Goal: Information Seeking & Learning: Learn about a topic

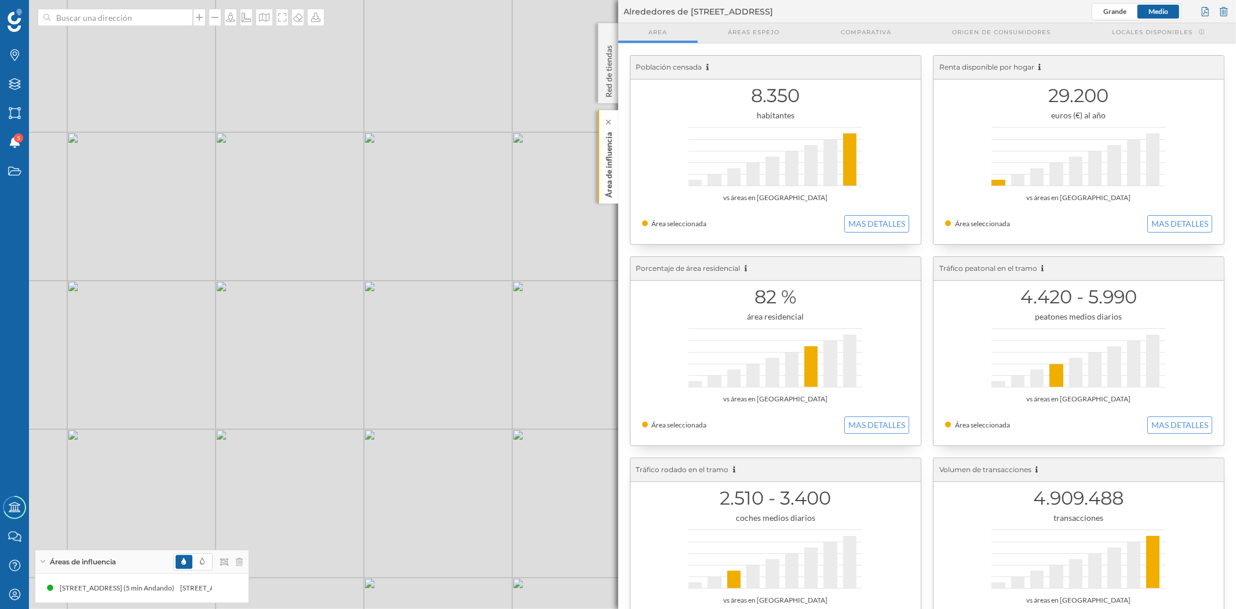
click at [616, 154] on div "Área de influencia" at bounding box center [608, 156] width 20 height 93
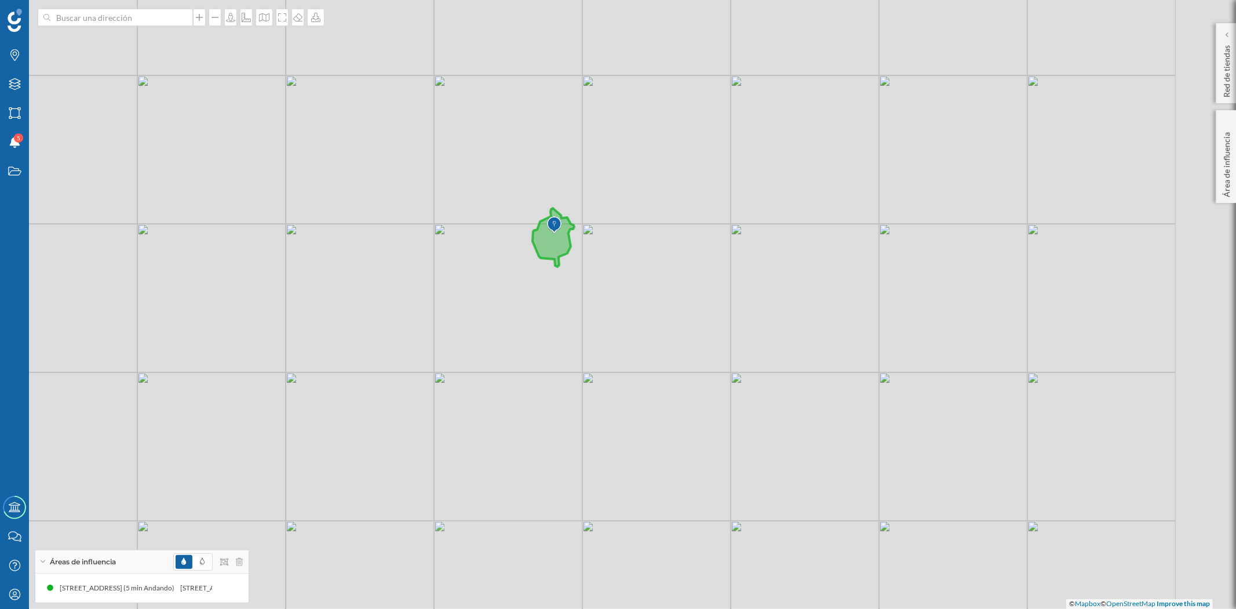
drag, startPoint x: 688, startPoint y: 396, endPoint x: 555, endPoint y: 332, distance: 147.8
click at [555, 332] on div "© Mapbox © OpenStreetMap Improve this map" at bounding box center [618, 304] width 1236 height 609
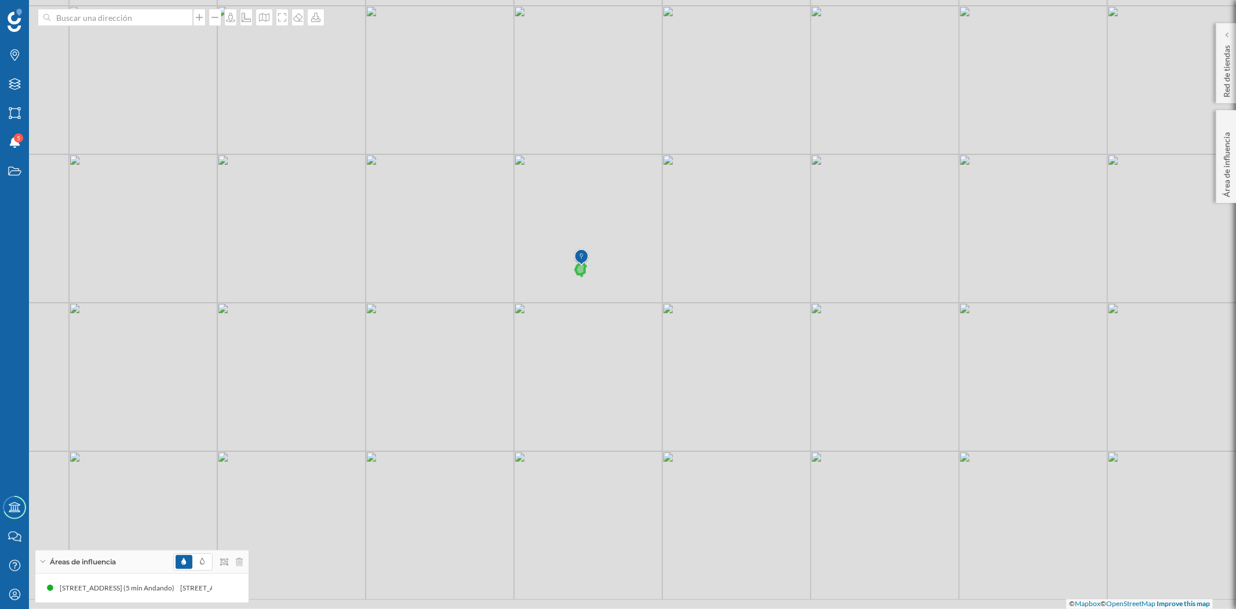
drag, startPoint x: 567, startPoint y: 372, endPoint x: 678, endPoint y: 322, distance: 122.0
click at [678, 322] on div "© Mapbox © OpenStreetMap Improve this map" at bounding box center [618, 304] width 1236 height 609
click at [23, 61] on div "Marcas" at bounding box center [14, 55] width 29 height 29
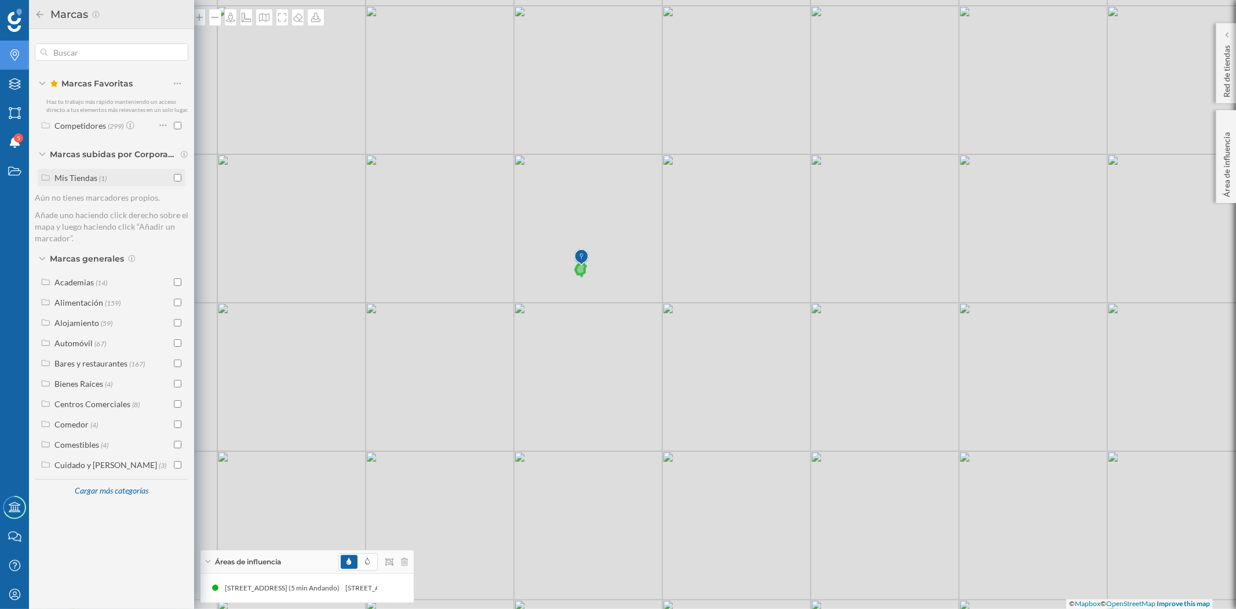
click at [177, 174] on input "checkbox" at bounding box center [178, 178] width 8 height 8
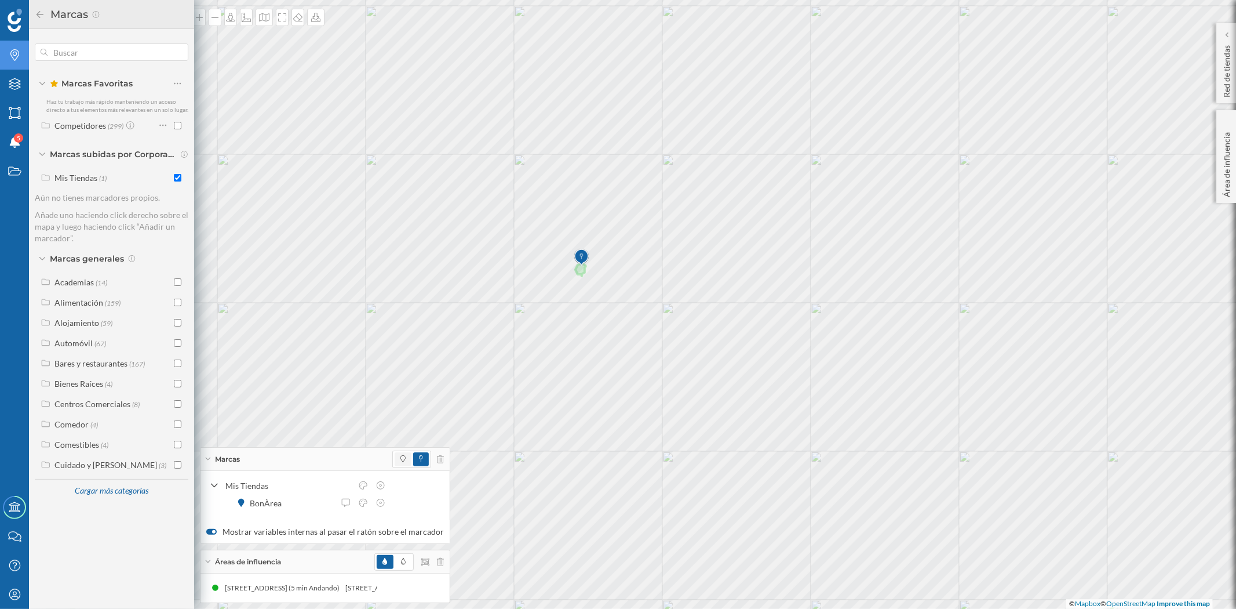
click at [395, 458] on span at bounding box center [403, 459] width 17 height 14
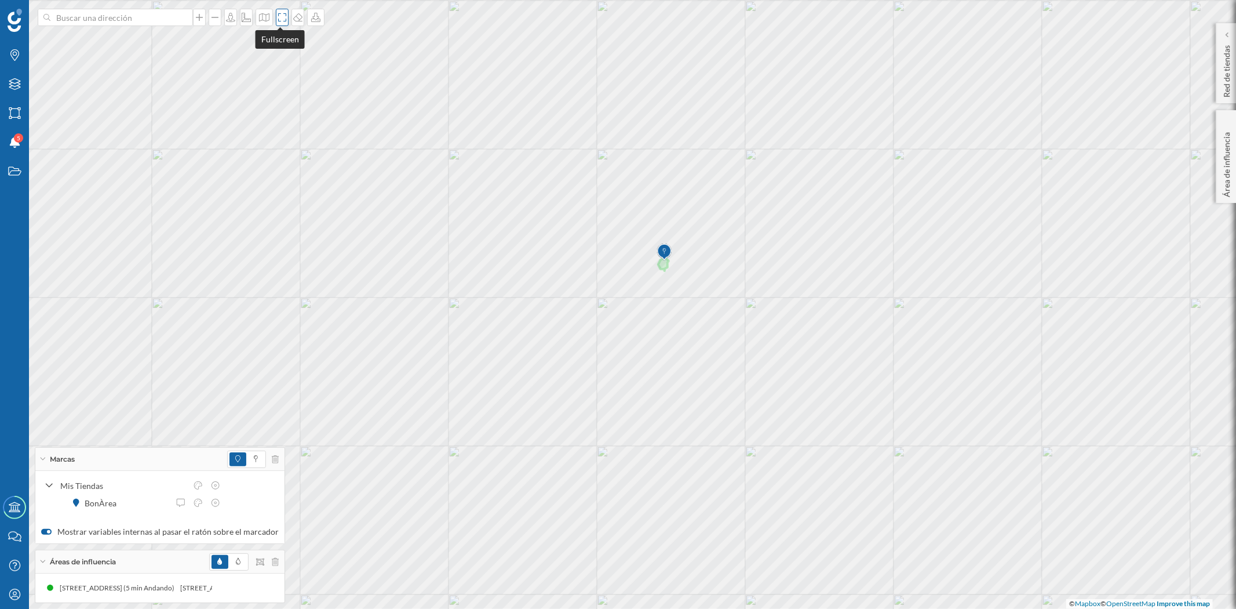
click at [280, 19] on icon at bounding box center [282, 17] width 12 height 9
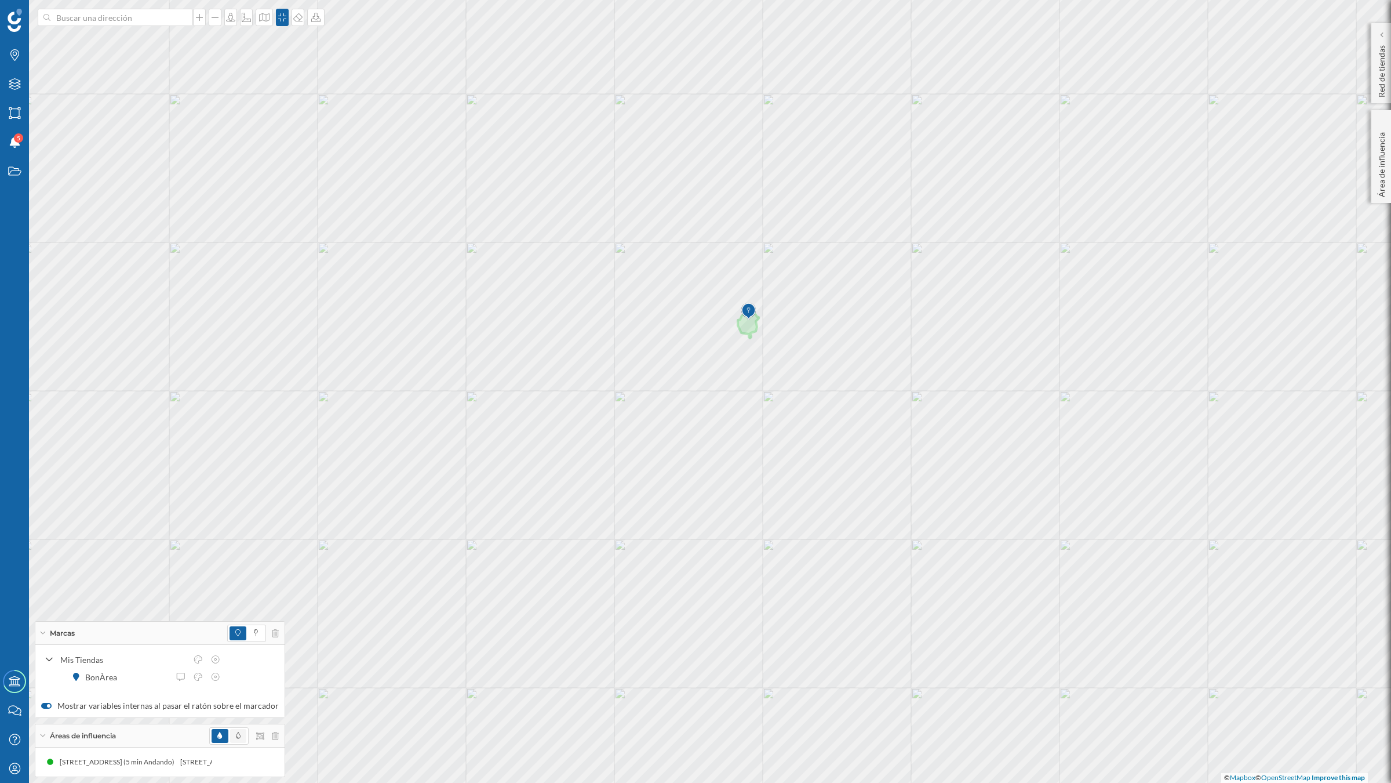
click at [230, 608] on span at bounding box center [238, 736] width 16 height 14
click at [246, 608] on icon at bounding box center [250, 762] width 8 height 8
click at [219, 608] on div at bounding box center [220, 680] width 12 height 12
click at [254, 608] on icon at bounding box center [256, 632] width 4 height 7
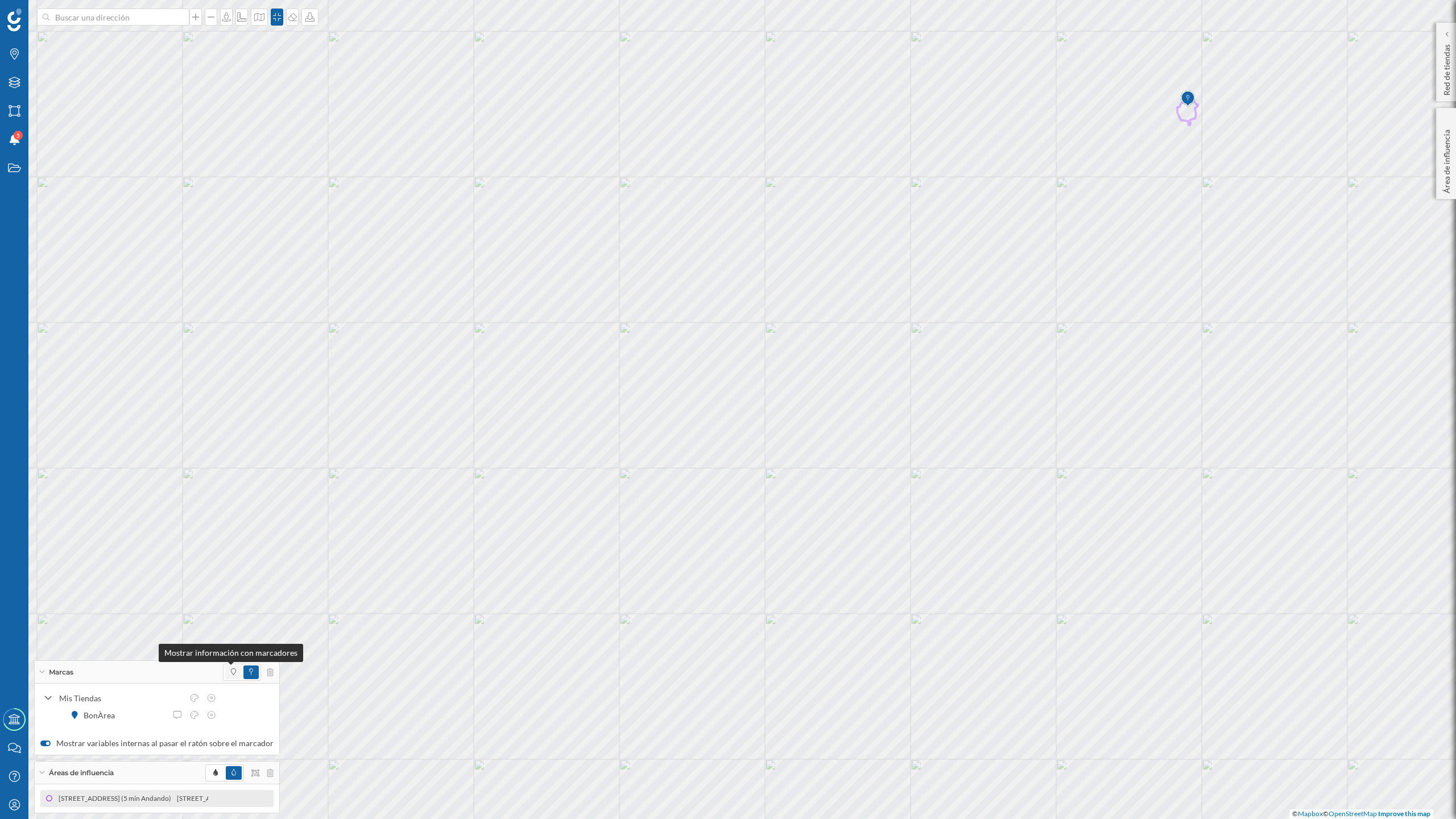
click at [231, 596] on icon at bounding box center [233, 671] width 5 height 7
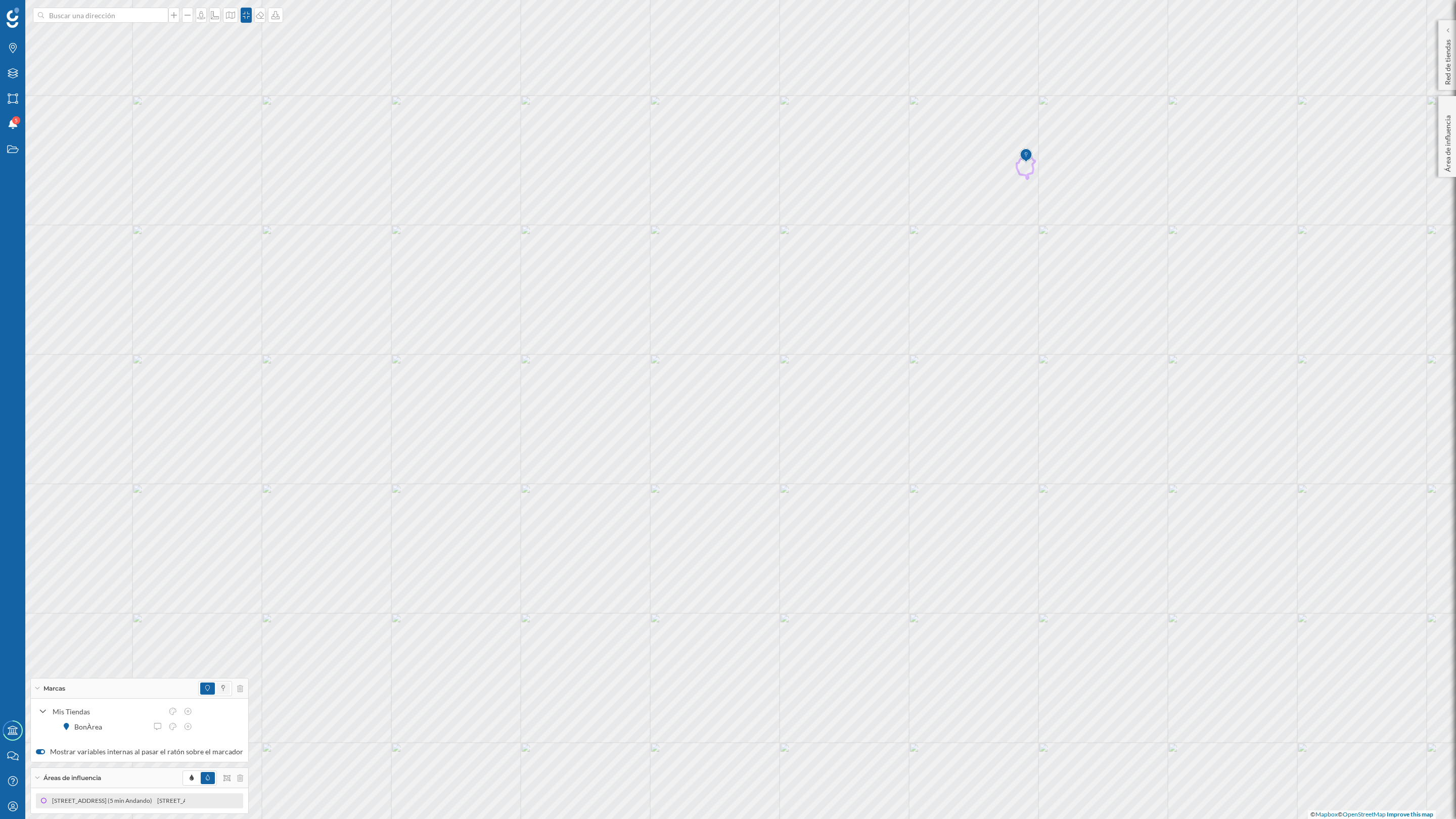
click at [221, 530] on span at bounding box center [223, 689] width 14 height 12
click at [205, 530] on icon at bounding box center [207, 687] width 4 height 6
click at [216, 530] on span at bounding box center [223, 689] width 14 height 12
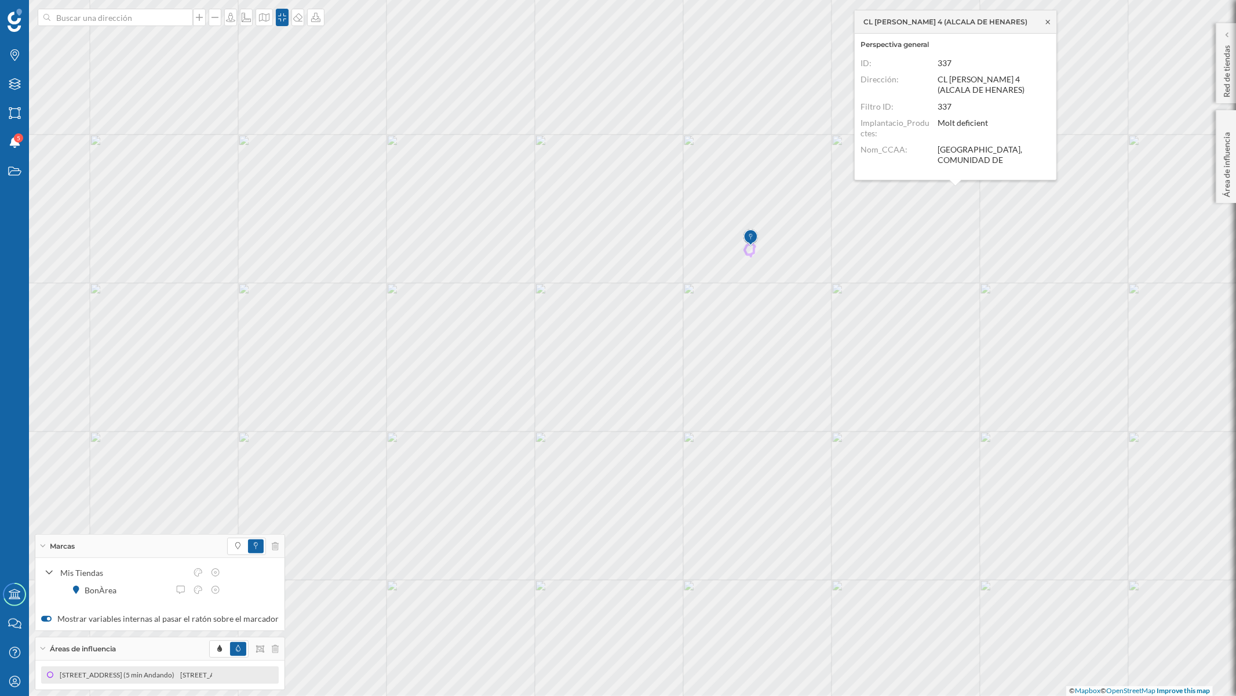
click at [1048, 23] on icon at bounding box center [1048, 22] width 9 height 7
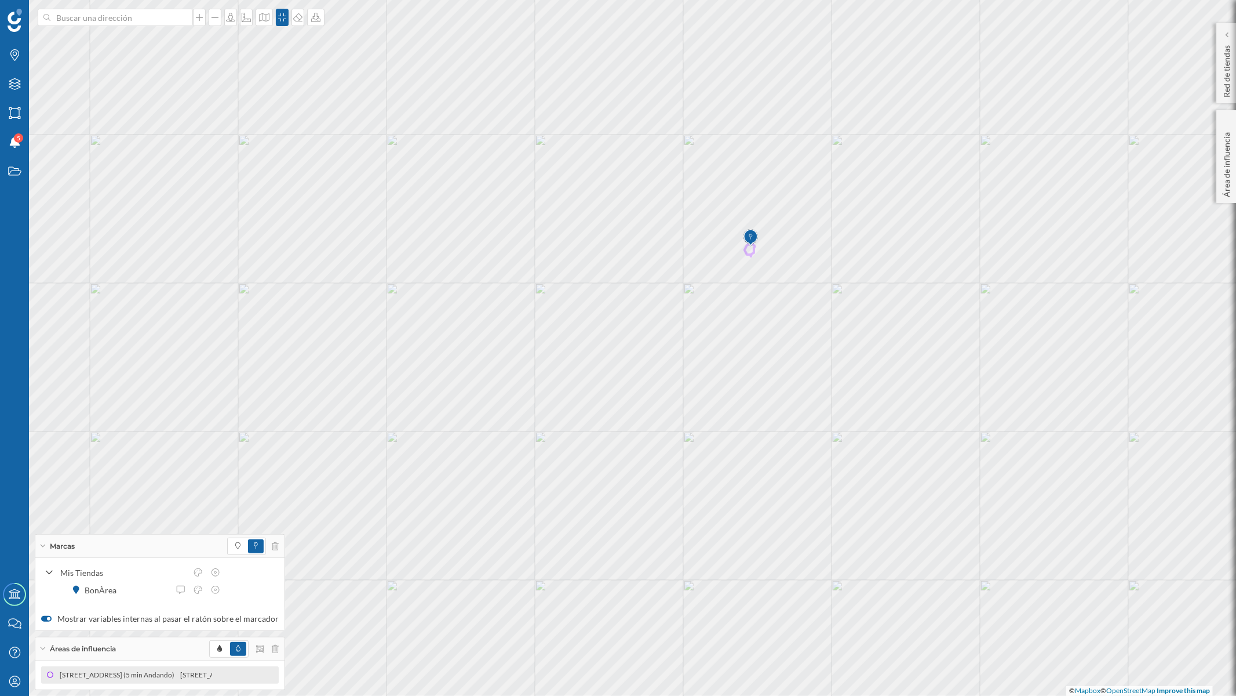
click at [42, 547] on div "Marcas" at bounding box center [159, 545] width 249 height 23
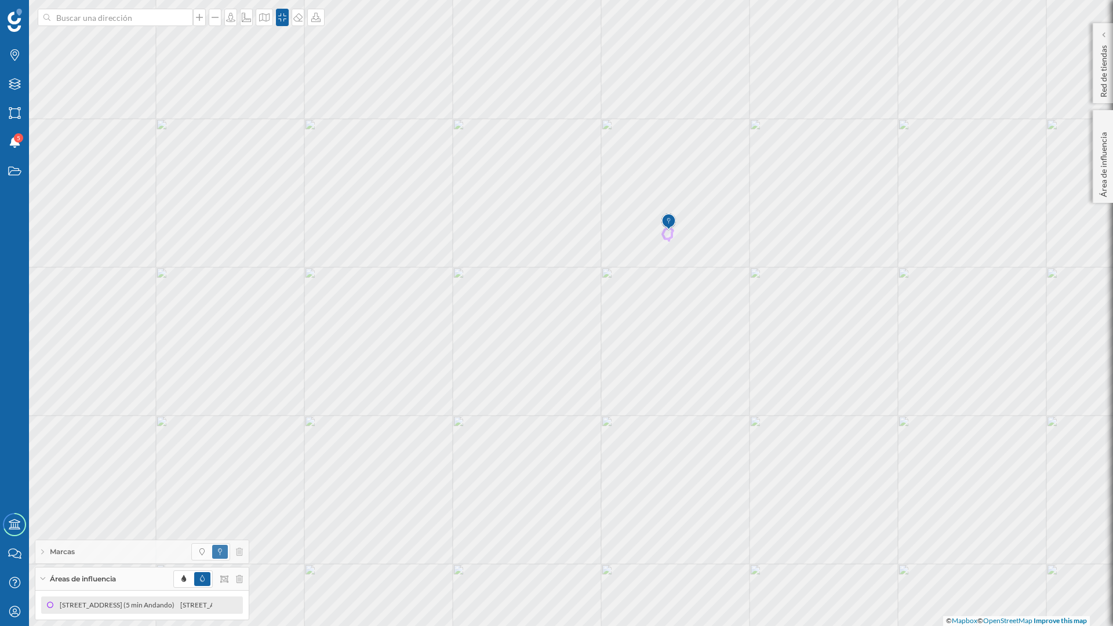
click at [41, 579] on icon at bounding box center [42, 578] width 6 height 3
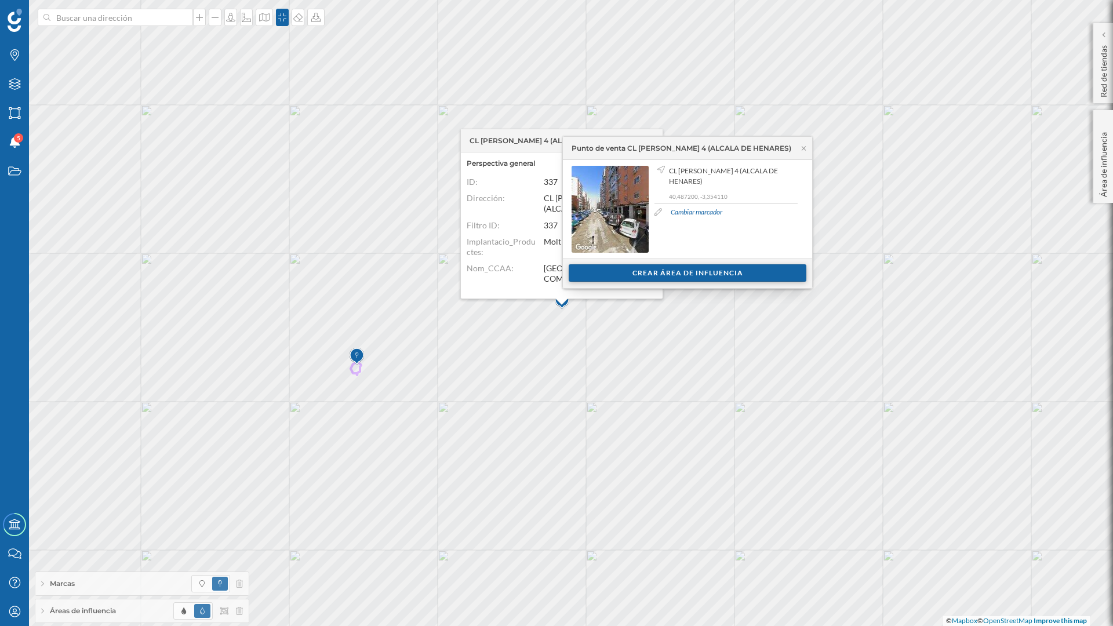
click at [696, 273] on div "Crear área de influencia" at bounding box center [688, 272] width 238 height 17
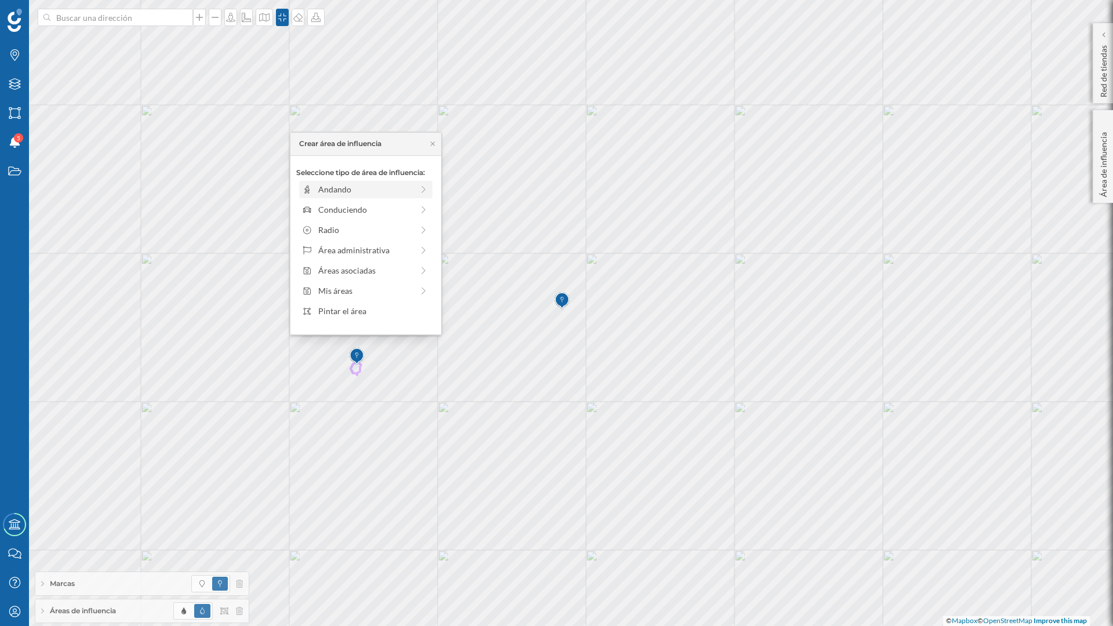
click at [339, 192] on div "Andando" at bounding box center [365, 189] width 94 height 12
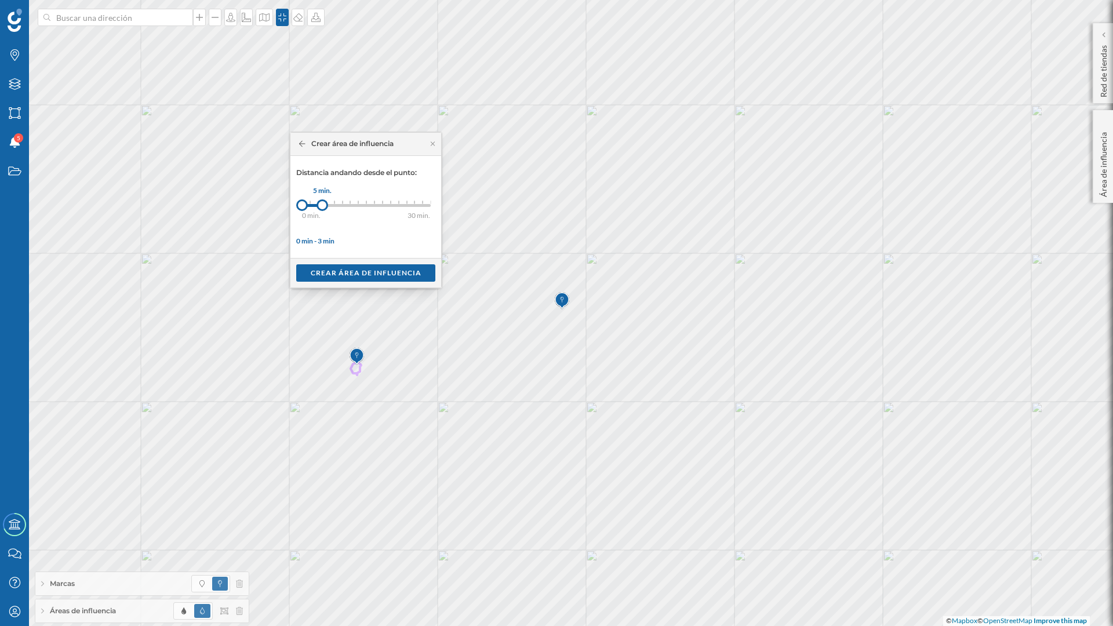
click at [322, 209] on div at bounding box center [322, 205] width 12 height 12
click at [337, 266] on div "Crear área de influencia" at bounding box center [365, 272] width 139 height 17
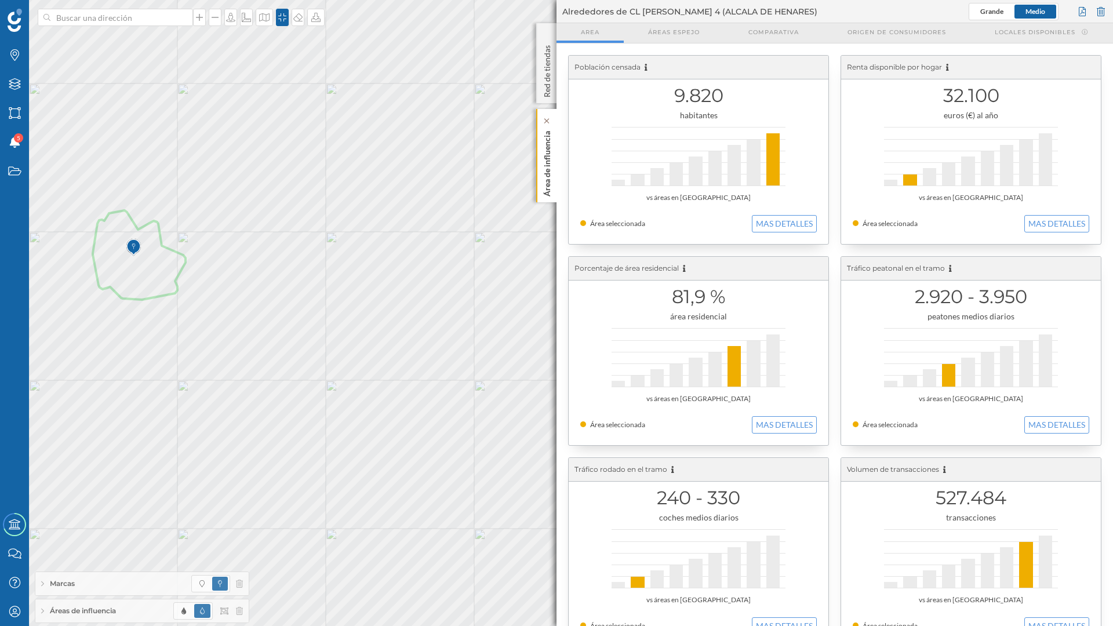
click at [544, 161] on p "Área de influencia" at bounding box center [547, 161] width 12 height 70
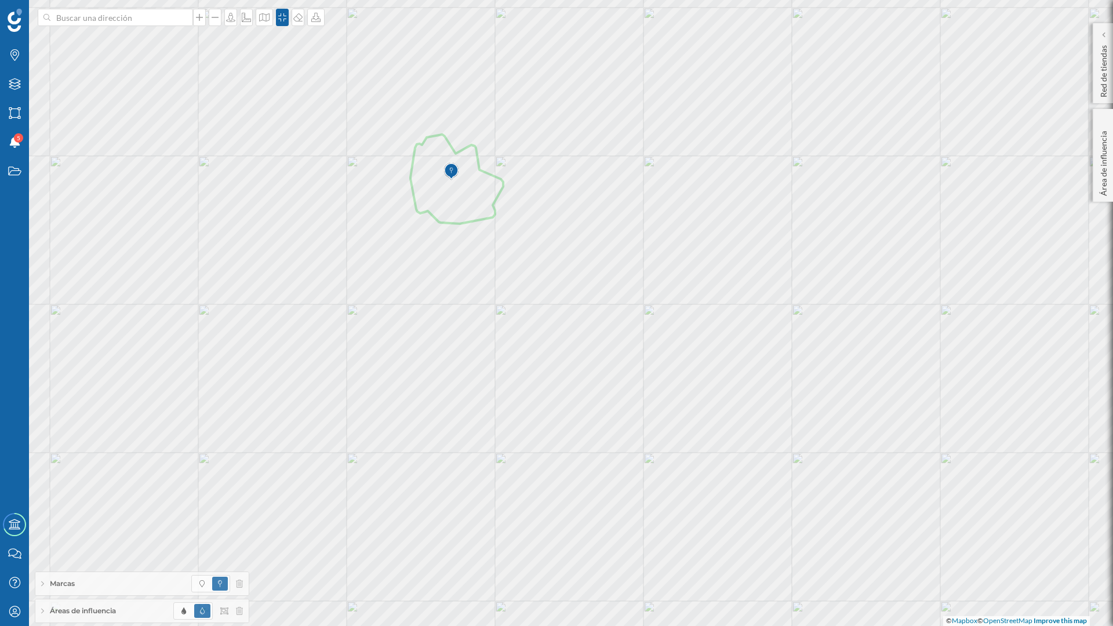
click at [127, 608] on div "Áreas de influencia" at bounding box center [141, 610] width 213 height 23
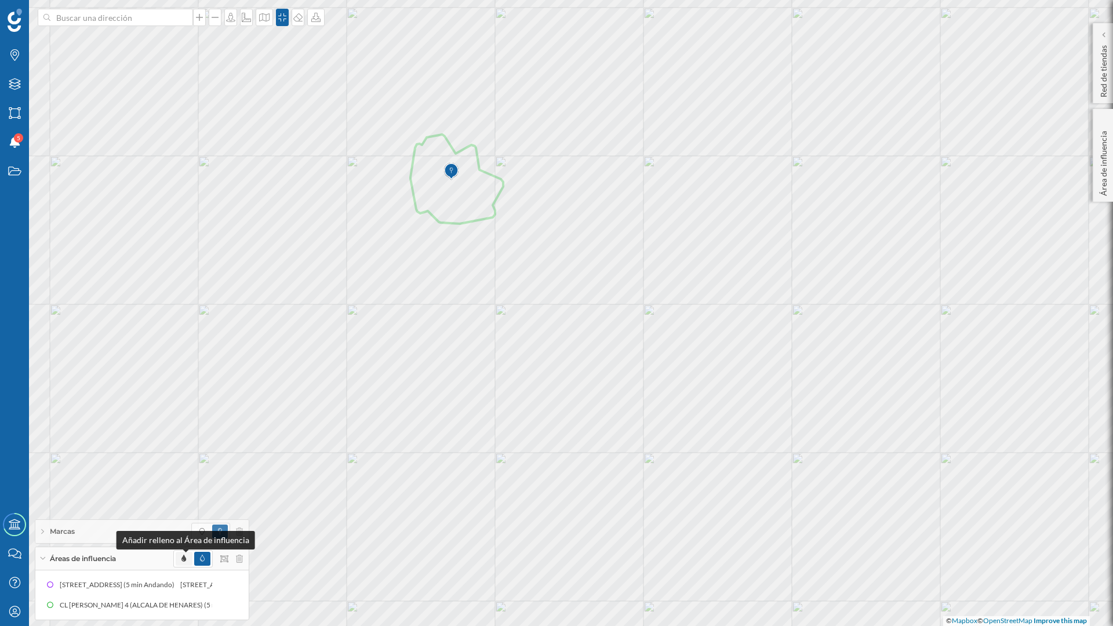
click at [182, 559] on icon at bounding box center [183, 558] width 5 height 7
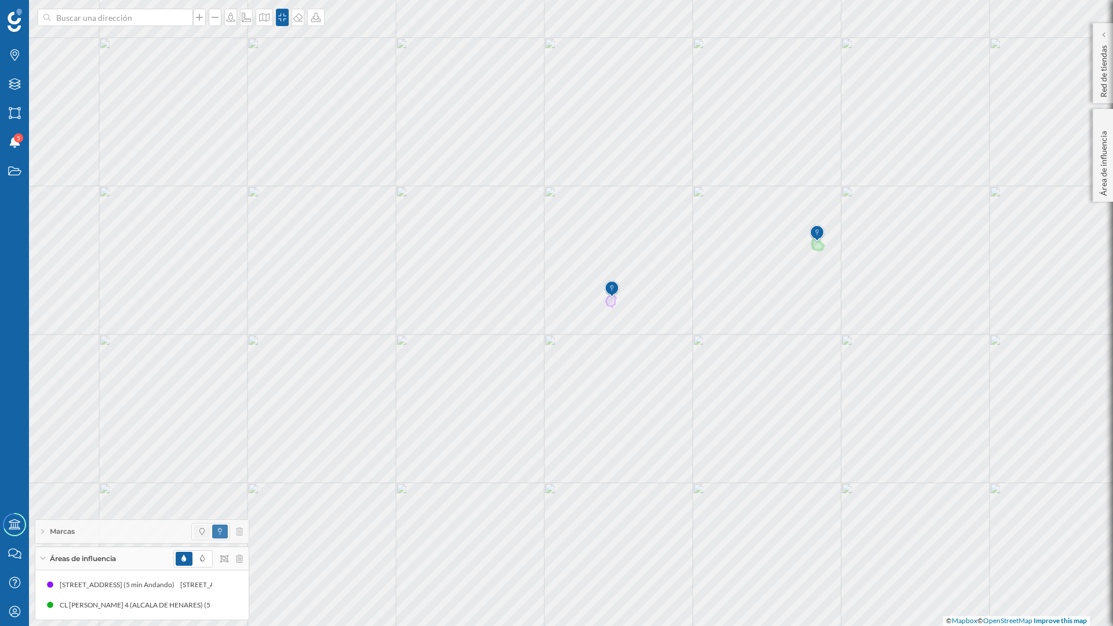
click at [200, 533] on icon at bounding box center [201, 531] width 5 height 7
click at [219, 534] on icon at bounding box center [220, 531] width 4 height 7
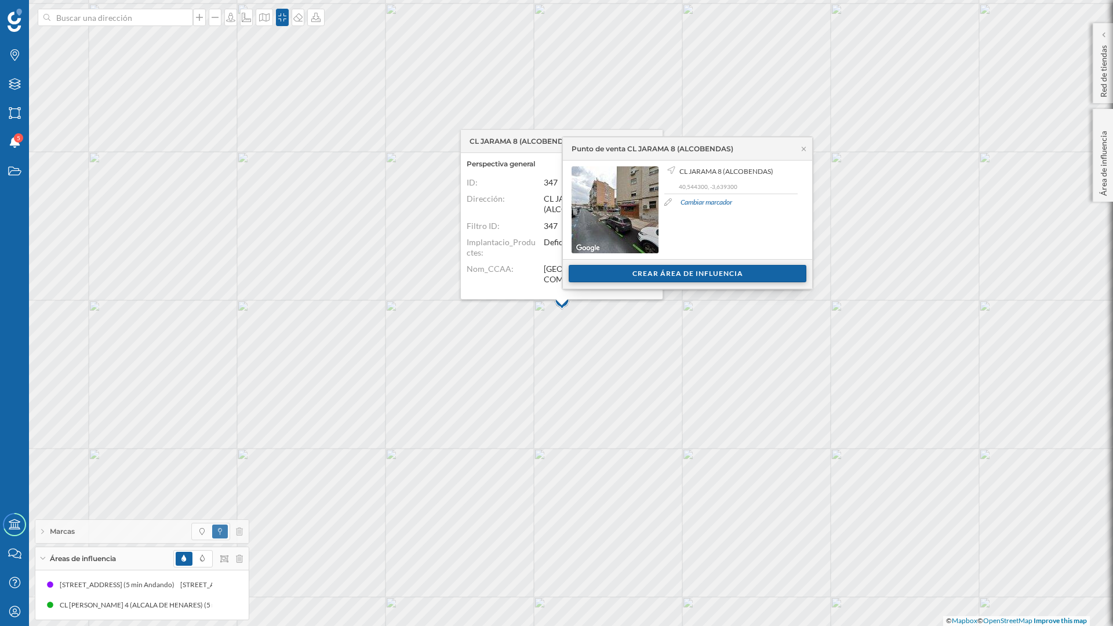
click at [693, 271] on div "Crear área de influencia" at bounding box center [688, 273] width 238 height 17
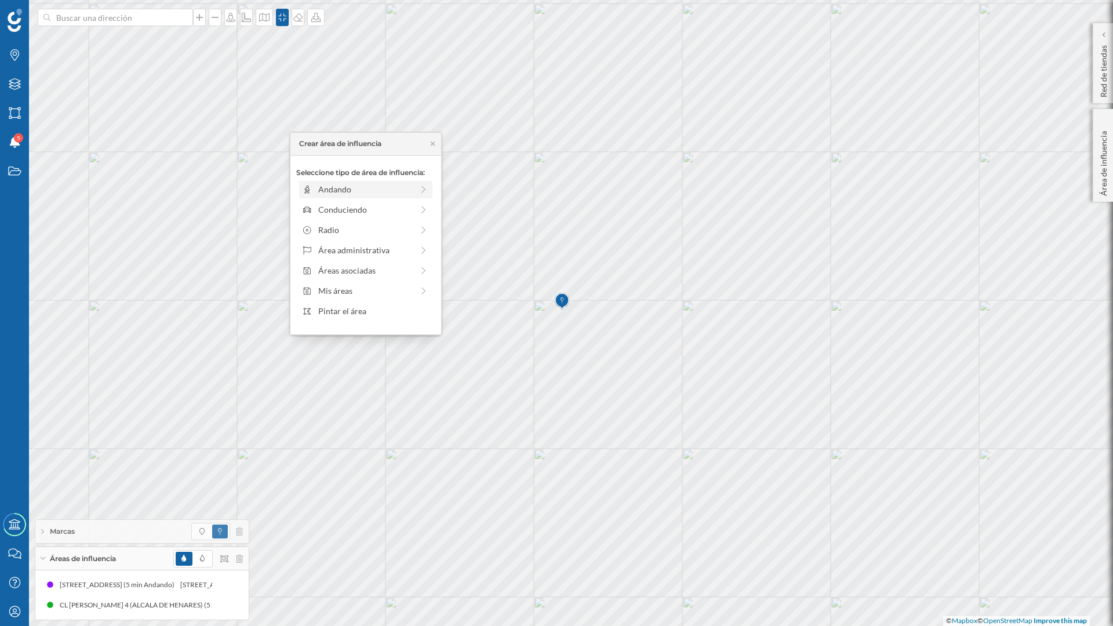
click at [340, 188] on div "Andando" at bounding box center [365, 189] width 94 height 12
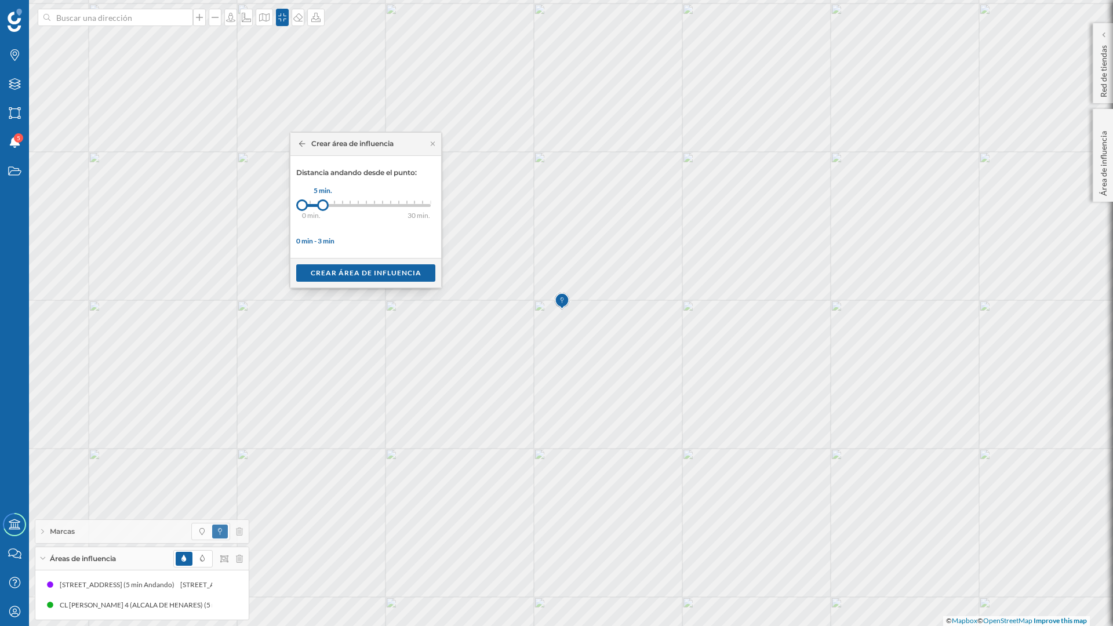
drag, startPoint x: 312, startPoint y: 206, endPoint x: 323, endPoint y: 208, distance: 11.3
click at [323, 208] on div at bounding box center [323, 205] width 12 height 12
click at [340, 270] on div "Crear área de influencia" at bounding box center [365, 272] width 139 height 17
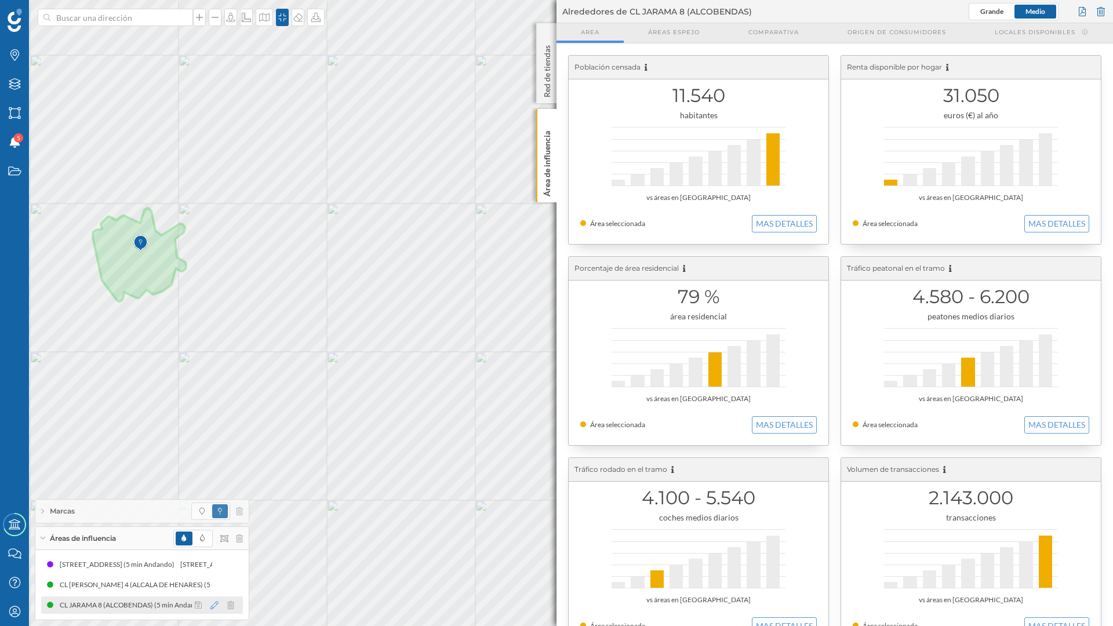
click at [213, 606] on icon at bounding box center [214, 605] width 8 height 8
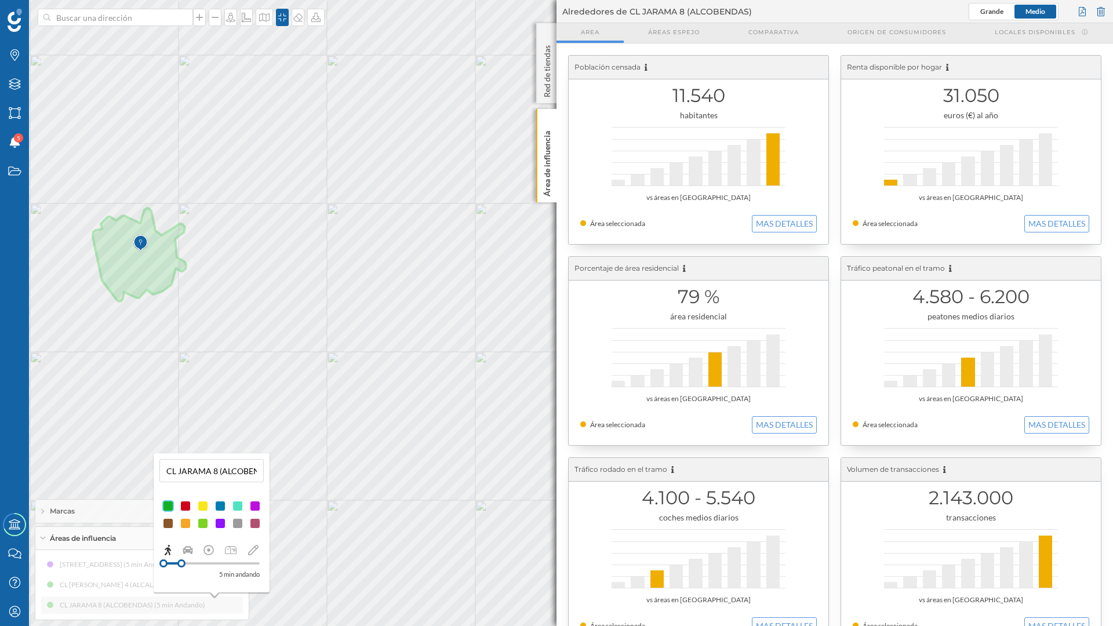
click at [187, 507] on div at bounding box center [186, 506] width 12 height 12
click at [548, 179] on p "Área de influencia" at bounding box center [547, 161] width 12 height 70
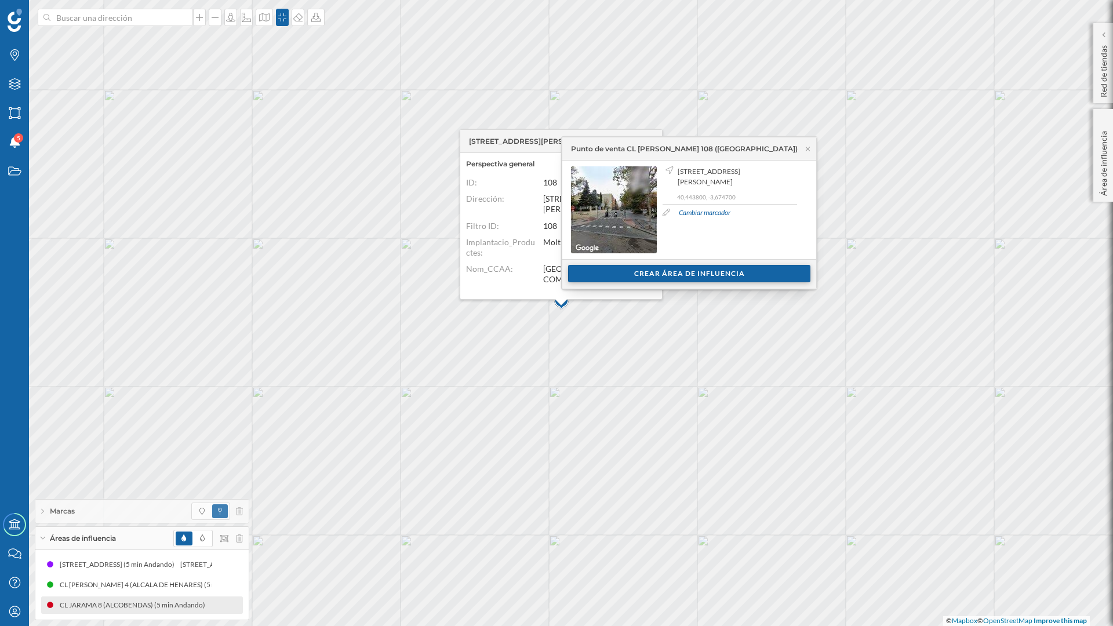
click at [669, 272] on div "Crear área de influencia" at bounding box center [689, 273] width 242 height 17
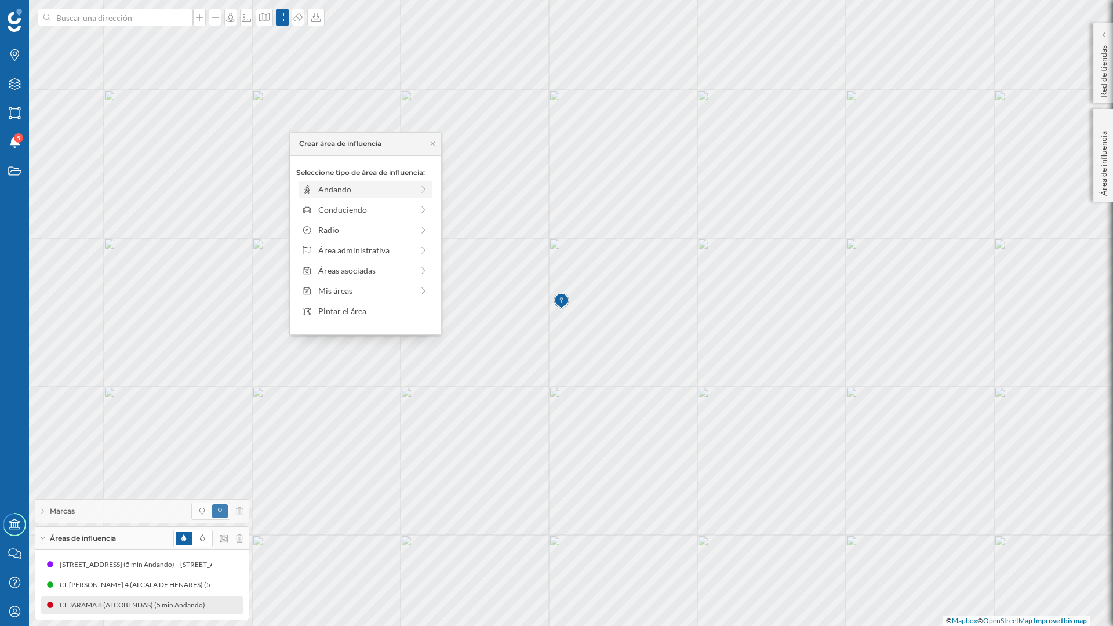
click at [328, 192] on div "Andando" at bounding box center [365, 189] width 94 height 12
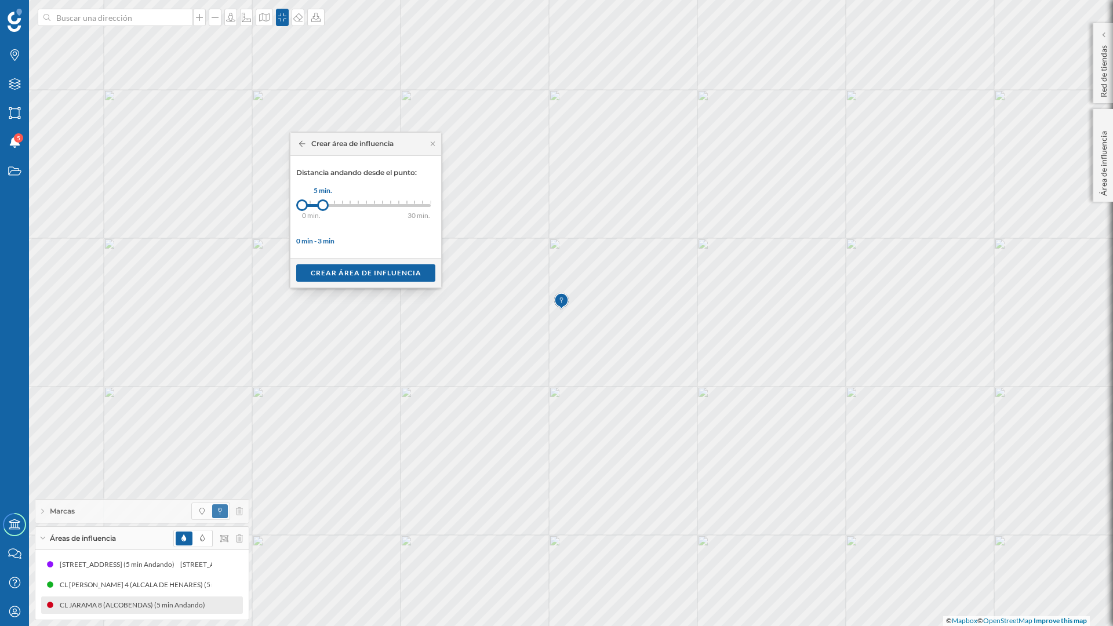
drag, startPoint x: 314, startPoint y: 204, endPoint x: 323, endPoint y: 205, distance: 9.3
click at [323, 205] on div at bounding box center [323, 205] width 12 height 12
click at [362, 274] on div "Crear área de influencia" at bounding box center [365, 272] width 139 height 17
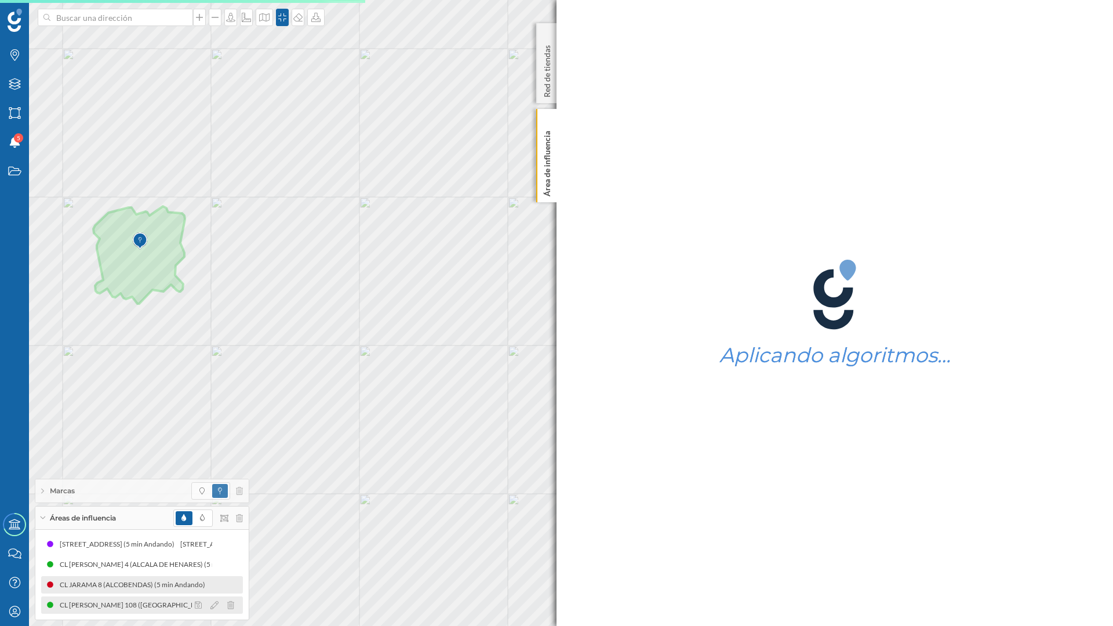
click at [117, 604] on div "CL LOPEZ DE HOYOS 108 (MADRID) (5 min Andando)" at bounding box center [165, 605] width 211 height 12
click at [214, 608] on icon at bounding box center [214, 605] width 8 height 8
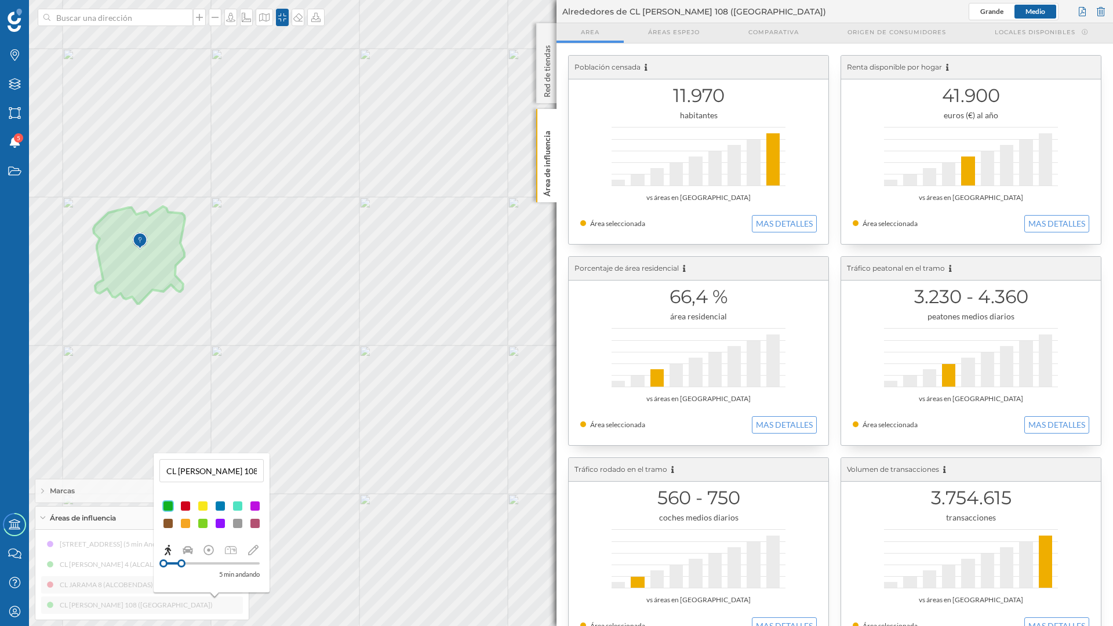
click at [203, 509] on div at bounding box center [203, 506] width 12 height 12
click at [545, 152] on p "Área de influencia" at bounding box center [547, 161] width 12 height 70
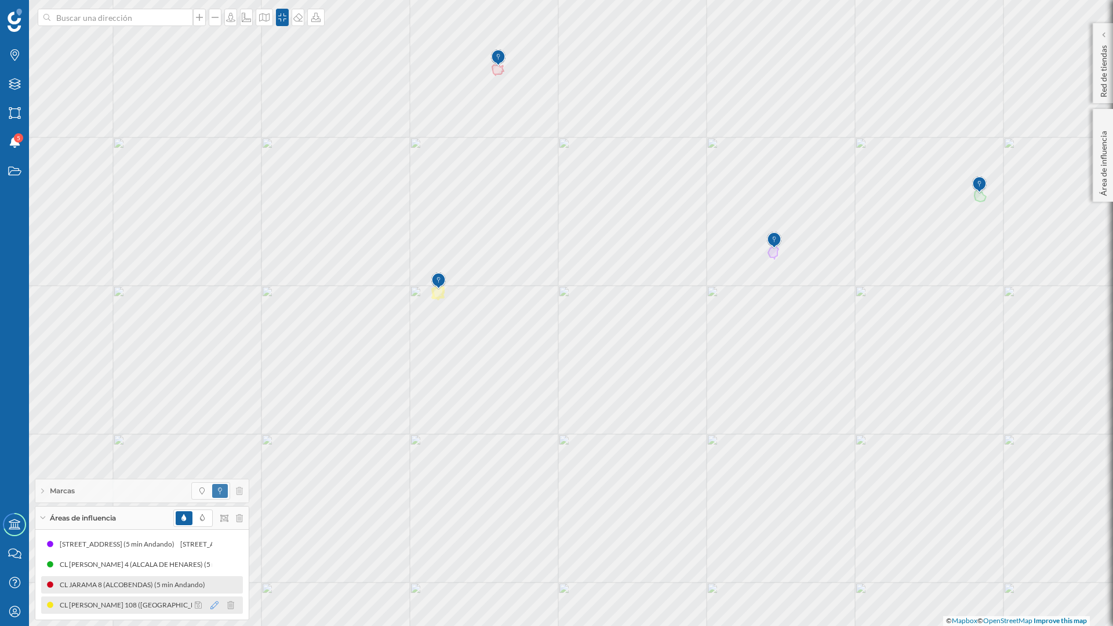
click at [217, 605] on icon at bounding box center [214, 605] width 8 height 8
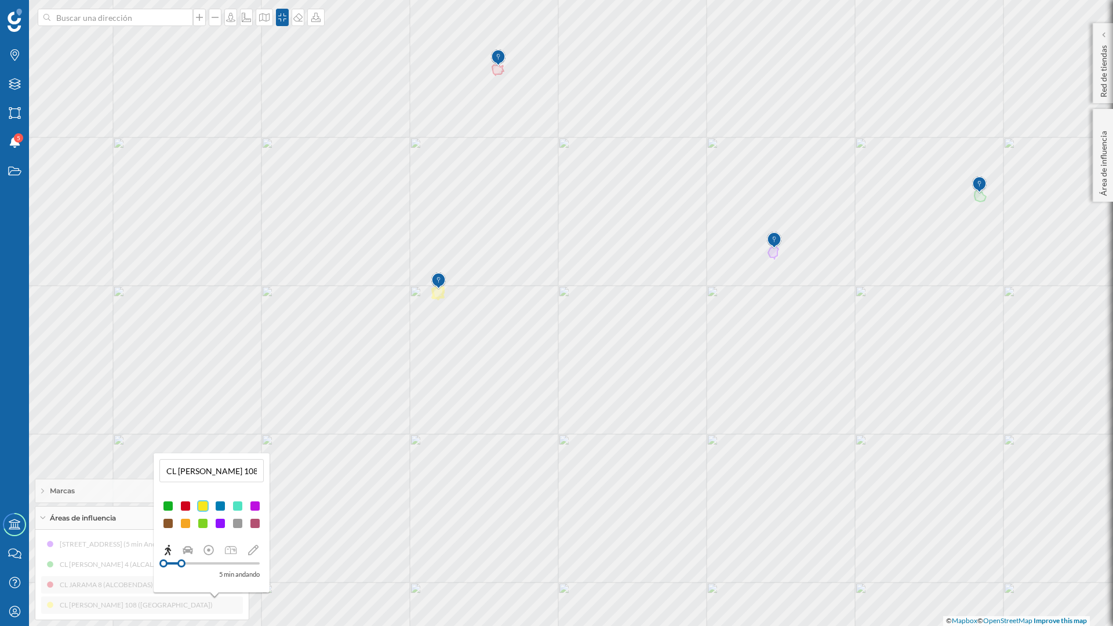
click at [221, 506] on div at bounding box center [220, 506] width 12 height 12
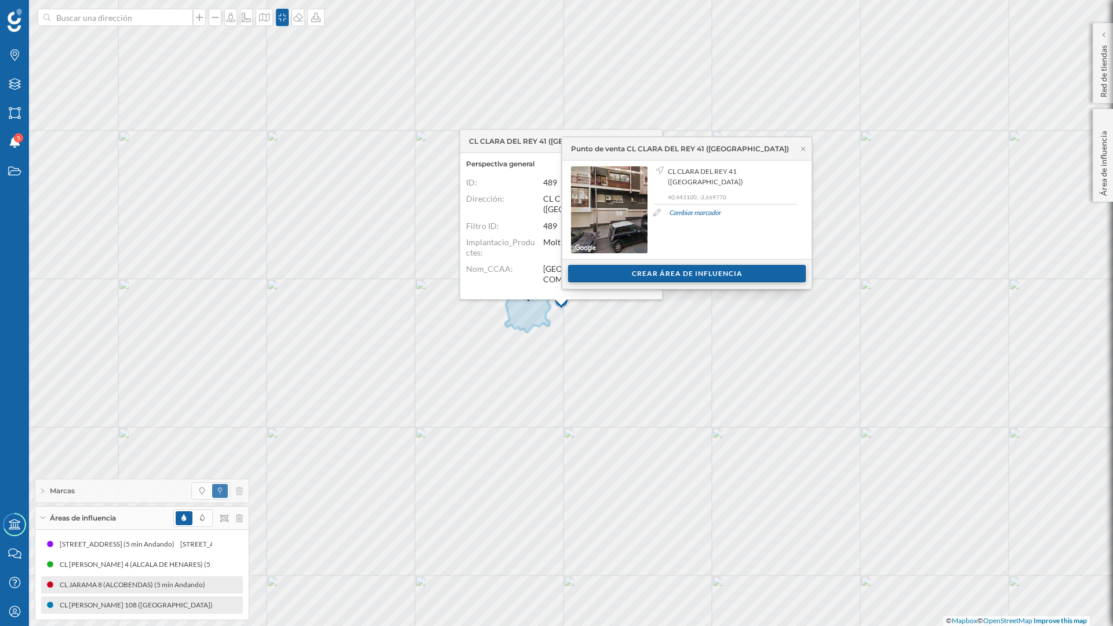
click at [678, 270] on div "Crear área de influencia" at bounding box center [687, 273] width 238 height 17
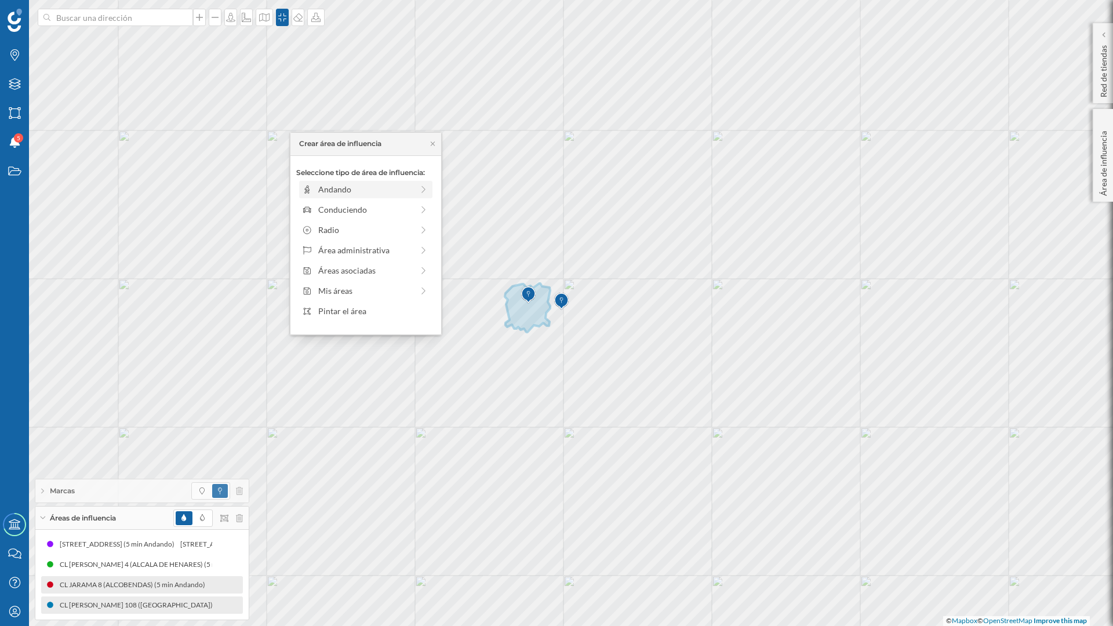
click at [347, 194] on div "Andando" at bounding box center [365, 189] width 94 height 12
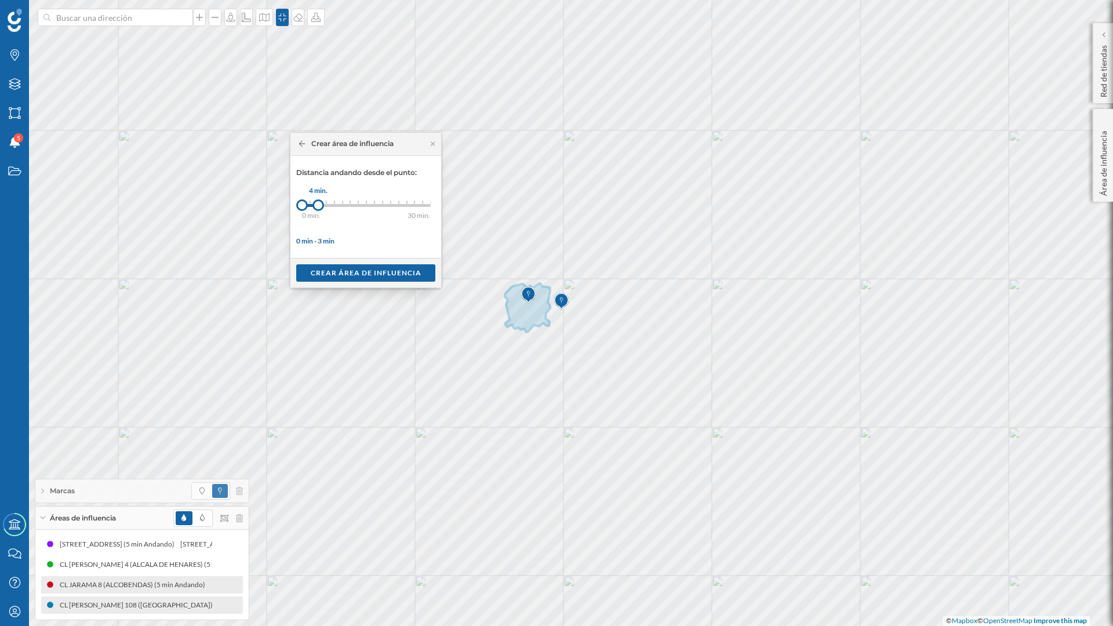
click at [318, 206] on div at bounding box center [318, 205] width 12 height 12
click at [324, 206] on div at bounding box center [324, 205] width 12 height 12
click at [368, 274] on div "Crear área de influencia" at bounding box center [365, 272] width 139 height 17
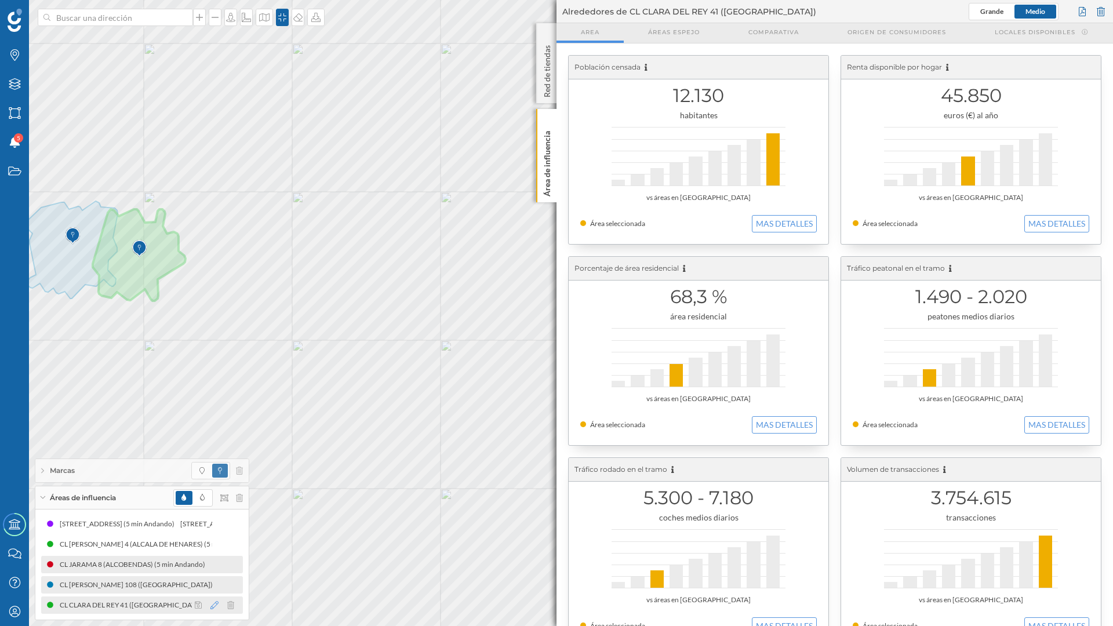
click at [212, 605] on icon at bounding box center [214, 605] width 8 height 8
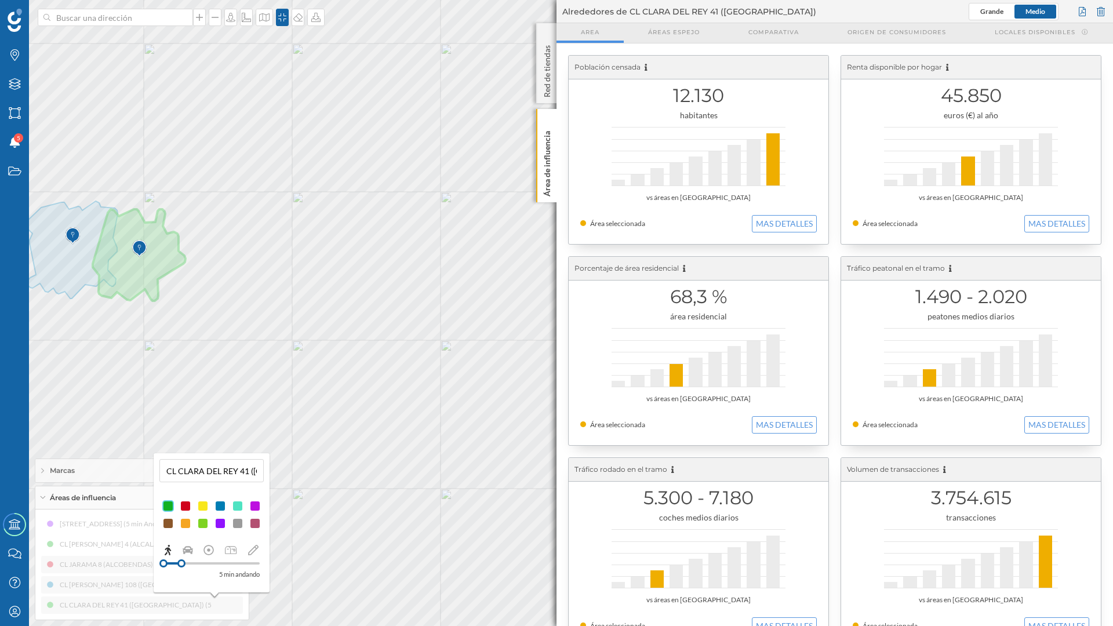
click at [240, 508] on div at bounding box center [238, 506] width 12 height 12
click at [254, 504] on div at bounding box center [255, 506] width 12 height 12
click at [540, 176] on div "Área de influencia" at bounding box center [546, 155] width 20 height 93
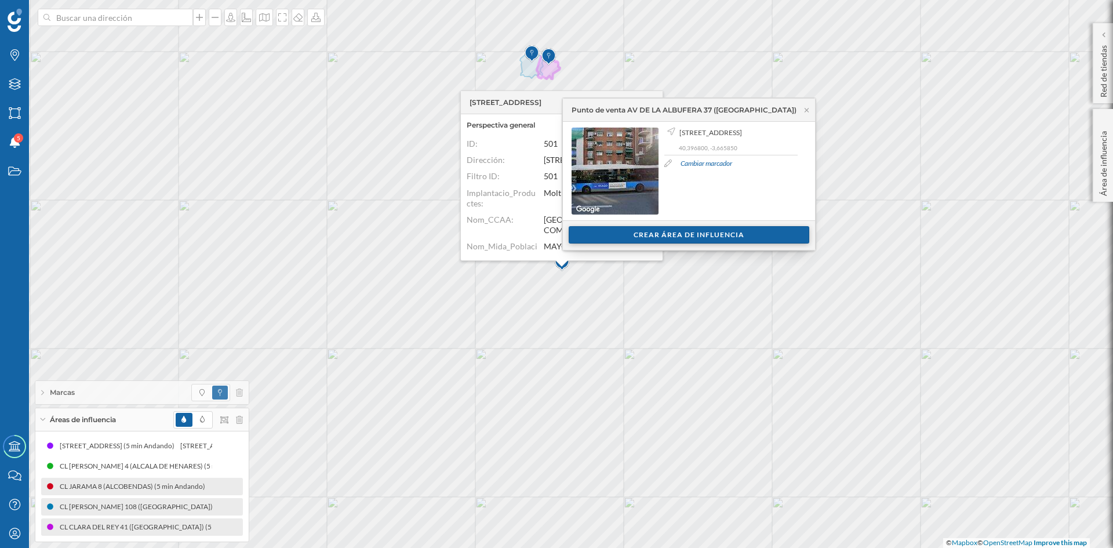
click at [678, 234] on div "Crear área de influencia" at bounding box center [689, 234] width 241 height 17
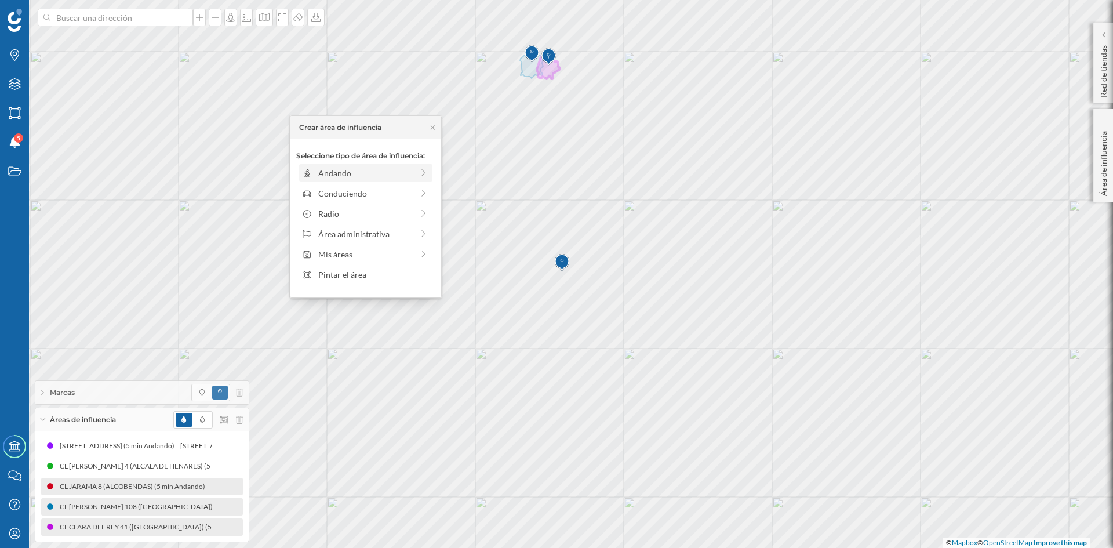
click at [329, 174] on div "Andando" at bounding box center [365, 173] width 94 height 12
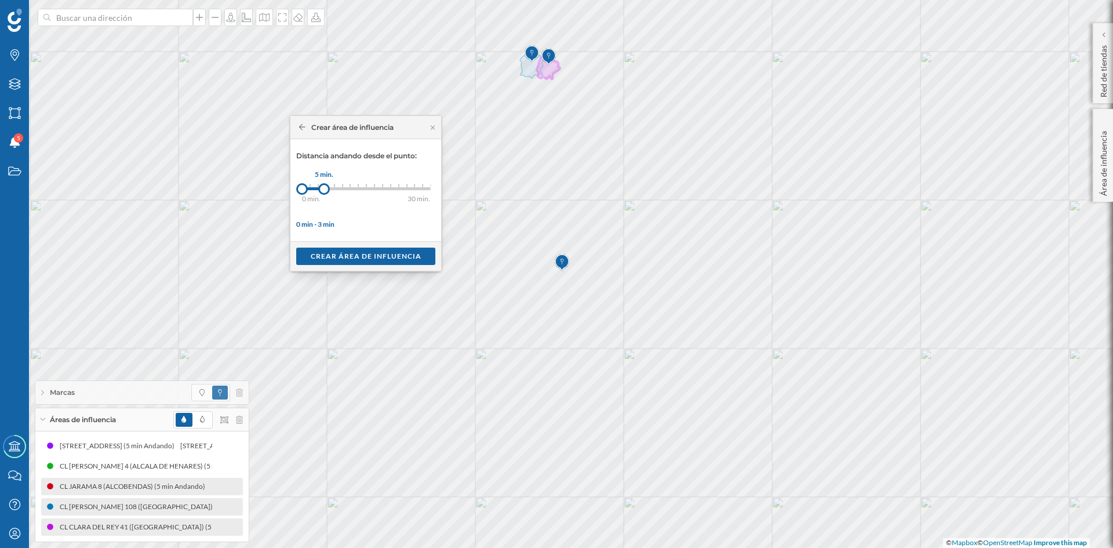
drag, startPoint x: 312, startPoint y: 185, endPoint x: 324, endPoint y: 187, distance: 12.3
click at [324, 187] on div at bounding box center [324, 189] width 12 height 12
click at [352, 254] on div "Crear área de influencia" at bounding box center [365, 255] width 139 height 17
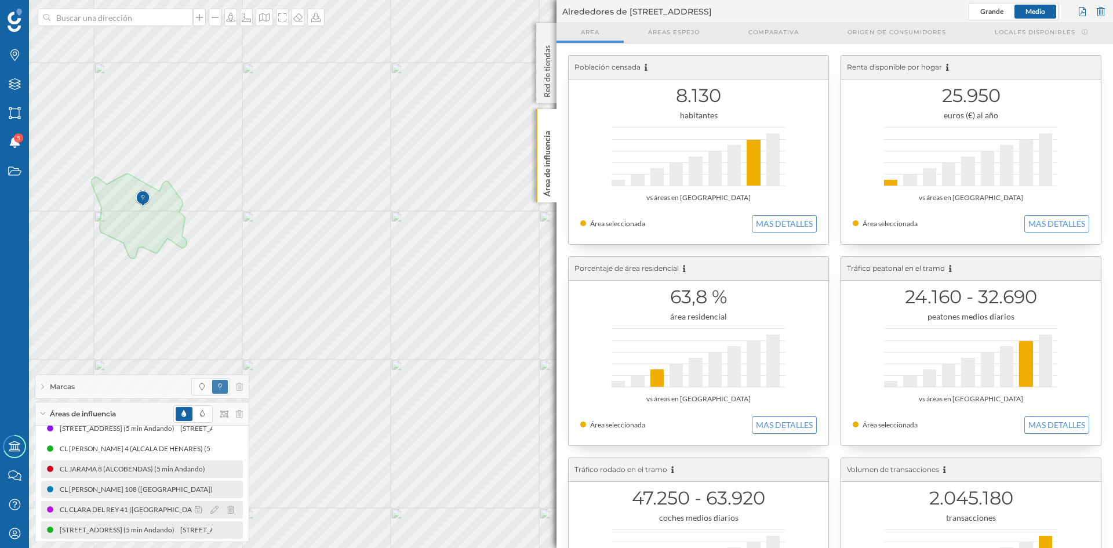
scroll to position [14, 0]
click at [210, 529] on icon at bounding box center [214, 527] width 8 height 8
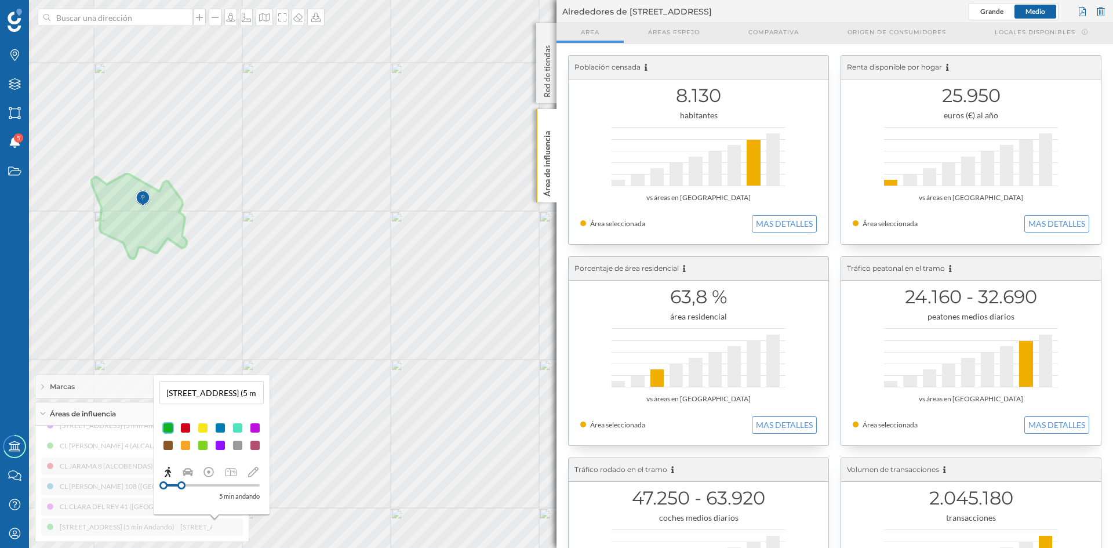
click at [169, 444] on div at bounding box center [168, 445] width 12 height 12
click at [544, 166] on p "Área de influencia" at bounding box center [547, 161] width 12 height 70
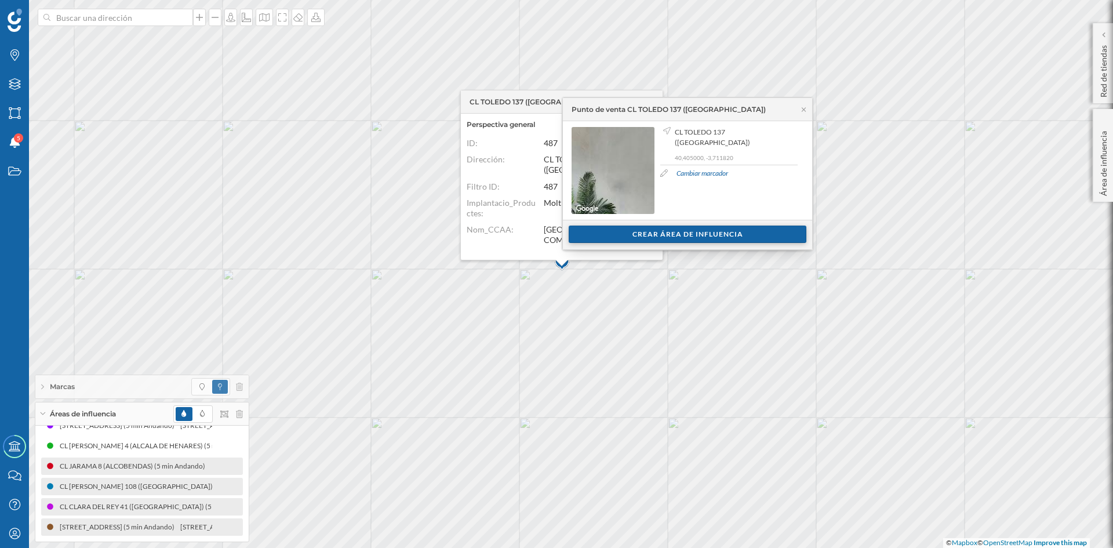
click at [706, 238] on div "Crear área de influencia" at bounding box center [688, 233] width 238 height 17
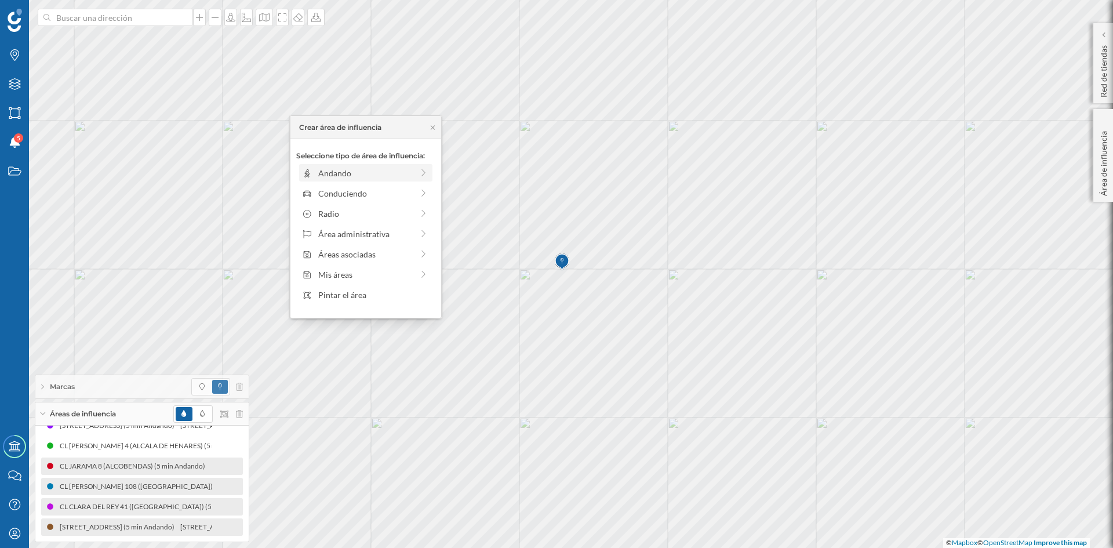
click at [340, 174] on div "Andando" at bounding box center [365, 173] width 94 height 12
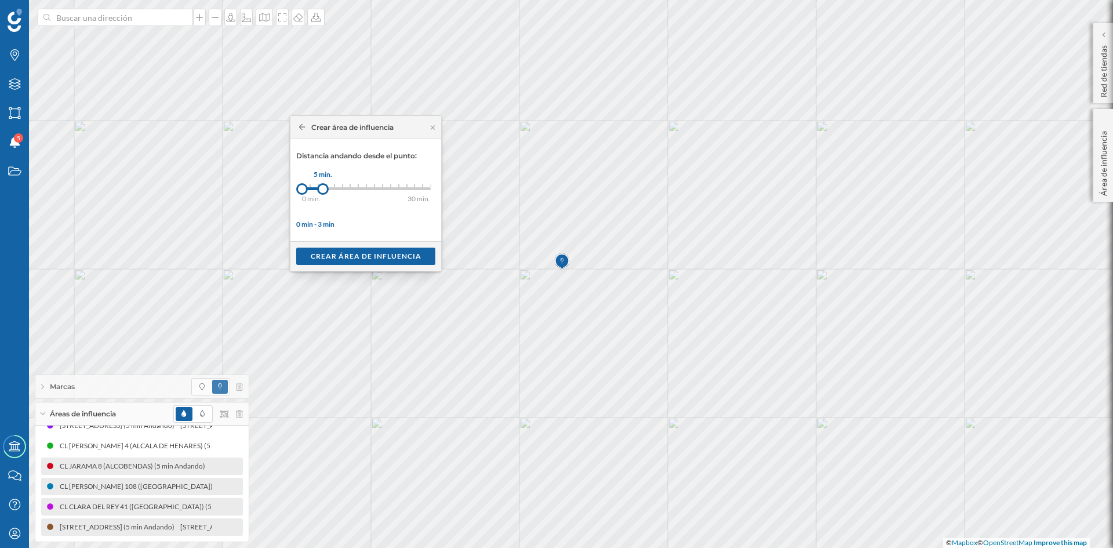
drag, startPoint x: 310, startPoint y: 190, endPoint x: 323, endPoint y: 191, distance: 13.4
click at [323, 191] on div at bounding box center [323, 189] width 12 height 12
click at [371, 256] on div "Crear área de influencia" at bounding box center [365, 255] width 139 height 17
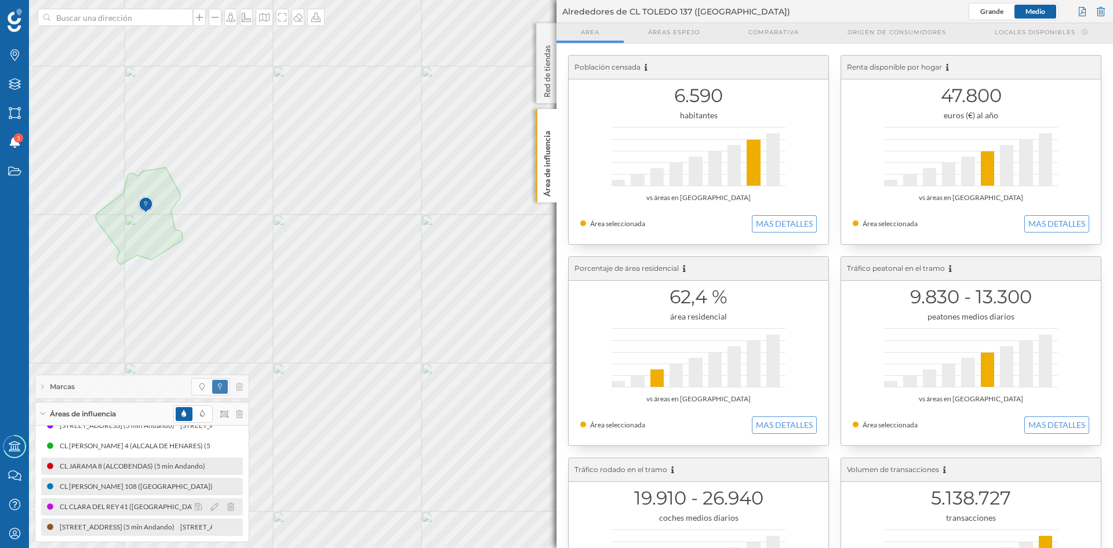
scroll to position [35, 0]
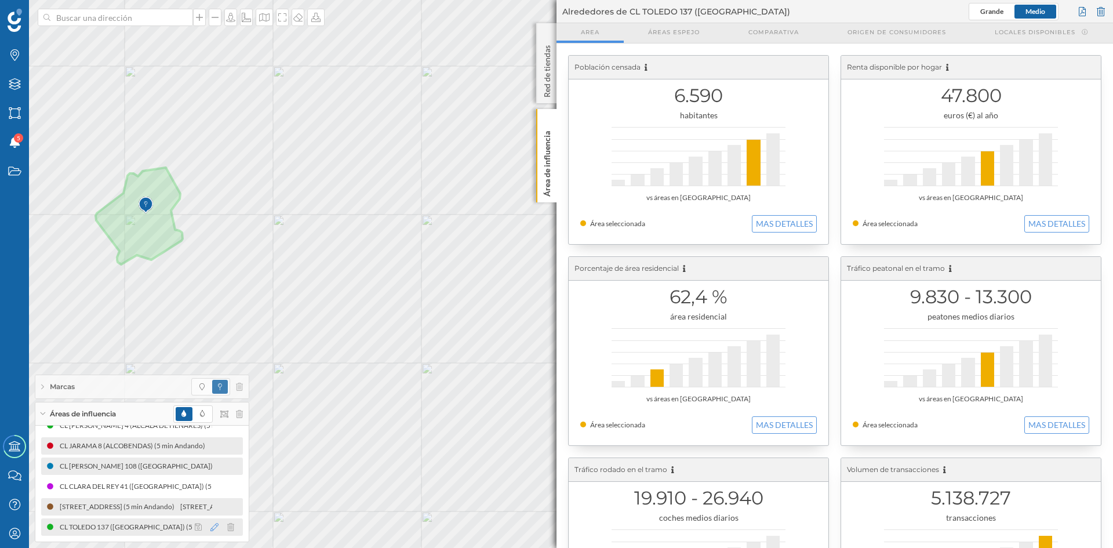
click at [210, 526] on icon at bounding box center [214, 527] width 8 height 8
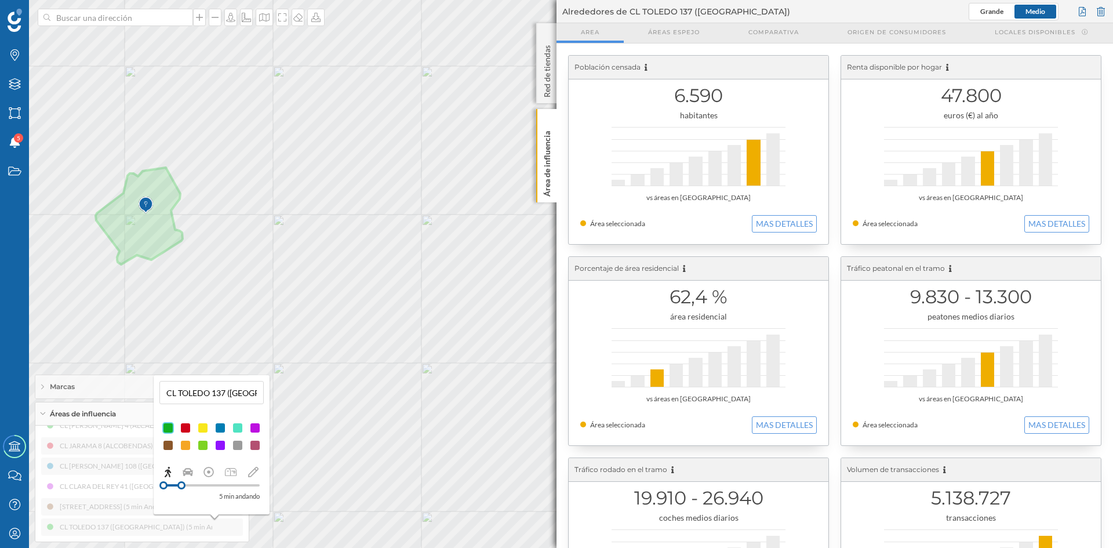
click at [187, 448] on div at bounding box center [186, 445] width 12 height 12
click at [552, 169] on p "Área de influencia" at bounding box center [547, 161] width 12 height 70
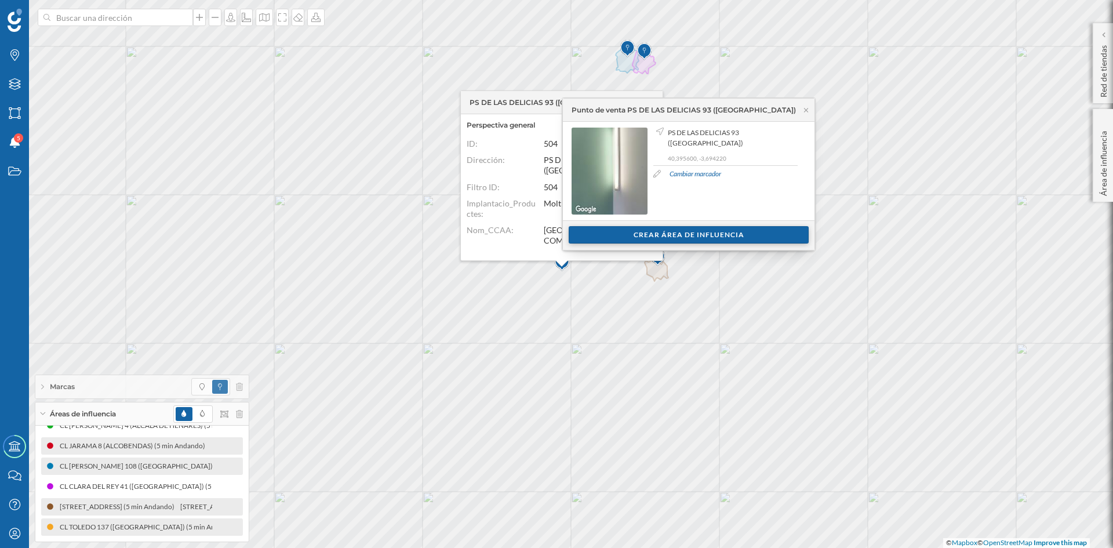
click at [679, 228] on div "Crear área de influencia" at bounding box center [689, 234] width 240 height 17
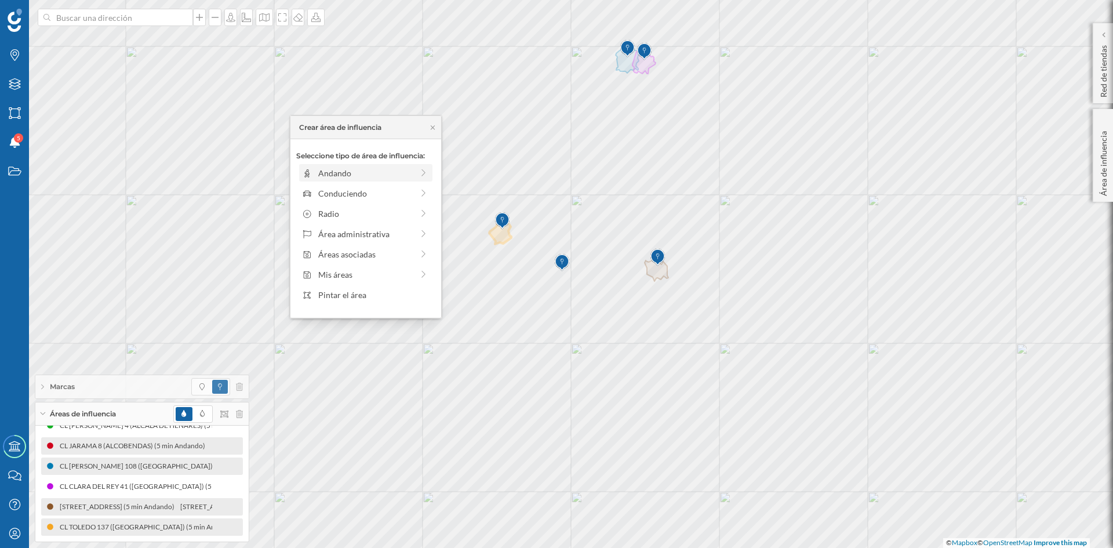
click at [323, 170] on div "Andando" at bounding box center [365, 173] width 94 height 12
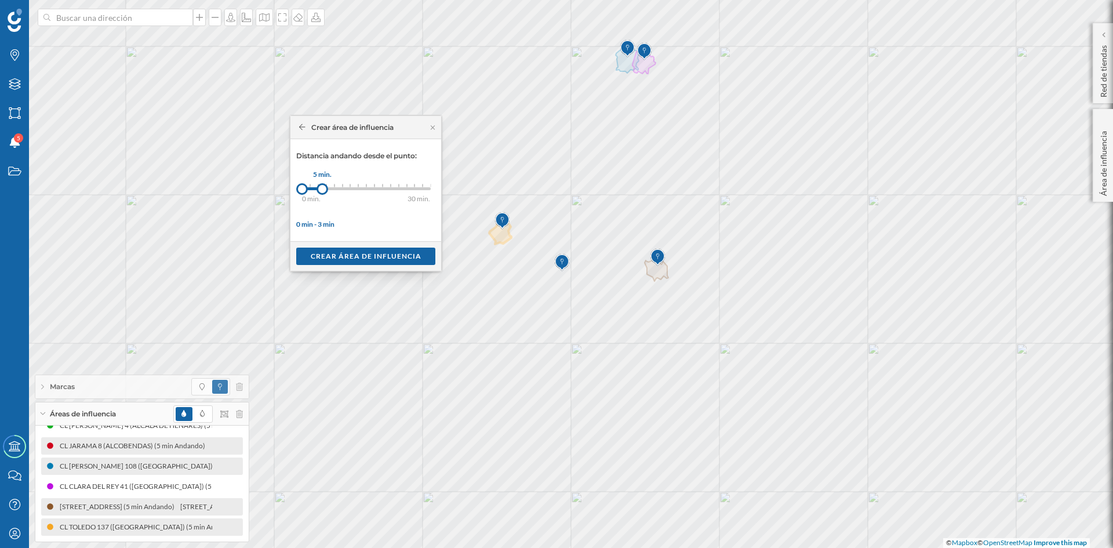
drag, startPoint x: 311, startPoint y: 185, endPoint x: 322, endPoint y: 186, distance: 11.7
click at [322, 186] on div at bounding box center [322, 189] width 12 height 12
click at [339, 253] on div "Crear área de influencia" at bounding box center [365, 255] width 139 height 17
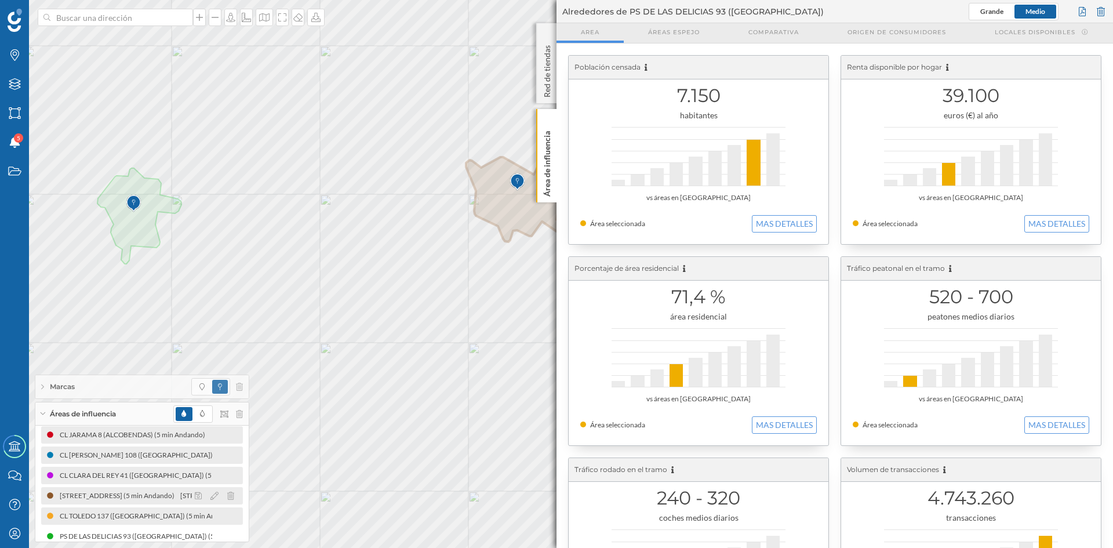
scroll to position [55, 0]
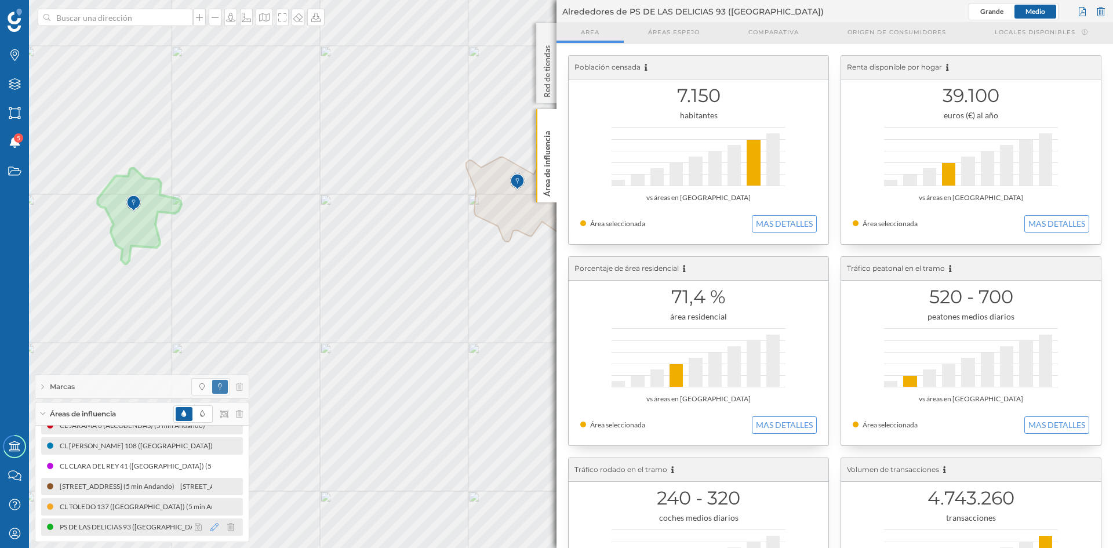
click at [214, 528] on icon at bounding box center [214, 527] width 8 height 8
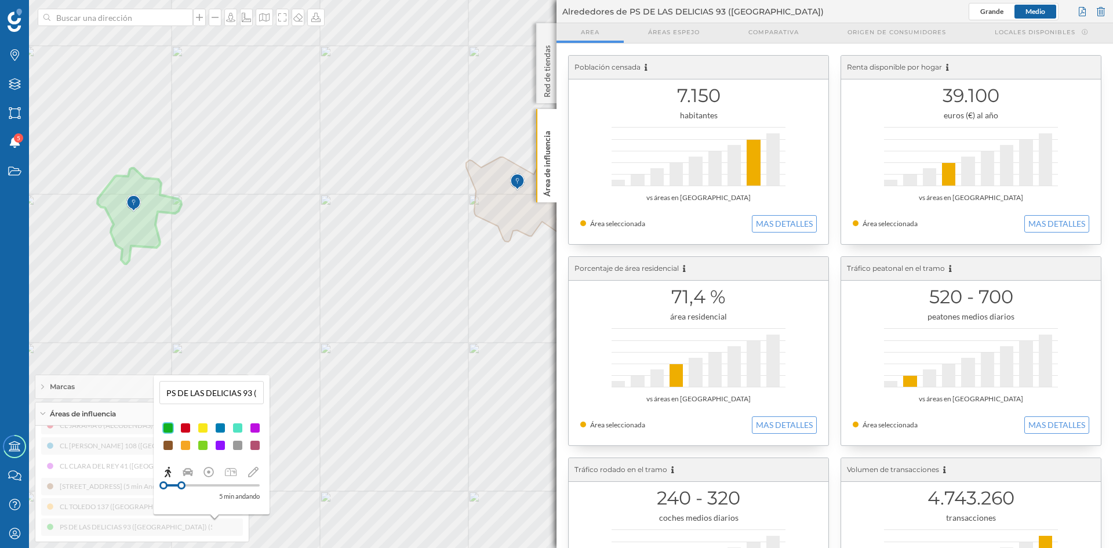
click at [205, 446] on div at bounding box center [203, 445] width 12 height 12
click at [240, 446] on div at bounding box center [238, 445] width 12 height 12
click at [554, 172] on div "Área de influencia" at bounding box center [546, 155] width 20 height 93
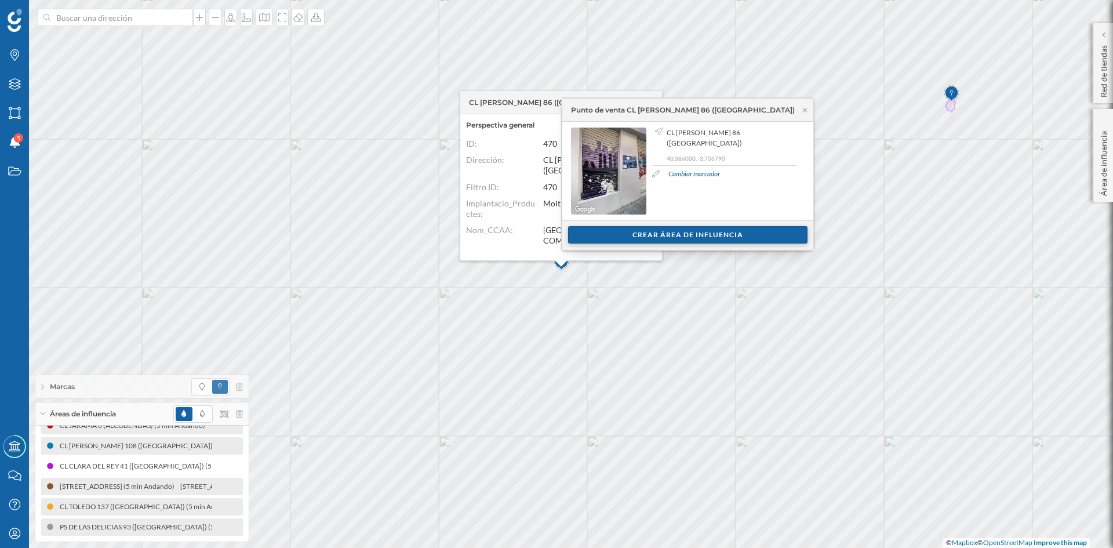
click at [720, 235] on div "Crear área de influencia" at bounding box center [687, 234] width 239 height 17
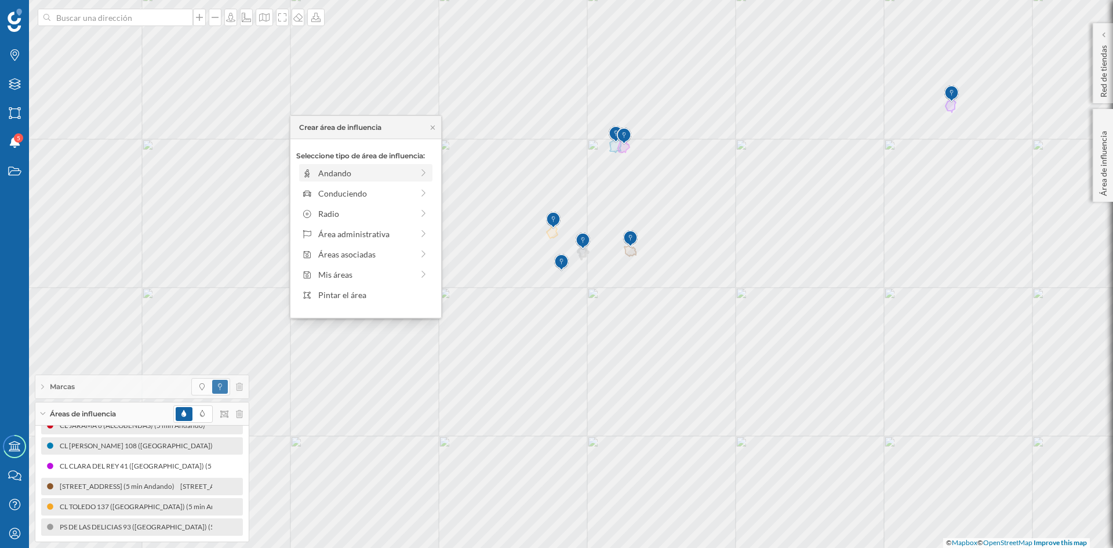
click at [347, 170] on div "Andando" at bounding box center [365, 173] width 94 height 12
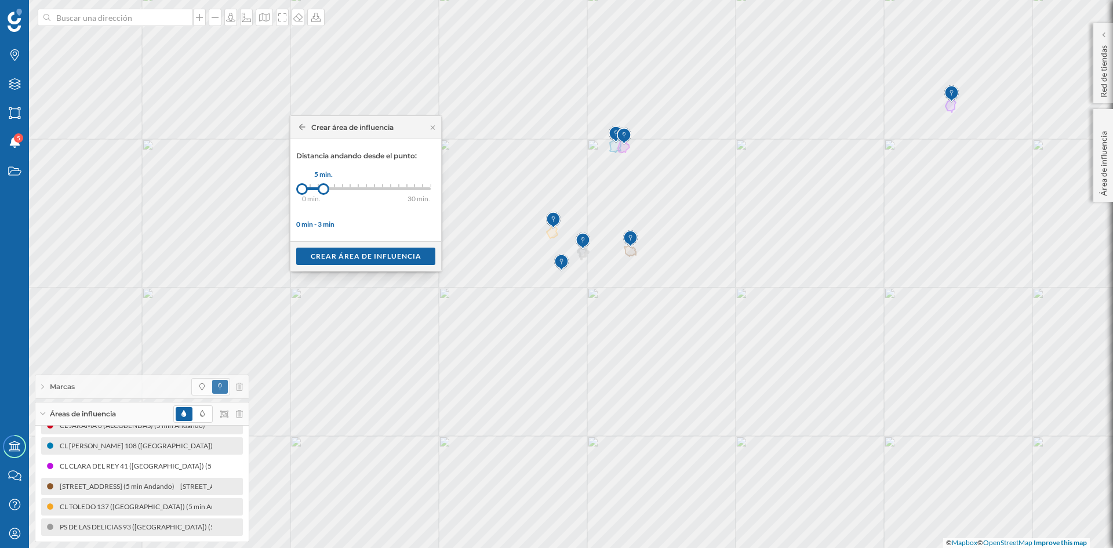
drag, startPoint x: 311, startPoint y: 191, endPoint x: 323, endPoint y: 192, distance: 12.8
click at [323, 192] on div at bounding box center [324, 189] width 12 height 12
click at [357, 250] on div "Crear área de influencia" at bounding box center [365, 255] width 139 height 17
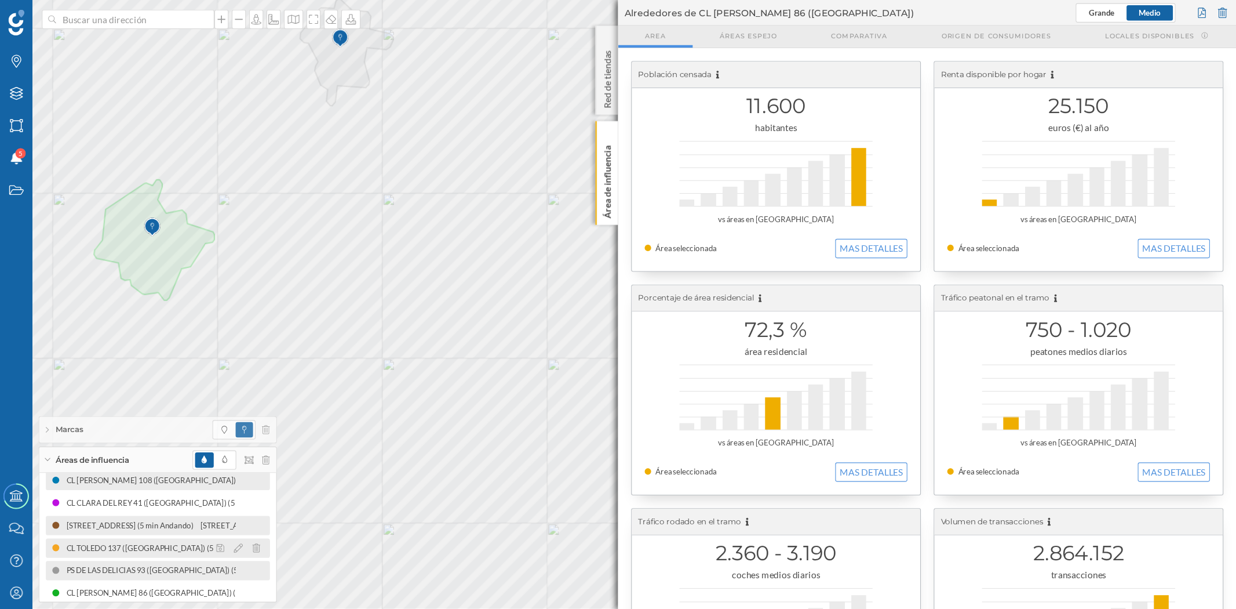
scroll to position [75, 0]
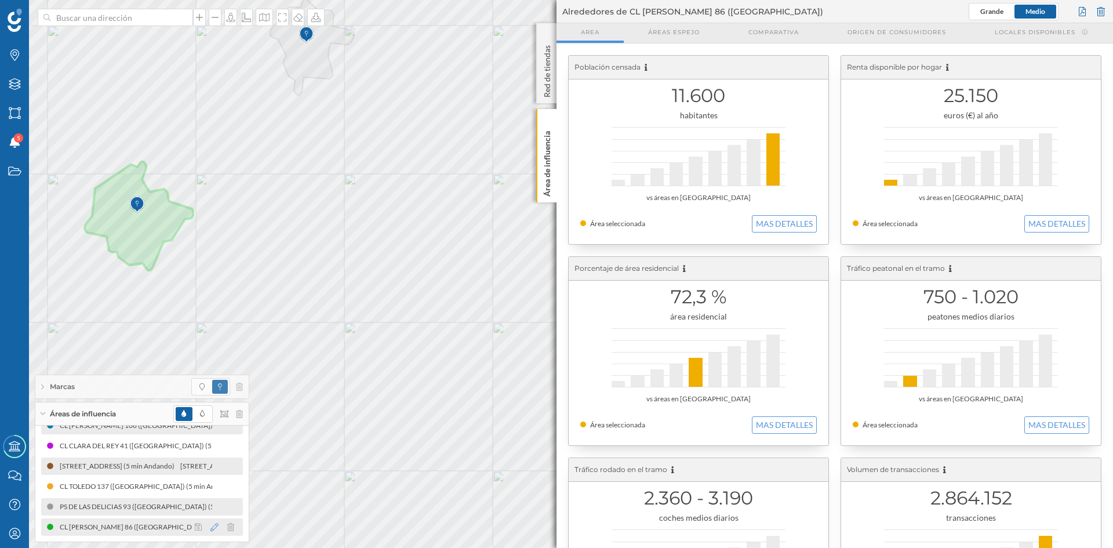
click at [215, 529] on icon at bounding box center [214, 527] width 8 height 8
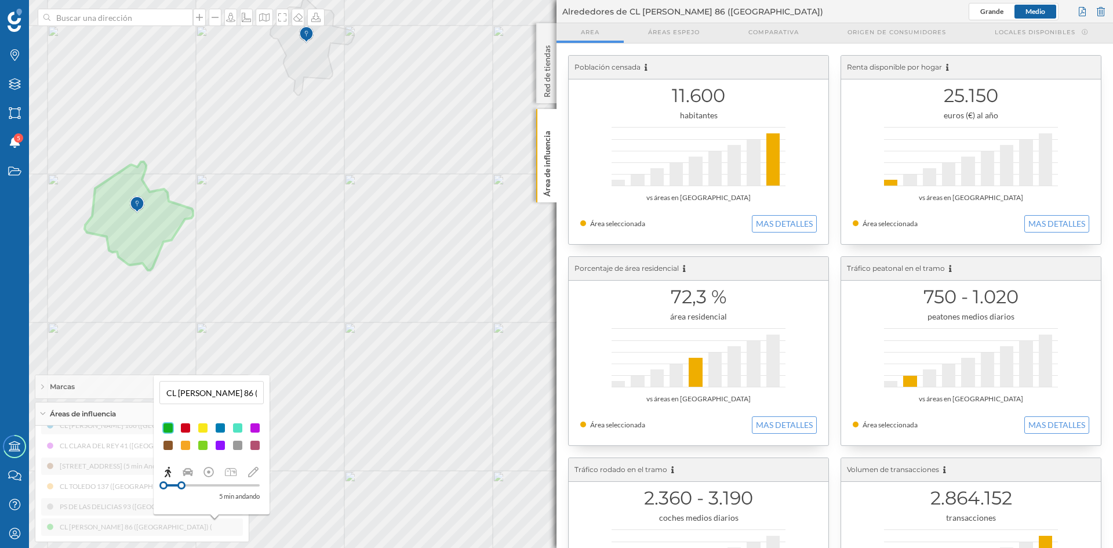
click at [185, 426] on div at bounding box center [186, 428] width 12 height 12
click at [546, 176] on p "Área de influencia" at bounding box center [547, 161] width 12 height 70
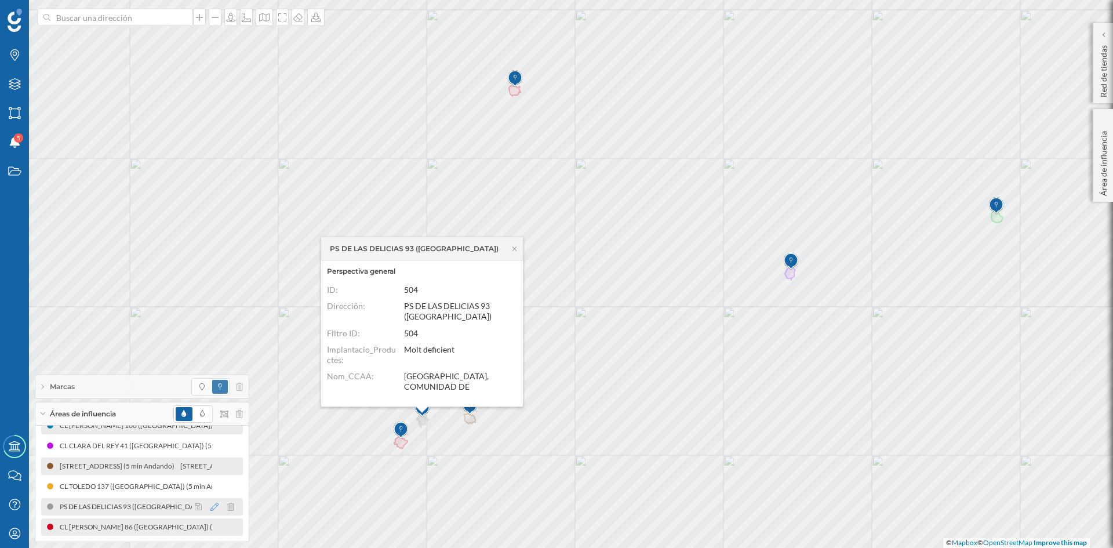
click at [211, 509] on icon at bounding box center [214, 507] width 8 height 8
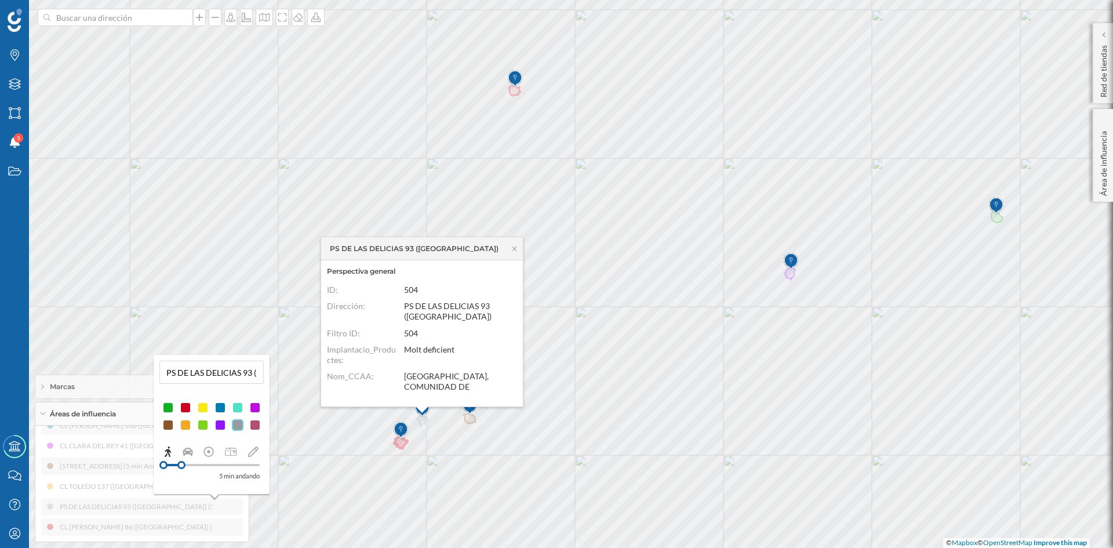
click at [256, 423] on div at bounding box center [255, 425] width 12 height 12
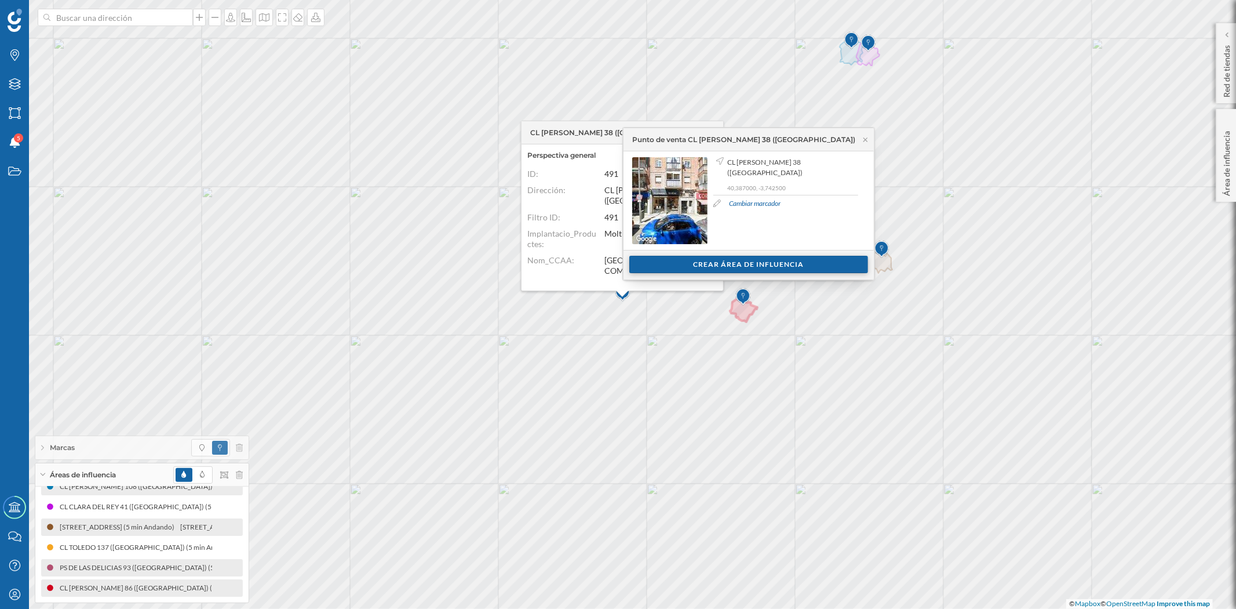
click at [743, 265] on div "Crear área de influencia" at bounding box center [749, 264] width 239 height 17
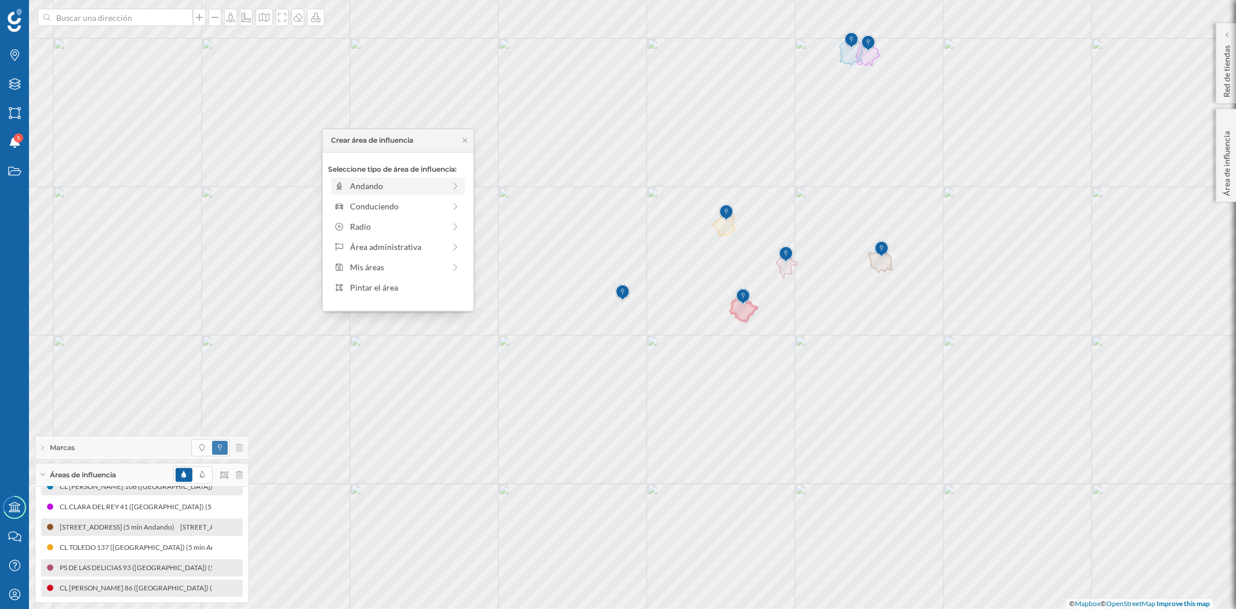
click at [376, 187] on div "Andando" at bounding box center [397, 186] width 94 height 12
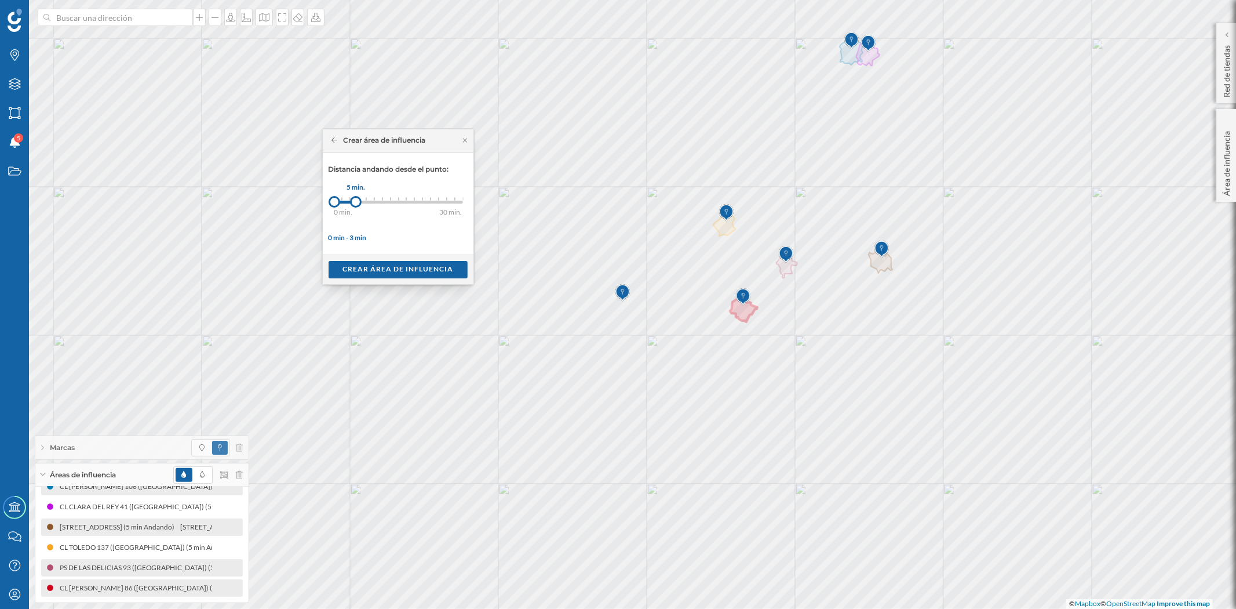
drag, startPoint x: 343, startPoint y: 204, endPoint x: 356, endPoint y: 205, distance: 12.8
click at [356, 205] on div at bounding box center [356, 202] width 12 height 12
click at [394, 272] on div "Crear área de influencia" at bounding box center [398, 268] width 139 height 17
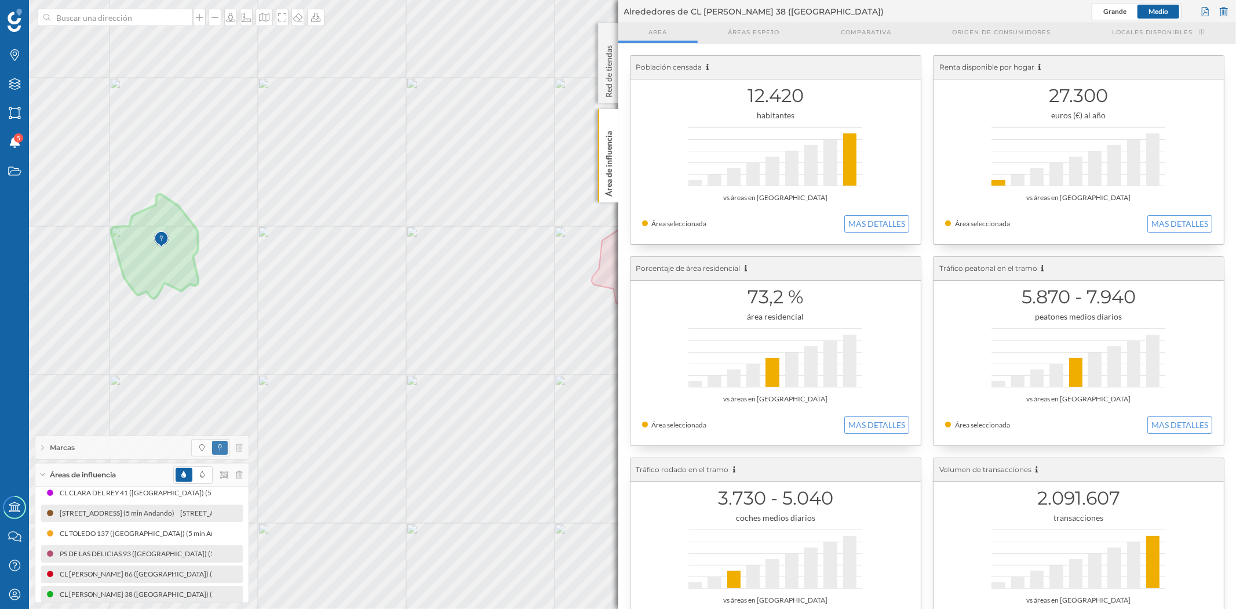
scroll to position [96, 0]
click at [211, 587] on icon at bounding box center [214, 588] width 8 height 8
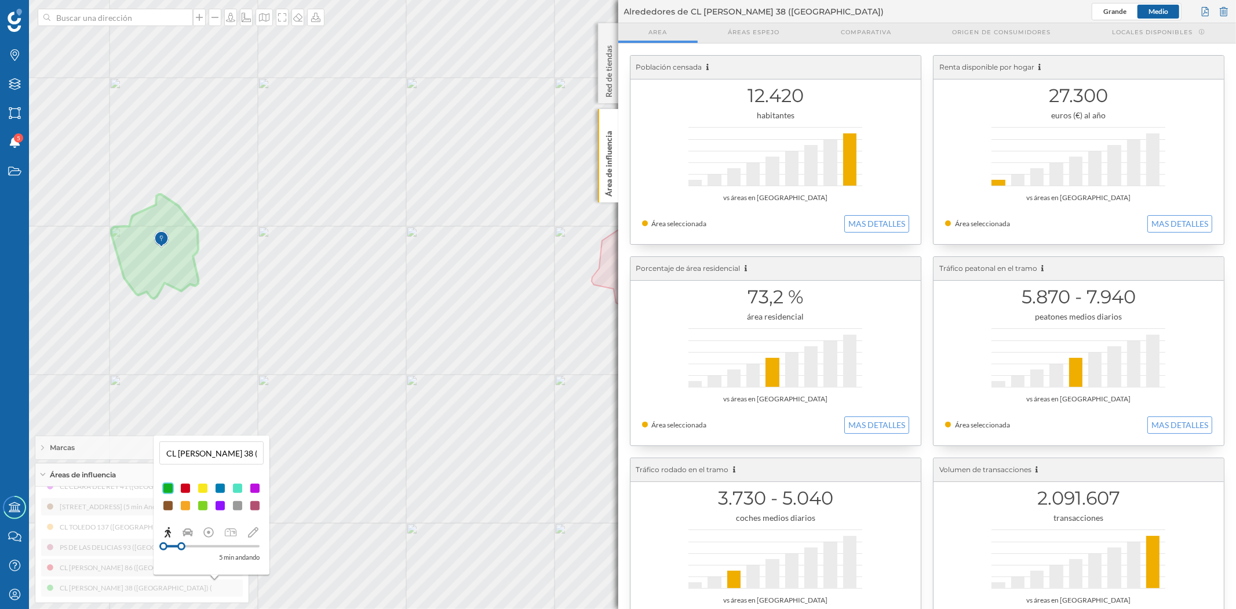
click at [188, 490] on div at bounding box center [186, 488] width 12 height 12
click at [605, 174] on p "Área de influencia" at bounding box center [609, 161] width 12 height 70
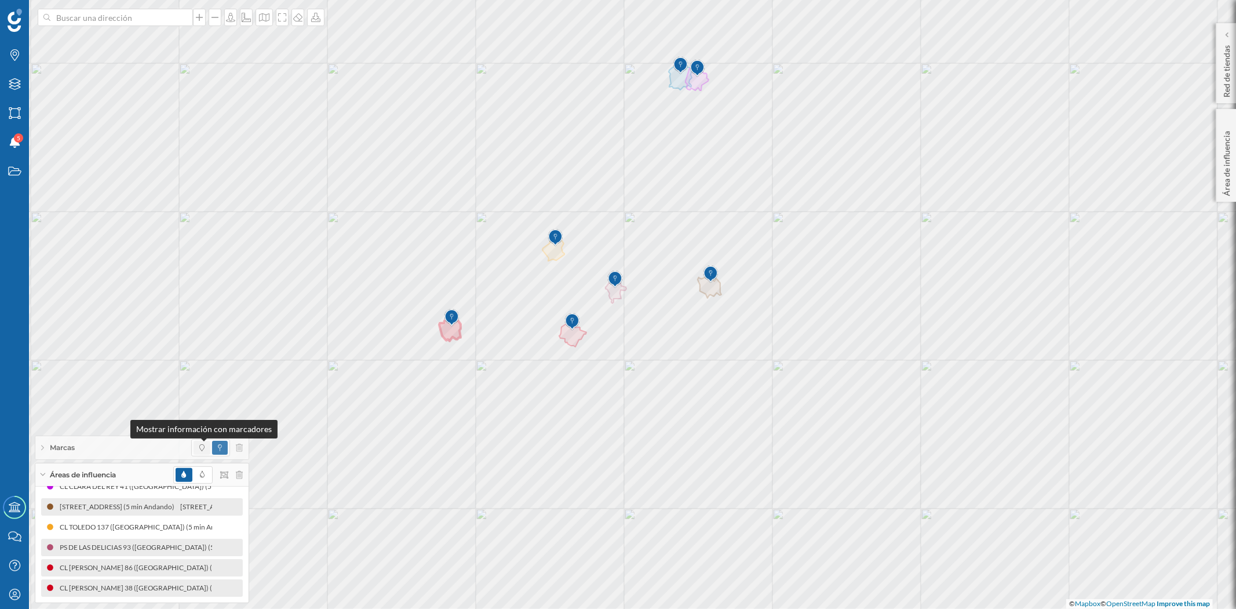
click at [204, 448] on icon at bounding box center [201, 447] width 5 height 7
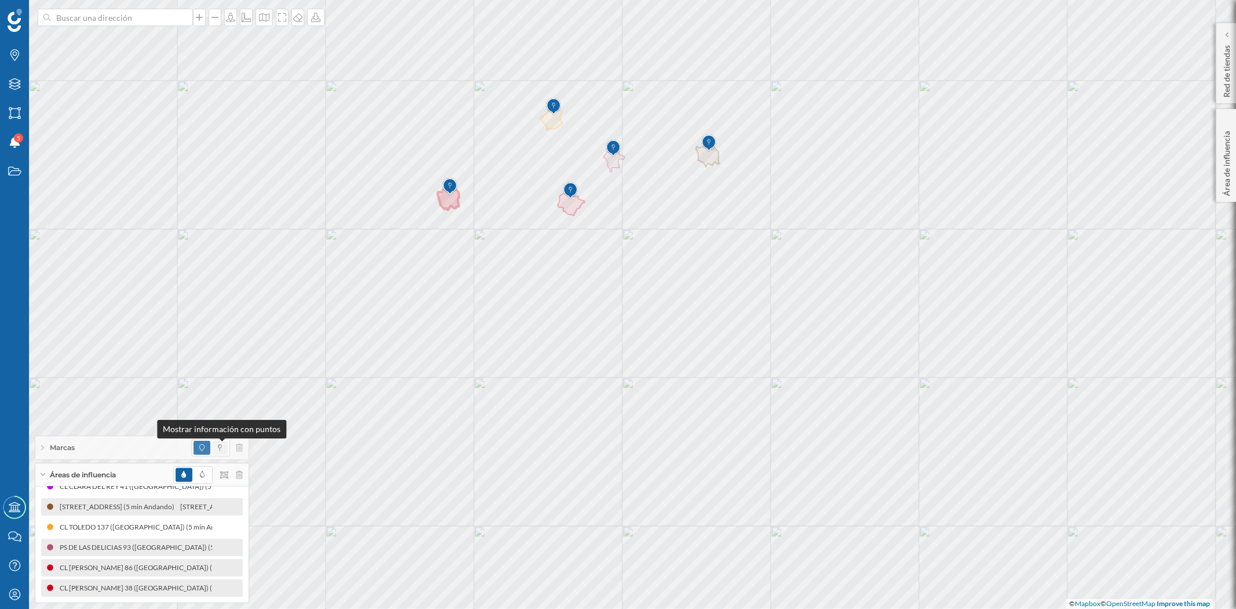
click at [219, 445] on icon at bounding box center [220, 447] width 4 height 7
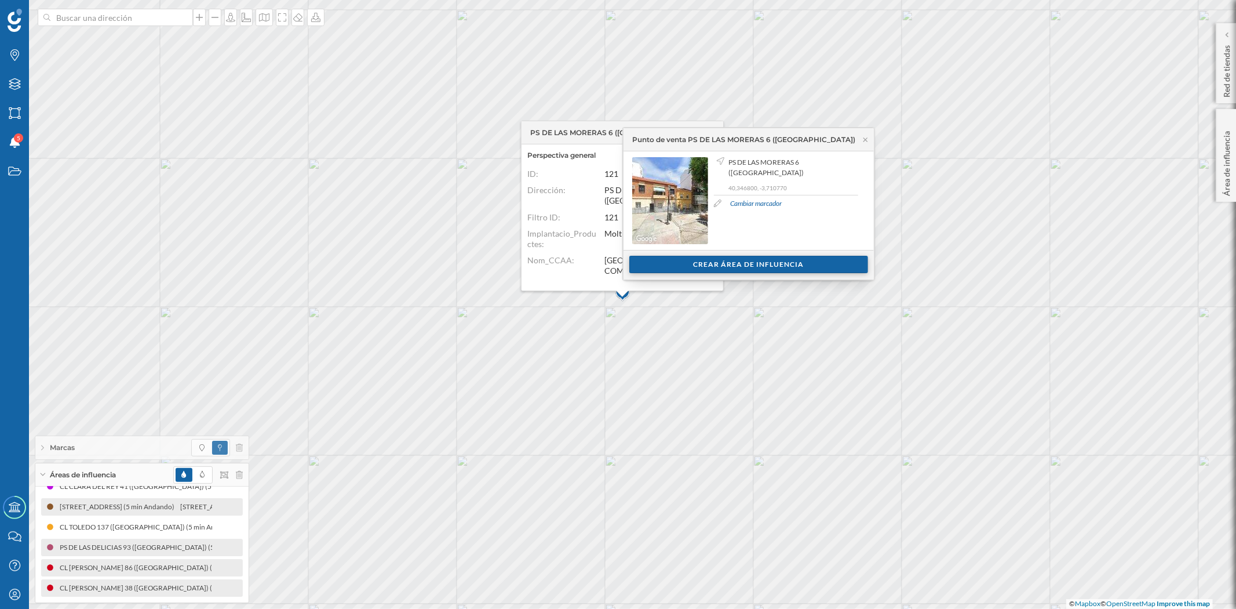
click at [733, 271] on div "Crear área de influencia" at bounding box center [749, 264] width 239 height 17
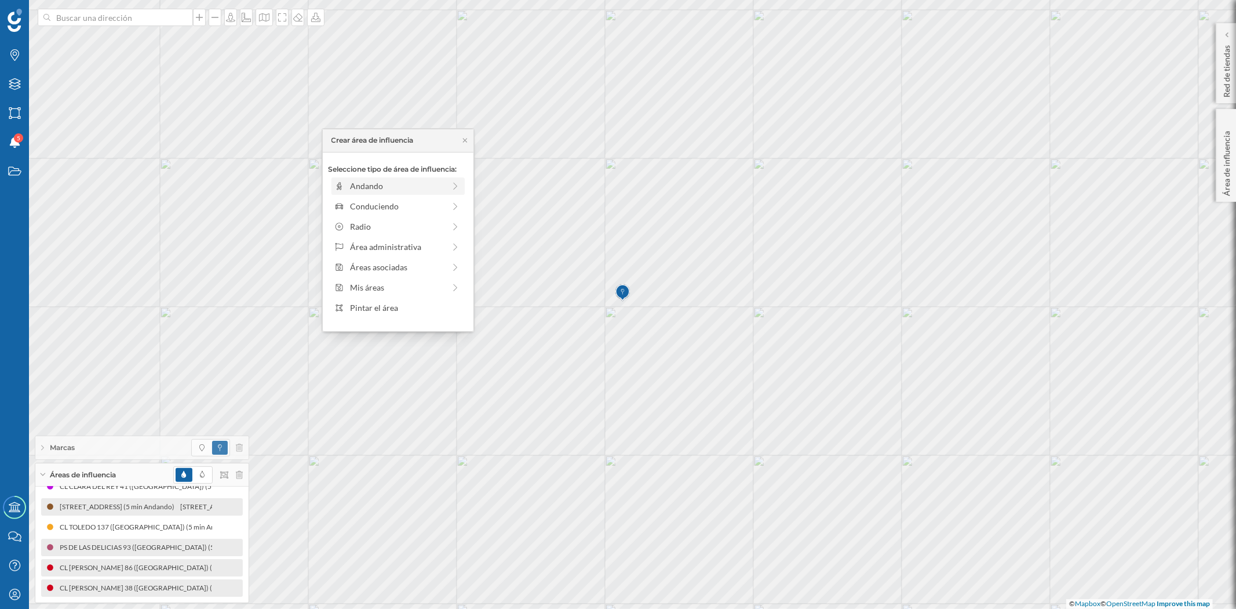
click at [392, 177] on div "Andando" at bounding box center [398, 185] width 133 height 17
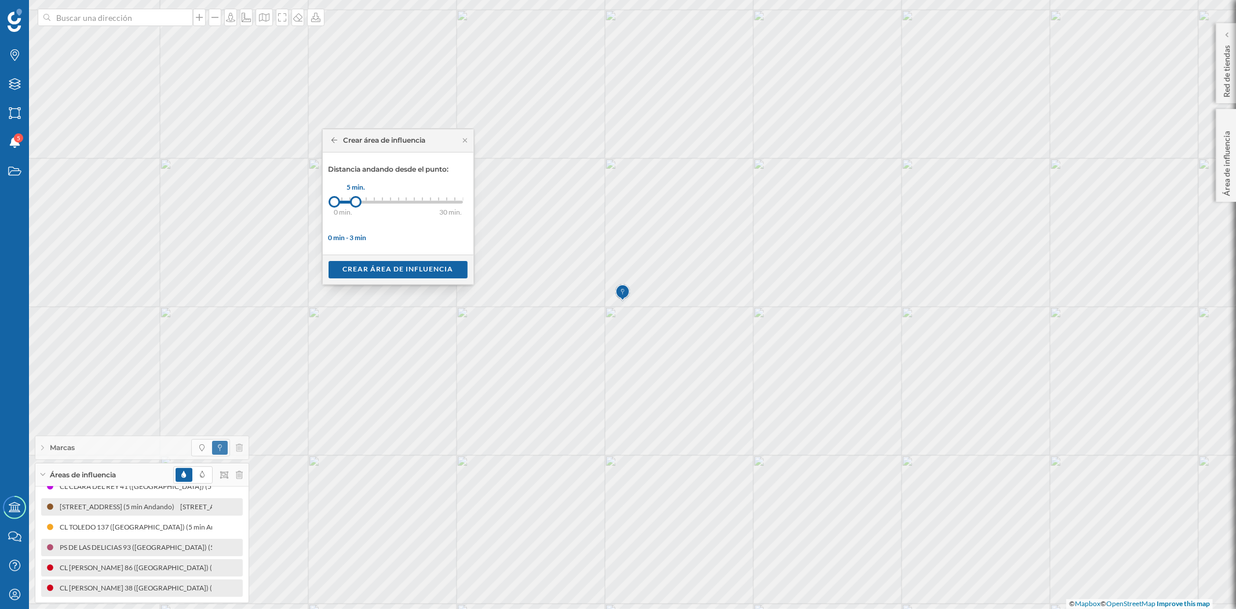
drag, startPoint x: 341, startPoint y: 201, endPoint x: 356, endPoint y: 202, distance: 15.1
click at [356, 202] on div at bounding box center [356, 202] width 12 height 12
click at [380, 263] on div "Crear área de influencia" at bounding box center [398, 268] width 139 height 17
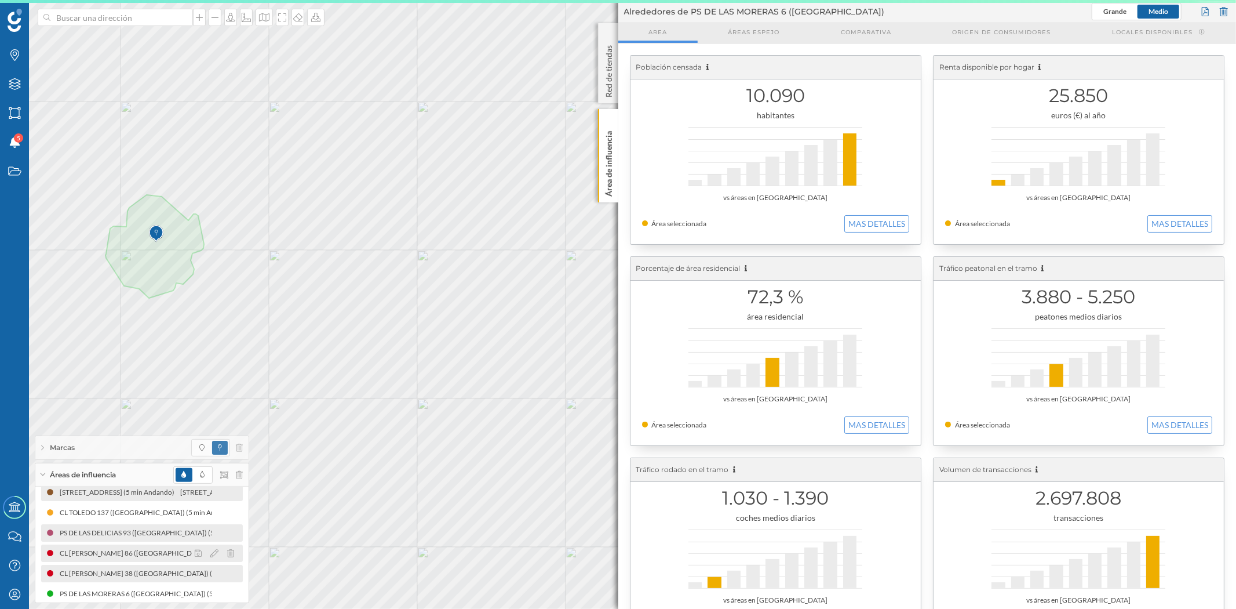
scroll to position [116, 0]
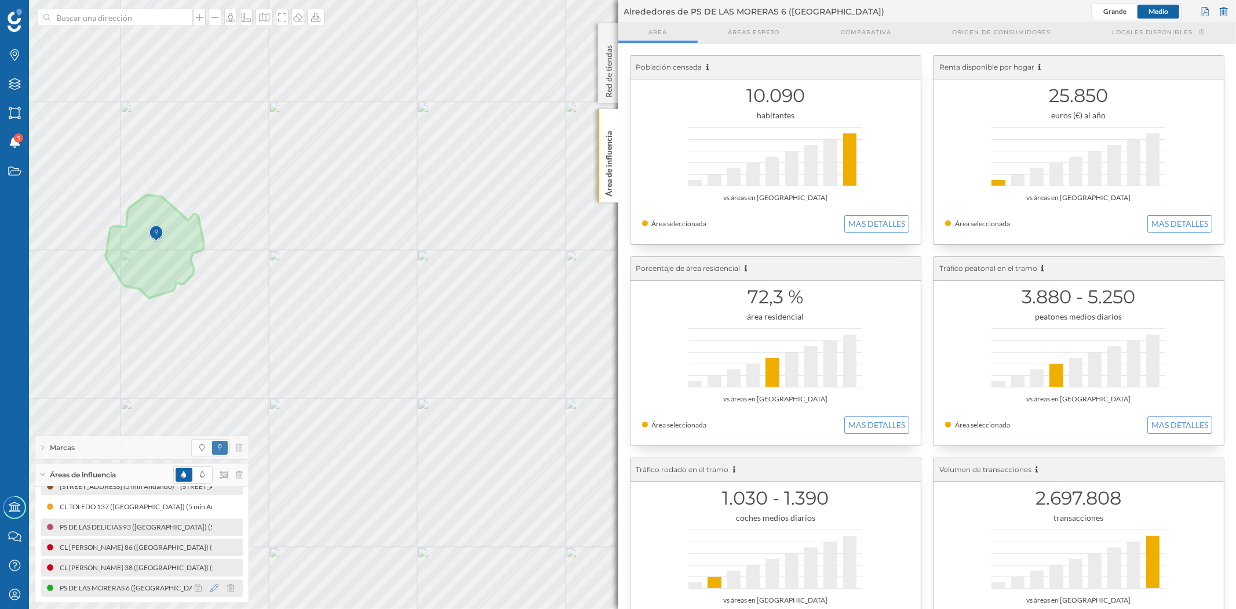
click at [210, 587] on icon at bounding box center [214, 588] width 8 height 8
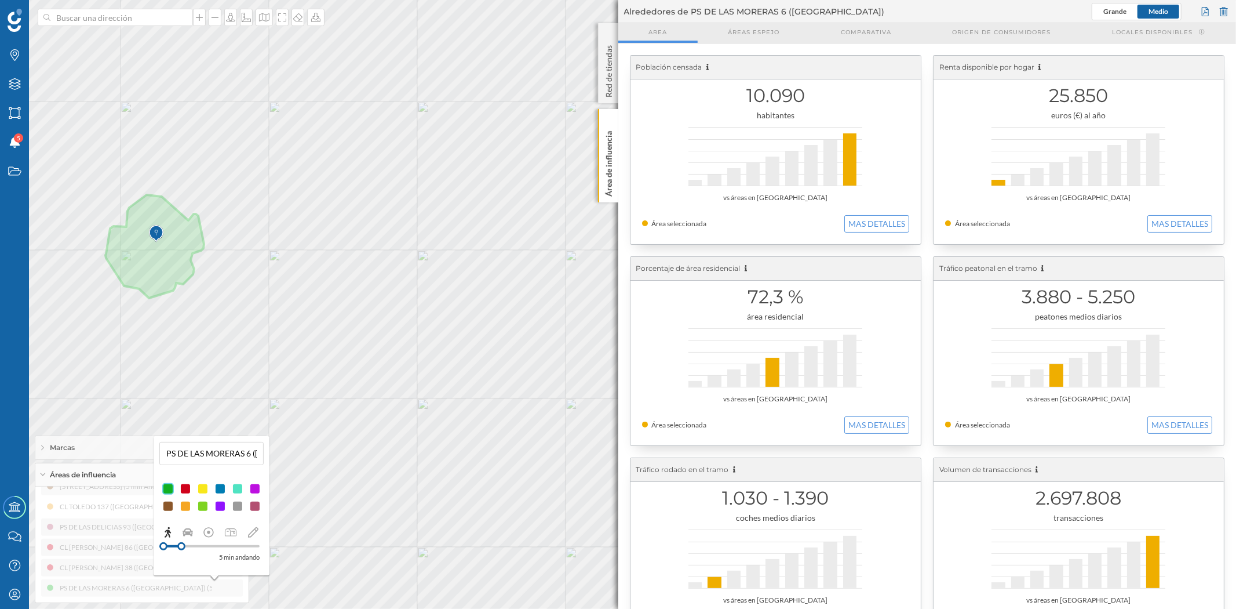
click at [185, 486] on div at bounding box center [186, 489] width 12 height 12
click at [609, 163] on p "Área de influencia" at bounding box center [609, 161] width 12 height 70
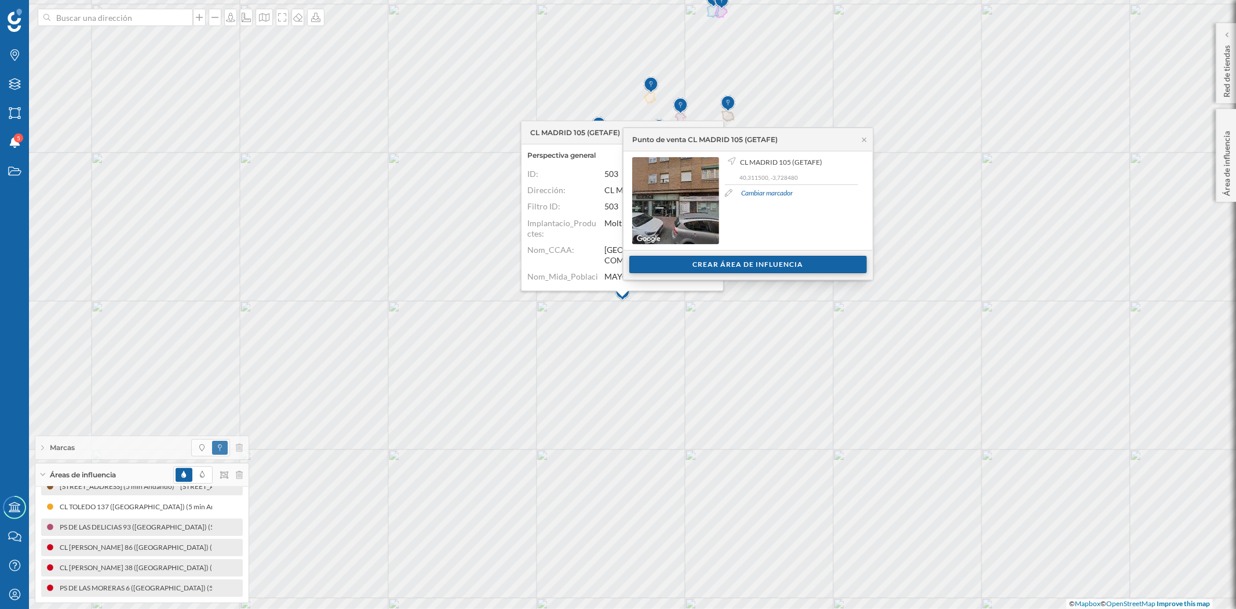
click at [766, 263] on div "Crear área de influencia" at bounding box center [749, 264] width 238 height 17
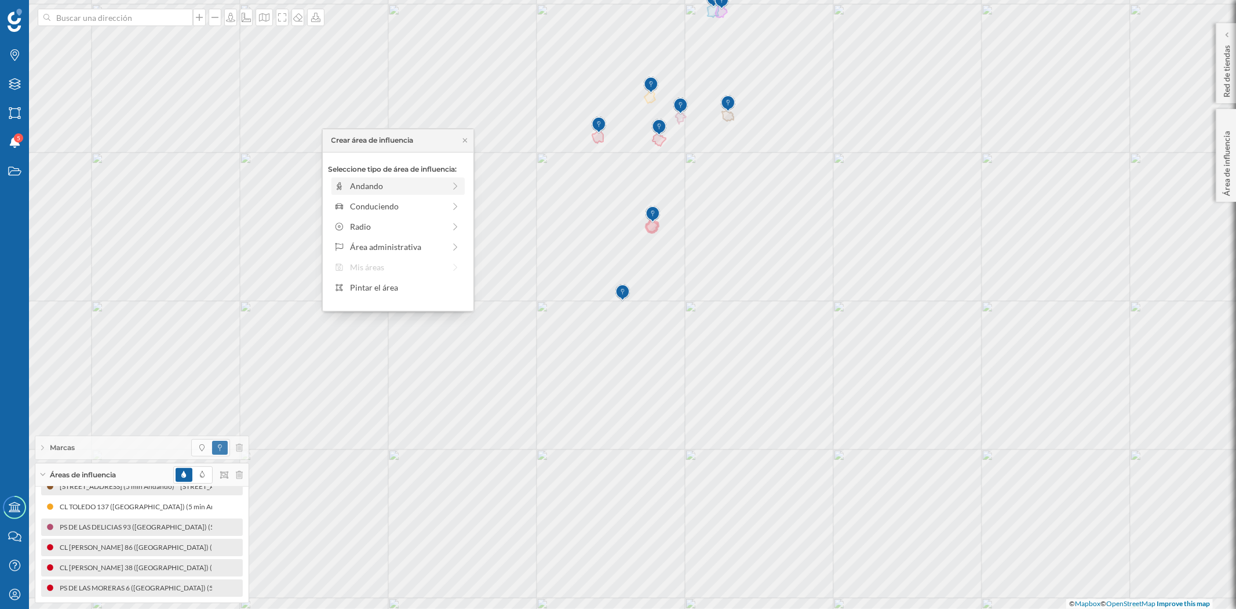
click at [367, 188] on div "Andando" at bounding box center [397, 186] width 94 height 12
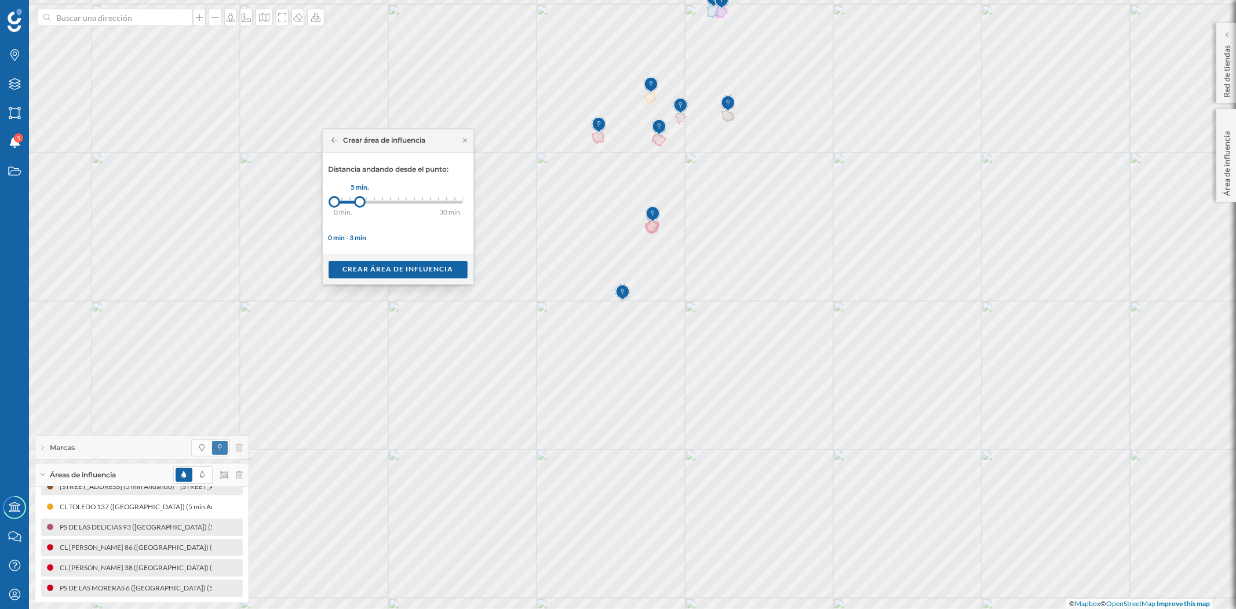
drag, startPoint x: 343, startPoint y: 202, endPoint x: 360, endPoint y: 202, distance: 17.4
click at [360, 202] on div at bounding box center [360, 202] width 12 height 12
click at [391, 267] on div "Crear área de influencia" at bounding box center [398, 268] width 139 height 17
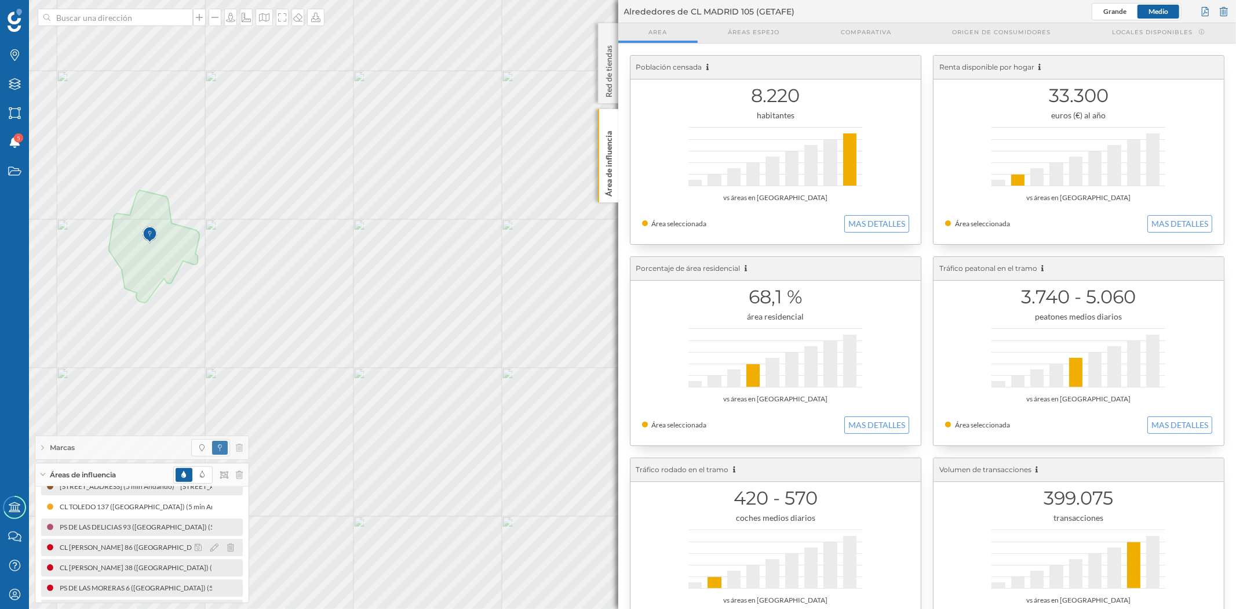
scroll to position [136, 0]
click at [211, 587] on icon at bounding box center [214, 588] width 8 height 8
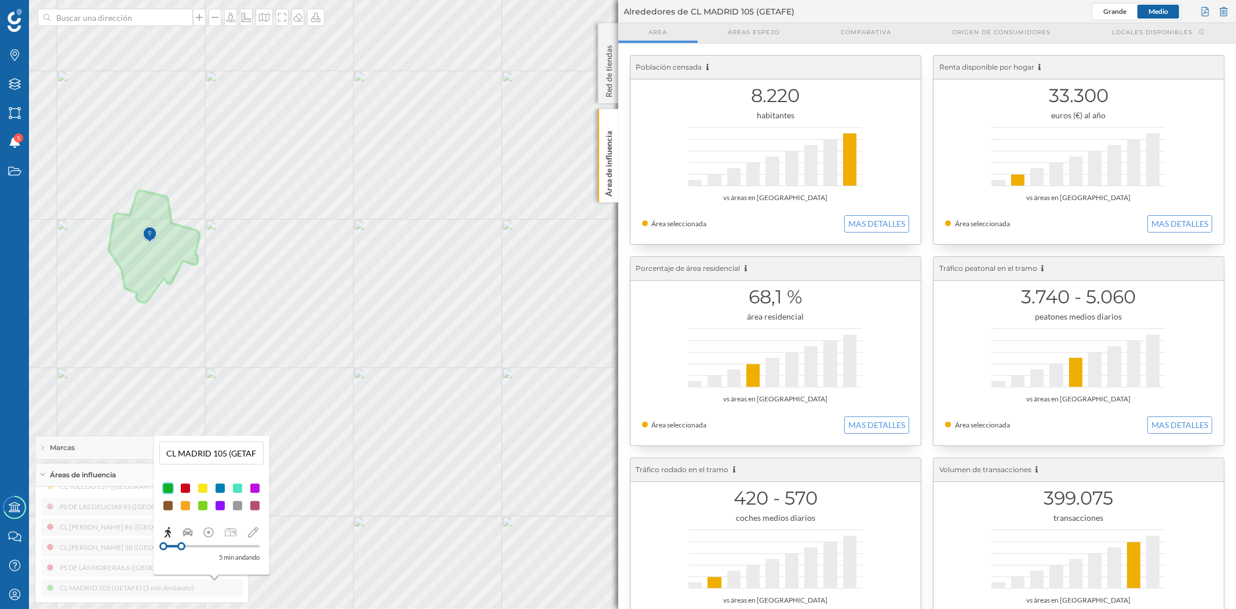
click at [184, 489] on div at bounding box center [186, 488] width 12 height 12
click at [613, 172] on p "Área de influencia" at bounding box center [609, 161] width 12 height 70
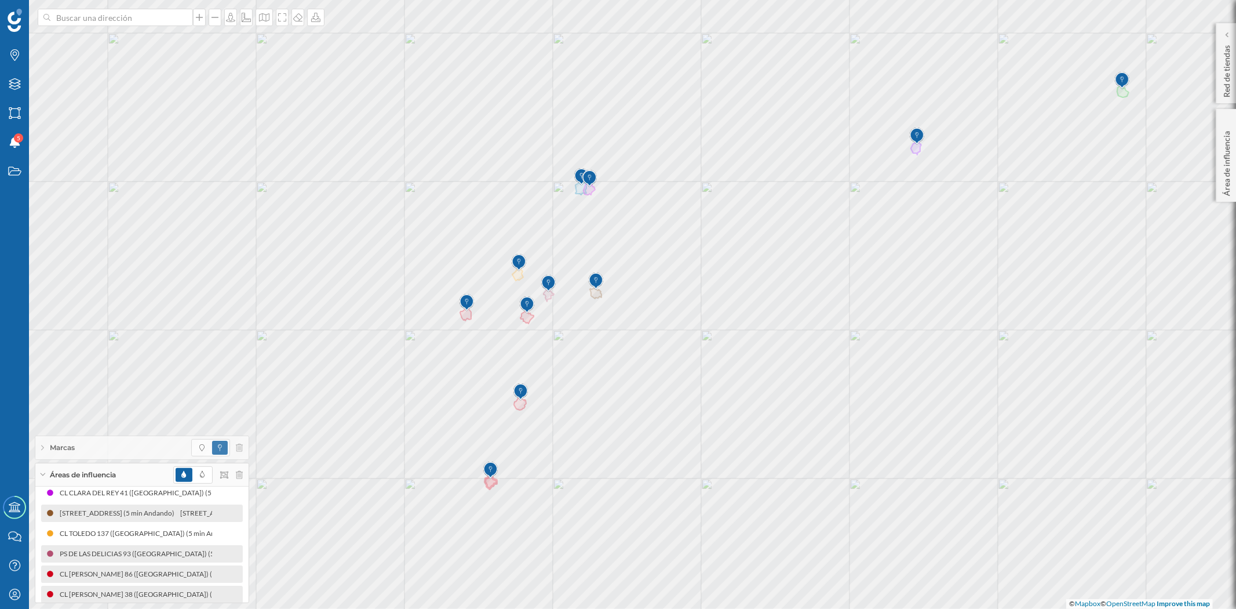
scroll to position [72, 0]
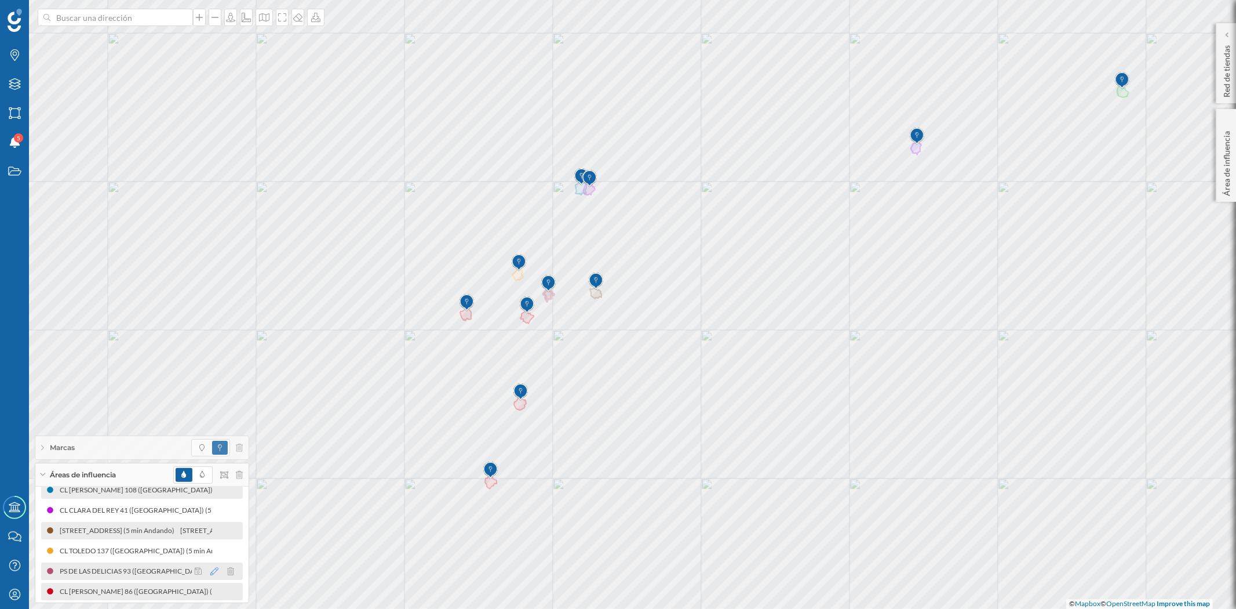
click at [212, 567] on icon at bounding box center [214, 571] width 8 height 8
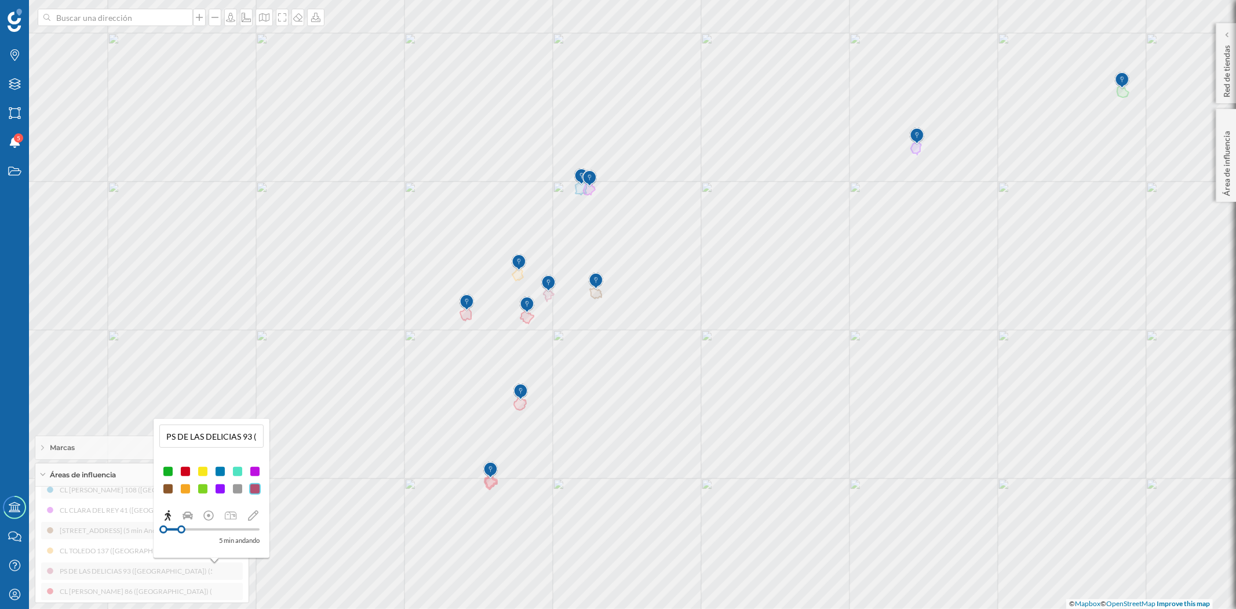
click at [184, 467] on div at bounding box center [186, 471] width 12 height 12
click at [184, 468] on div at bounding box center [186, 471] width 12 height 12
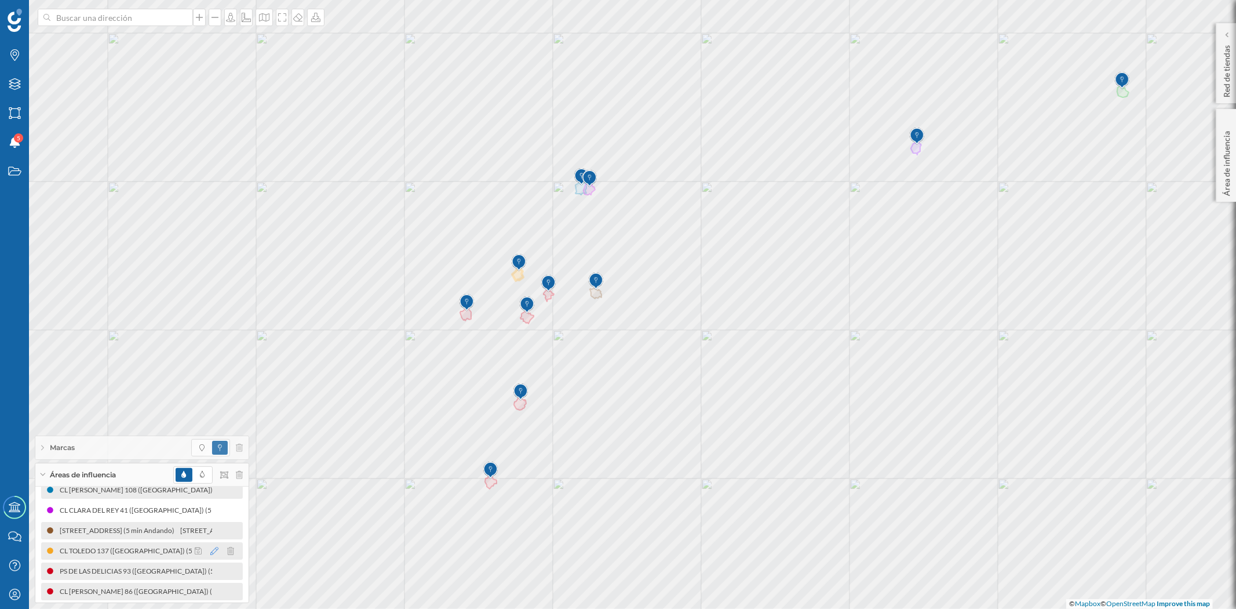
click at [210, 547] on icon at bounding box center [214, 551] width 8 height 8
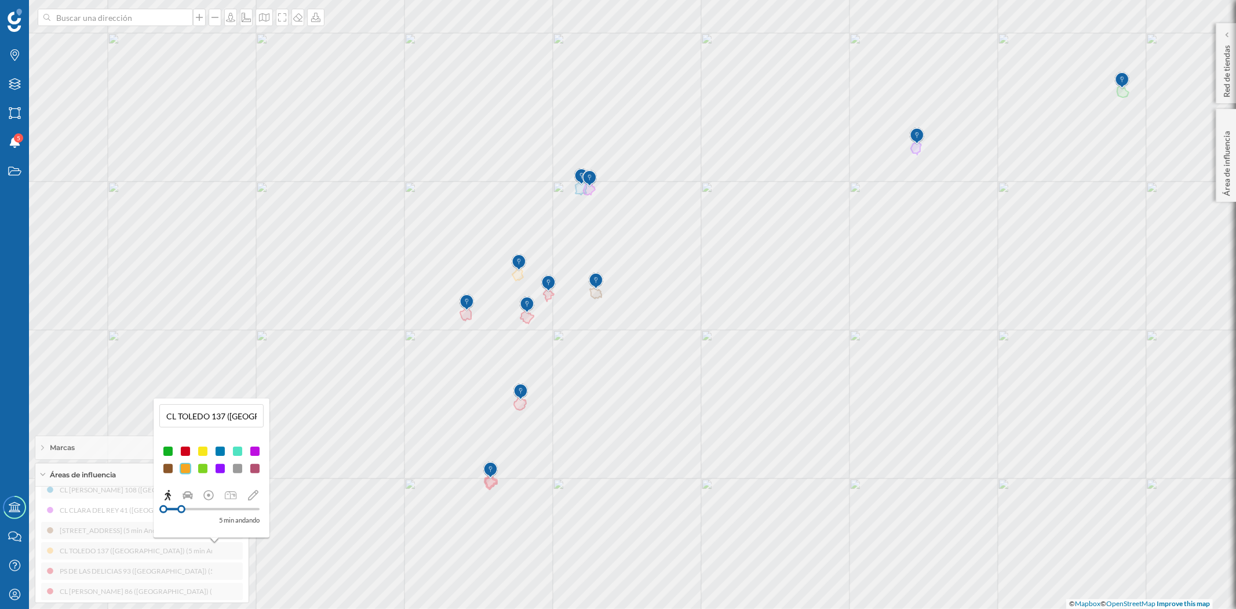
click at [185, 450] on div at bounding box center [186, 451] width 12 height 12
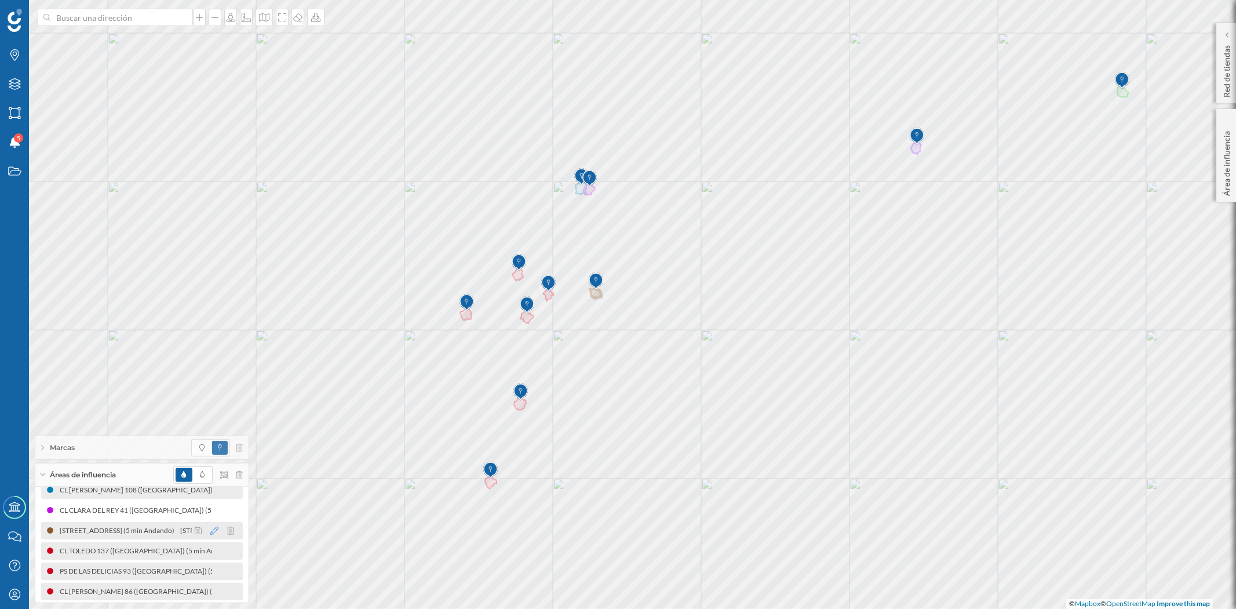
click at [210, 527] on icon at bounding box center [214, 530] width 8 height 8
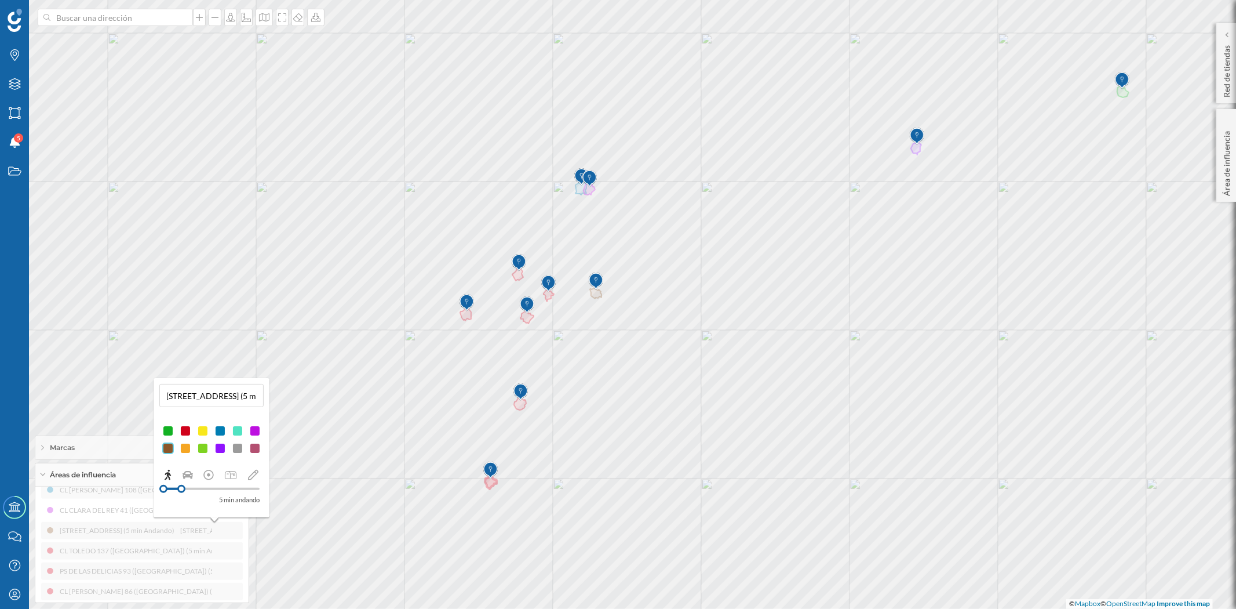
click at [188, 432] on div at bounding box center [186, 431] width 12 height 12
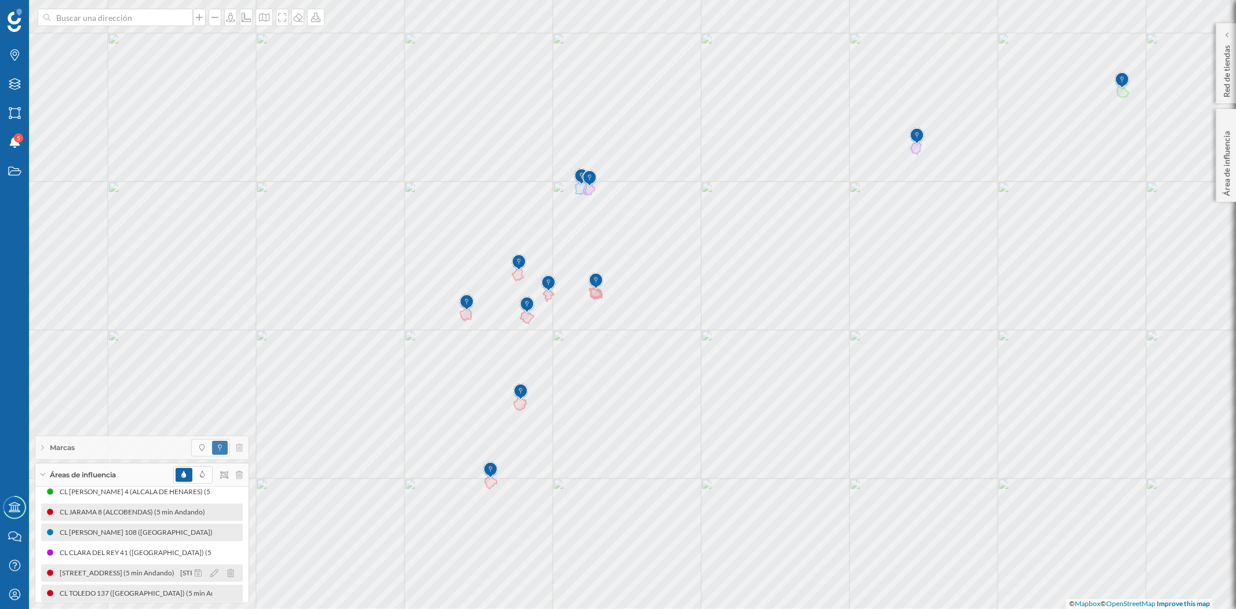
scroll to position [8, 0]
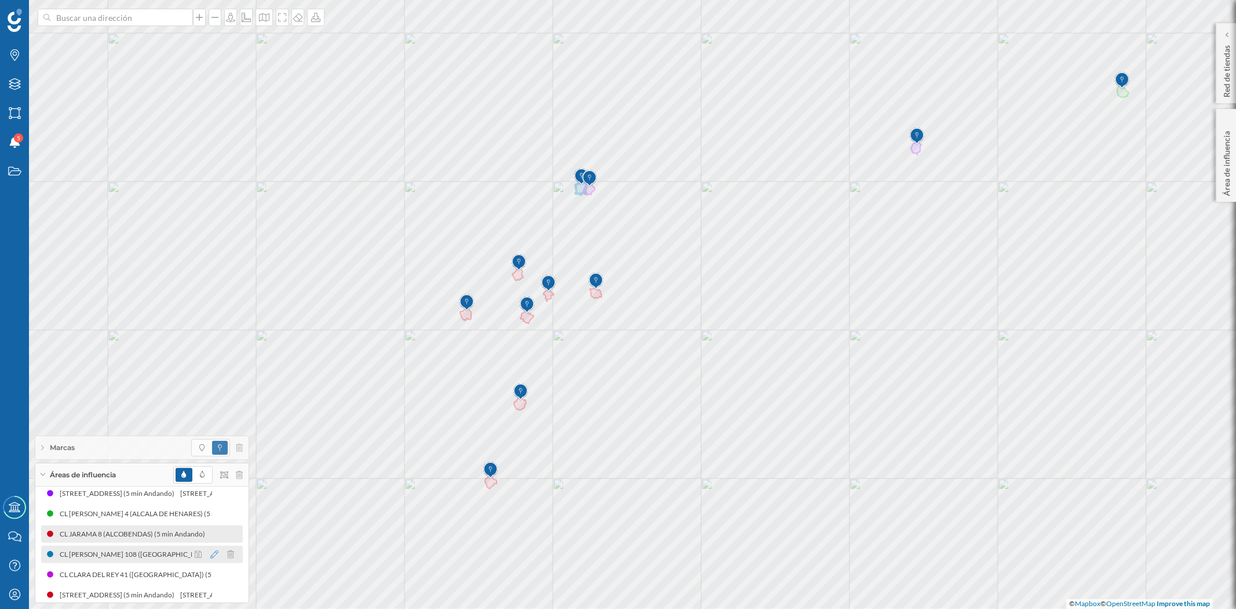
click at [212, 554] on icon at bounding box center [214, 554] width 8 height 8
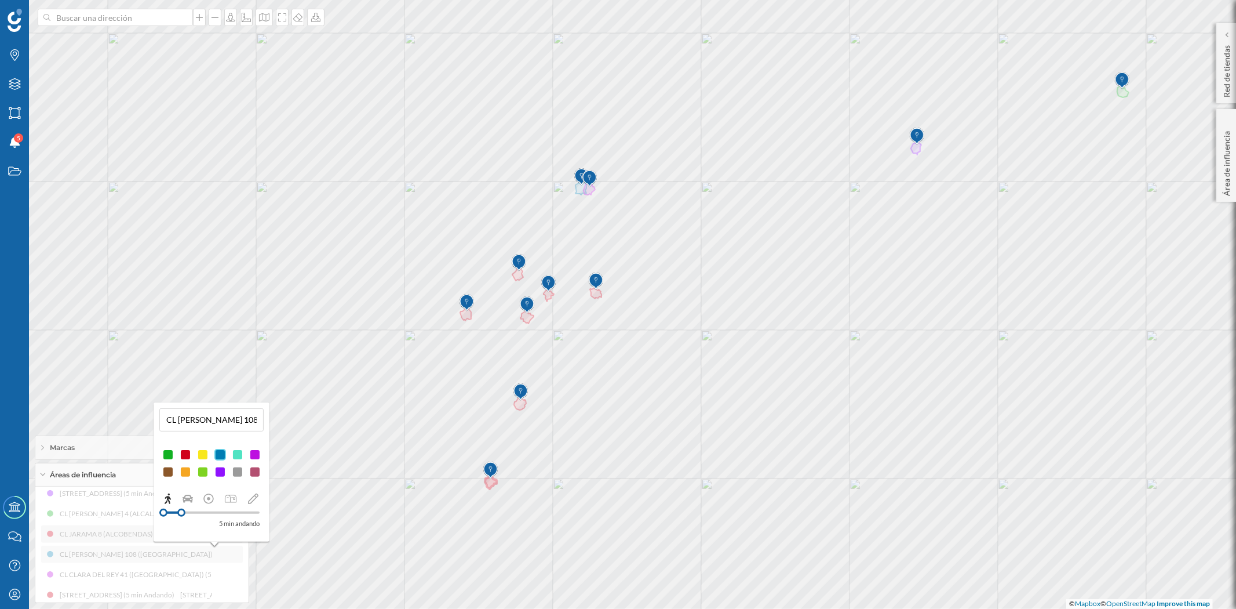
click at [187, 452] on div at bounding box center [186, 455] width 12 height 12
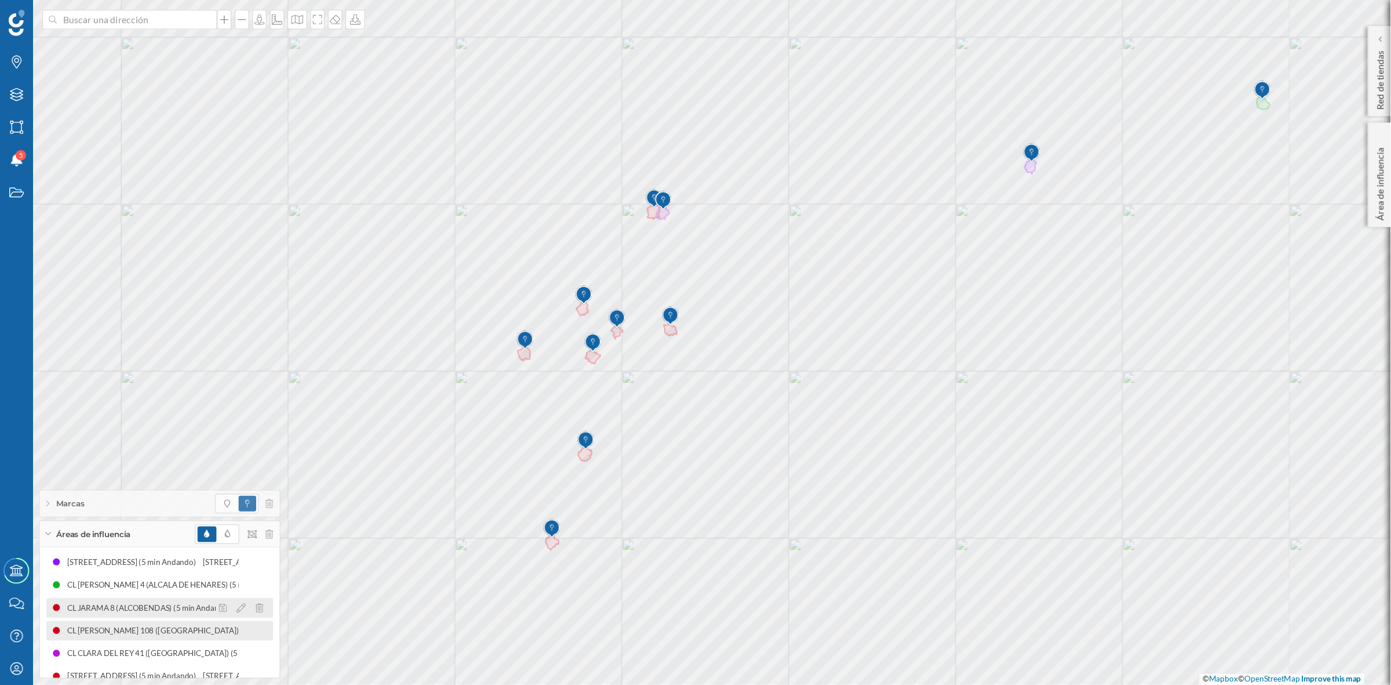
scroll to position [0, 0]
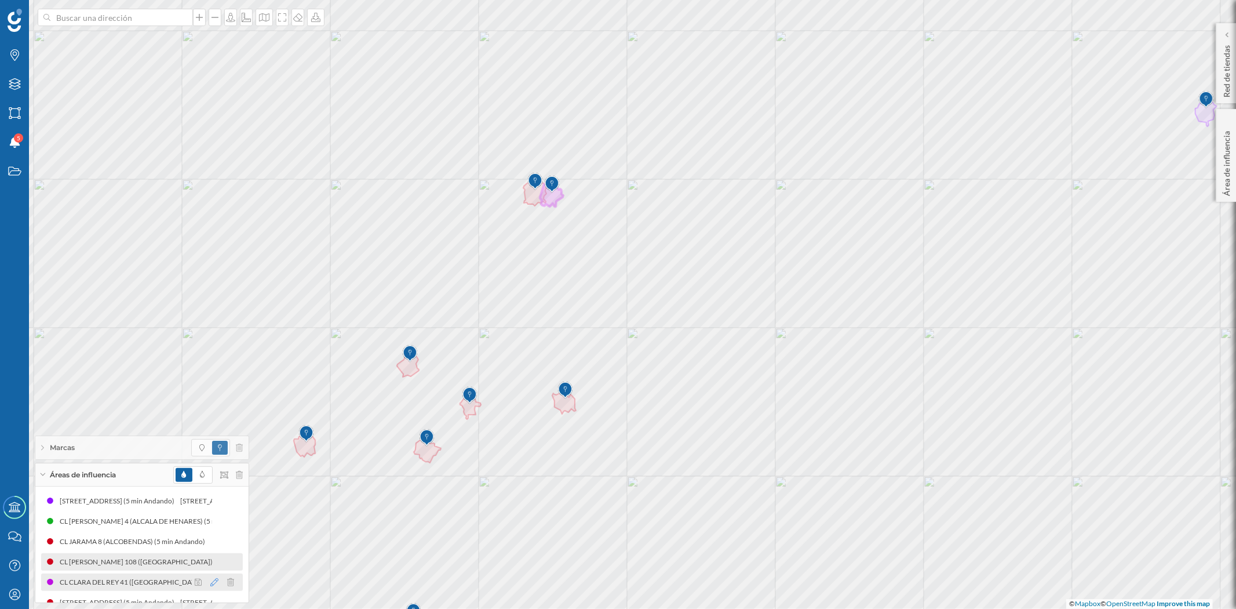
click at [212, 582] on icon at bounding box center [214, 582] width 8 height 8
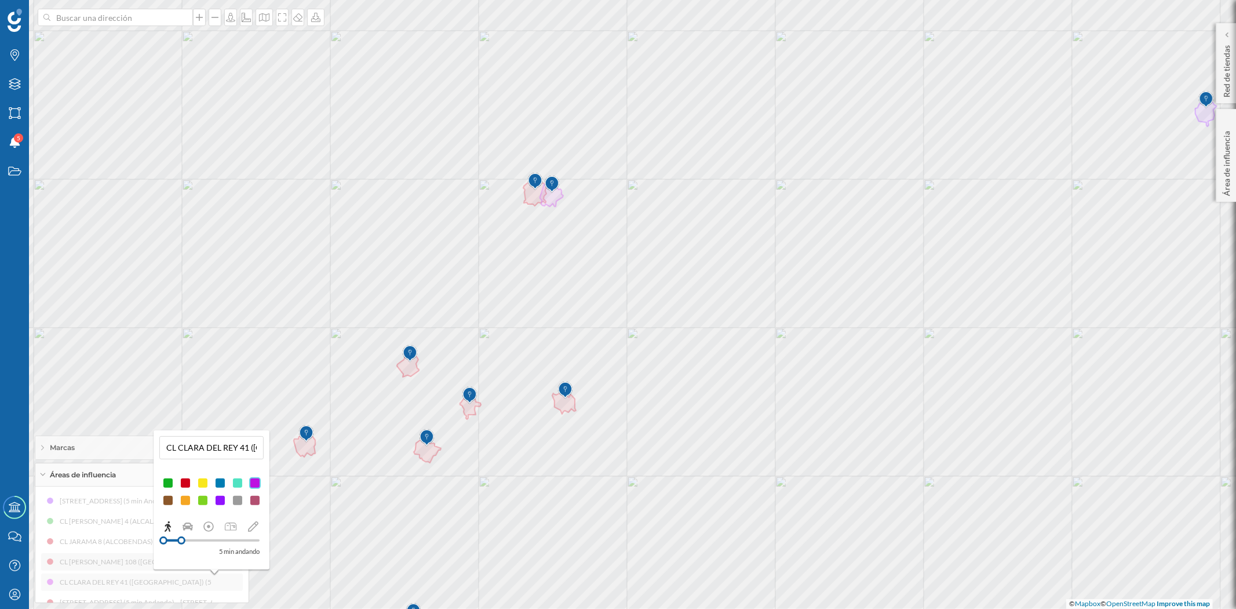
click at [187, 485] on div at bounding box center [186, 483] width 12 height 12
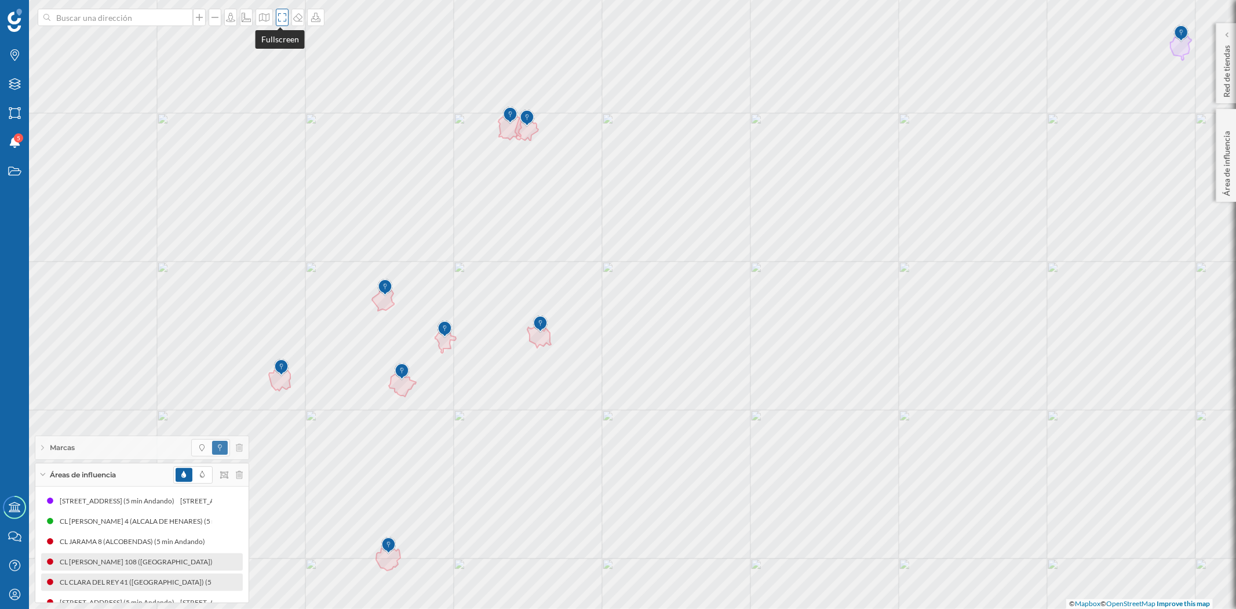
click at [279, 14] on icon at bounding box center [282, 17] width 12 height 9
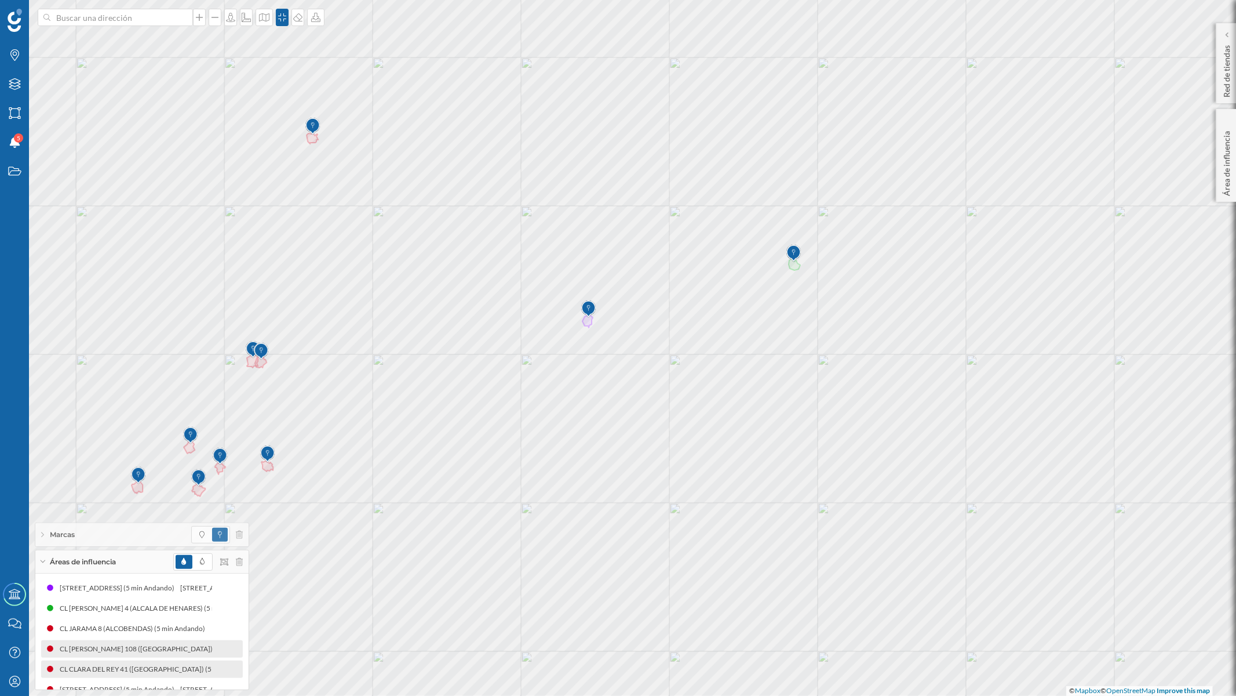
click at [41, 561] on icon at bounding box center [42, 561] width 5 height 3
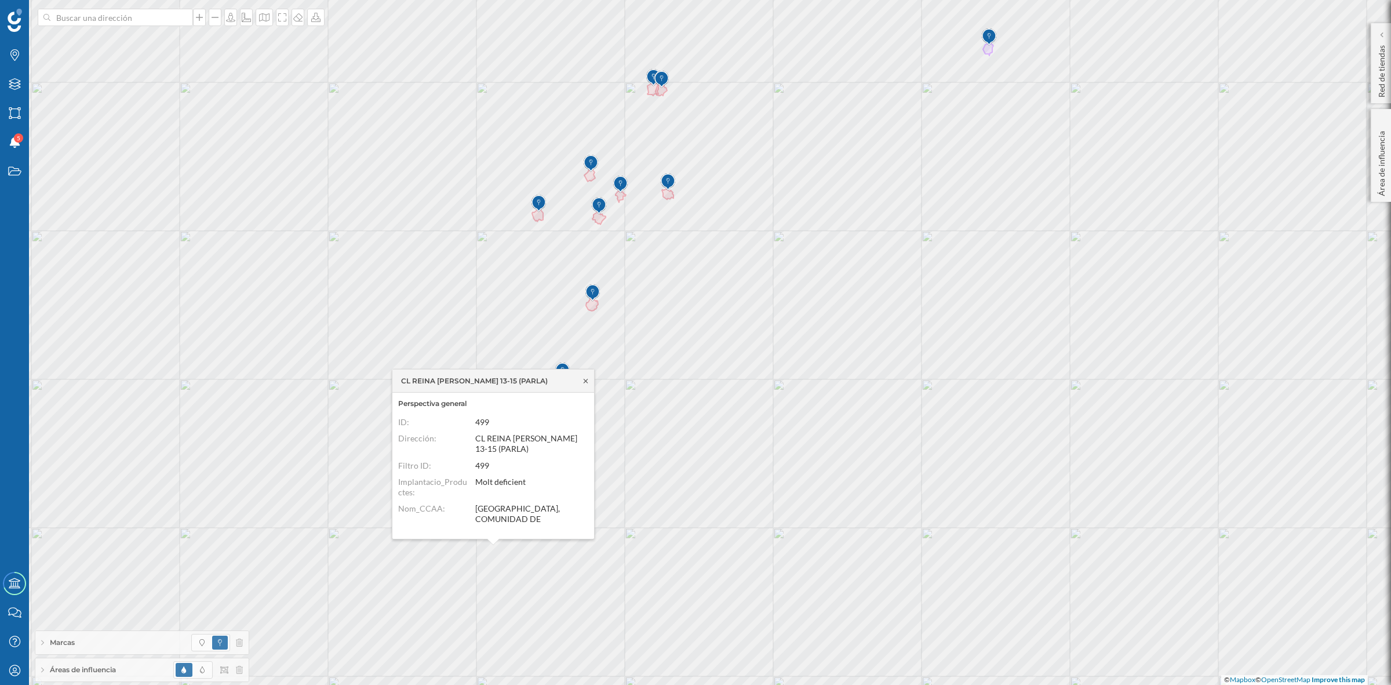
click at [585, 378] on icon at bounding box center [585, 380] width 9 height 7
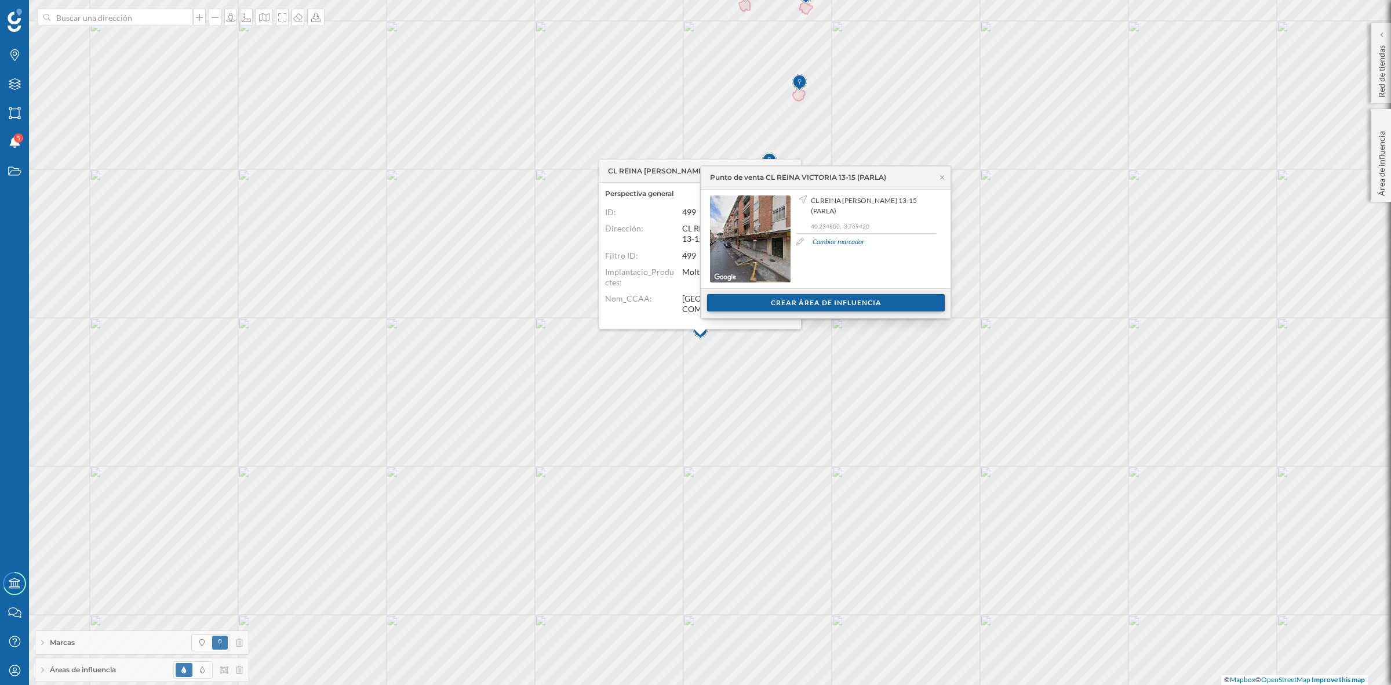
click at [846, 299] on div "Crear área de influencia" at bounding box center [826, 302] width 238 height 17
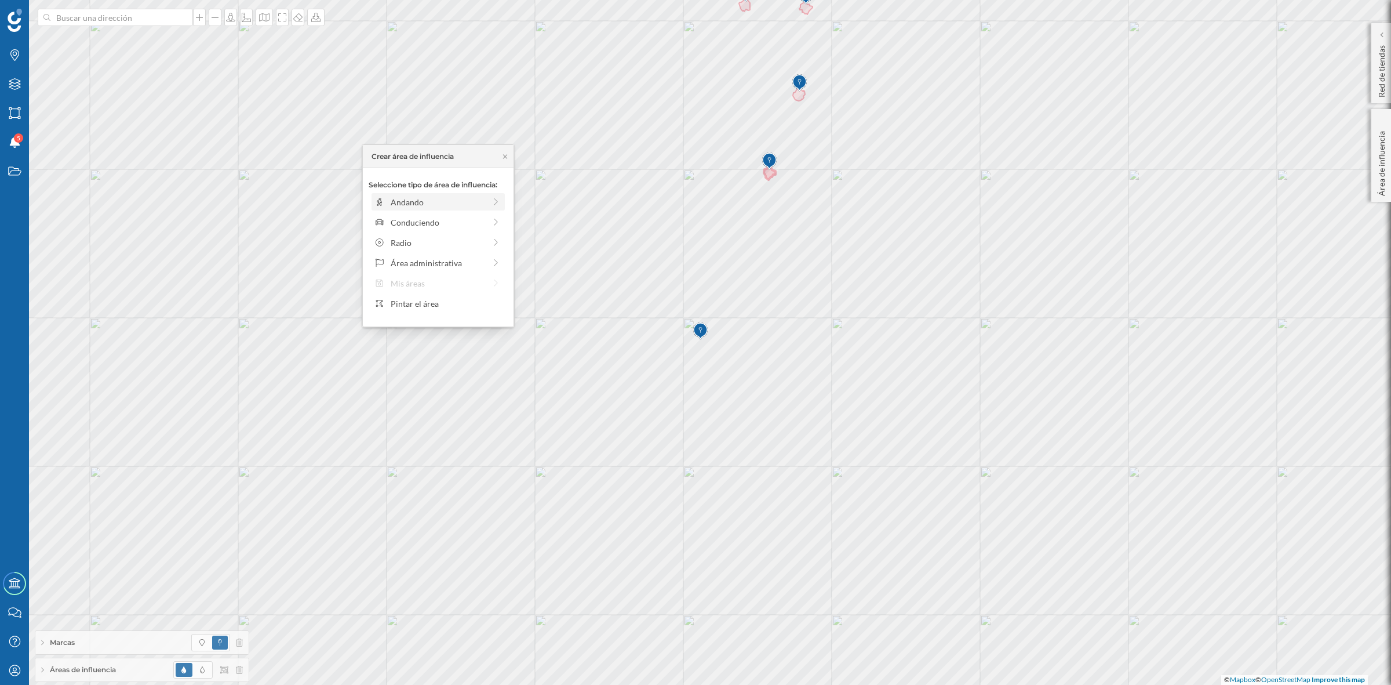
click at [387, 200] on div "Andando" at bounding box center [429, 202] width 111 height 12
drag, startPoint x: 385, startPoint y: 213, endPoint x: 398, endPoint y: 216, distance: 12.7
click at [398, 216] on div at bounding box center [398, 218] width 12 height 12
click at [426, 287] on div "Crear área de influencia" at bounding box center [438, 284] width 139 height 17
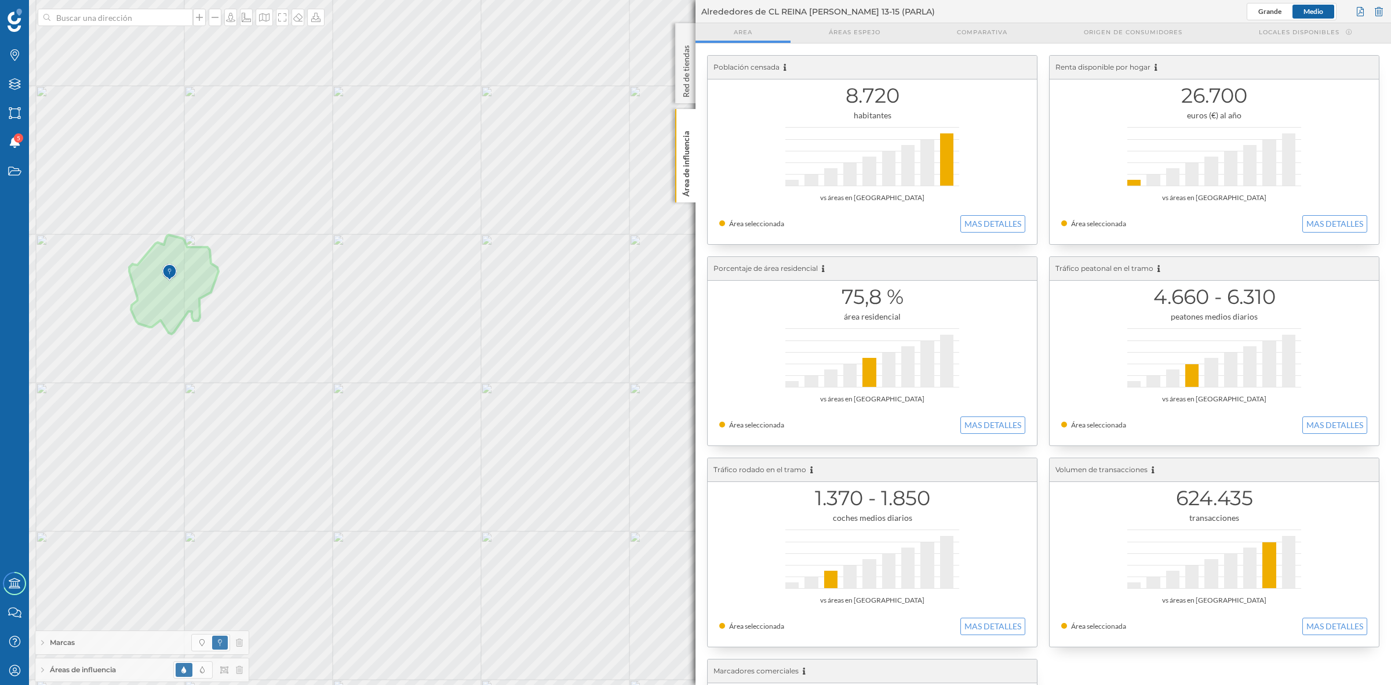
click at [120, 672] on div "Áreas de influencia" at bounding box center [141, 669] width 213 height 23
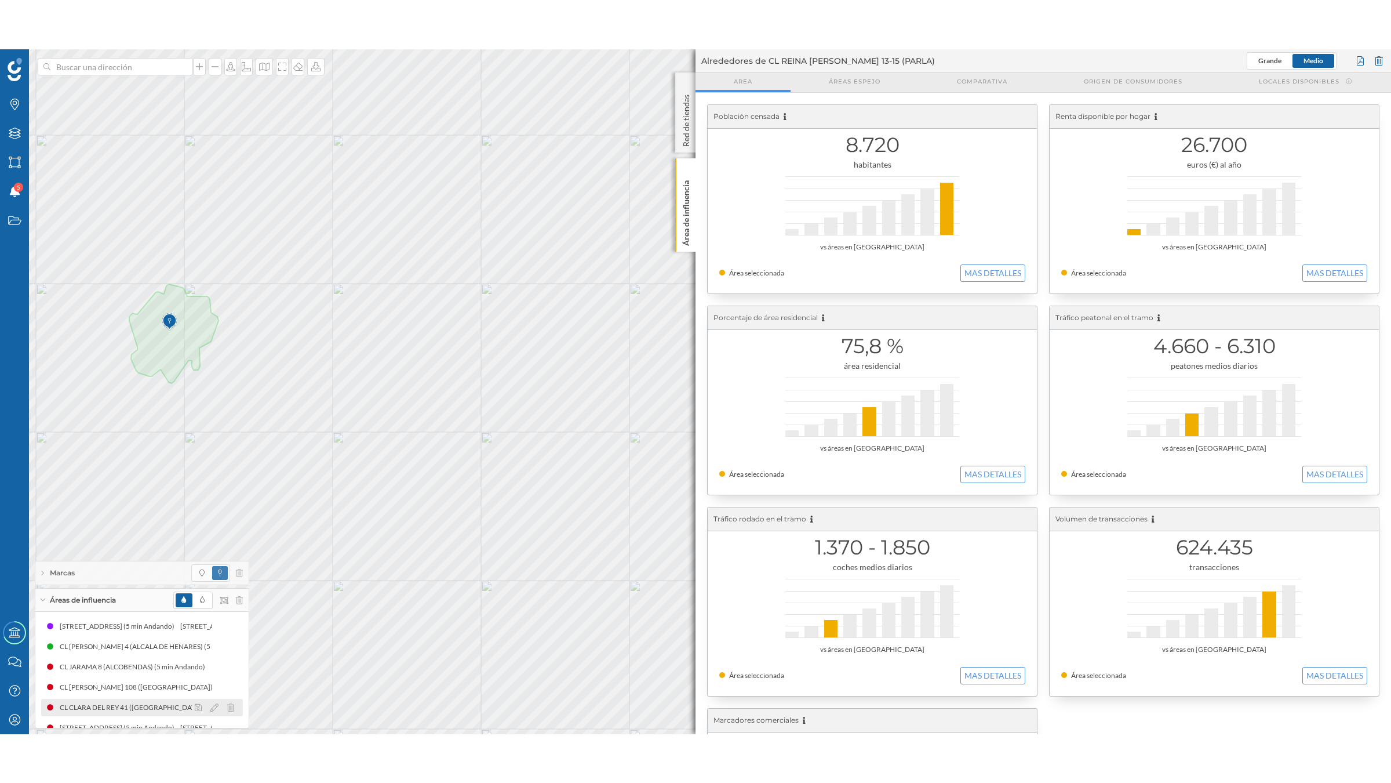
scroll to position [157, 0]
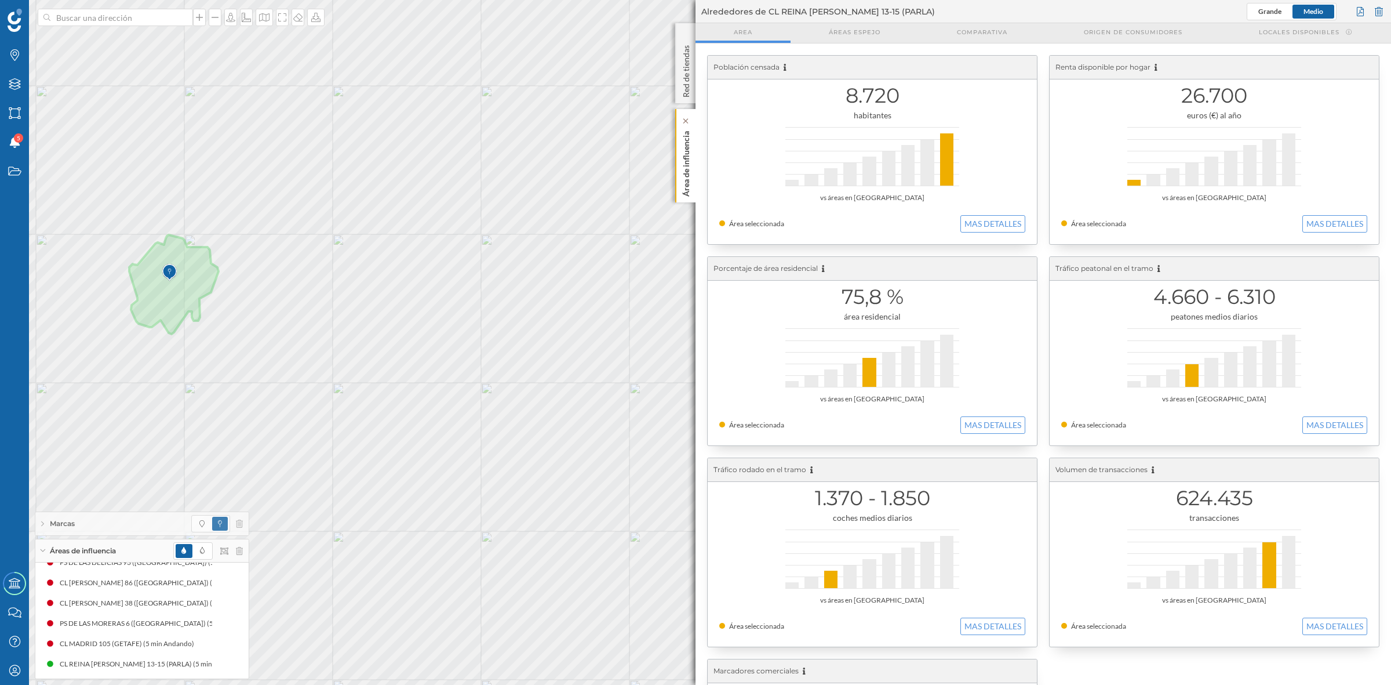
click at [683, 181] on p "Área de influencia" at bounding box center [687, 161] width 12 height 70
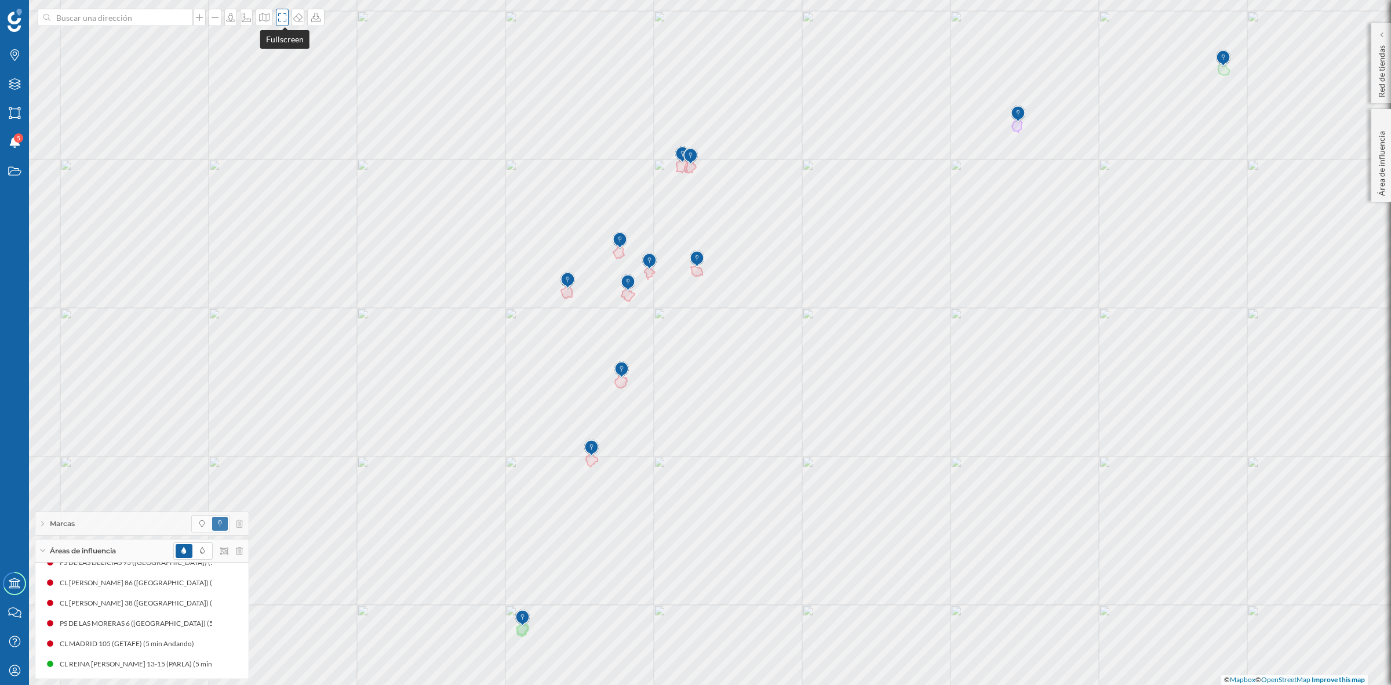
click at [287, 16] on icon at bounding box center [282, 17] width 12 height 9
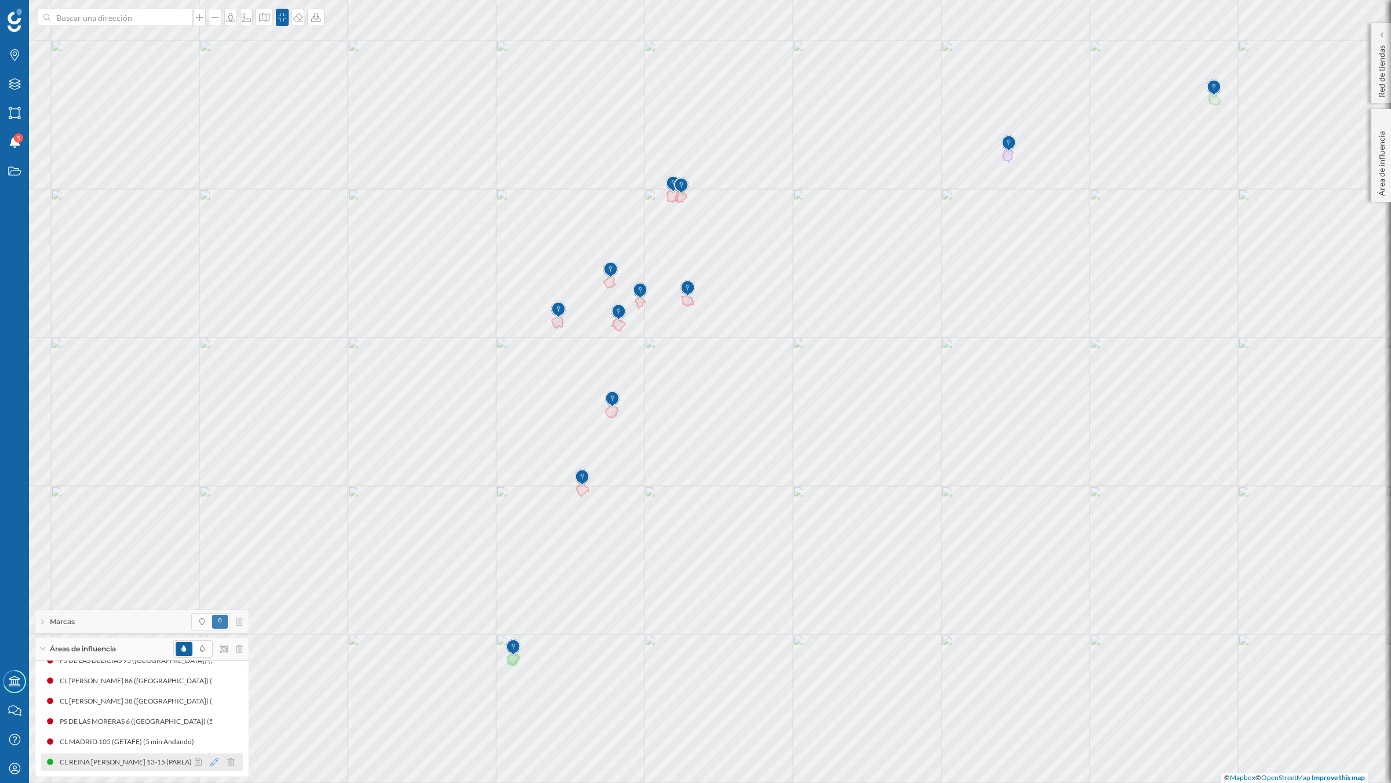
click at [210, 684] on icon at bounding box center [214, 762] width 8 height 8
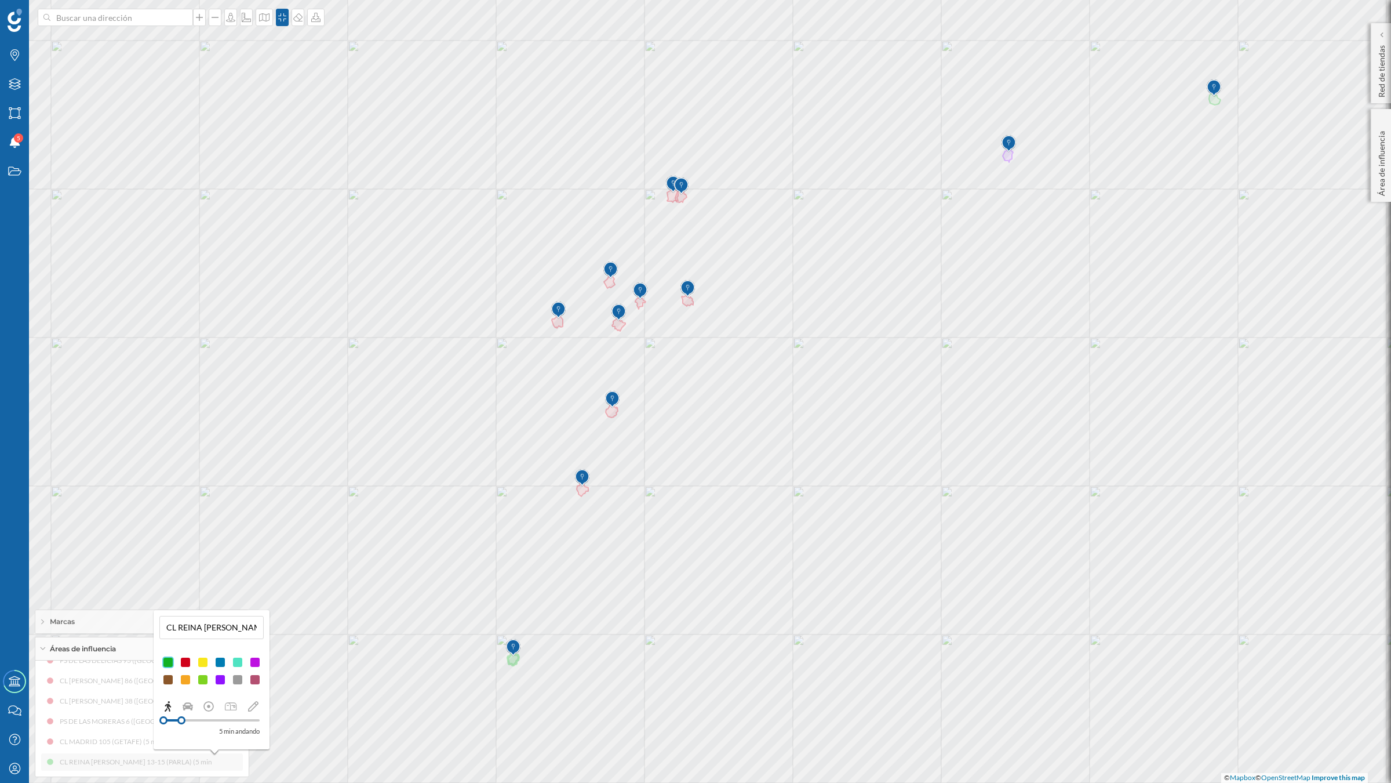
click at [187, 656] on div at bounding box center [186, 662] width 12 height 12
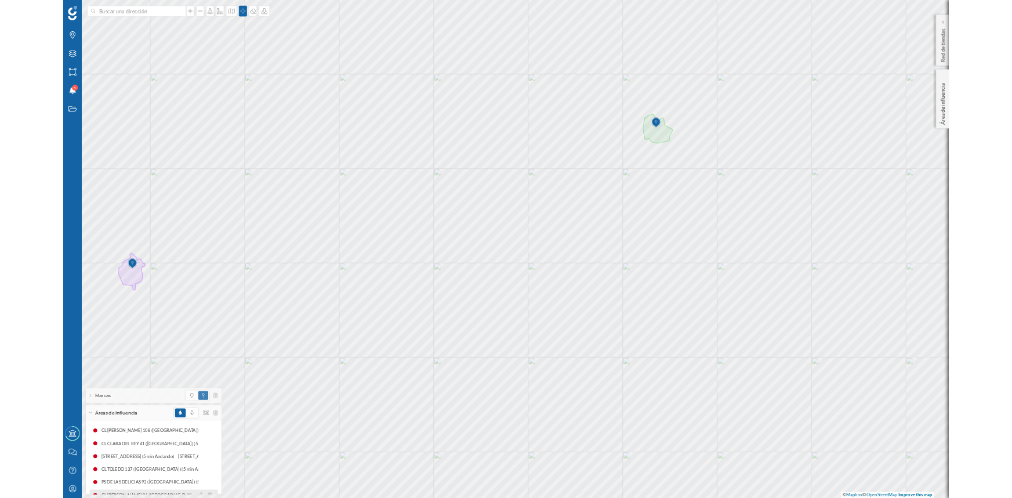
scroll to position [0, 0]
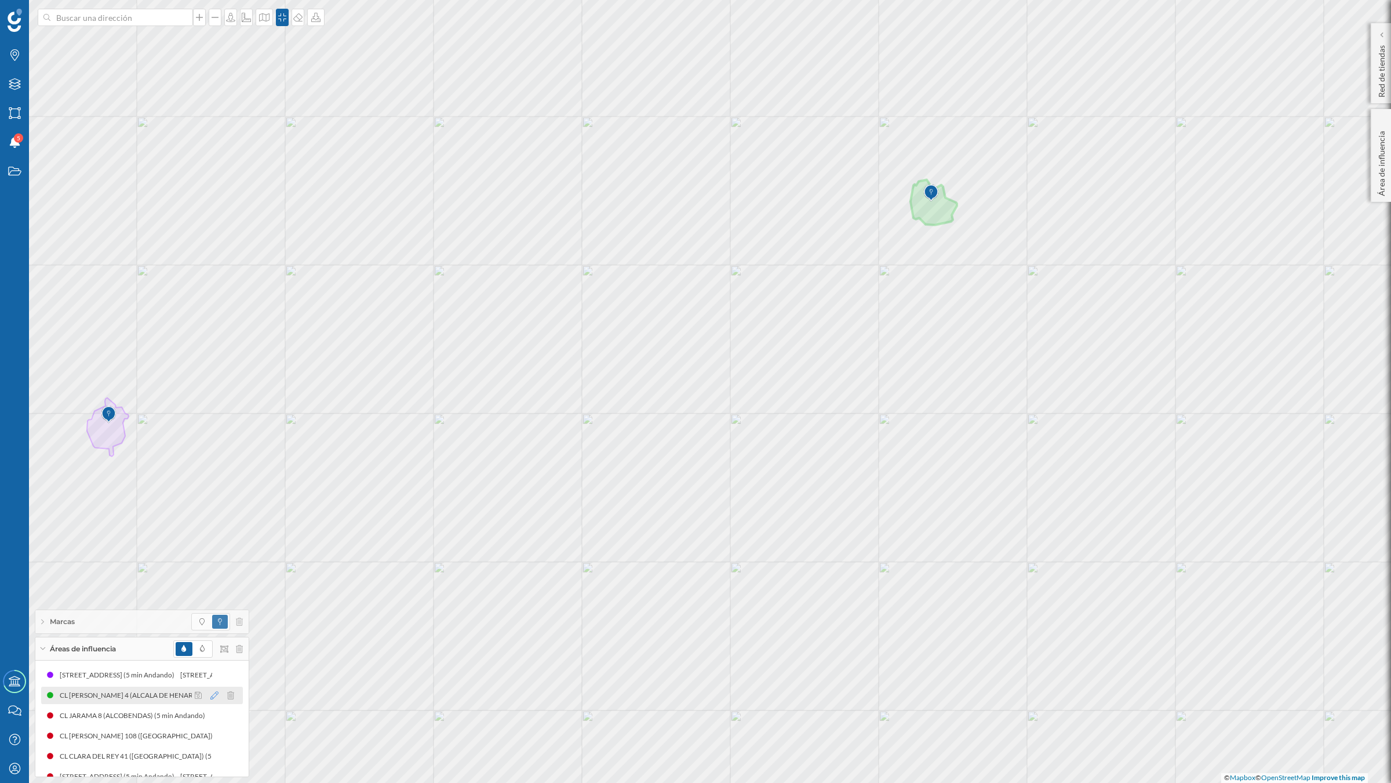
click at [210, 684] on icon at bounding box center [214, 695] width 8 height 8
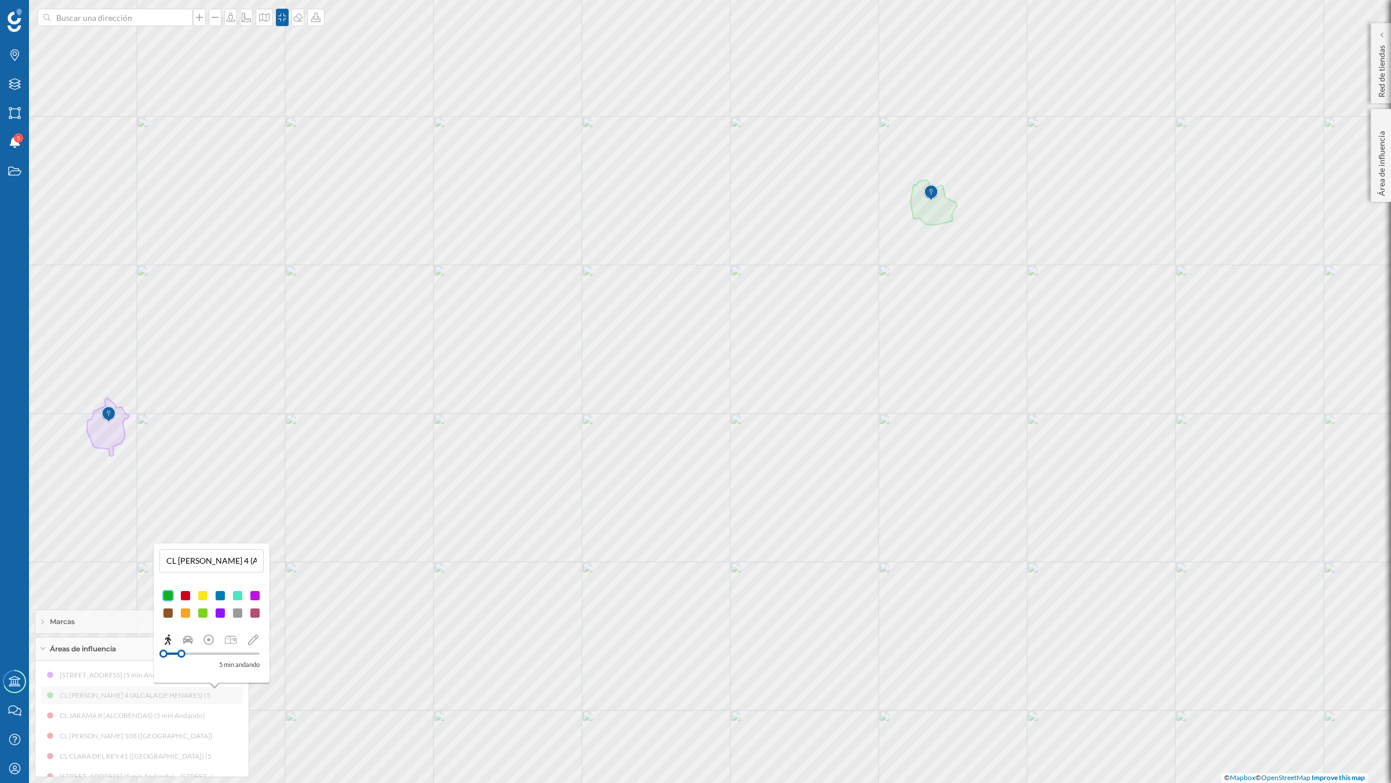
click at [184, 596] on div at bounding box center [186, 596] width 12 height 12
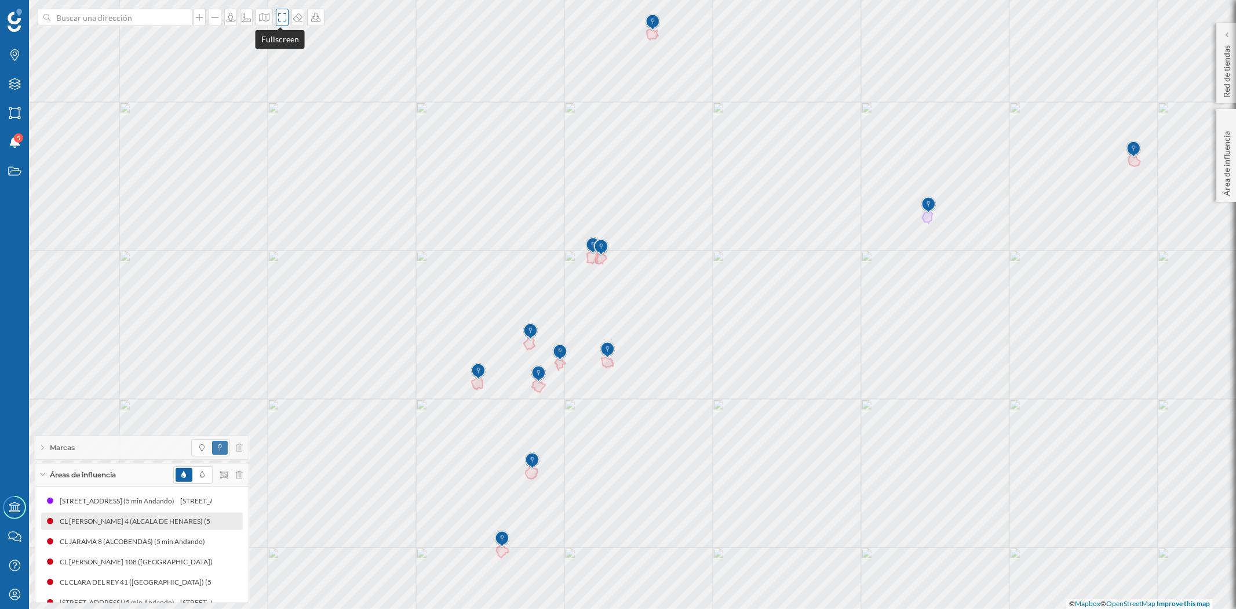
click at [280, 21] on icon at bounding box center [282, 17] width 12 height 9
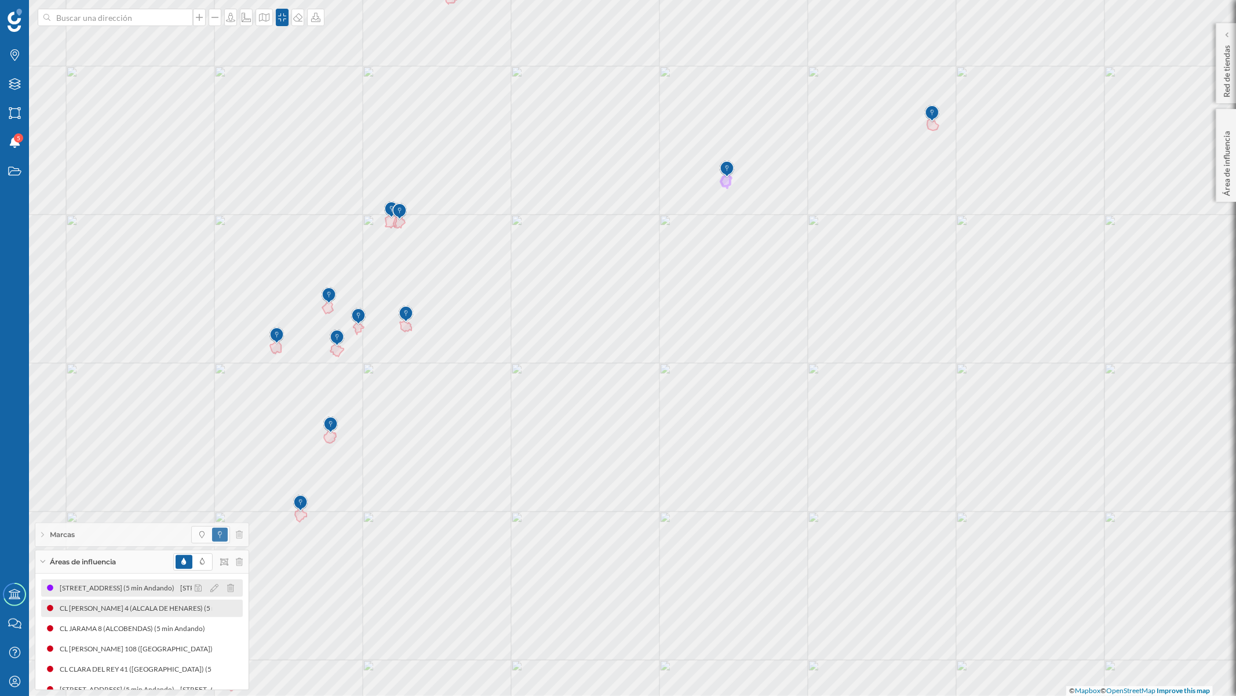
click at [99, 582] on div "Avenida De La Virgen De Loreto, 49 (5 min Andando)" at bounding box center [120, 588] width 121 height 12
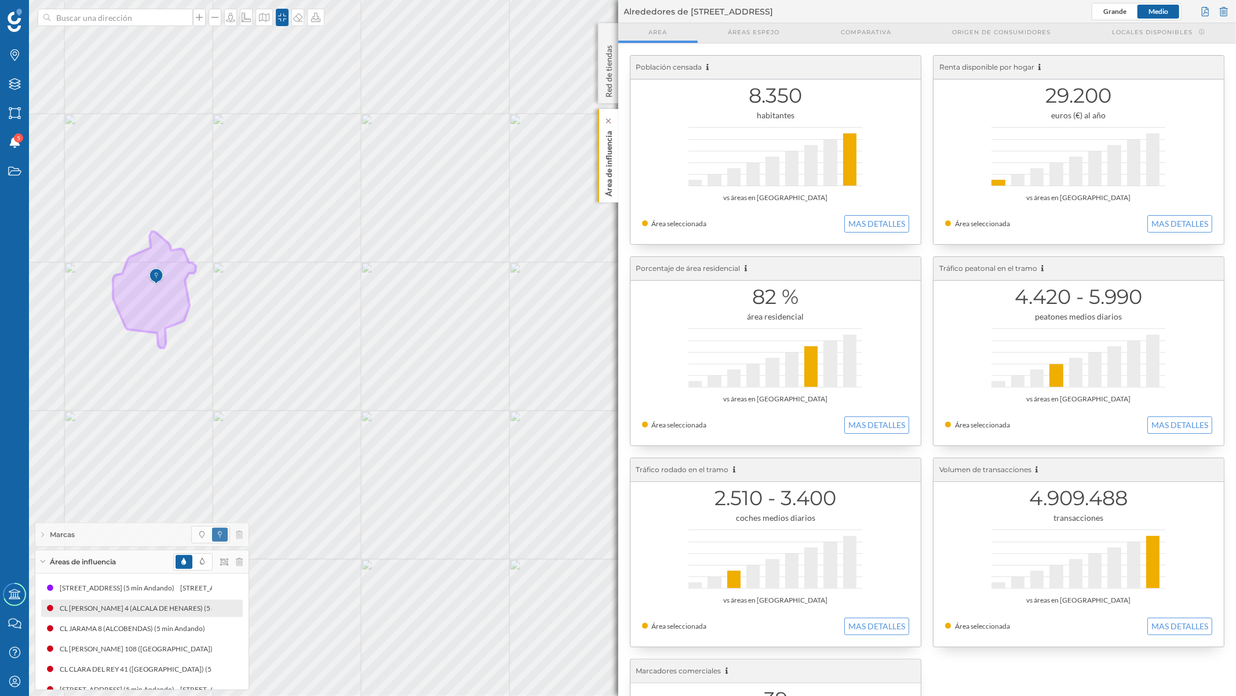
click at [610, 169] on p "Área de influencia" at bounding box center [609, 161] width 12 height 70
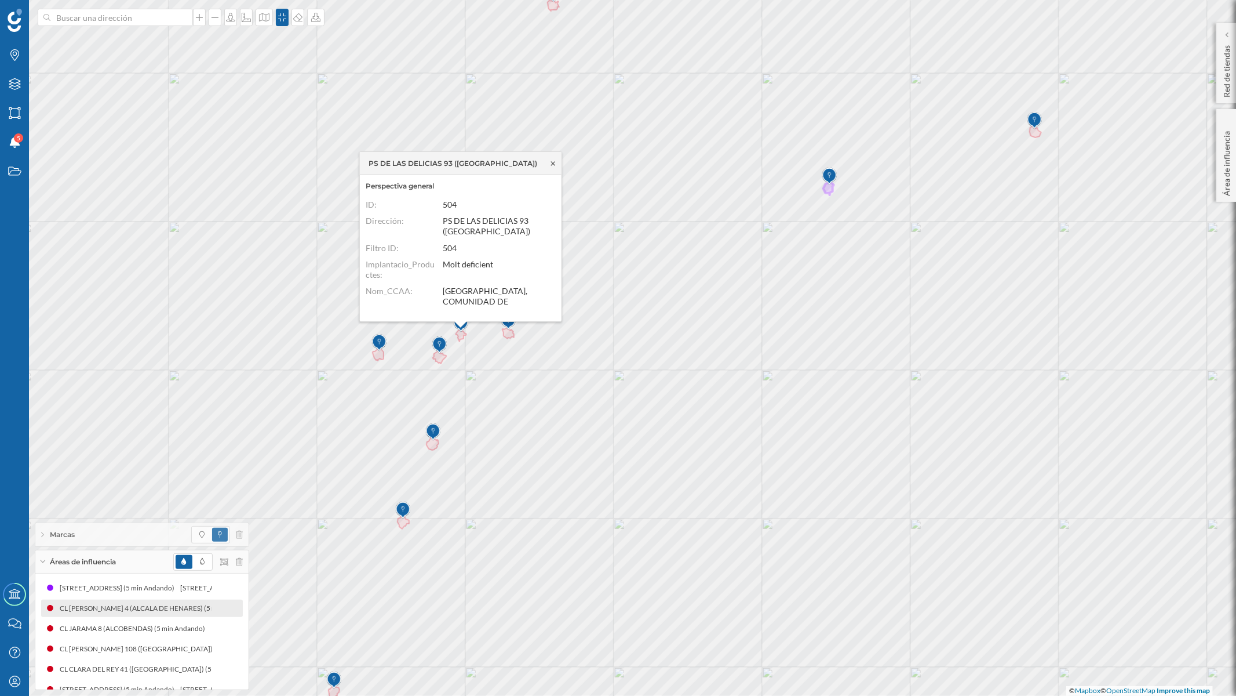
click at [553, 160] on icon at bounding box center [553, 163] width 9 height 7
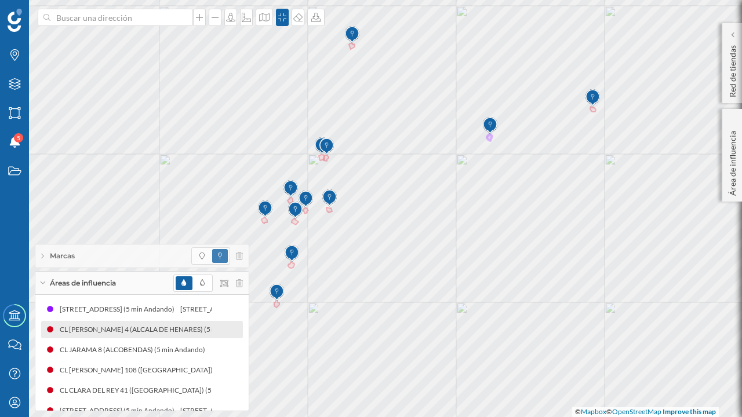
click at [41, 261] on div "Marcas" at bounding box center [141, 256] width 213 height 23
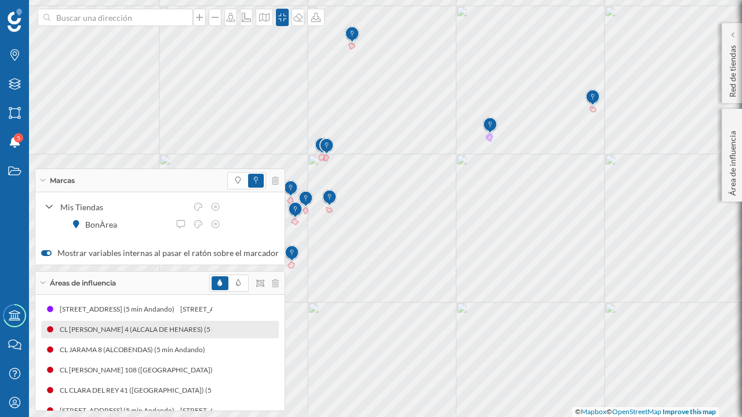
click at [41, 180] on icon at bounding box center [42, 180] width 6 height 3
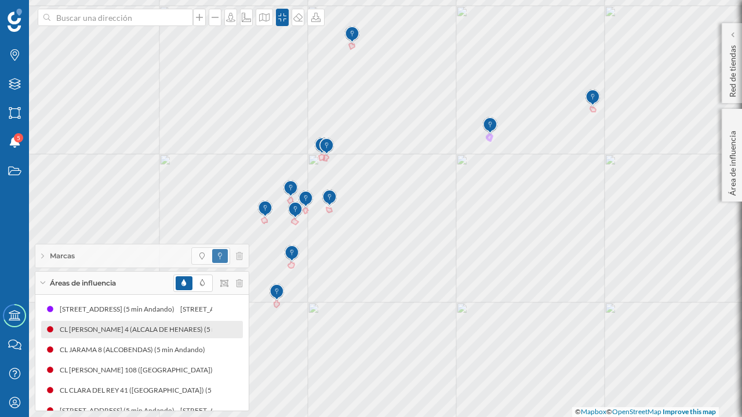
click at [40, 286] on div "Áreas de influencia" at bounding box center [141, 283] width 213 height 23
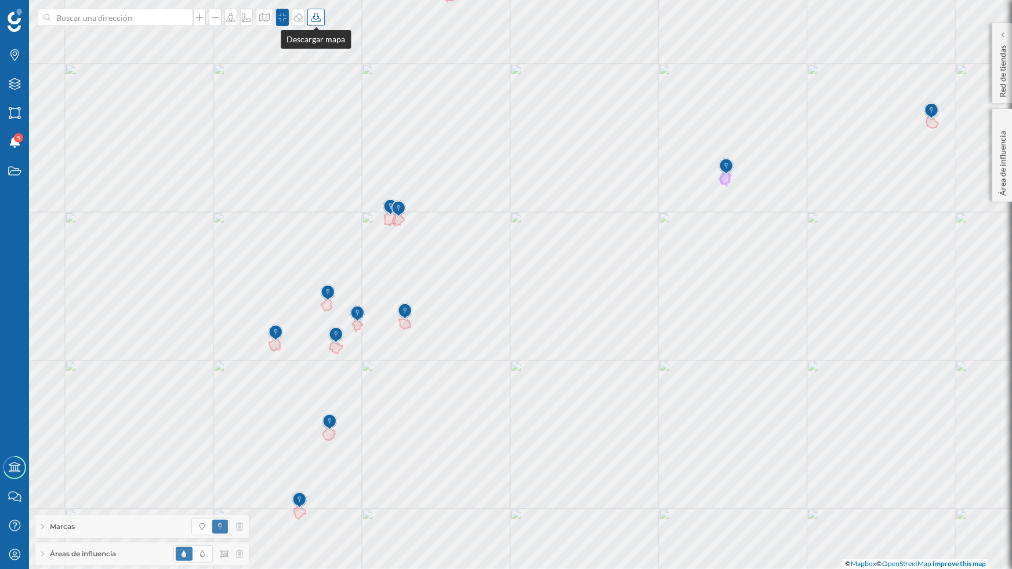
click at [314, 14] on icon at bounding box center [315, 17] width 9 height 9
click at [334, 83] on div "Descargar sin leyenda" at bounding box center [354, 85] width 82 height 12
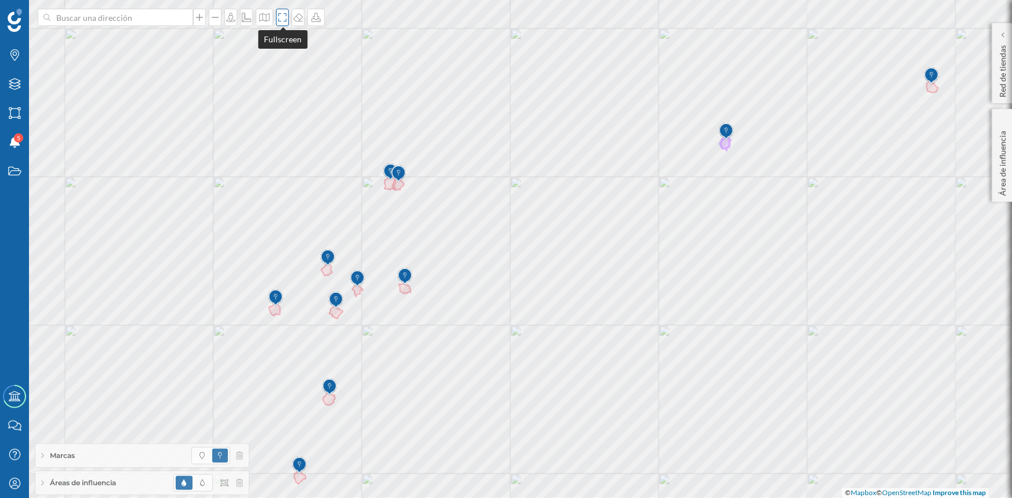
click at [278, 20] on icon at bounding box center [282, 17] width 12 height 9
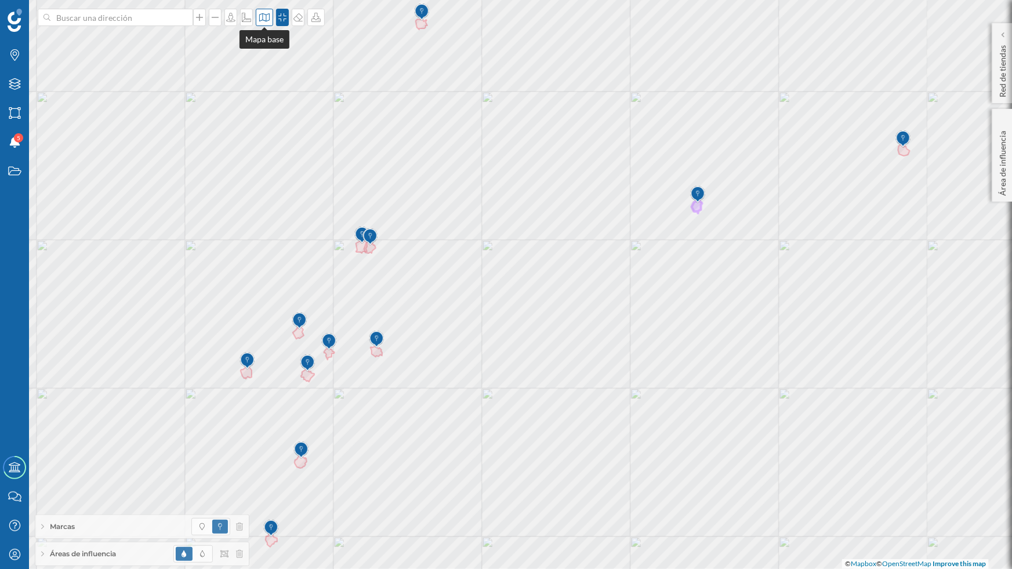
click at [266, 18] on icon at bounding box center [265, 17] width 12 height 9
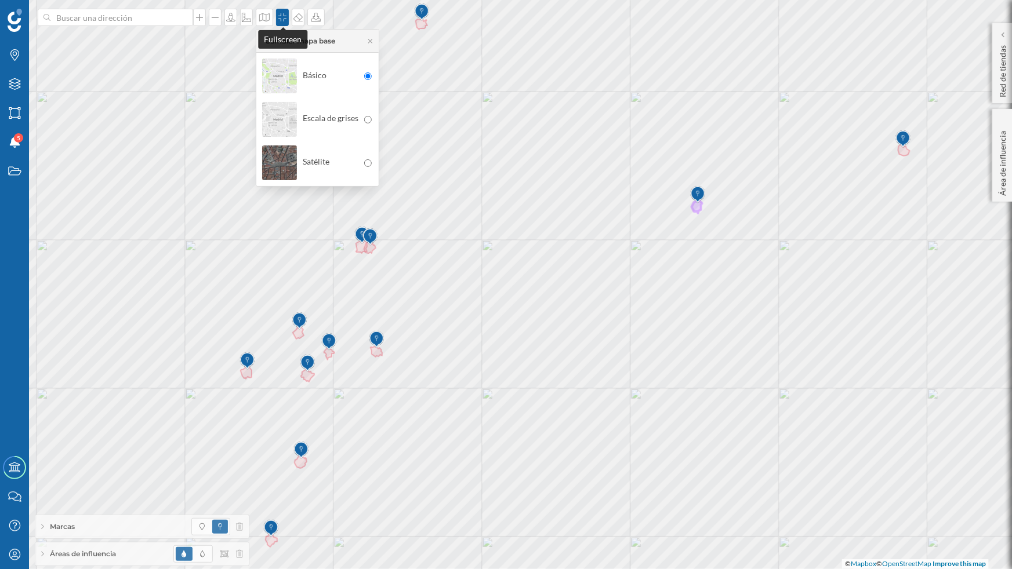
click at [278, 14] on icon at bounding box center [282, 17] width 12 height 9
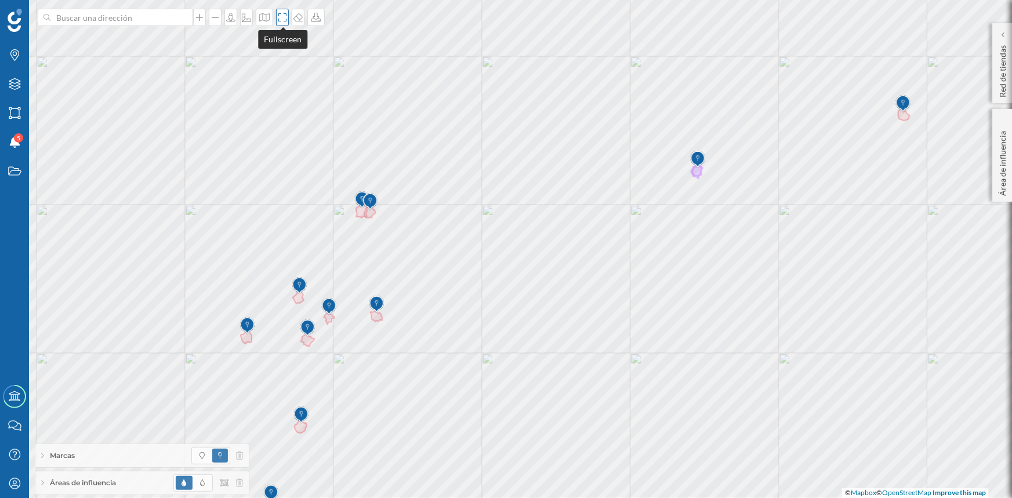
click at [282, 20] on icon at bounding box center [282, 17] width 12 height 9
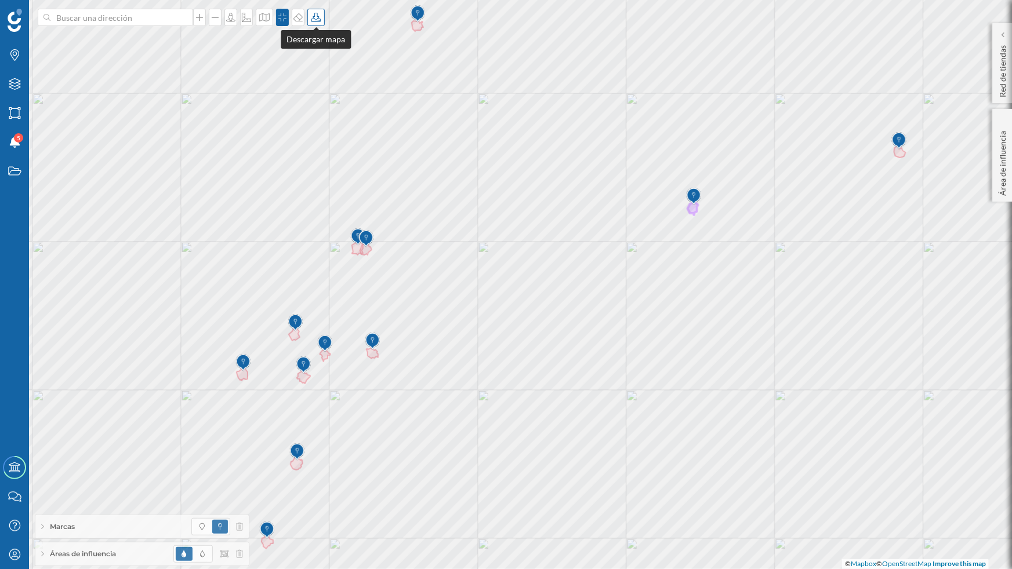
click at [316, 17] on icon at bounding box center [316, 17] width 12 height 9
click at [321, 87] on div "Descargar sin leyenda" at bounding box center [354, 85] width 82 height 12
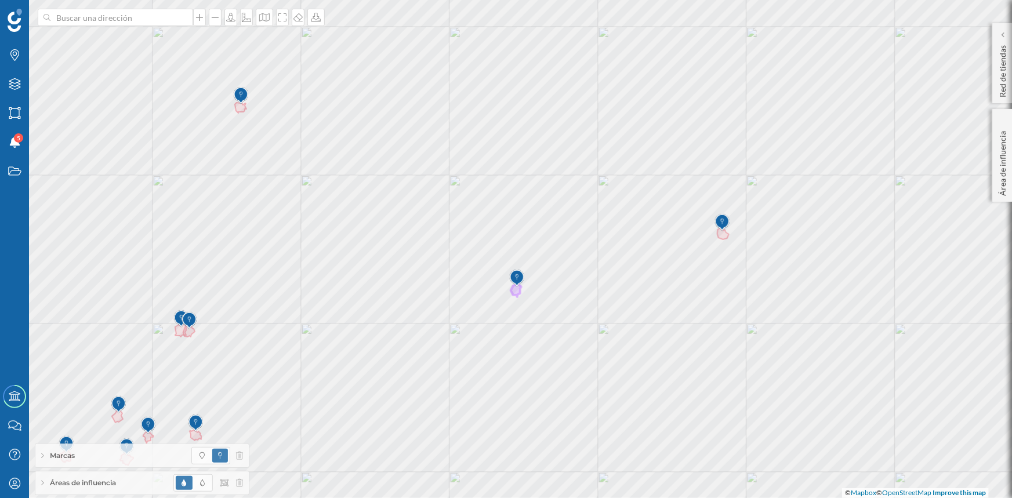
click at [516, 285] on img at bounding box center [516, 278] width 14 height 23
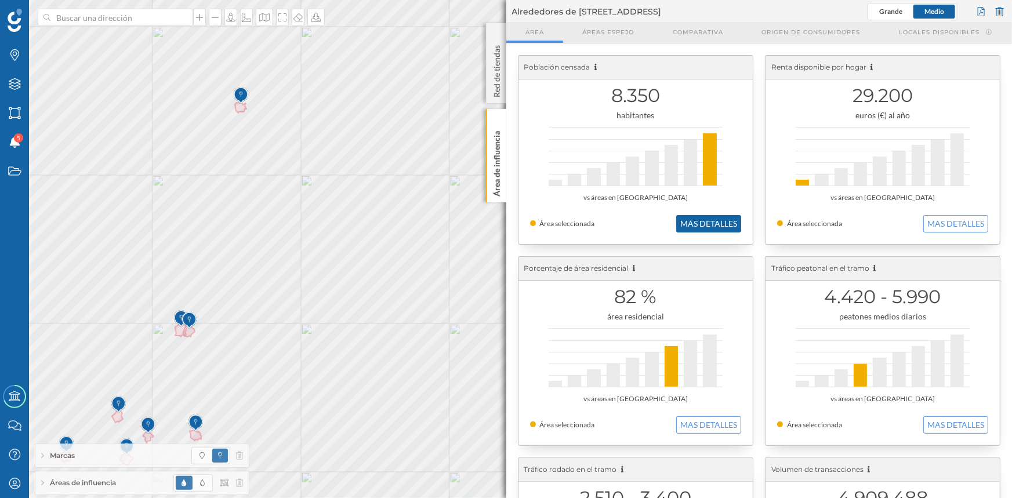
click at [733, 225] on button "MAS DETALLES" at bounding box center [708, 223] width 65 height 17
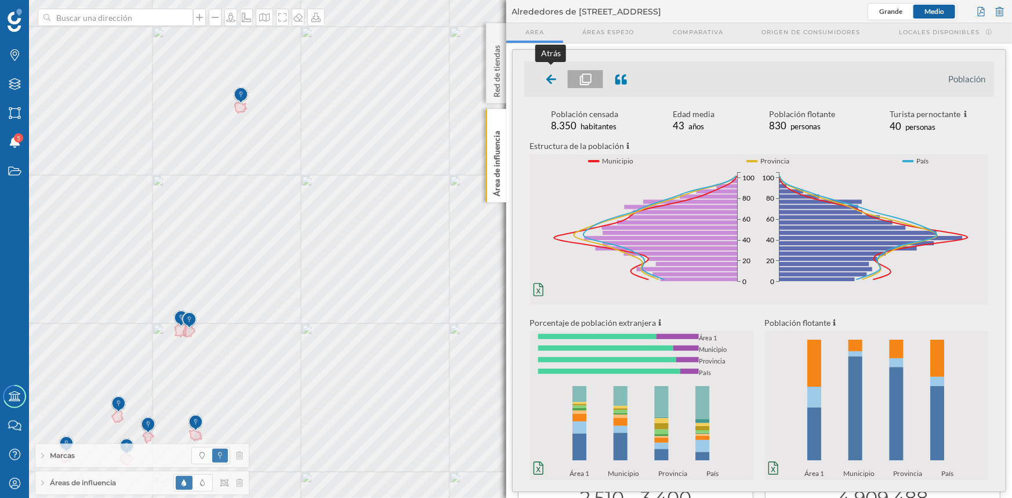
click at [550, 79] on icon at bounding box center [550, 79] width 10 height 10
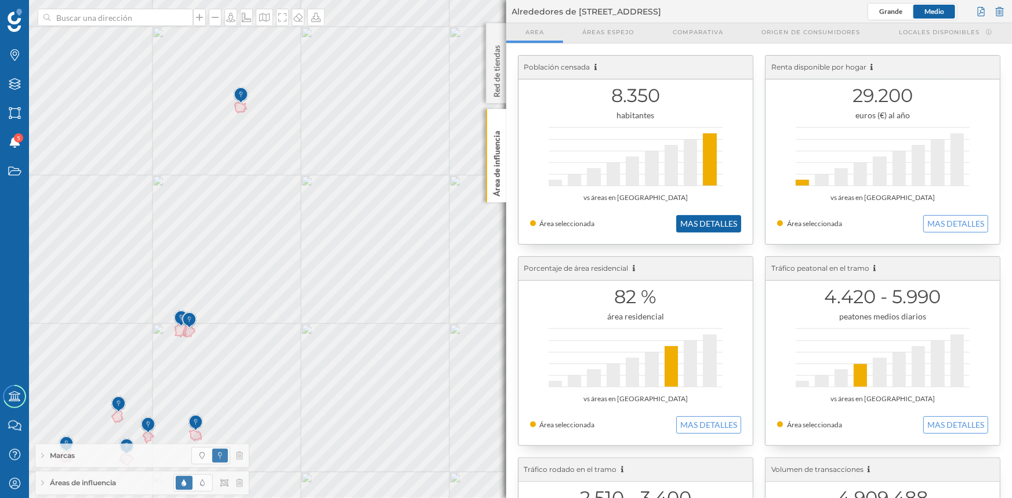
click at [732, 223] on button "MAS DETALLES" at bounding box center [708, 223] width 65 height 17
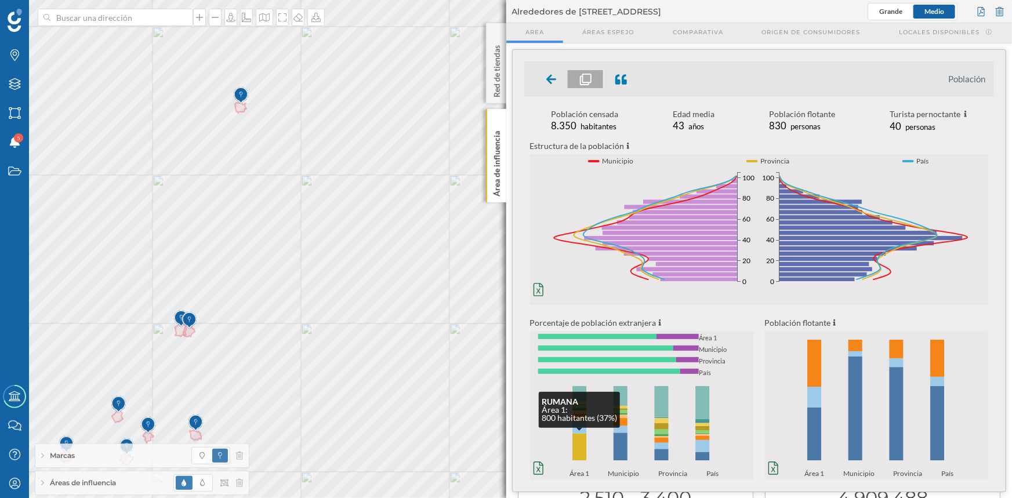
click at [579, 452] on rect at bounding box center [579, 447] width 14 height 27
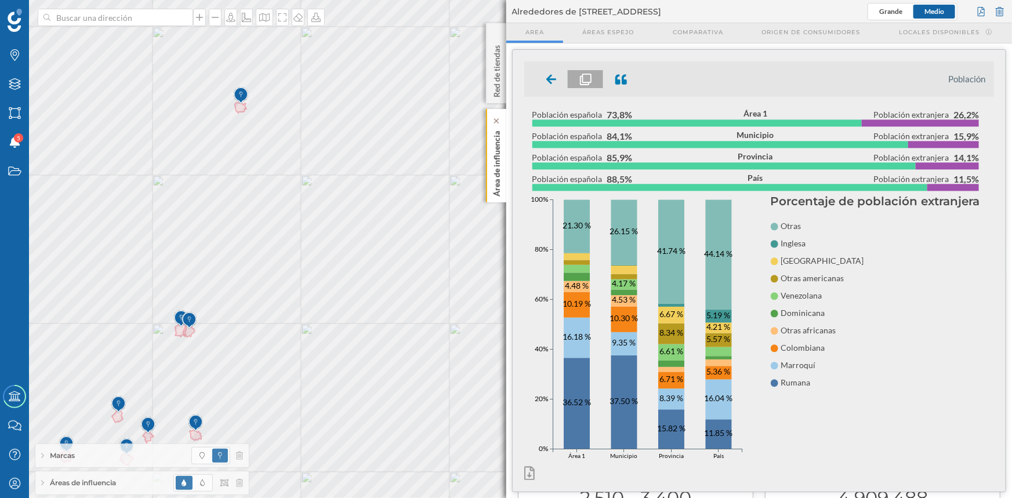
click at [493, 184] on p "Área de influencia" at bounding box center [496, 161] width 12 height 70
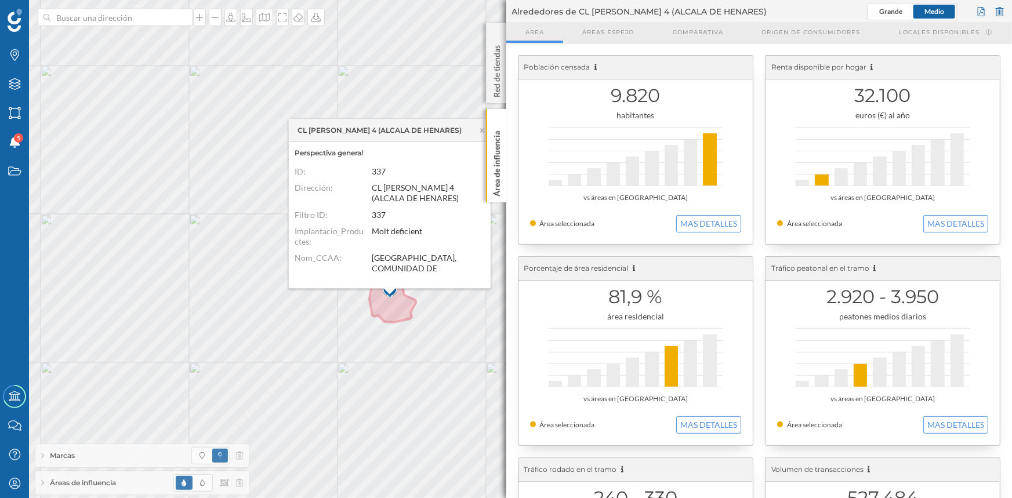
click at [678, 232] on div "9.820 habitantes vs áreas en Alcalá de Henares Área seleccionada MAS DETALLES" at bounding box center [635, 150] width 234 height 188
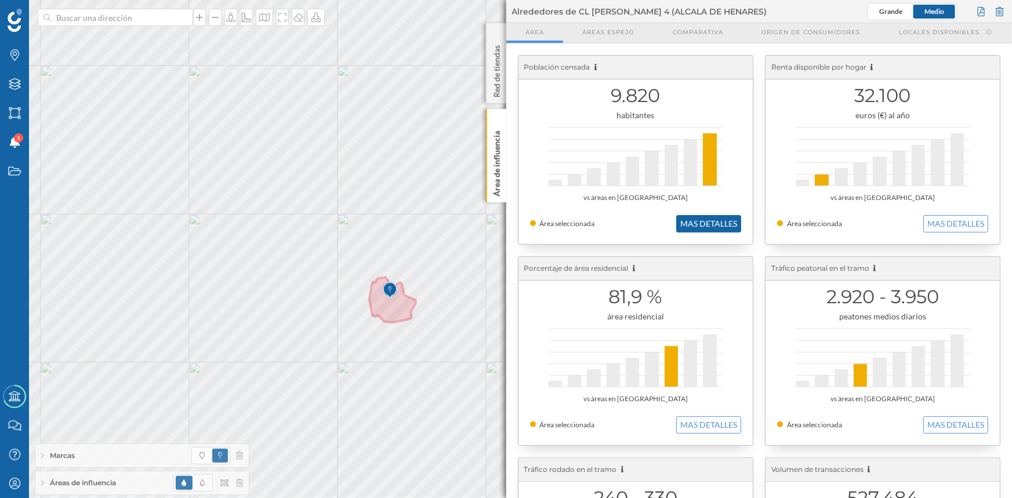
click at [722, 228] on button "MAS DETALLES" at bounding box center [708, 223] width 65 height 17
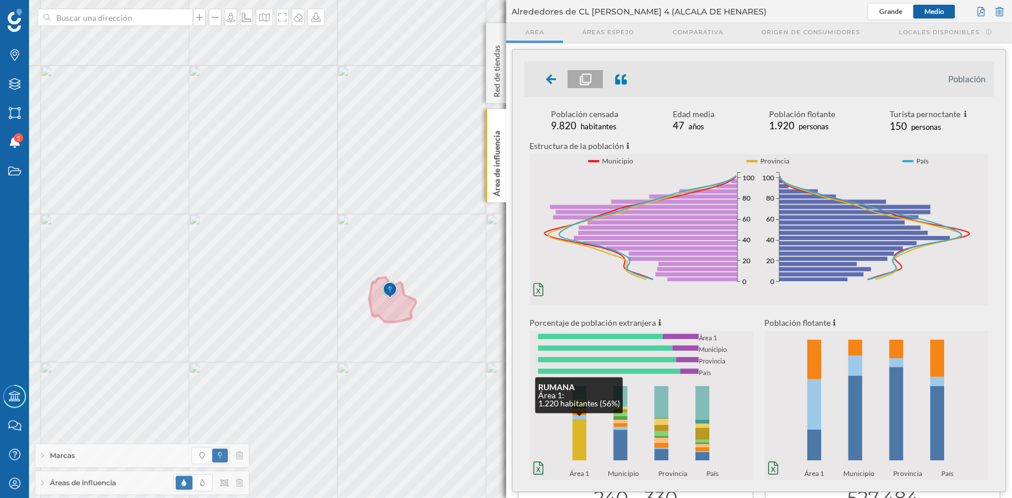
click at [577, 445] on rect at bounding box center [579, 441] width 14 height 42
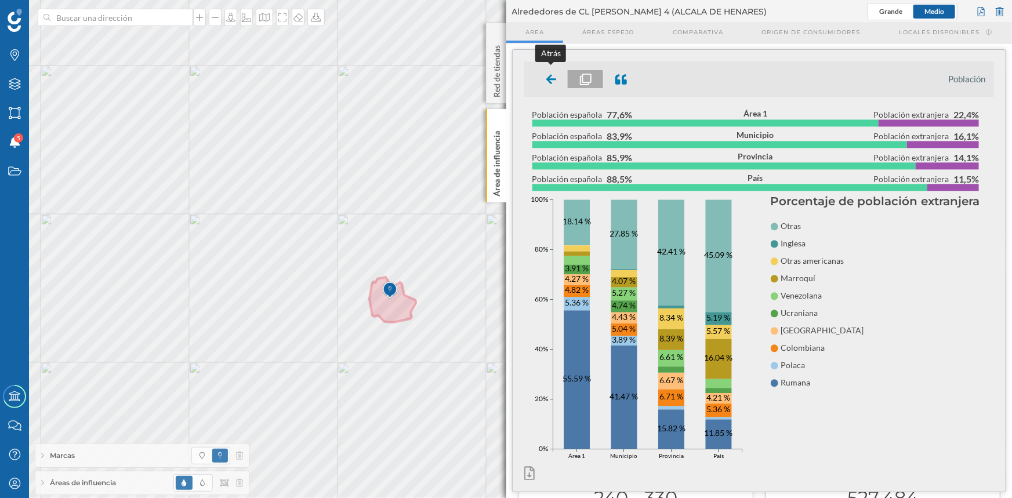
click at [550, 75] on icon at bounding box center [550, 79] width 10 height 10
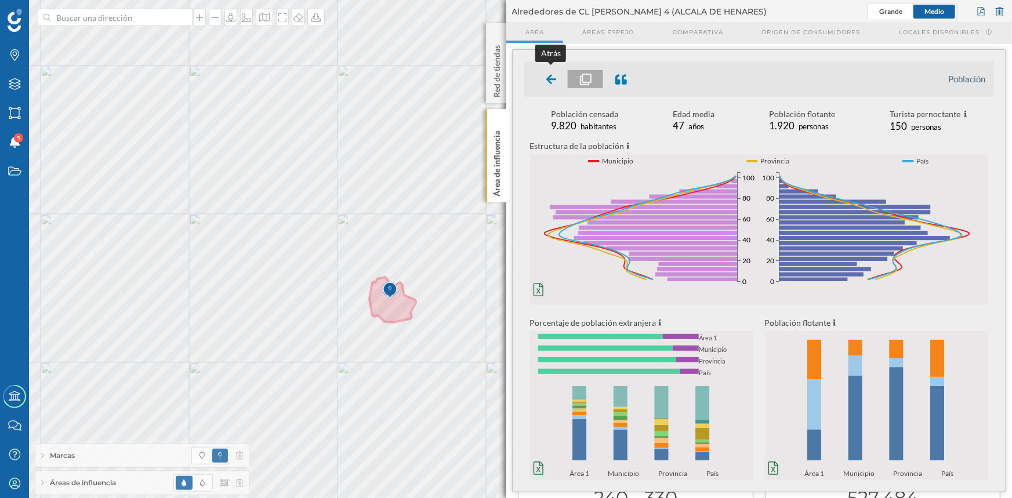
click at [550, 77] on icon at bounding box center [551, 80] width 10 height 12
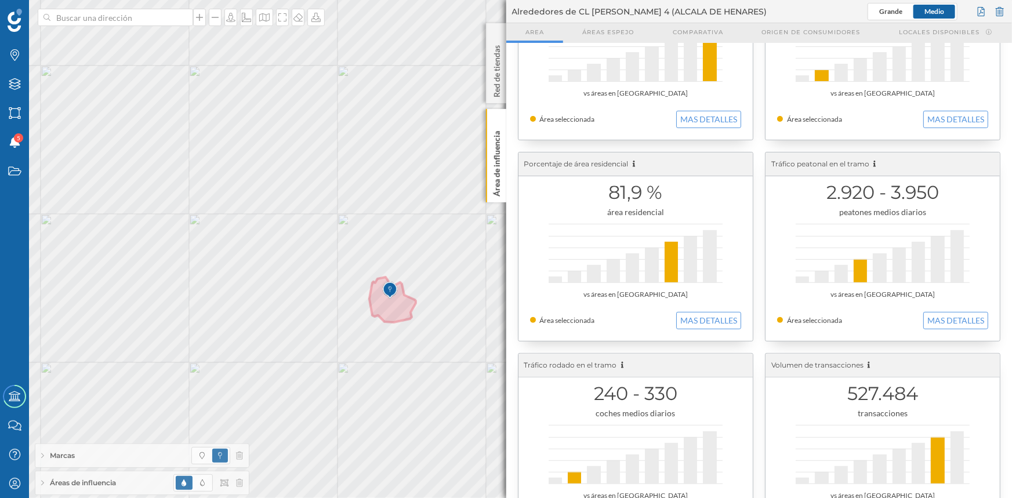
scroll to position [105, 0]
click at [500, 181] on p "Área de influencia" at bounding box center [496, 161] width 12 height 70
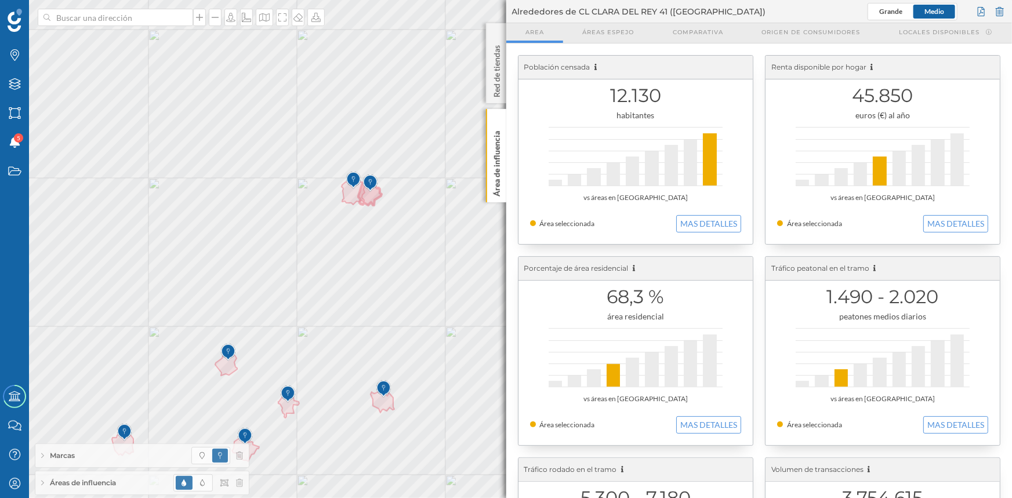
click at [376, 191] on img at bounding box center [369, 183] width 14 height 23
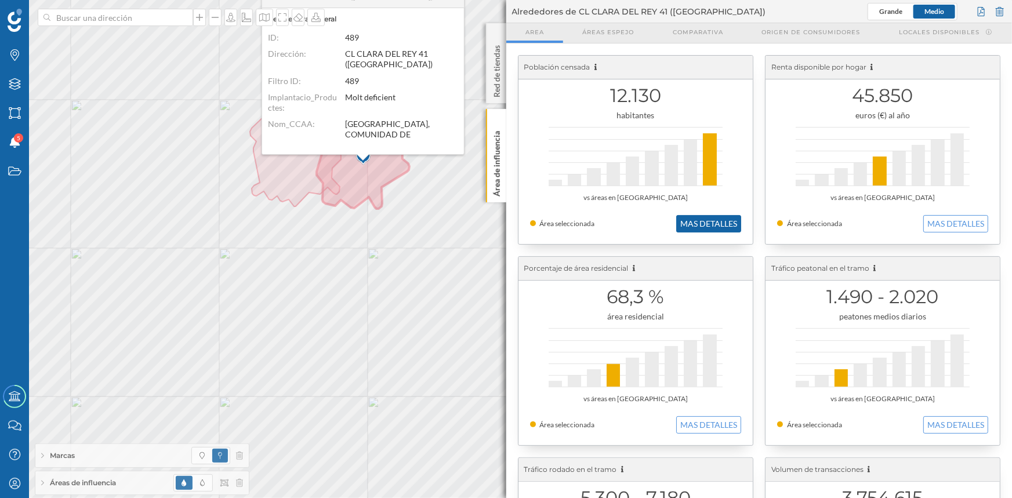
click at [716, 220] on button "MAS DETALLES" at bounding box center [708, 223] width 65 height 17
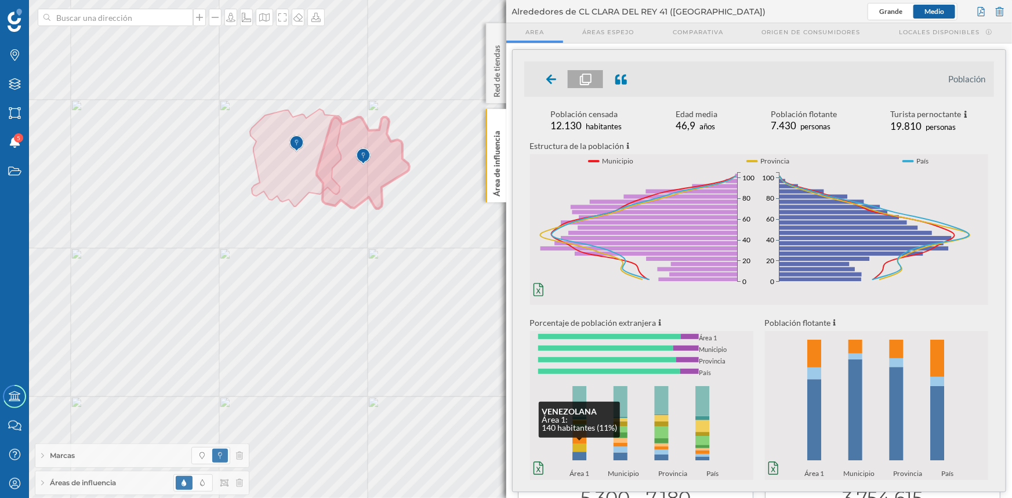
click at [583, 446] on rect at bounding box center [579, 448] width 14 height 8
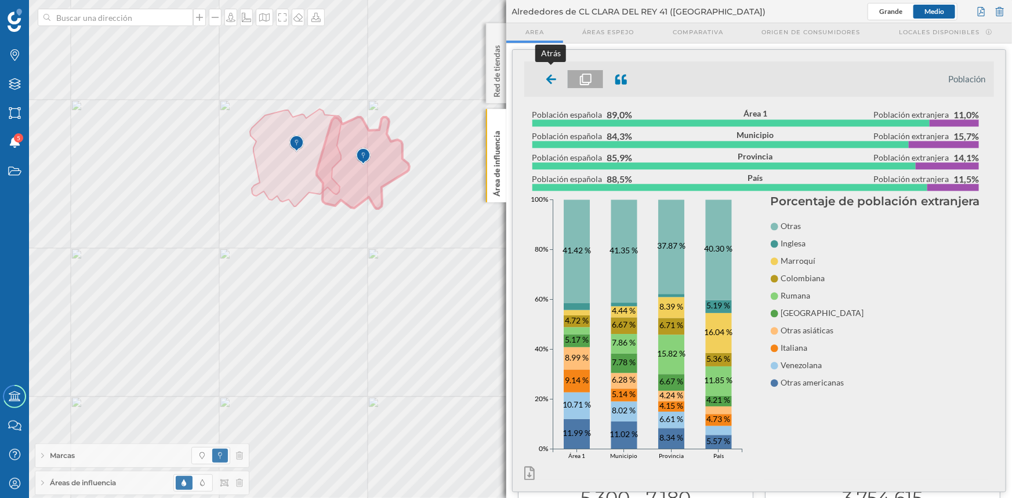
click at [548, 83] on icon at bounding box center [551, 80] width 10 height 12
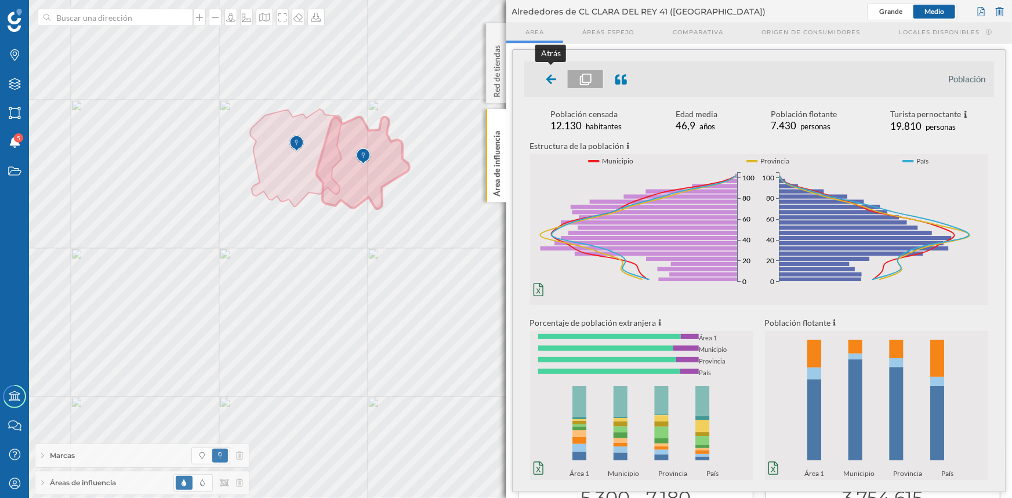
click at [551, 81] on icon at bounding box center [551, 80] width 10 height 12
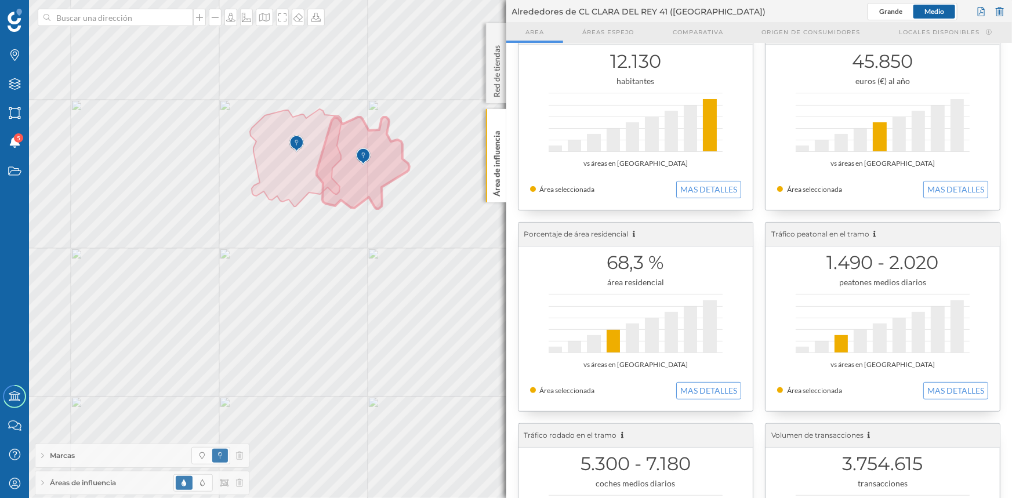
scroll to position [52, 0]
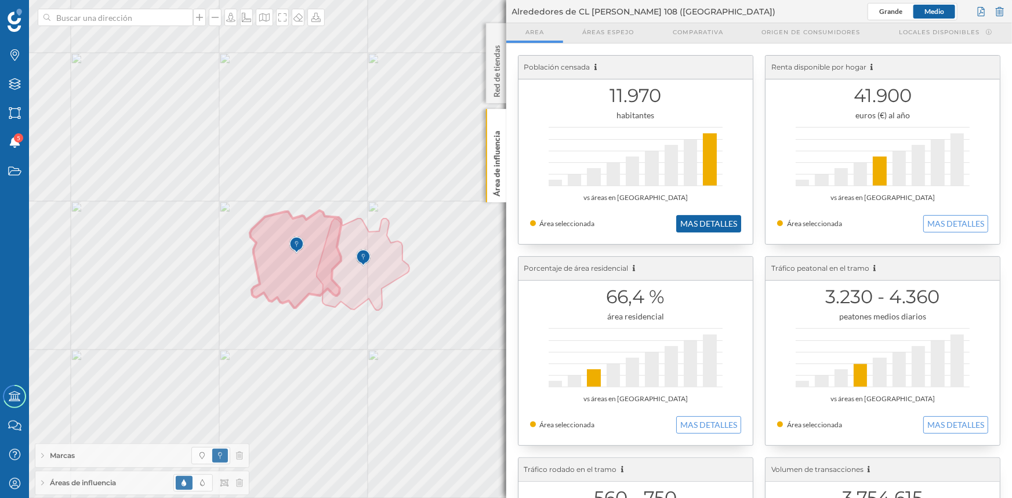
click at [718, 223] on button "MAS DETALLES" at bounding box center [708, 223] width 65 height 17
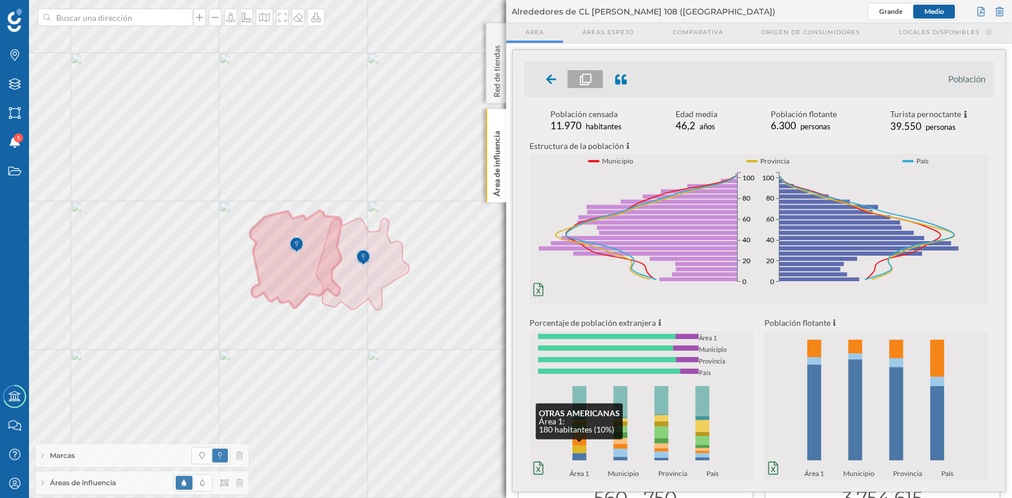
click at [574, 446] on rect at bounding box center [579, 450] width 14 height 8
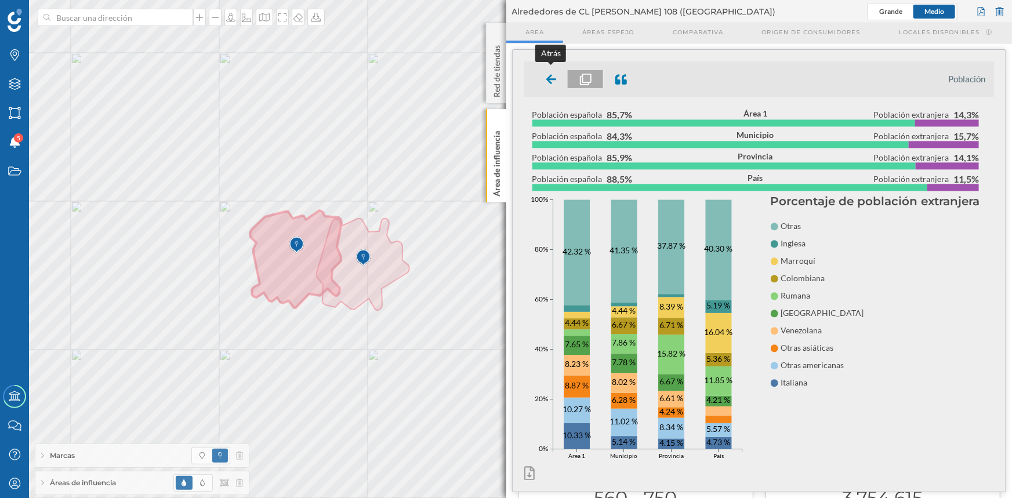
click at [543, 77] on div at bounding box center [551, 79] width 34 height 18
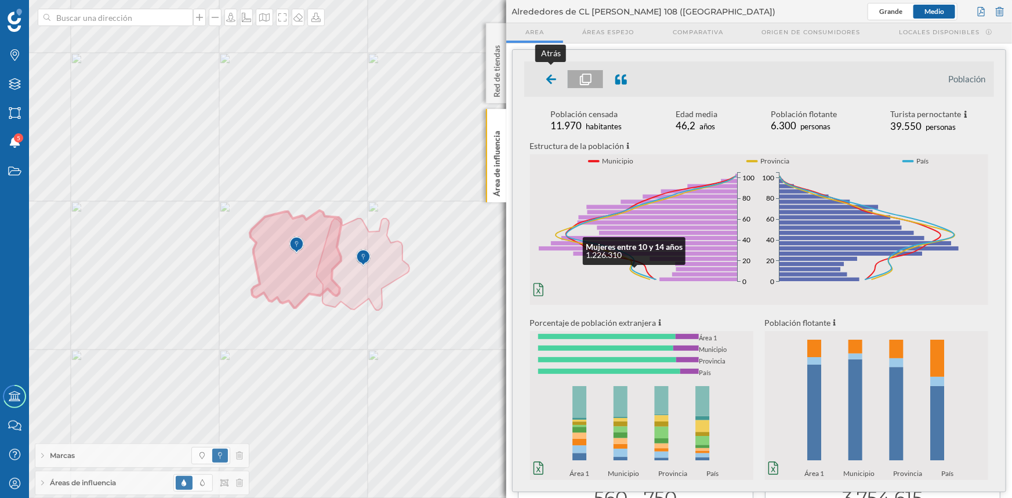
click at [552, 78] on icon at bounding box center [550, 79] width 10 height 10
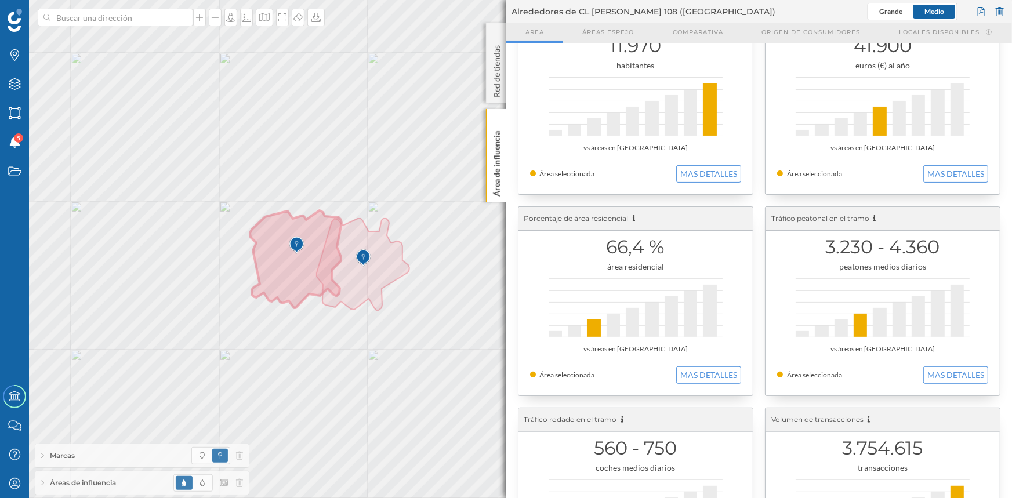
scroll to position [105, 0]
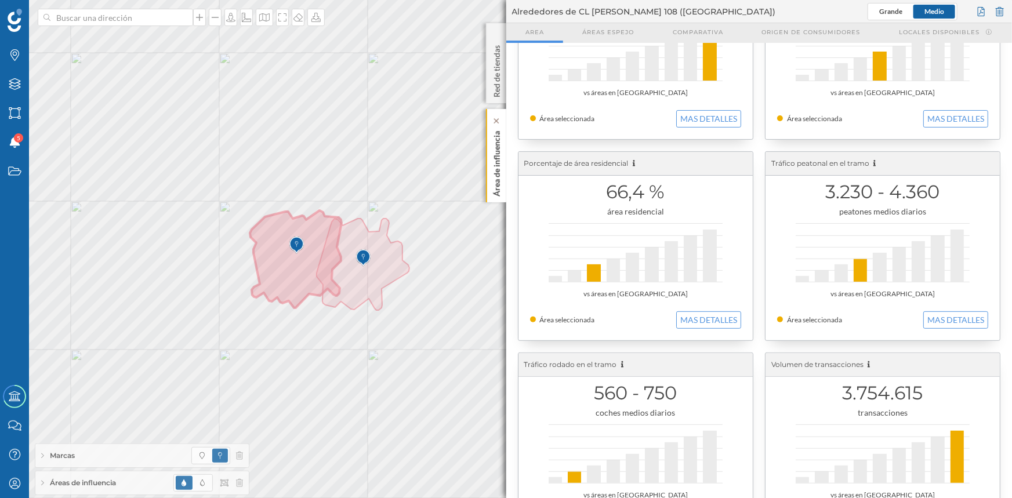
click at [496, 165] on p "Área de influencia" at bounding box center [496, 161] width 12 height 70
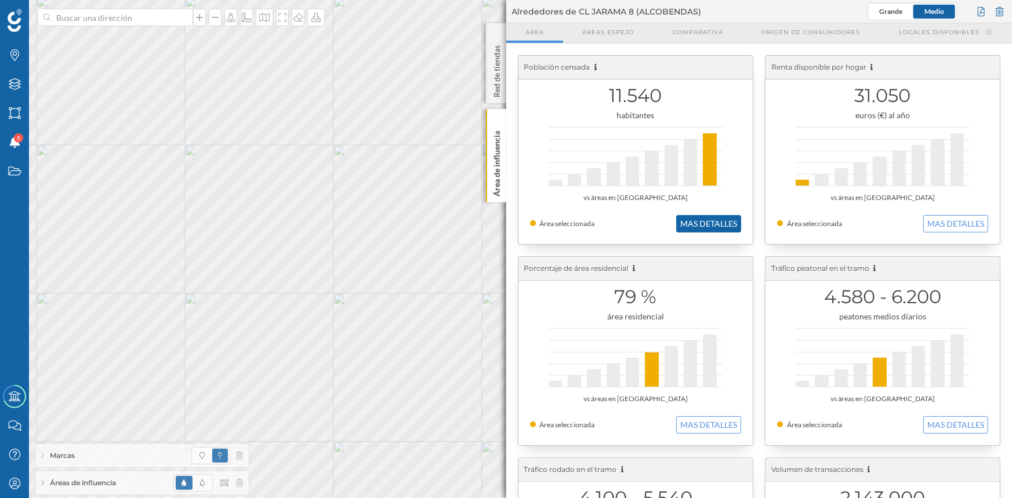
click at [687, 222] on button "MAS DETALLES" at bounding box center [708, 223] width 65 height 17
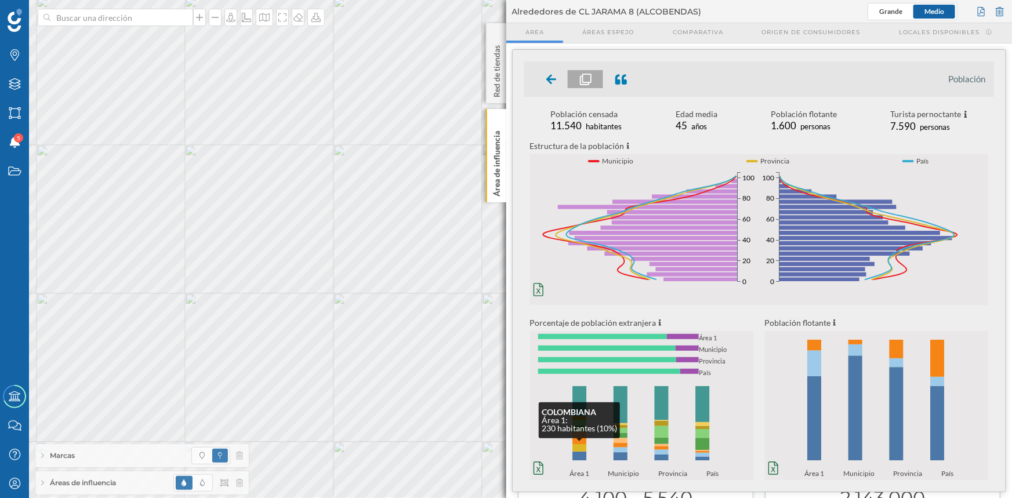
click at [579, 446] on rect at bounding box center [579, 449] width 14 height 8
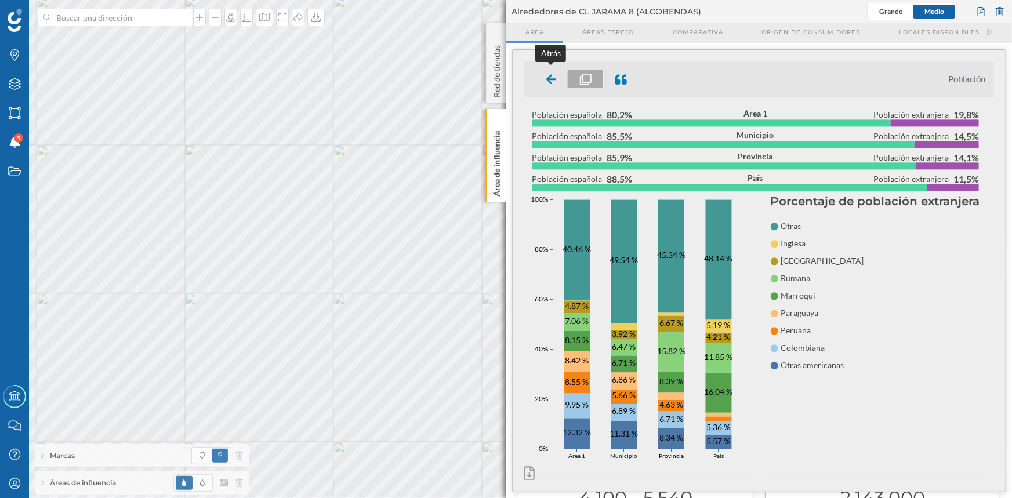
click at [548, 83] on icon at bounding box center [551, 80] width 10 height 12
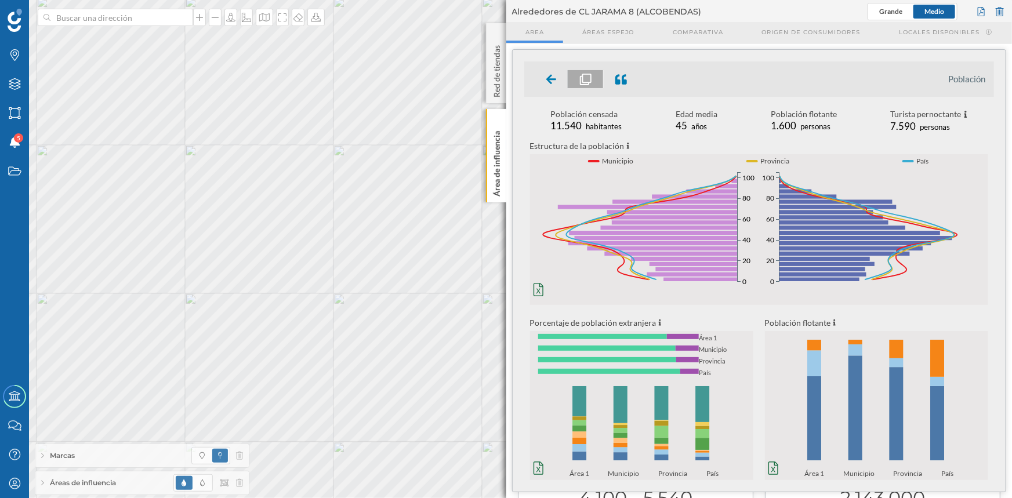
click at [553, 78] on icon at bounding box center [550, 79] width 10 height 10
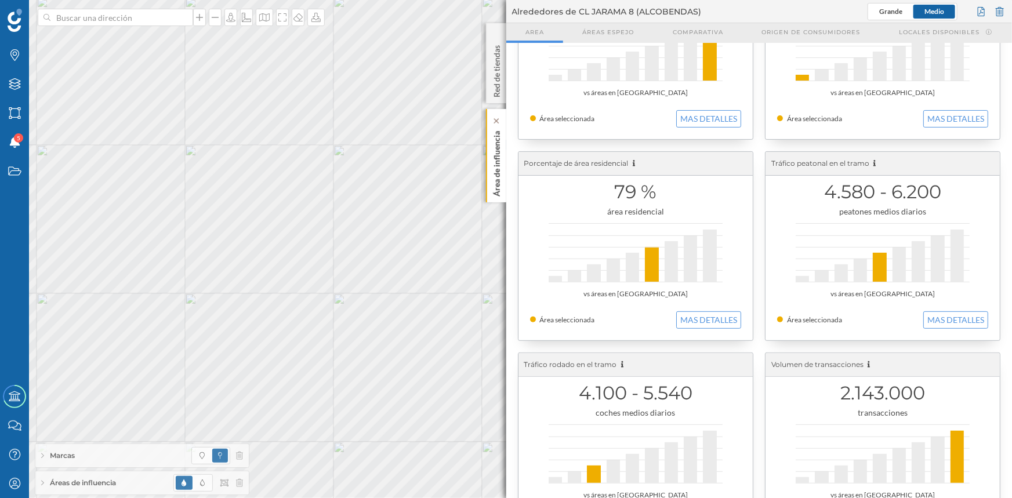
click at [492, 165] on p "Área de influencia" at bounding box center [496, 161] width 12 height 70
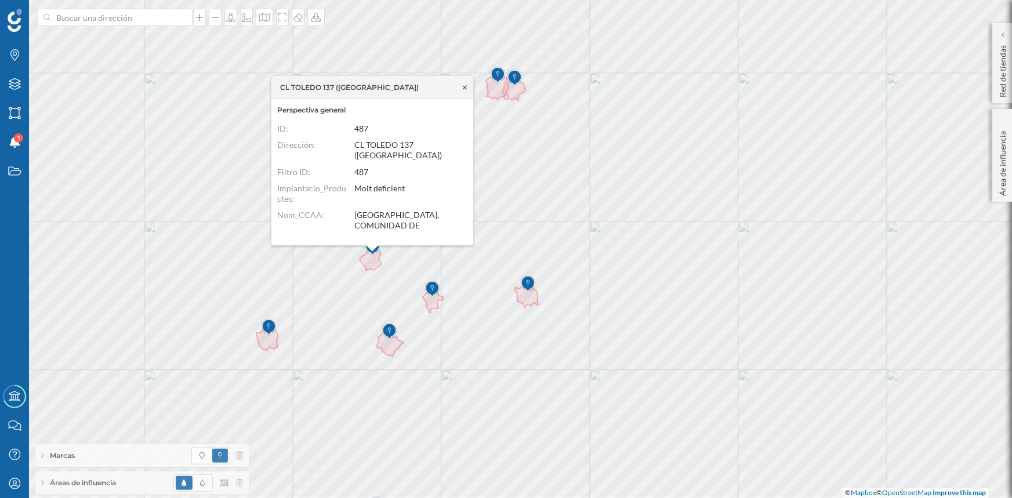
click at [462, 85] on icon at bounding box center [464, 86] width 9 height 7
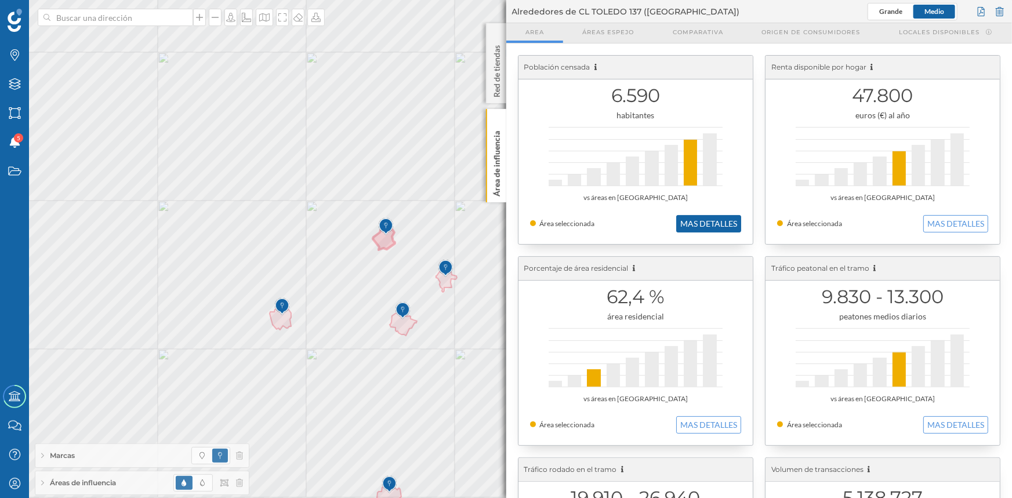
click at [725, 226] on button "MAS DETALLES" at bounding box center [708, 223] width 65 height 17
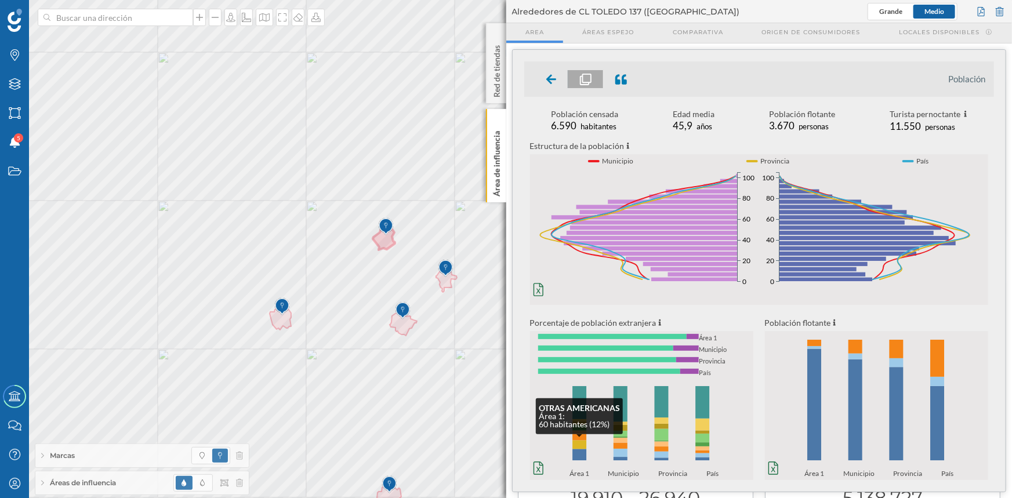
click at [581, 442] on rect at bounding box center [579, 445] width 14 height 9
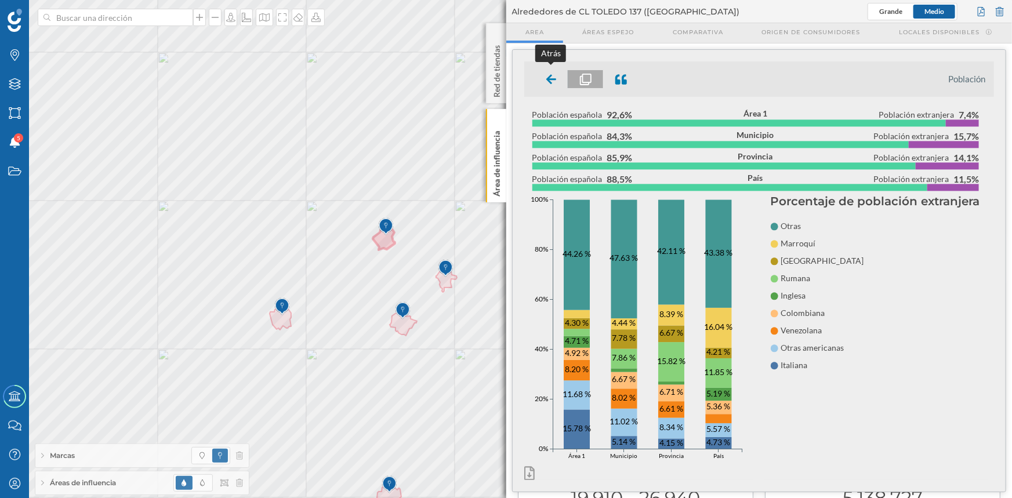
click at [550, 82] on icon at bounding box center [550, 79] width 10 height 10
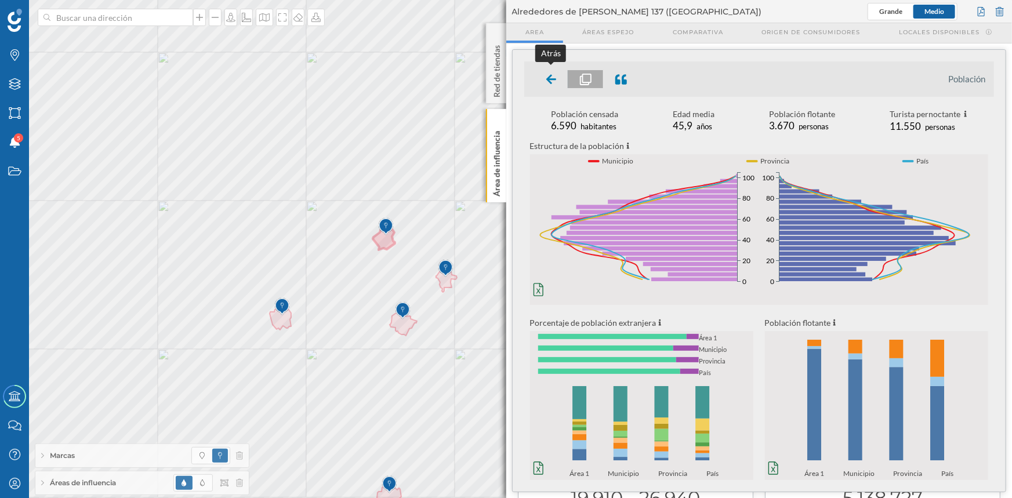
click at [551, 70] on div at bounding box center [551, 79] width 34 height 18
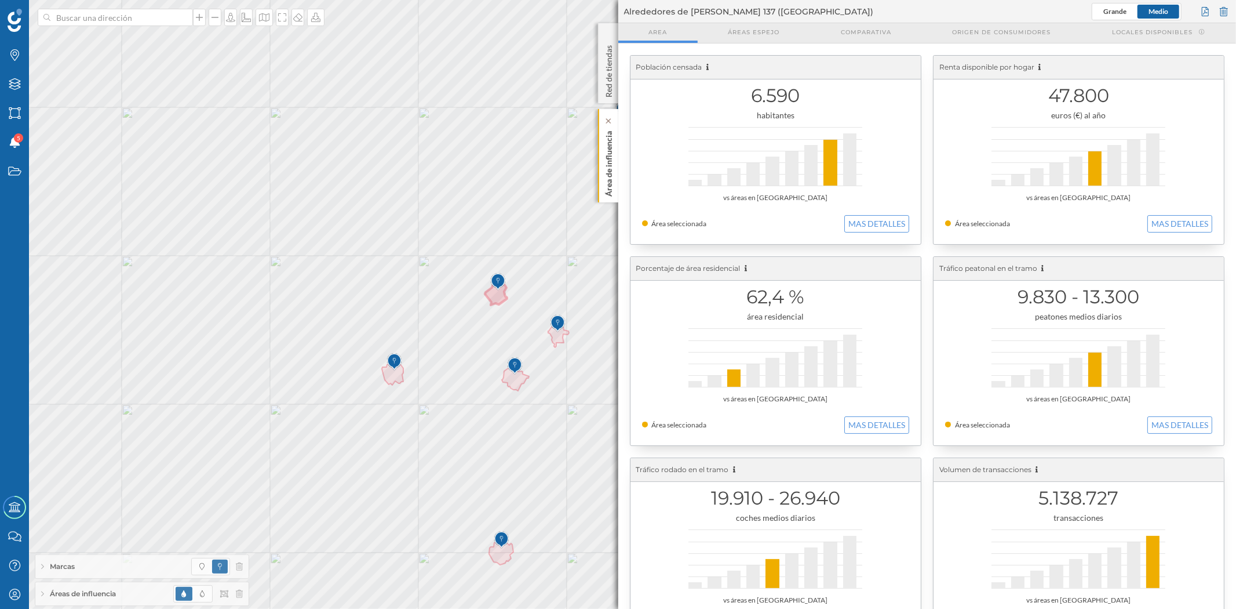
click at [609, 165] on p "Área de influencia" at bounding box center [609, 161] width 12 height 70
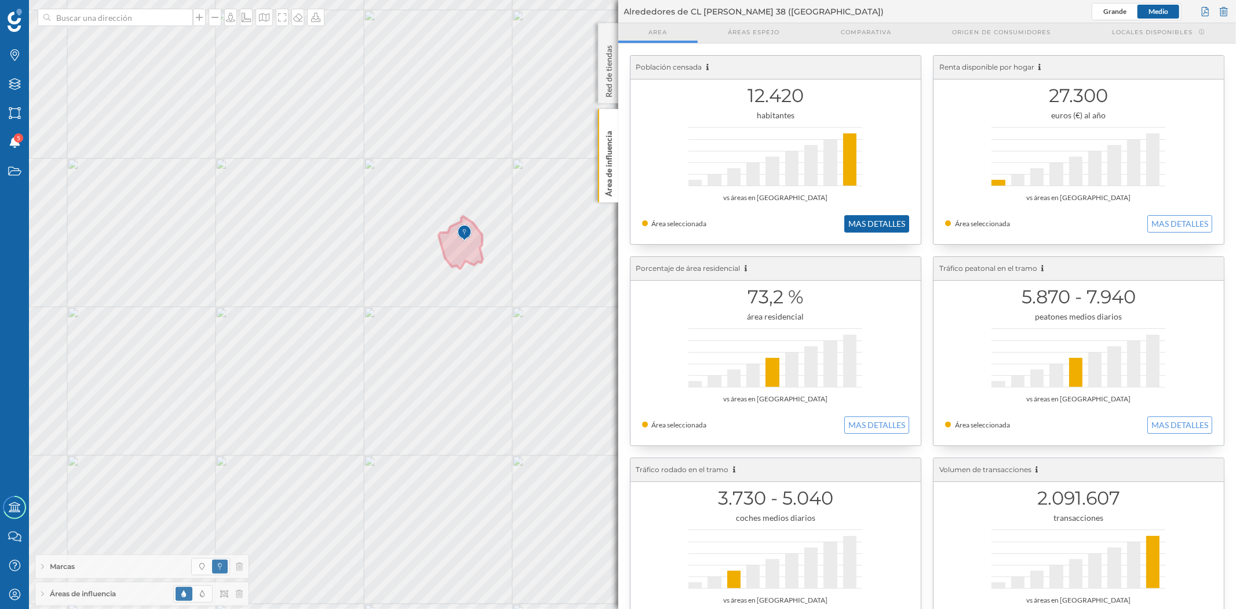
click at [865, 226] on button "MAS DETALLES" at bounding box center [877, 223] width 65 height 17
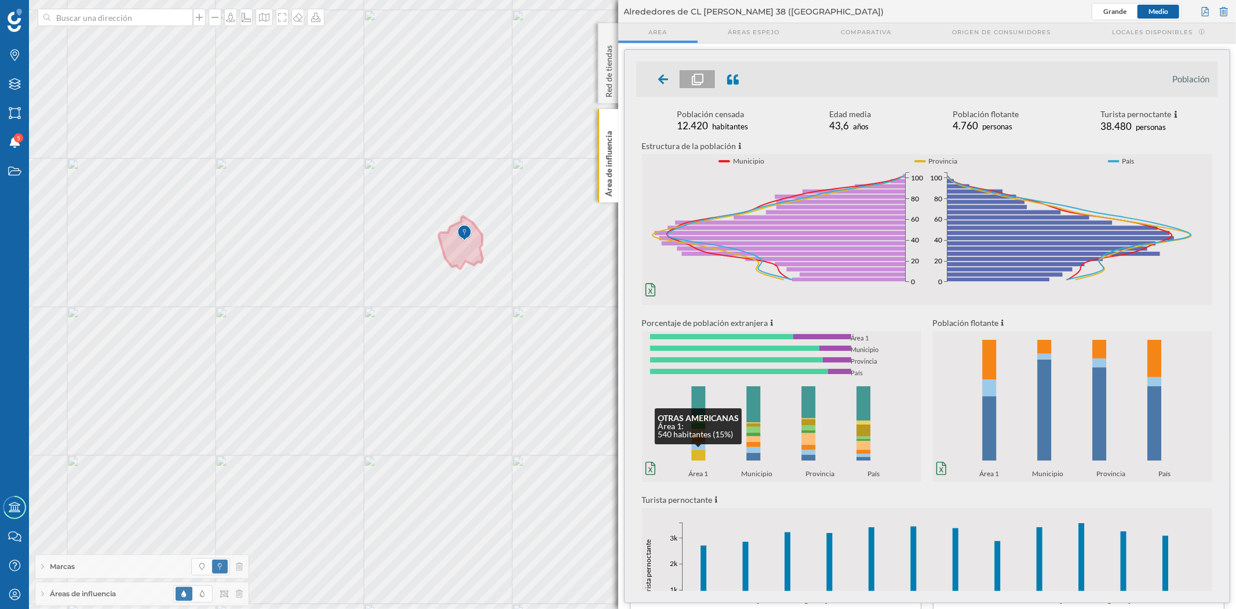
click at [699, 458] on rect at bounding box center [699, 455] width 14 height 11
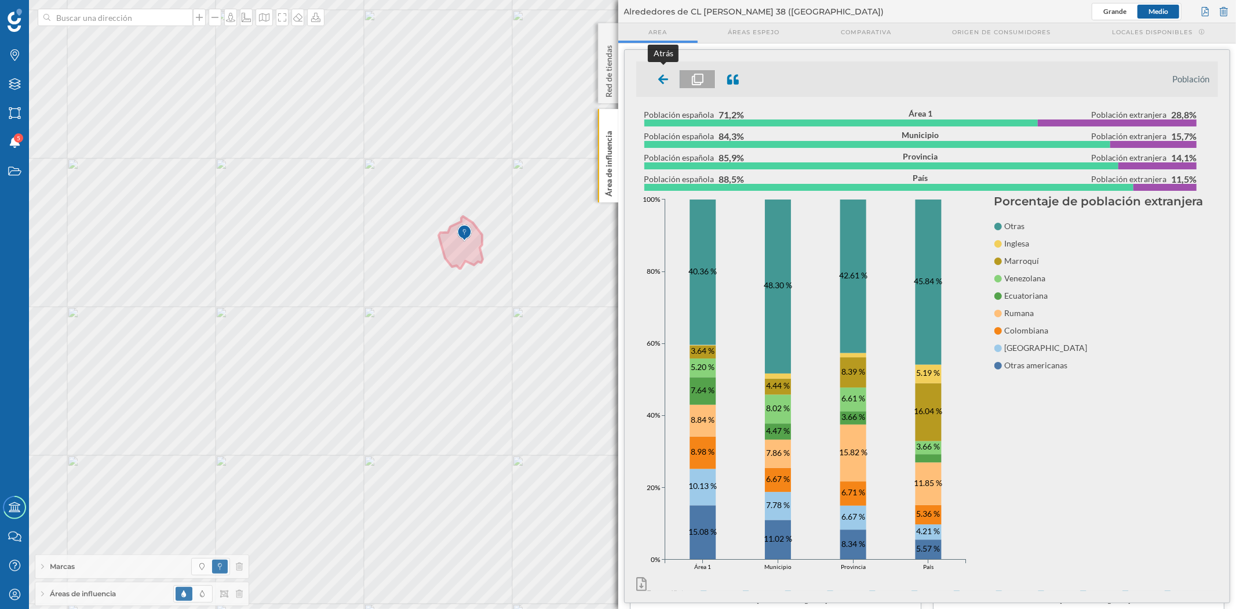
click at [661, 79] on icon at bounding box center [663, 79] width 10 height 10
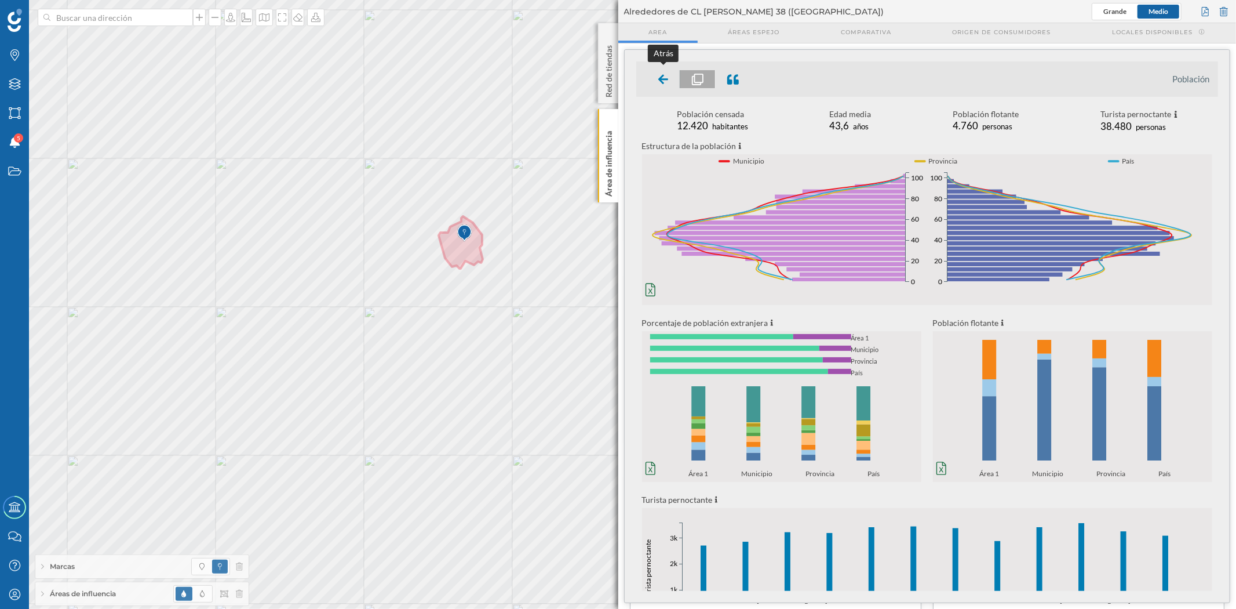
click at [667, 83] on icon at bounding box center [663, 80] width 10 height 12
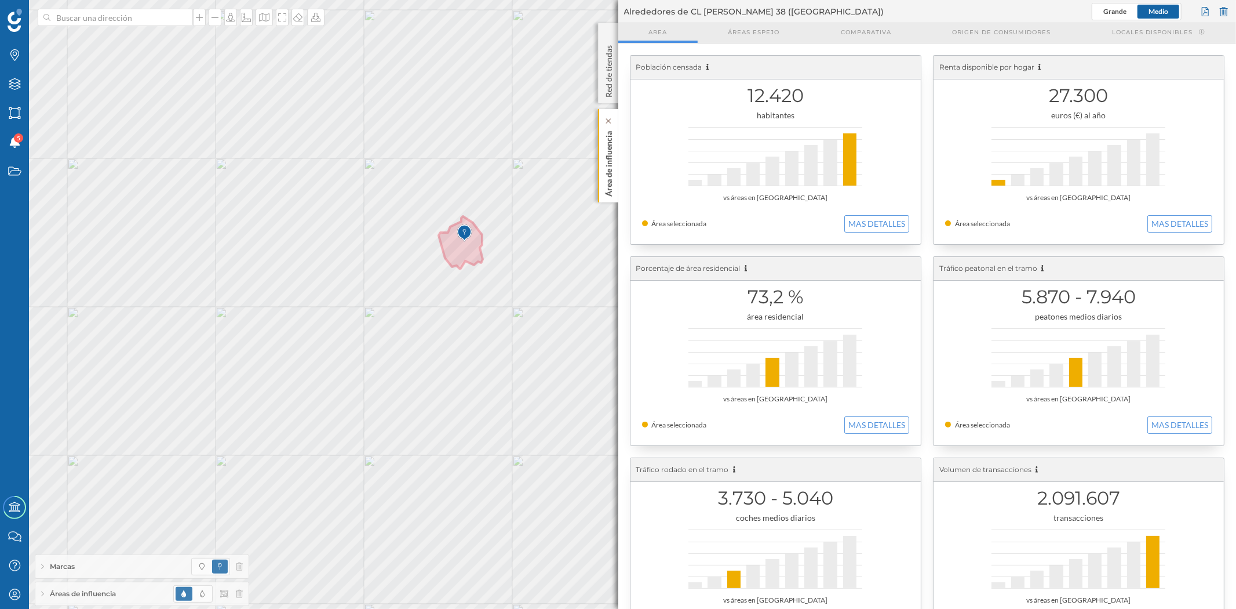
click at [605, 163] on p "Área de influencia" at bounding box center [609, 161] width 12 height 70
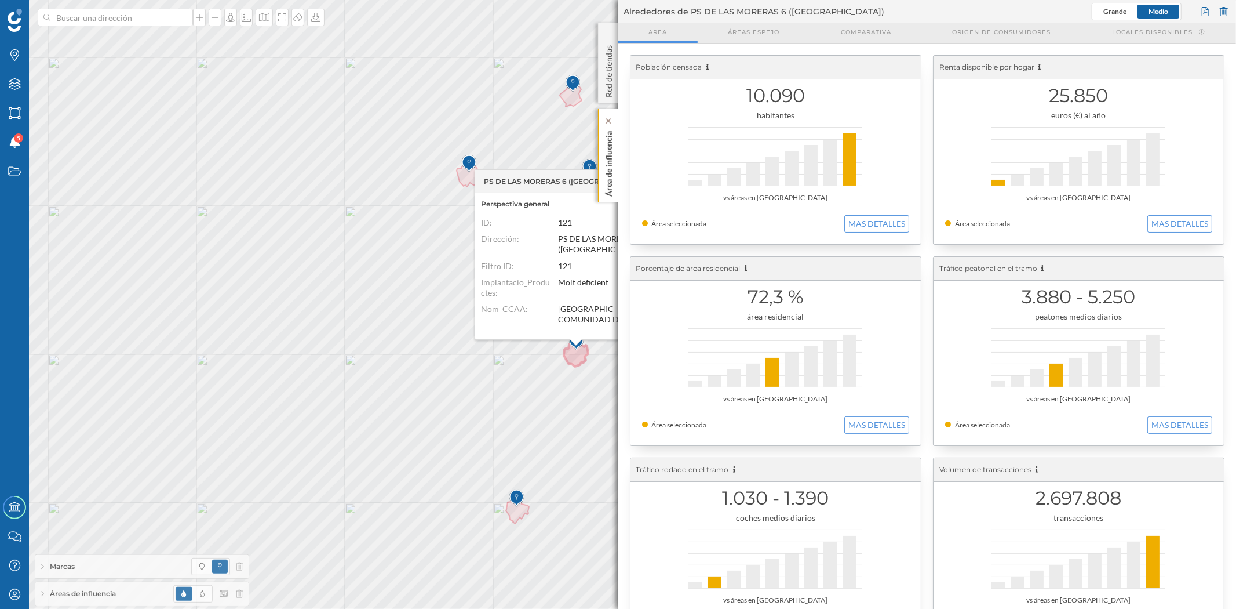
click at [607, 172] on p "Área de influencia" at bounding box center [609, 161] width 12 height 70
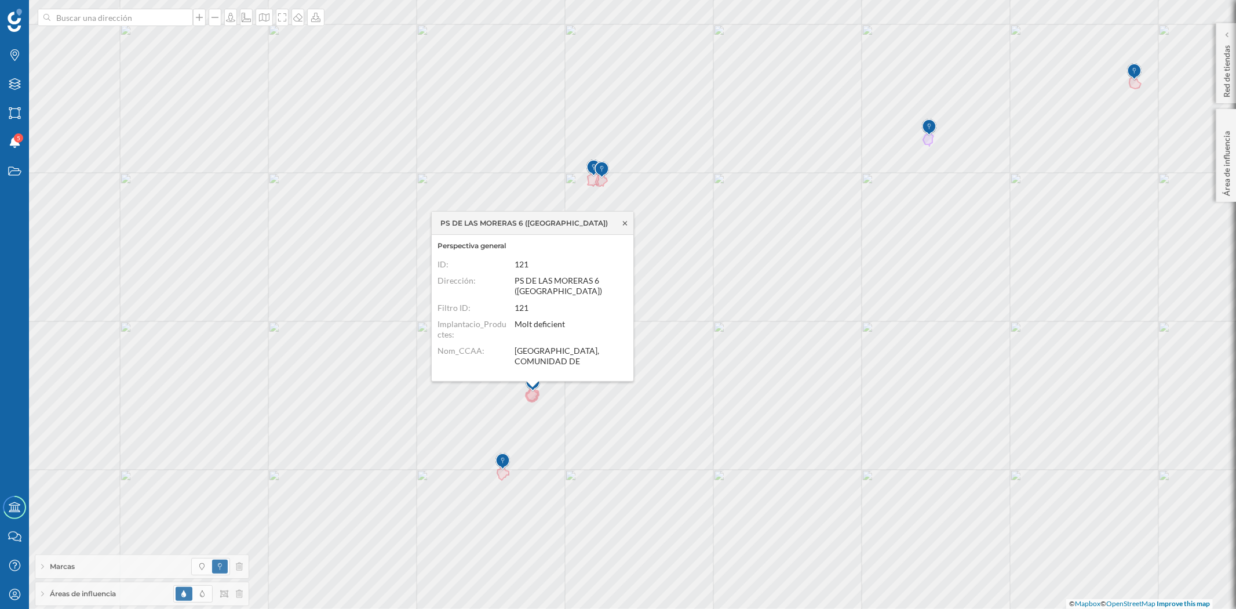
click at [621, 221] on icon at bounding box center [625, 223] width 9 height 7
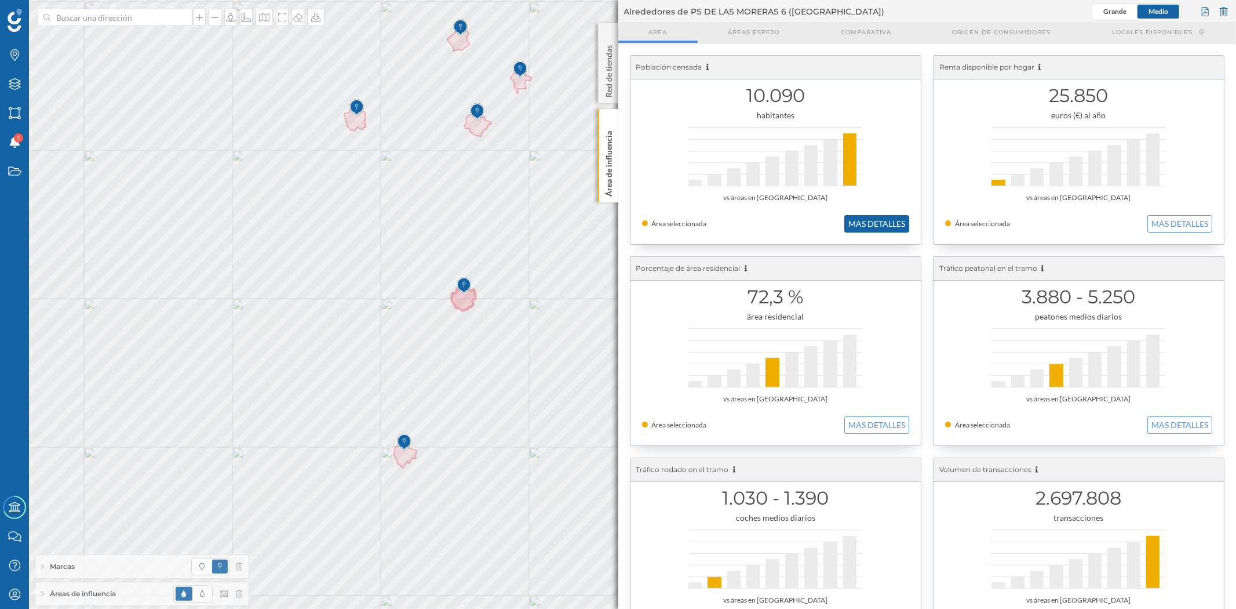
click at [860, 228] on button "MAS DETALLES" at bounding box center [877, 223] width 65 height 17
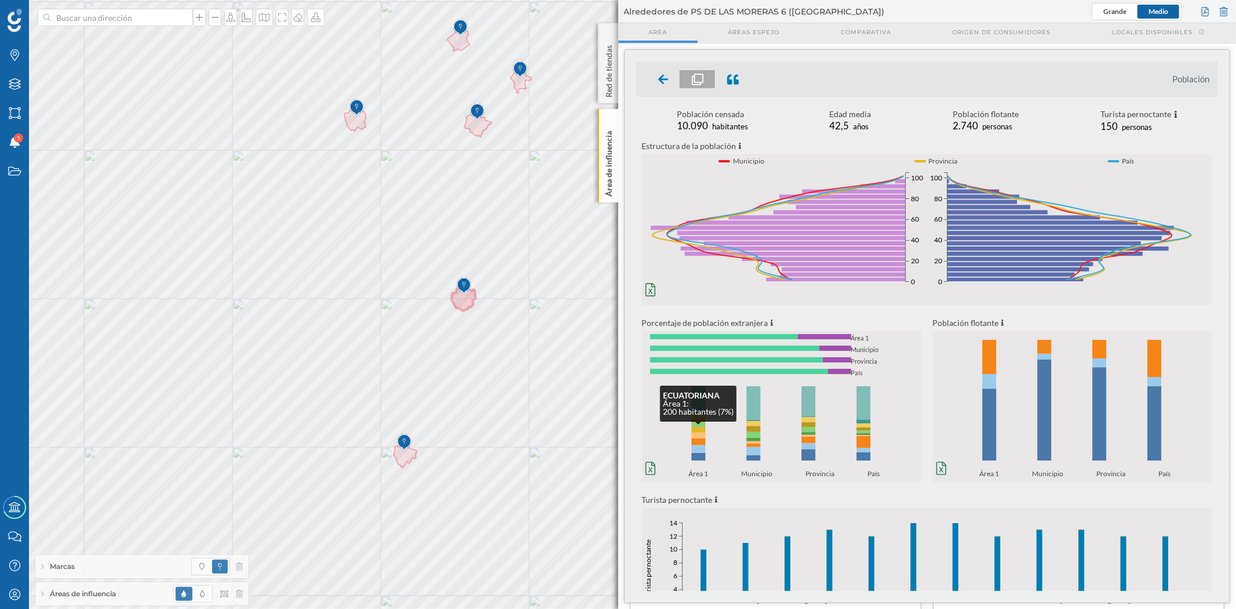
click at [703, 430] on rect at bounding box center [699, 430] width 14 height 6
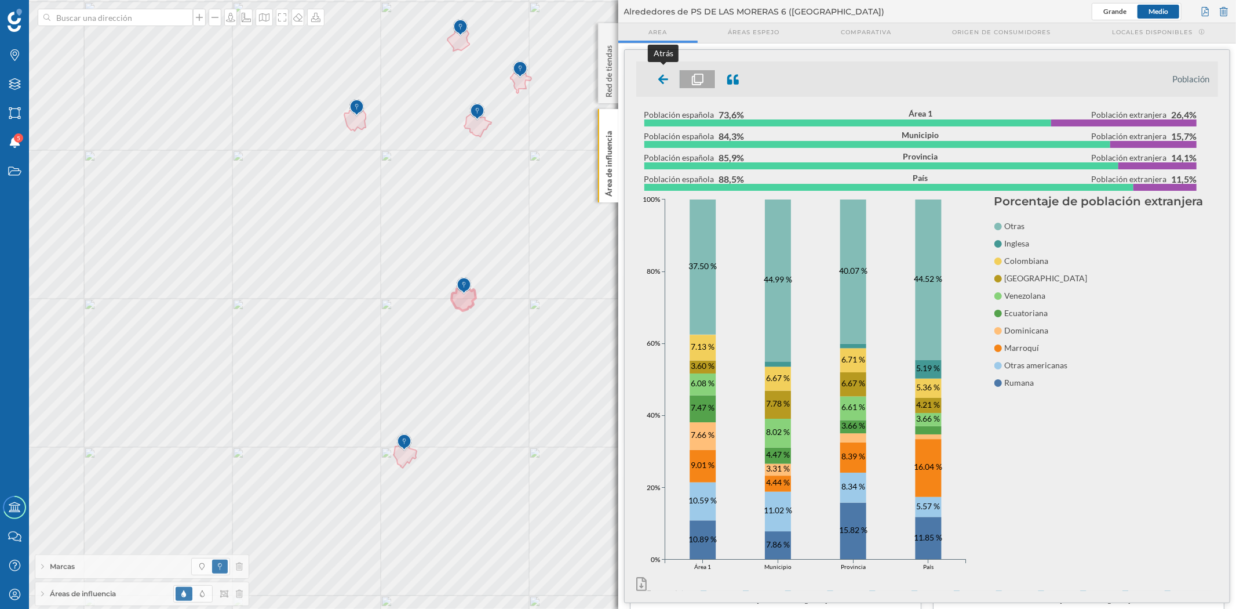
click at [661, 85] on icon at bounding box center [663, 79] width 10 height 14
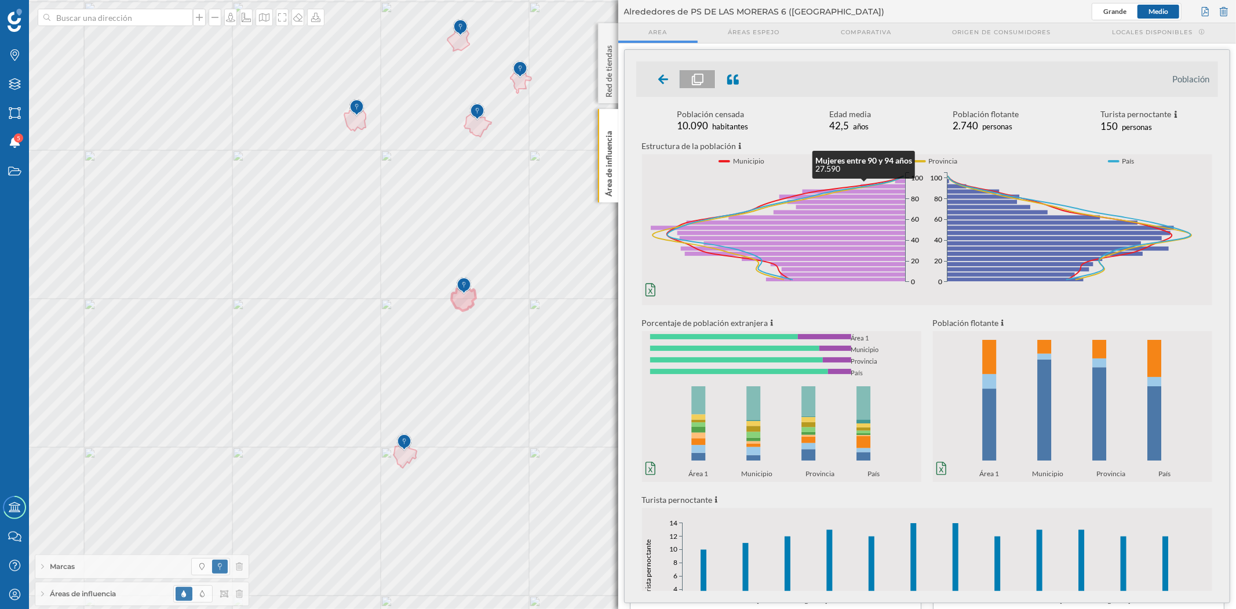
click at [664, 70] on ul "Población" at bounding box center [927, 78] width 583 height 35
click at [663, 70] on div at bounding box center [664, 79] width 34 height 18
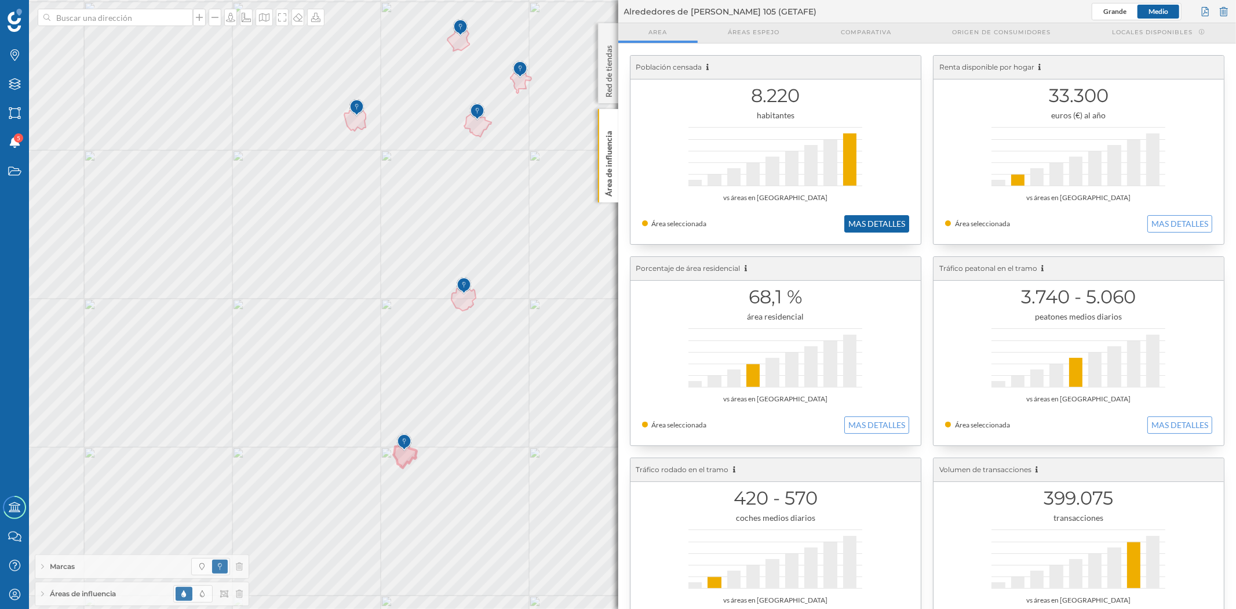
click at [860, 221] on button "MAS DETALLES" at bounding box center [877, 223] width 65 height 17
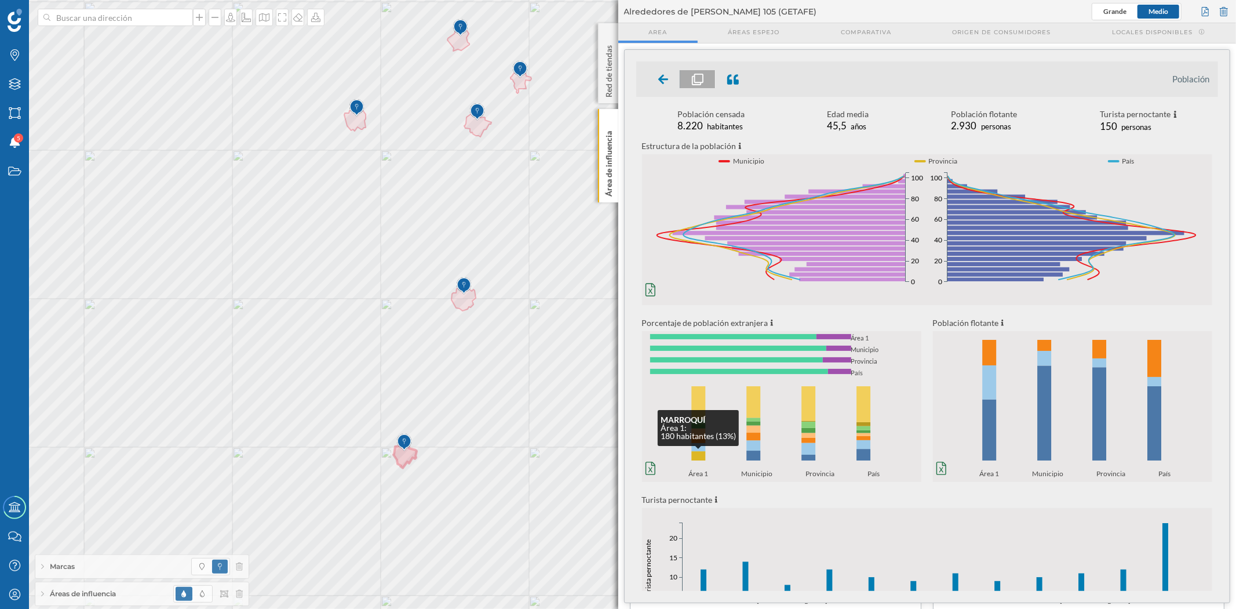
click at [697, 454] on rect at bounding box center [699, 457] width 14 height 10
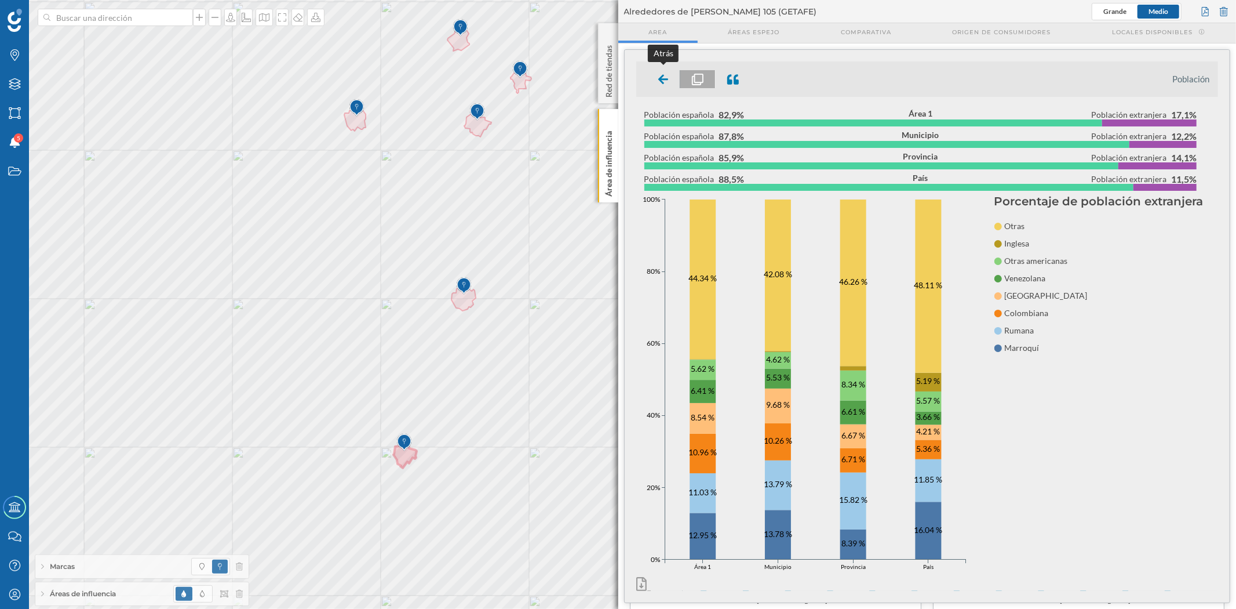
click at [665, 70] on div at bounding box center [664, 79] width 34 height 18
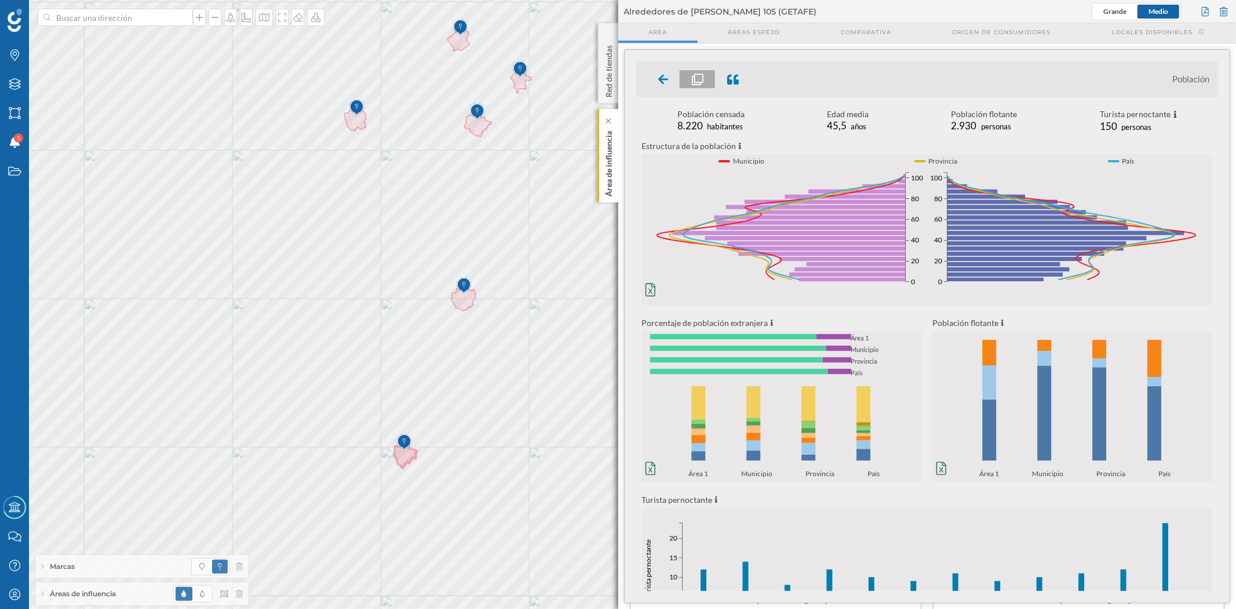
click at [614, 194] on div "Área de influencia" at bounding box center [608, 155] width 20 height 93
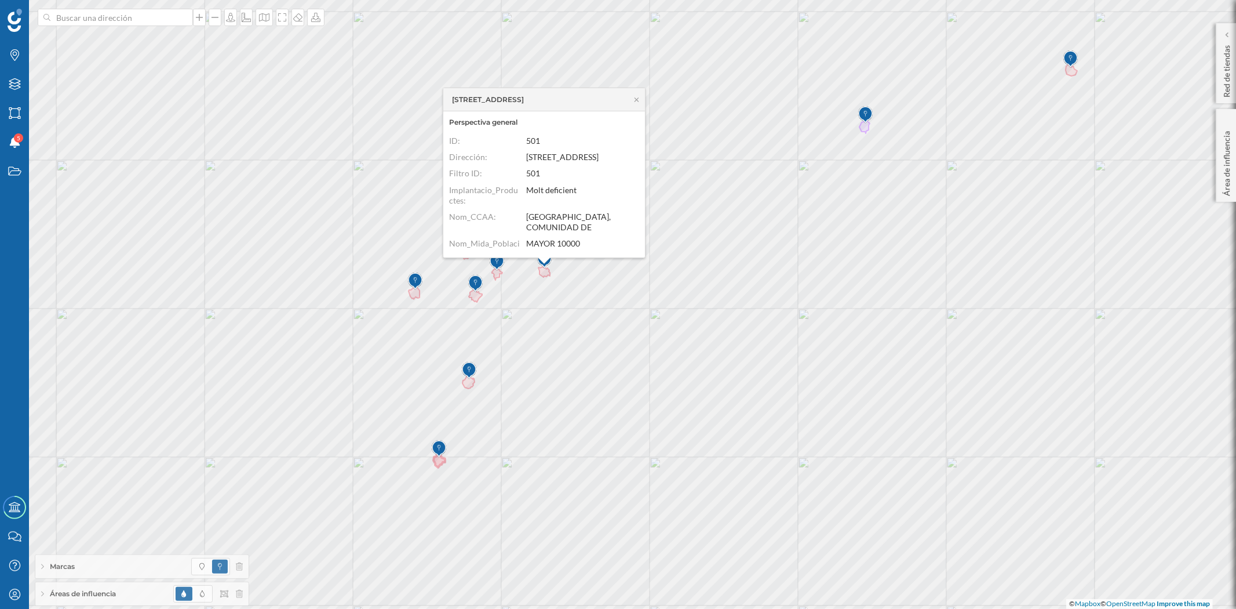
click at [442, 459] on img at bounding box center [439, 448] width 14 height 23
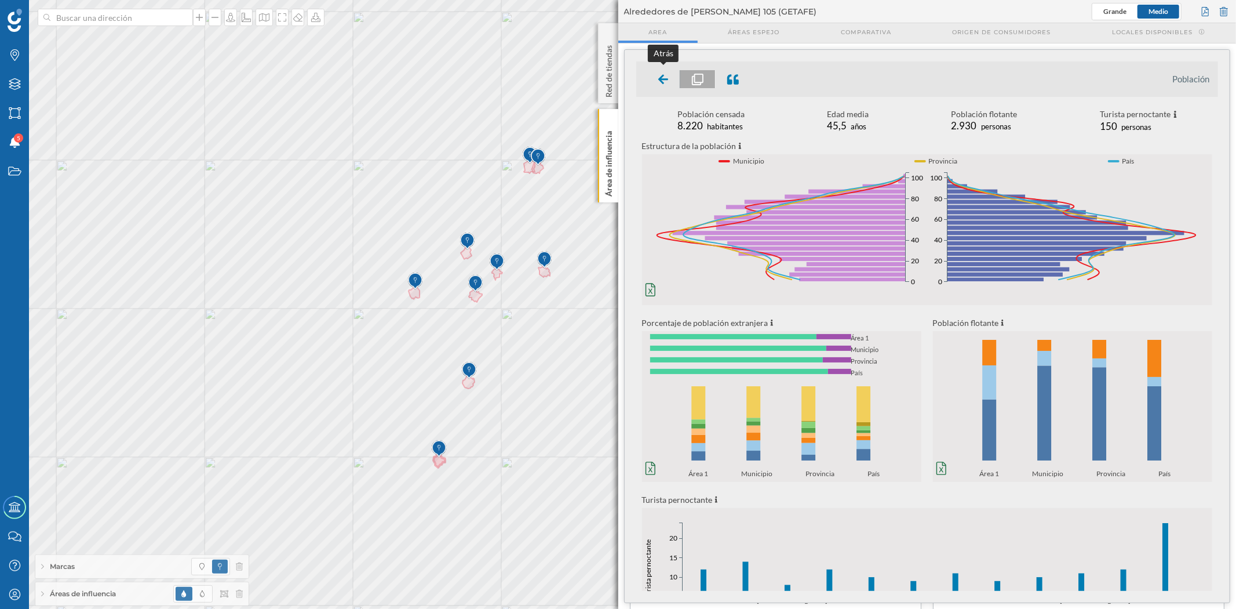
click at [665, 82] on icon at bounding box center [663, 80] width 10 height 12
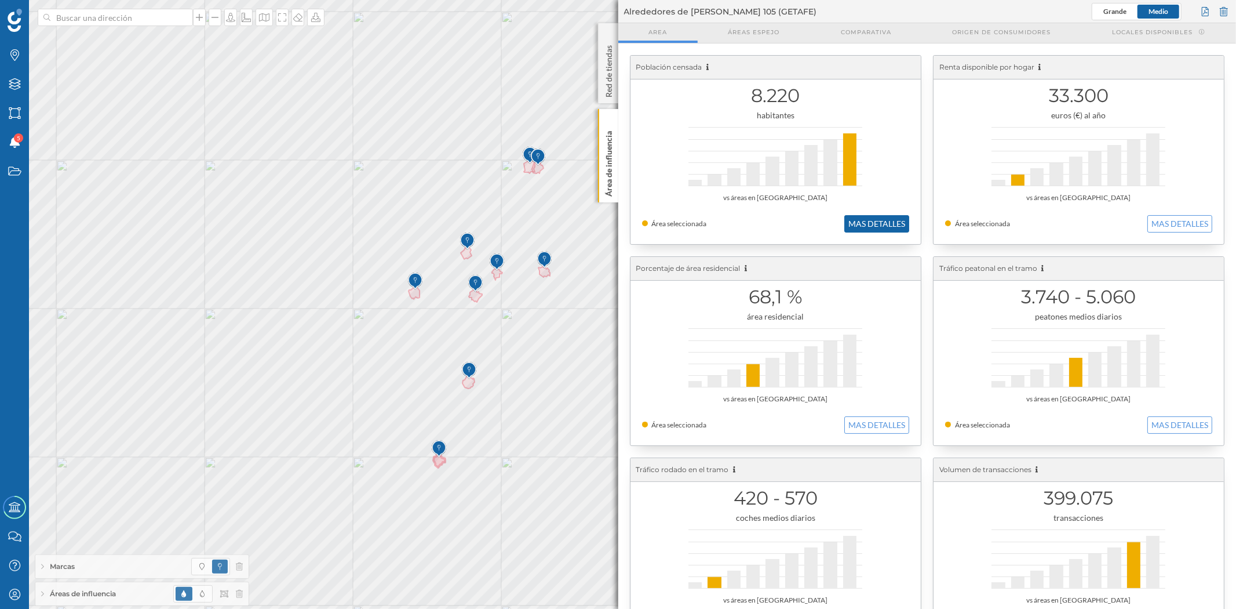
click at [888, 216] on button "MAS DETALLES" at bounding box center [877, 223] width 65 height 17
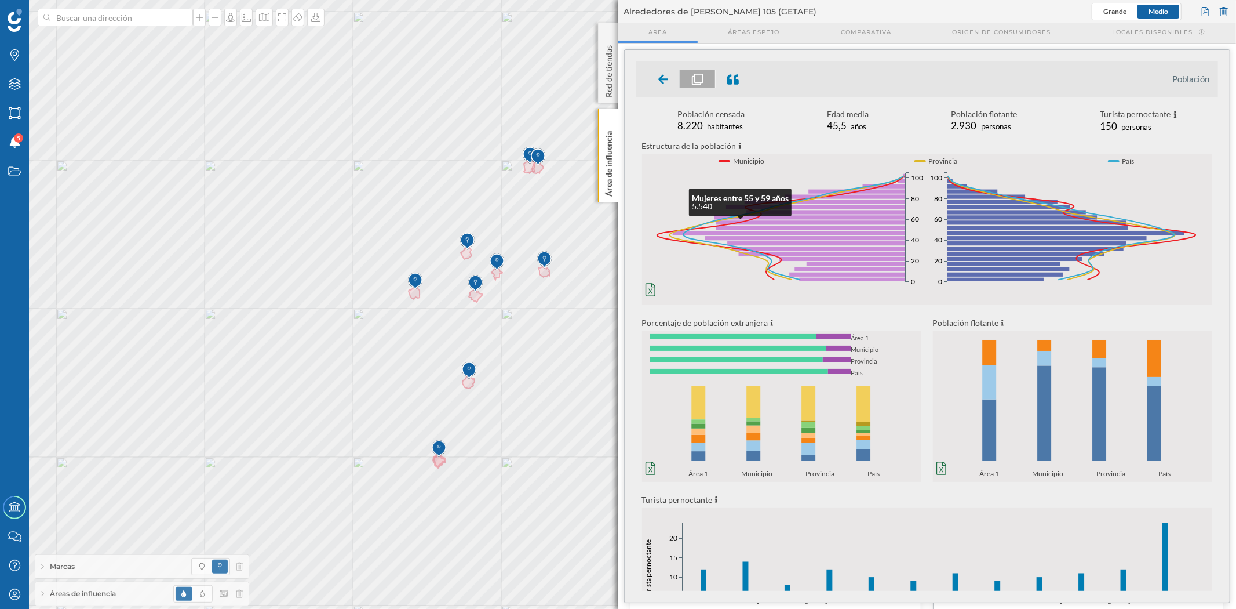
click at [664, 86] on div at bounding box center [664, 79] width 34 height 18
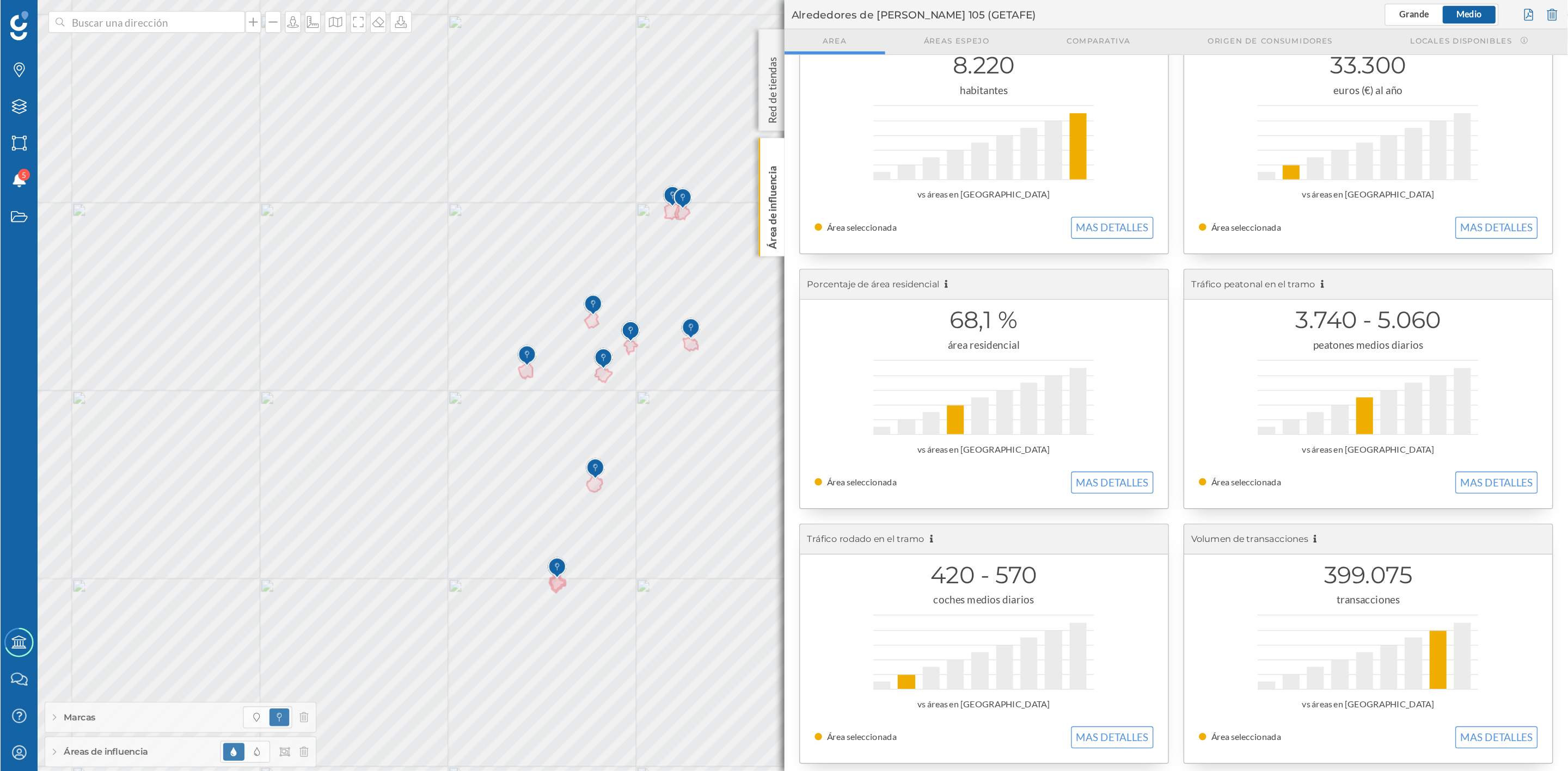
scroll to position [60, 0]
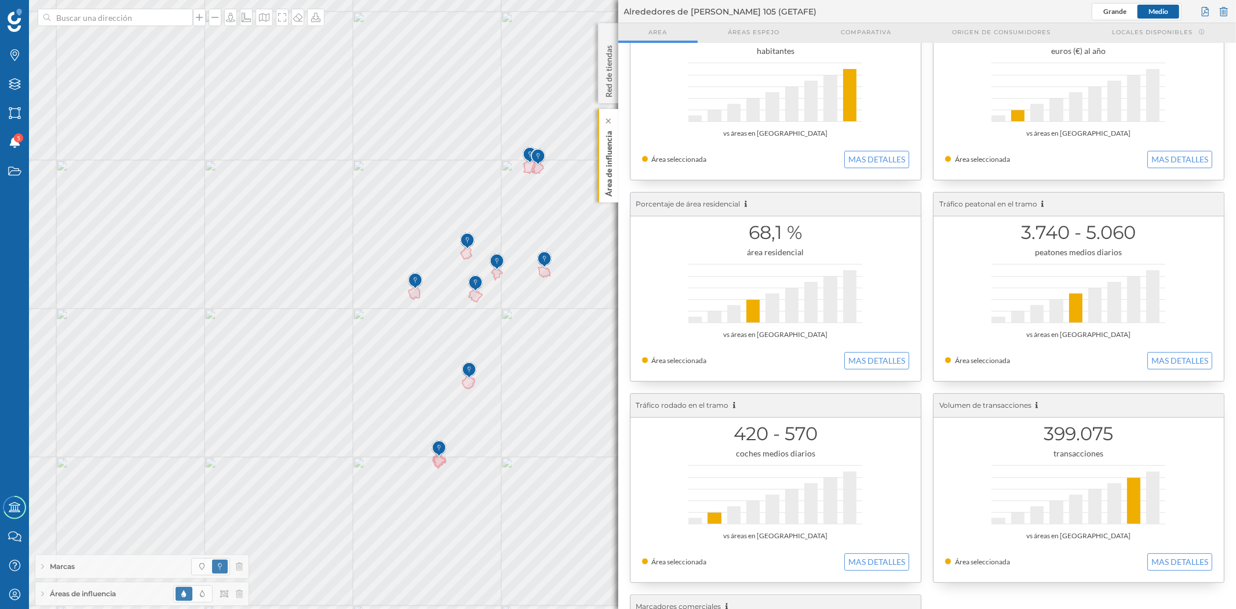
click at [615, 167] on div "Área de influencia" at bounding box center [608, 155] width 20 height 93
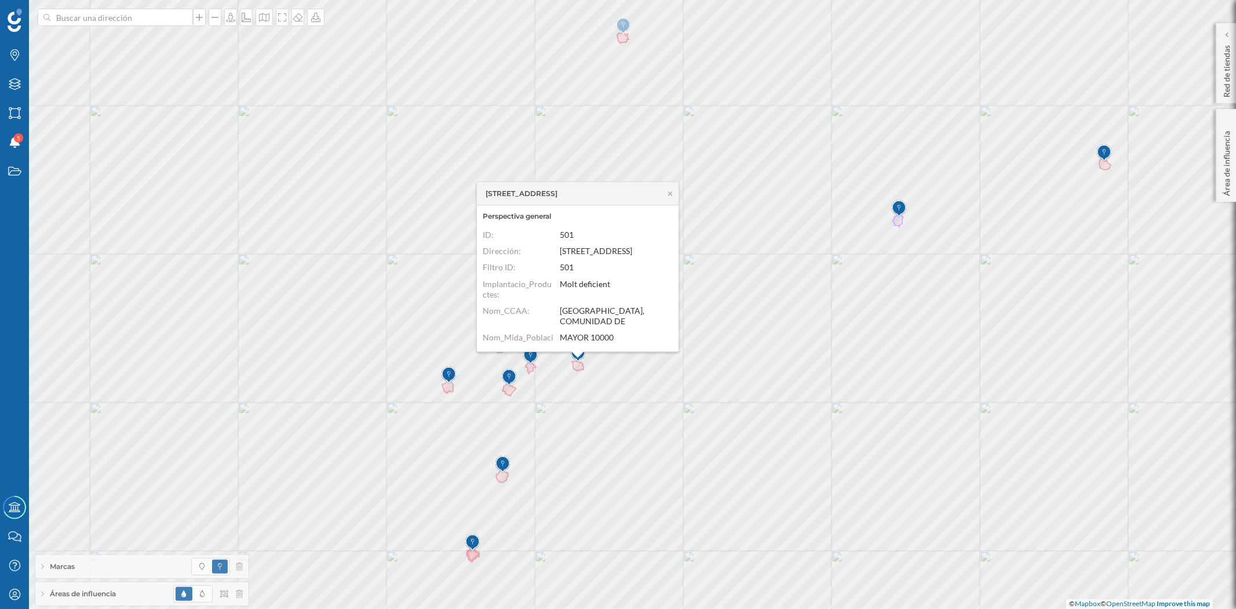
click at [670, 188] on div "[STREET_ADDRESS]" at bounding box center [578, 193] width 202 height 23
click at [670, 192] on icon at bounding box center [670, 193] width 9 height 7
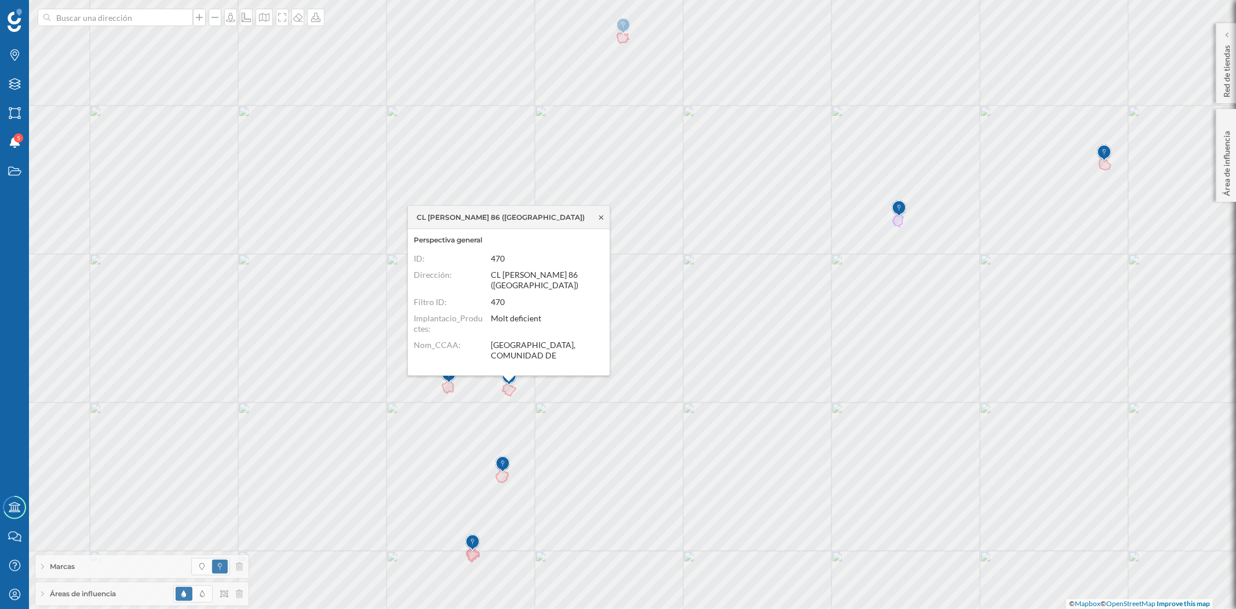
click at [601, 218] on icon at bounding box center [601, 217] width 9 height 7
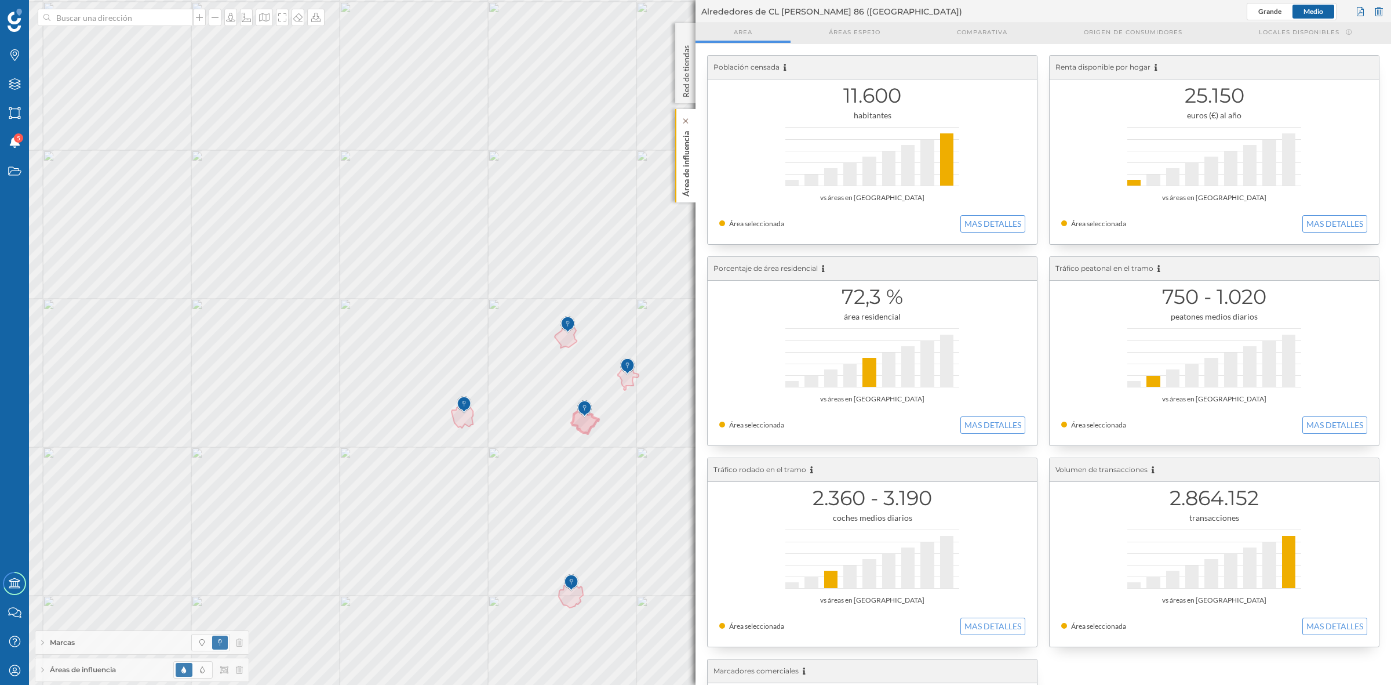
click at [694, 151] on div "Área de influencia" at bounding box center [685, 155] width 20 height 93
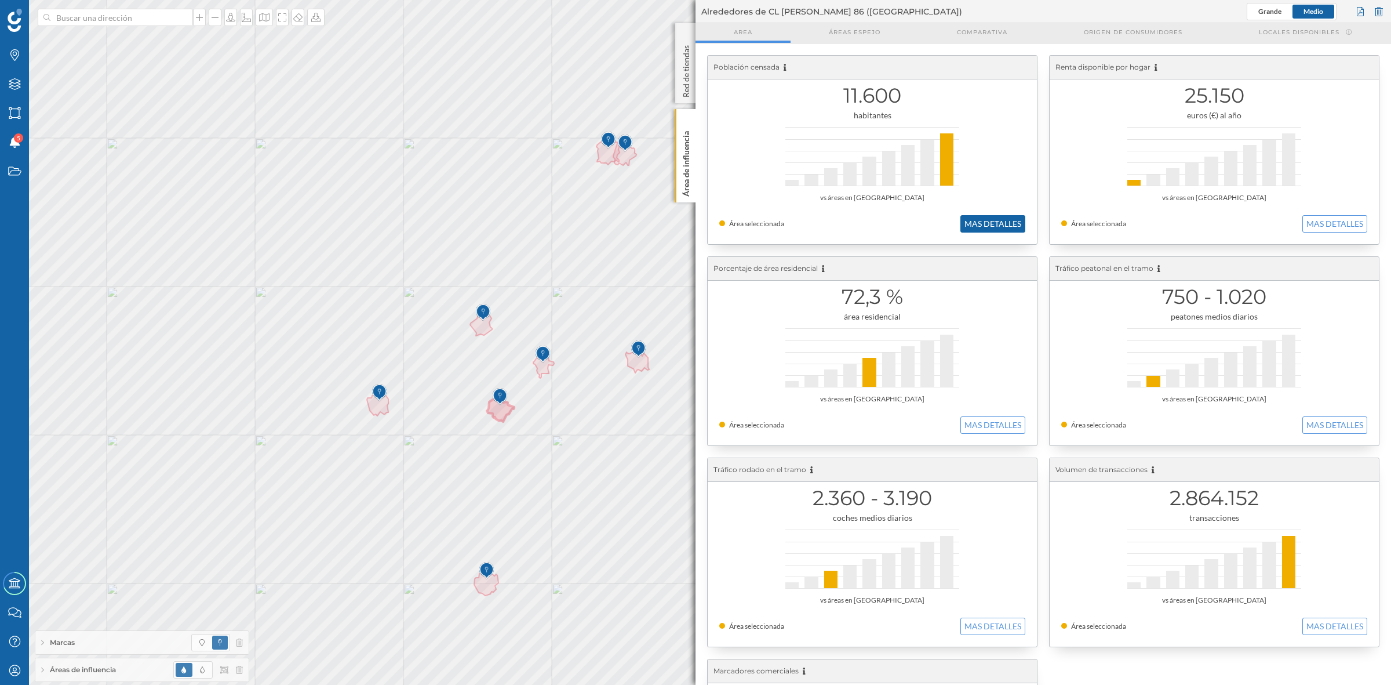
click at [987, 228] on button "MAS DETALLES" at bounding box center [993, 223] width 65 height 17
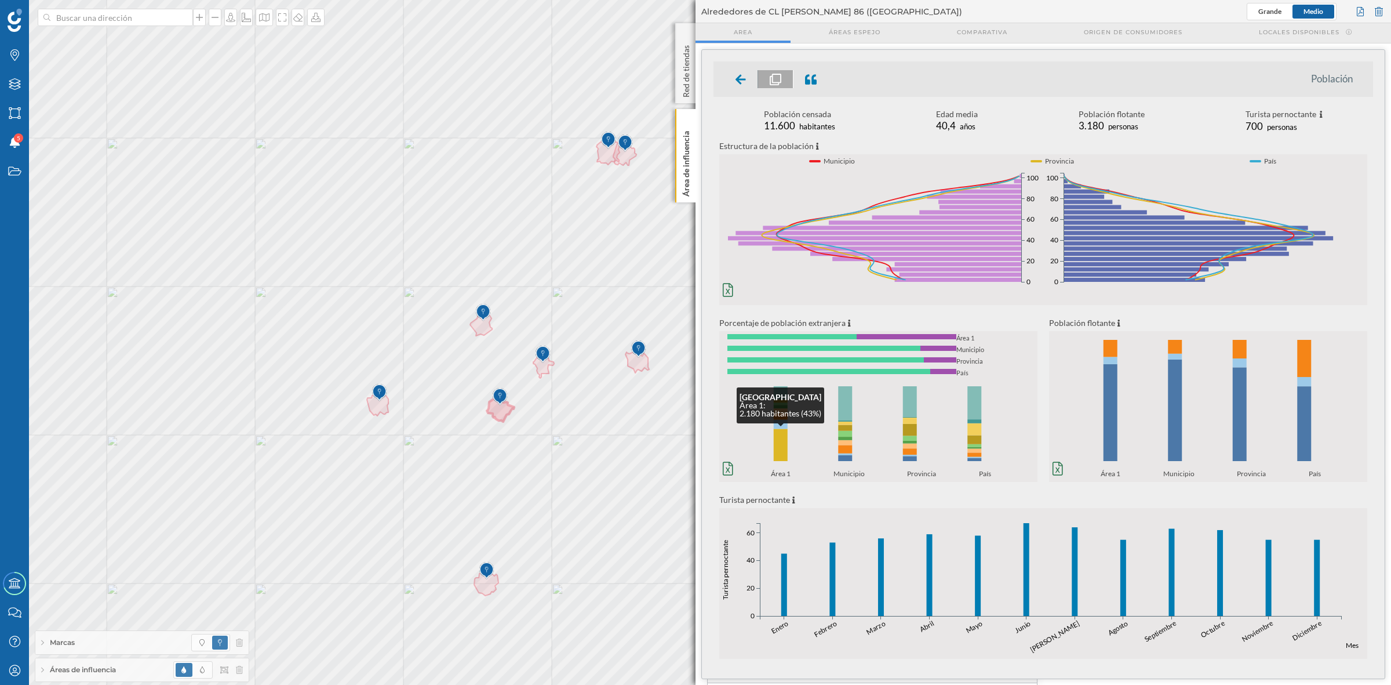
click at [780, 448] on rect at bounding box center [781, 445] width 14 height 32
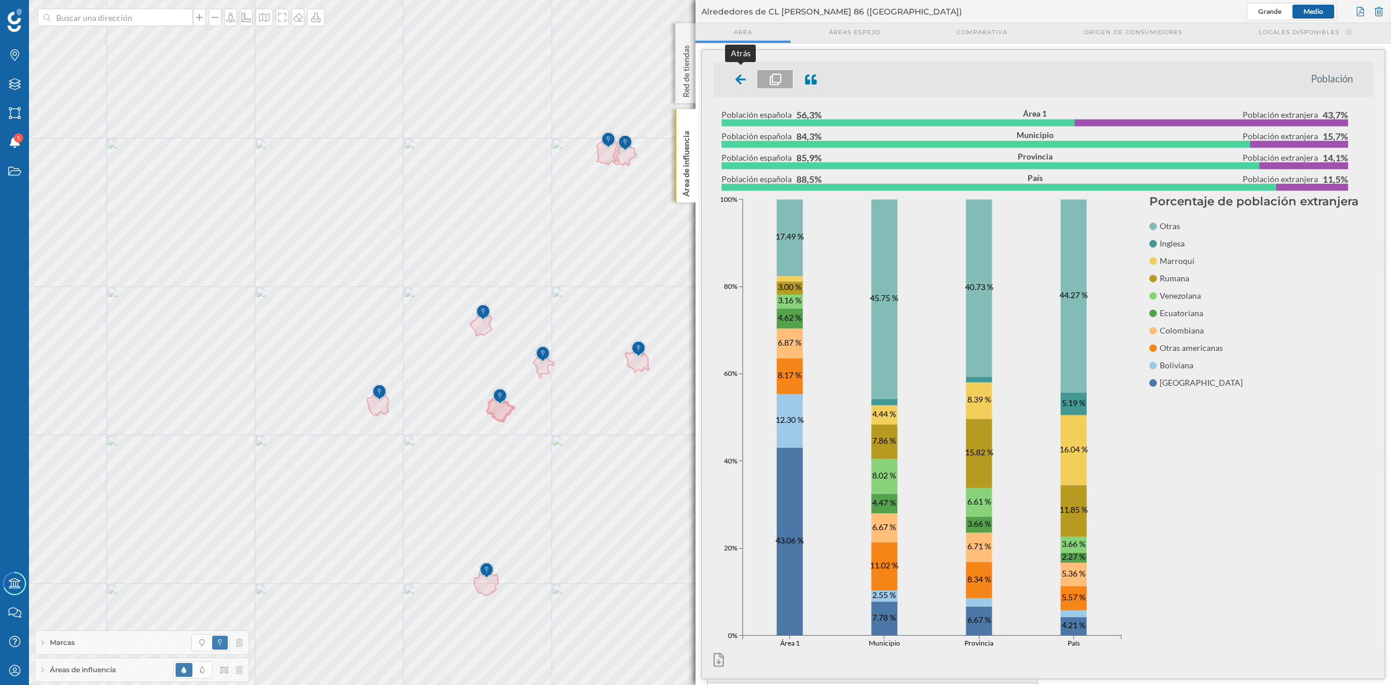
click at [741, 77] on icon at bounding box center [741, 80] width 10 height 12
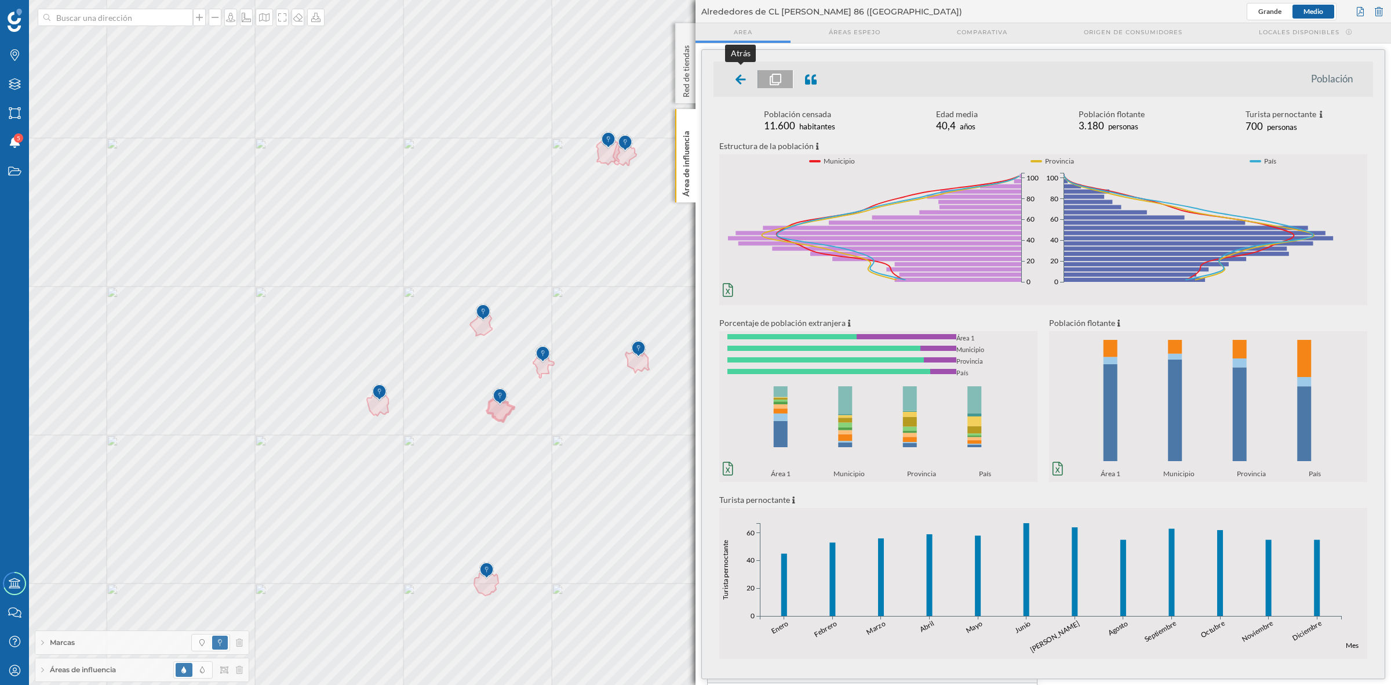
click at [745, 71] on div at bounding box center [741, 79] width 34 height 18
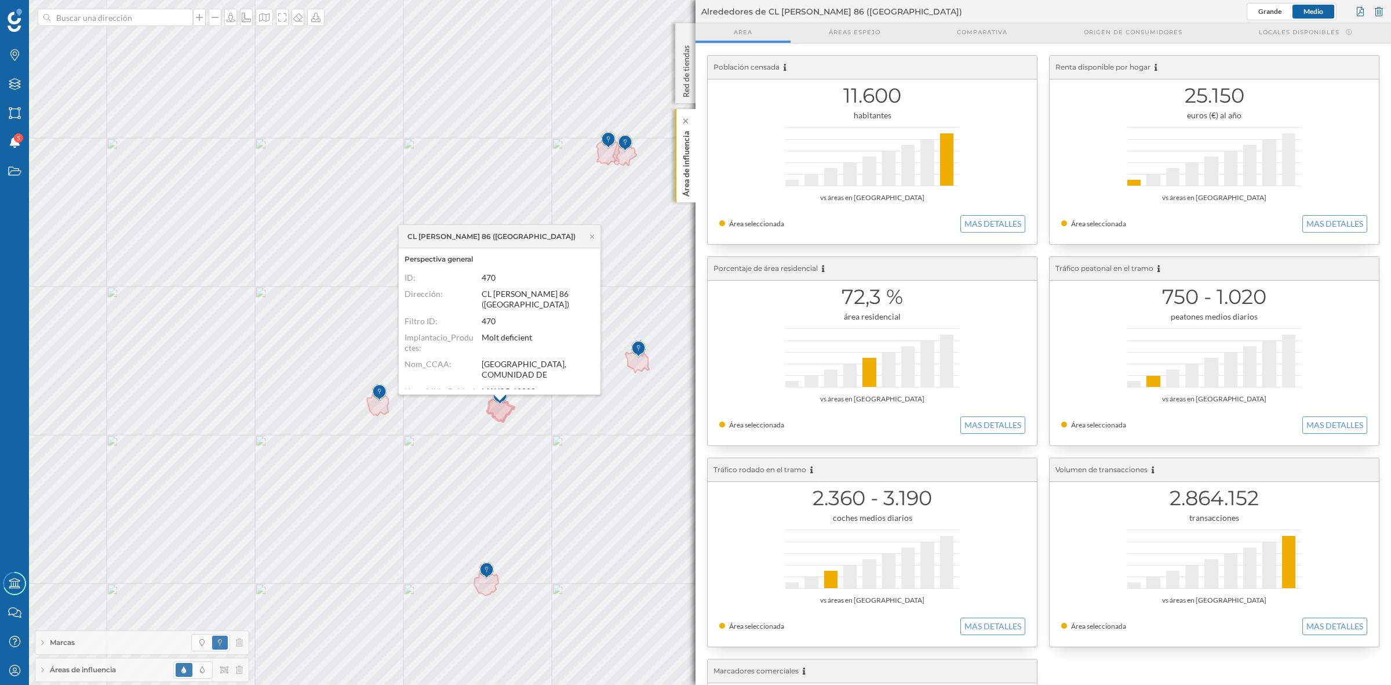
click at [688, 166] on p "Área de influencia" at bounding box center [687, 161] width 12 height 70
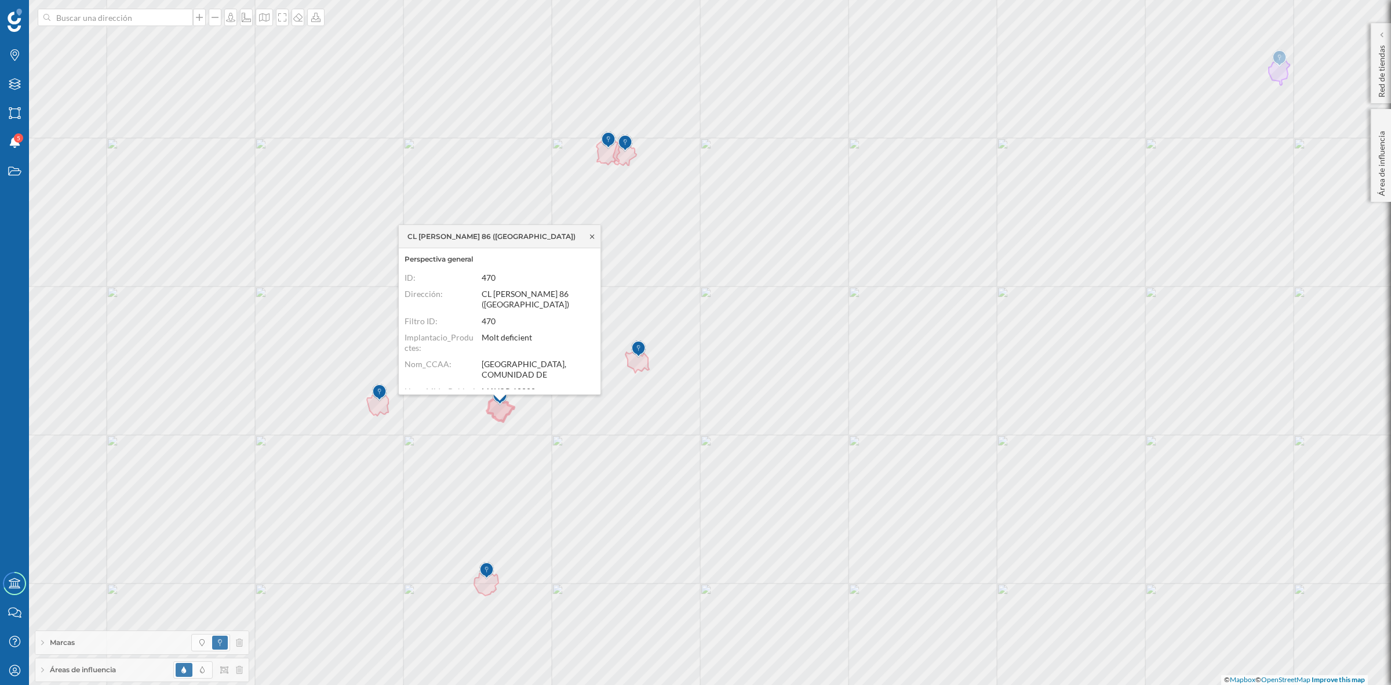
click at [590, 233] on icon at bounding box center [592, 236] width 9 height 7
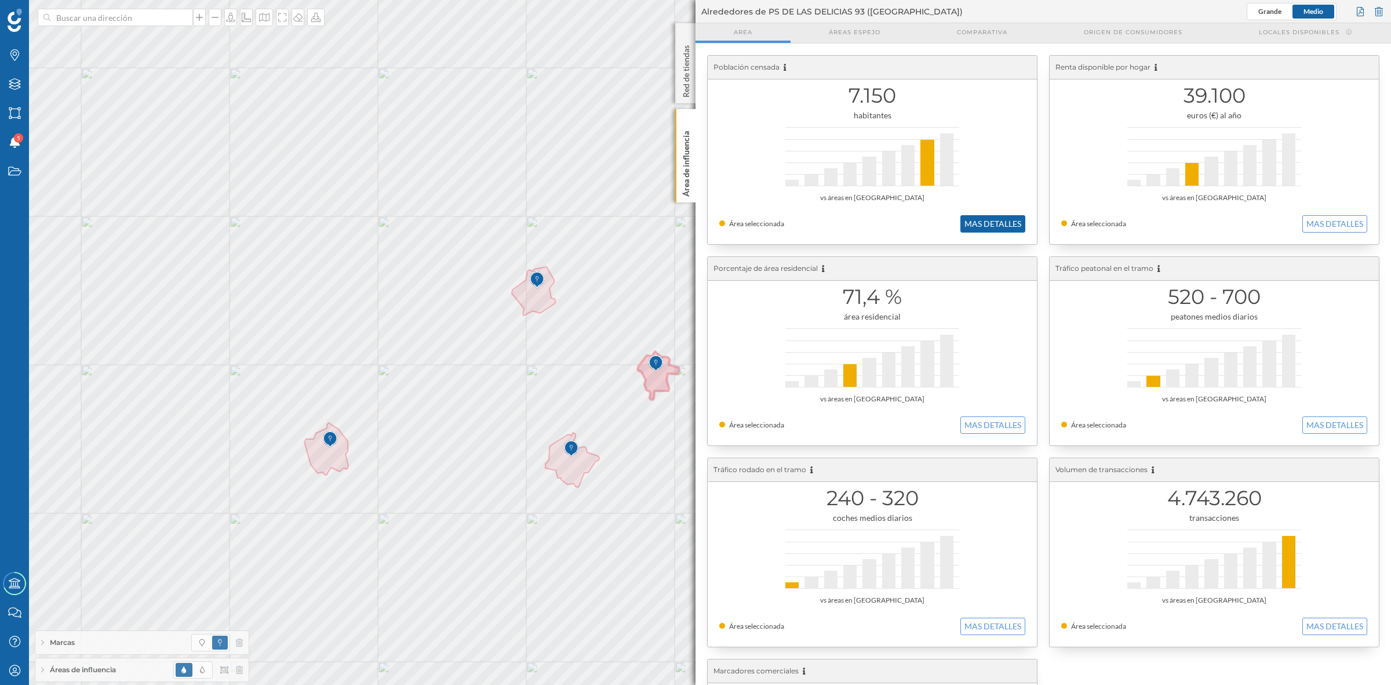
click at [977, 227] on button "MAS DETALLES" at bounding box center [993, 223] width 65 height 17
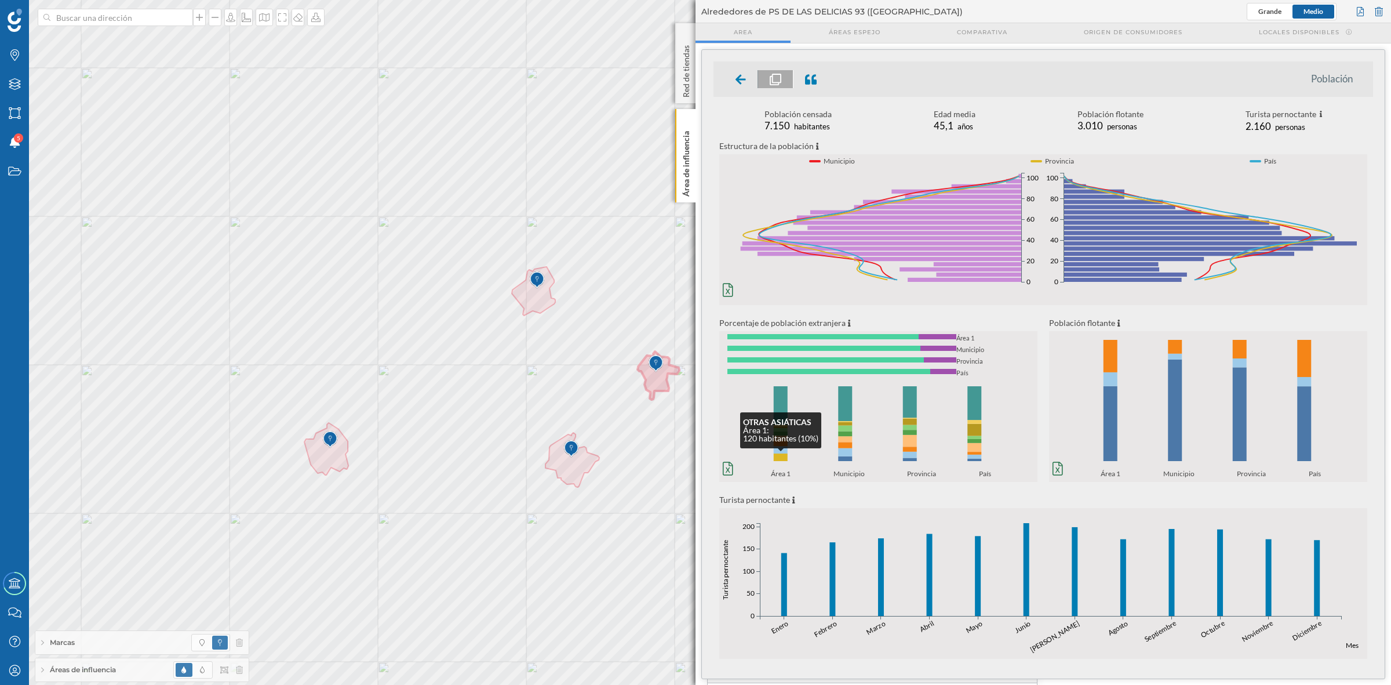
click at [776, 456] on rect at bounding box center [781, 457] width 14 height 8
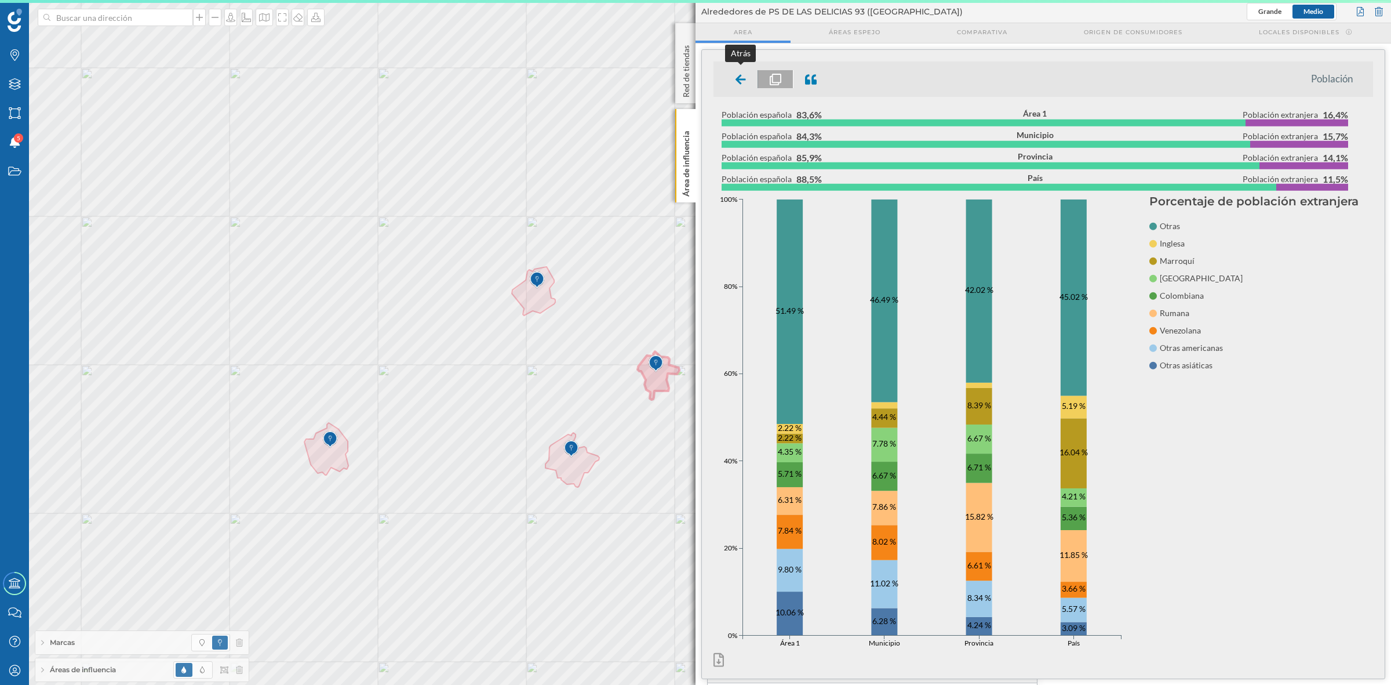
click at [743, 82] on icon at bounding box center [741, 80] width 10 height 12
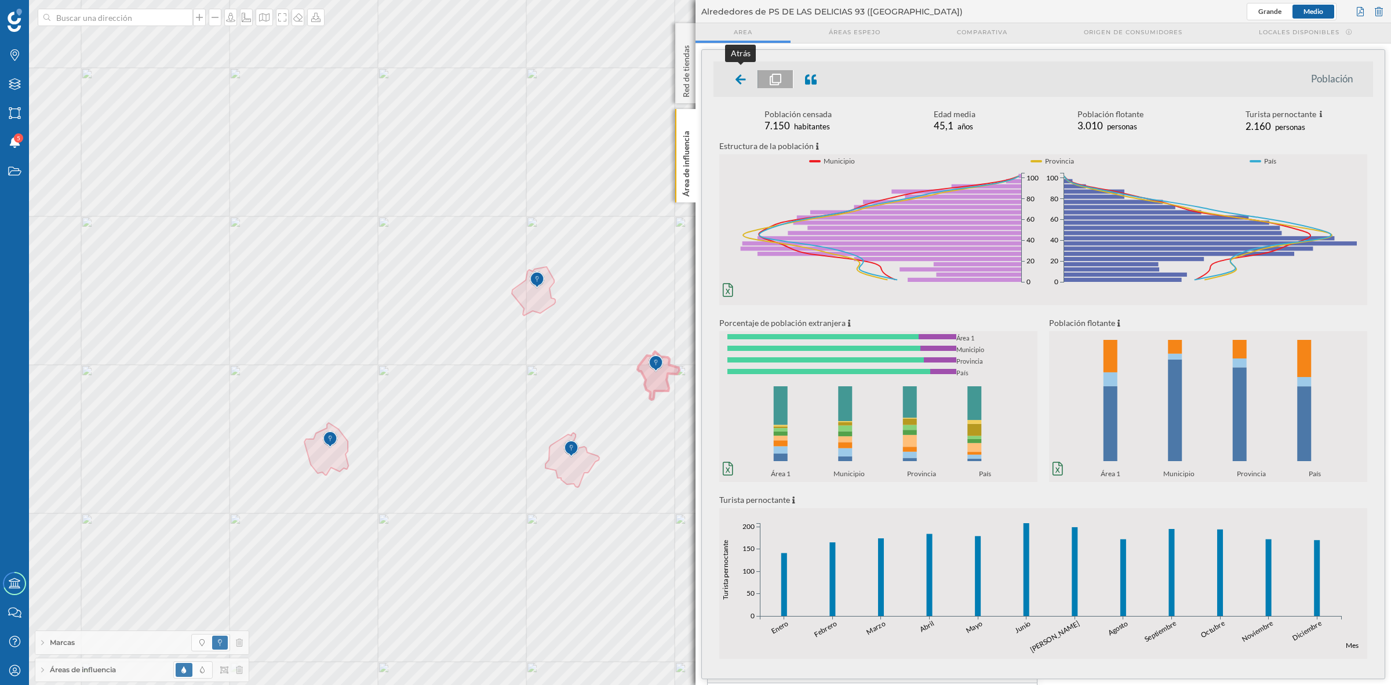
click at [737, 72] on icon at bounding box center [741, 79] width 10 height 14
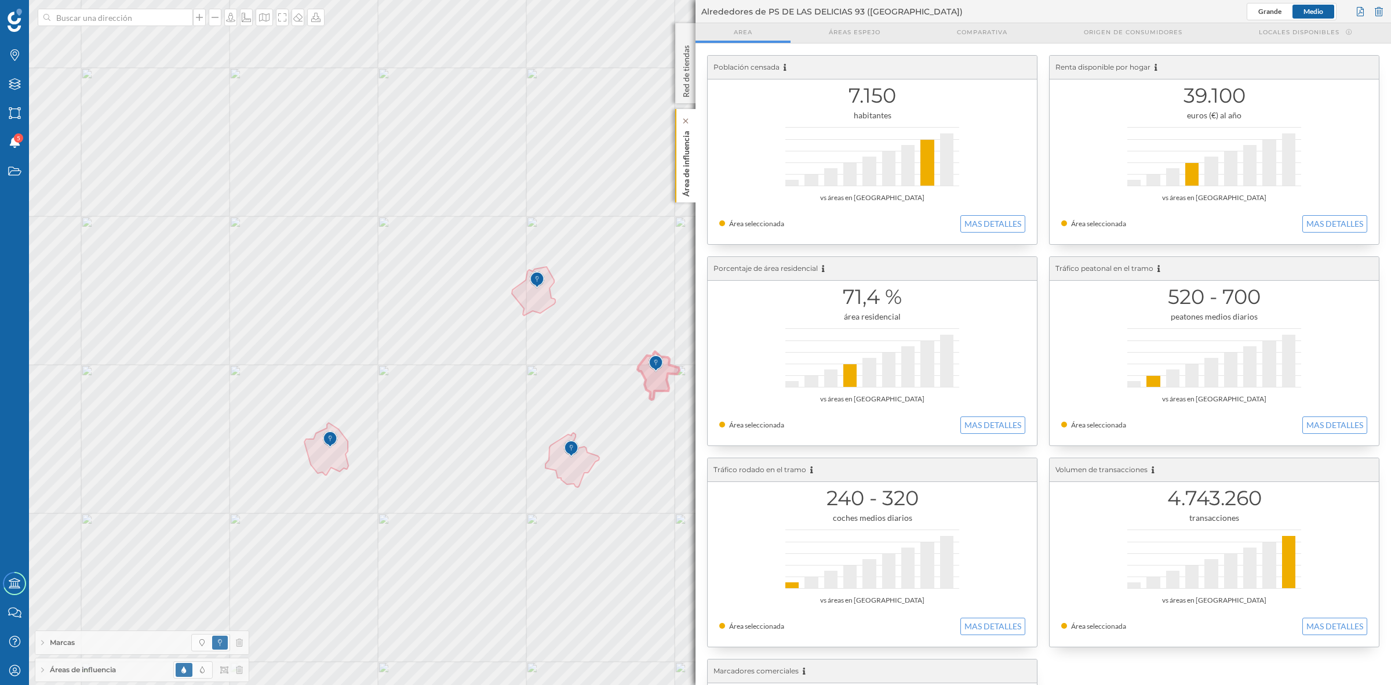
click at [684, 187] on p "Área de influencia" at bounding box center [687, 161] width 12 height 70
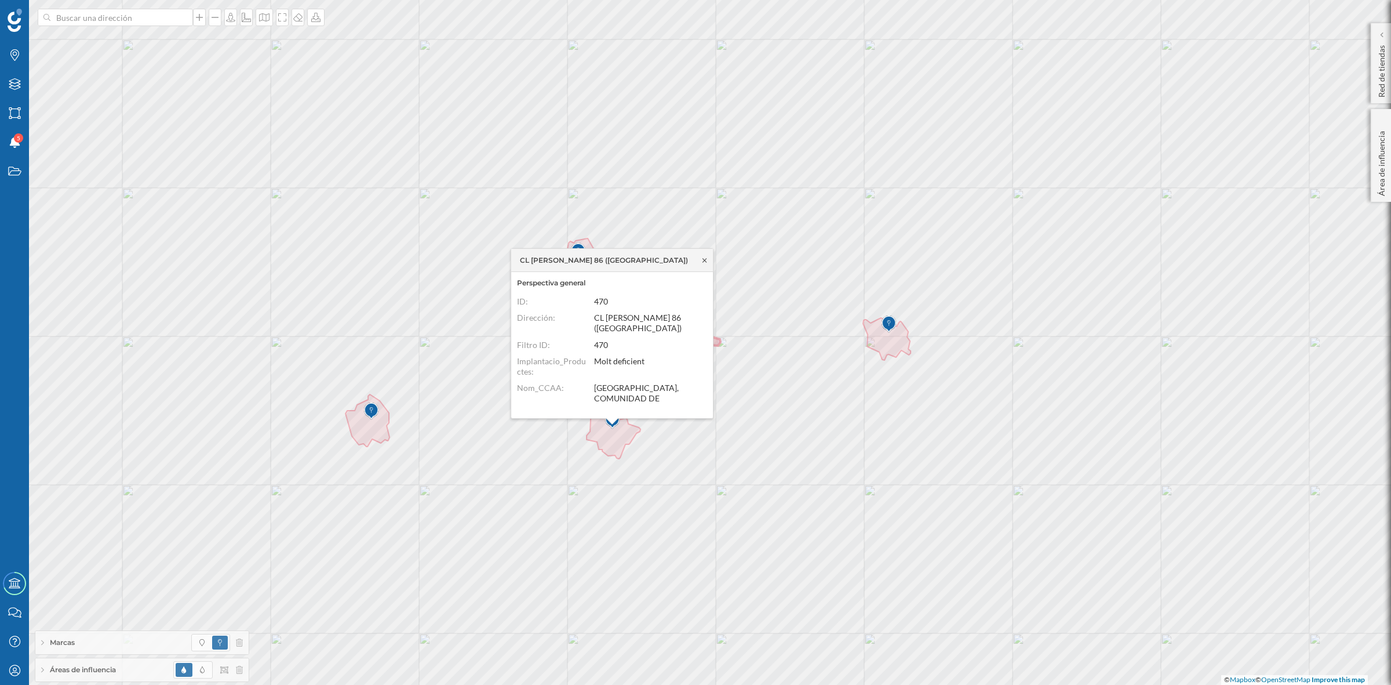
click at [707, 257] on icon at bounding box center [704, 259] width 9 height 7
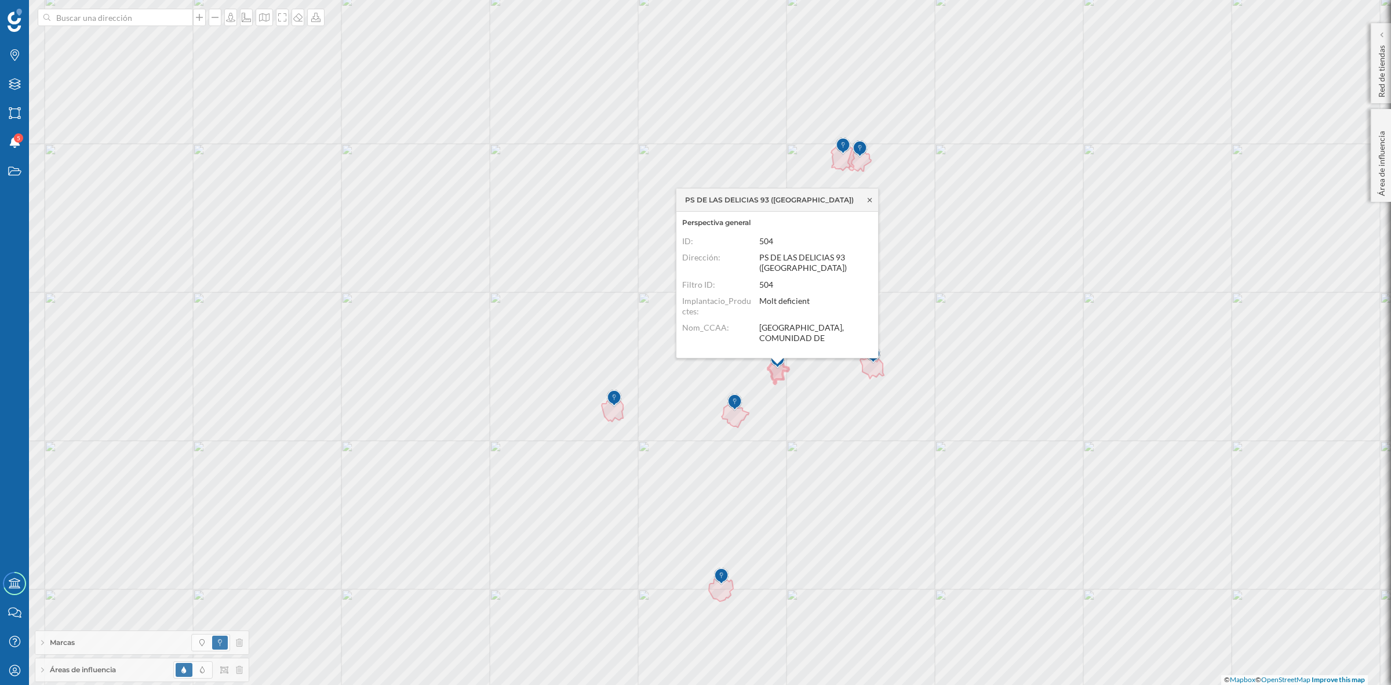
click at [865, 198] on icon at bounding box center [869, 199] width 9 height 7
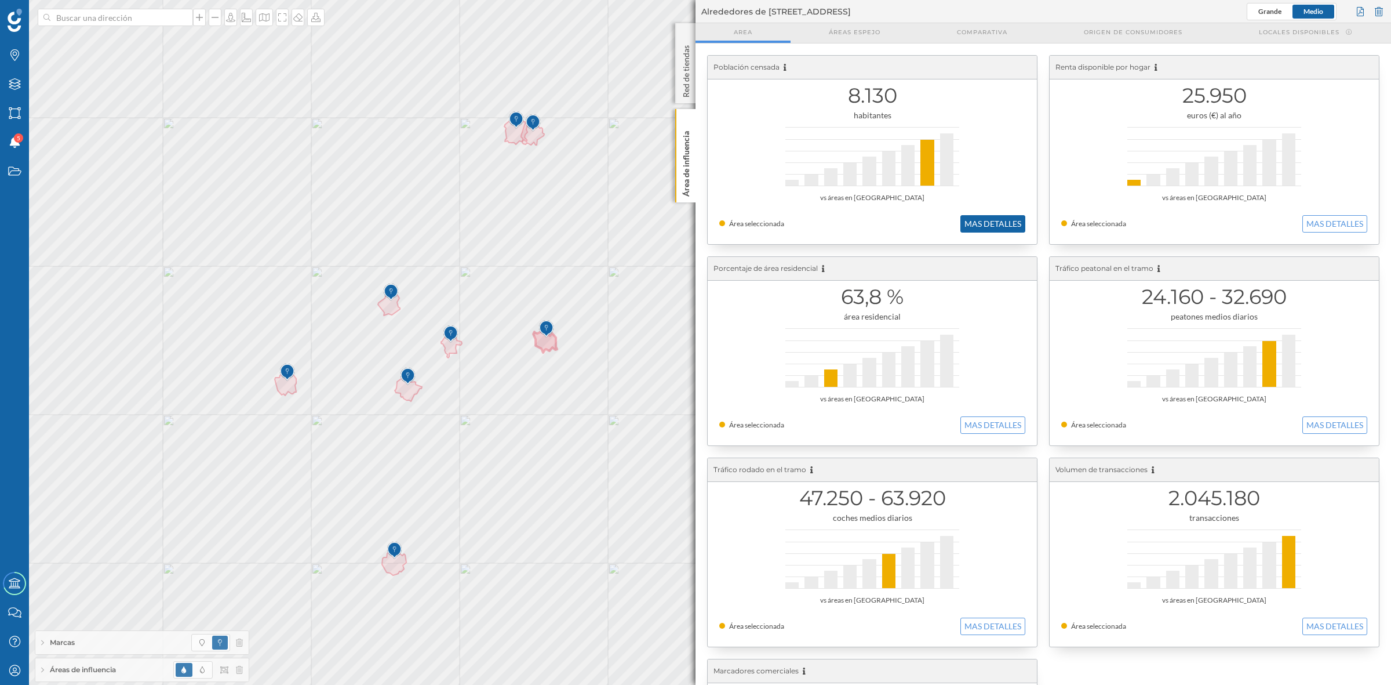
click at [1011, 226] on button "MAS DETALLES" at bounding box center [993, 223] width 65 height 17
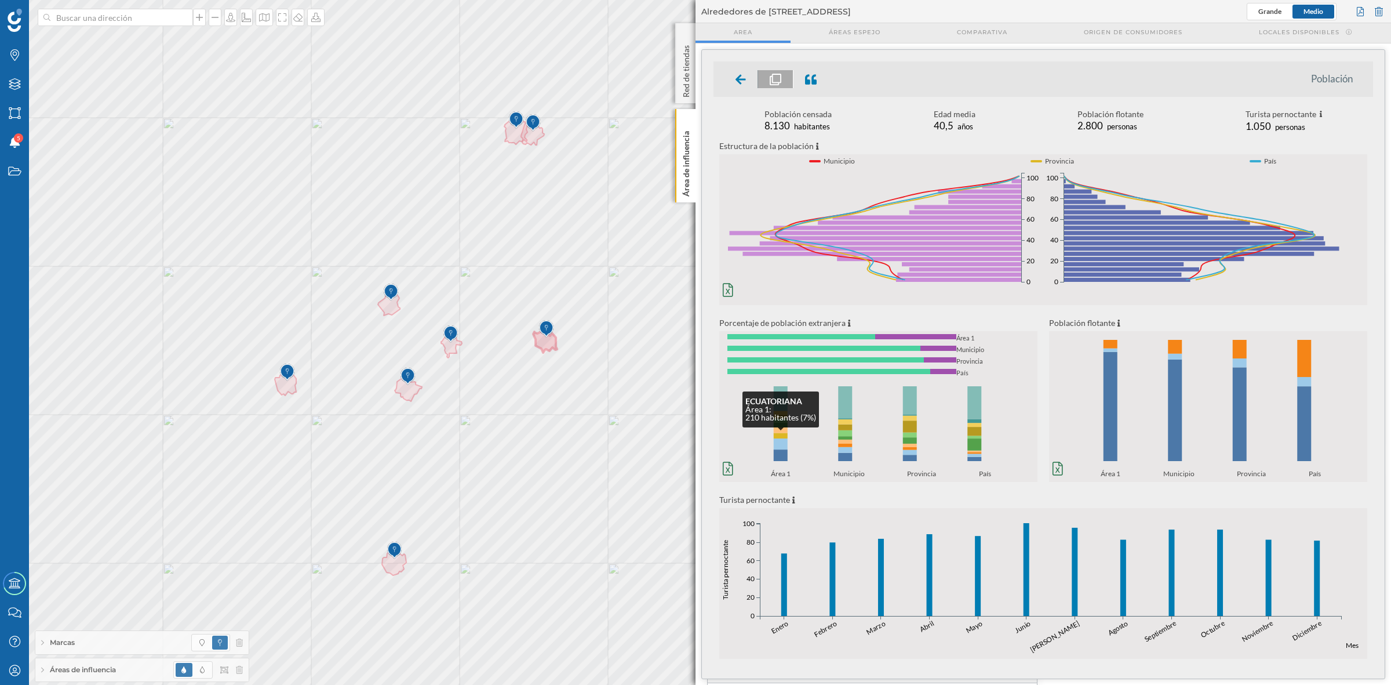
click at [786, 438] on rect at bounding box center [781, 436] width 14 height 6
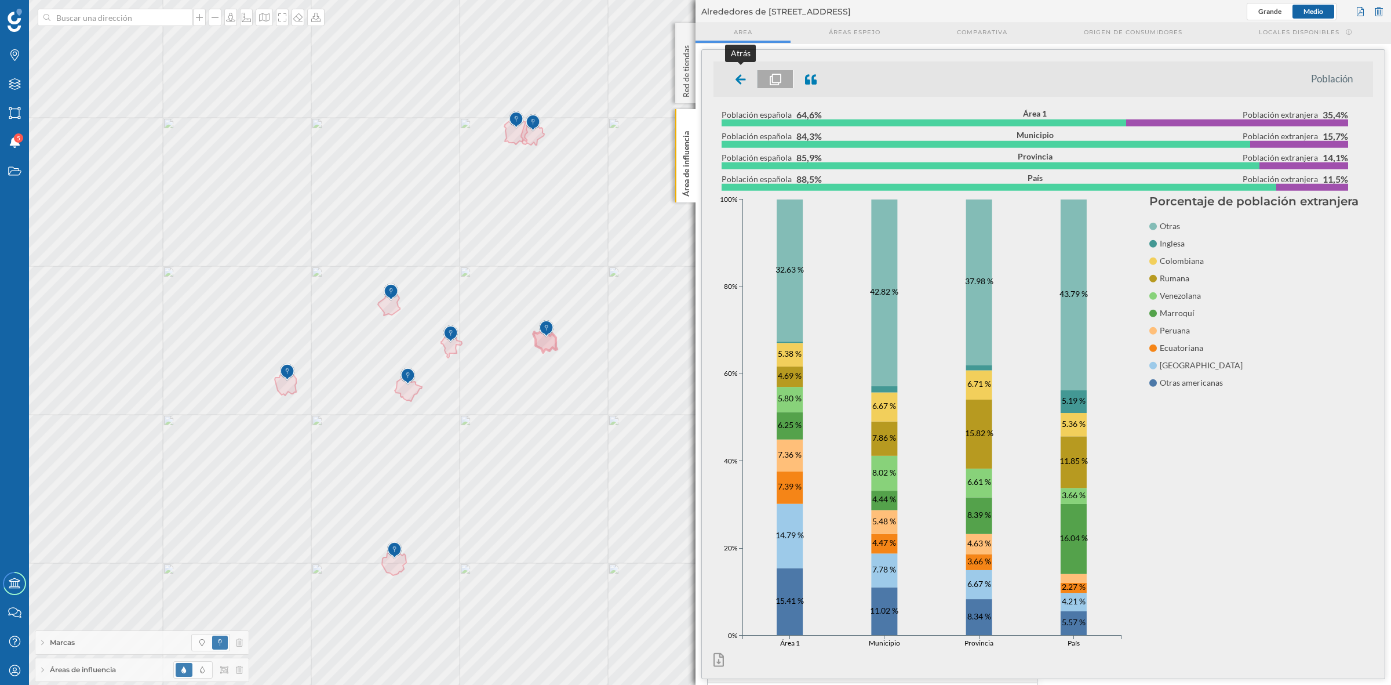
click at [737, 71] on div at bounding box center [741, 79] width 34 height 18
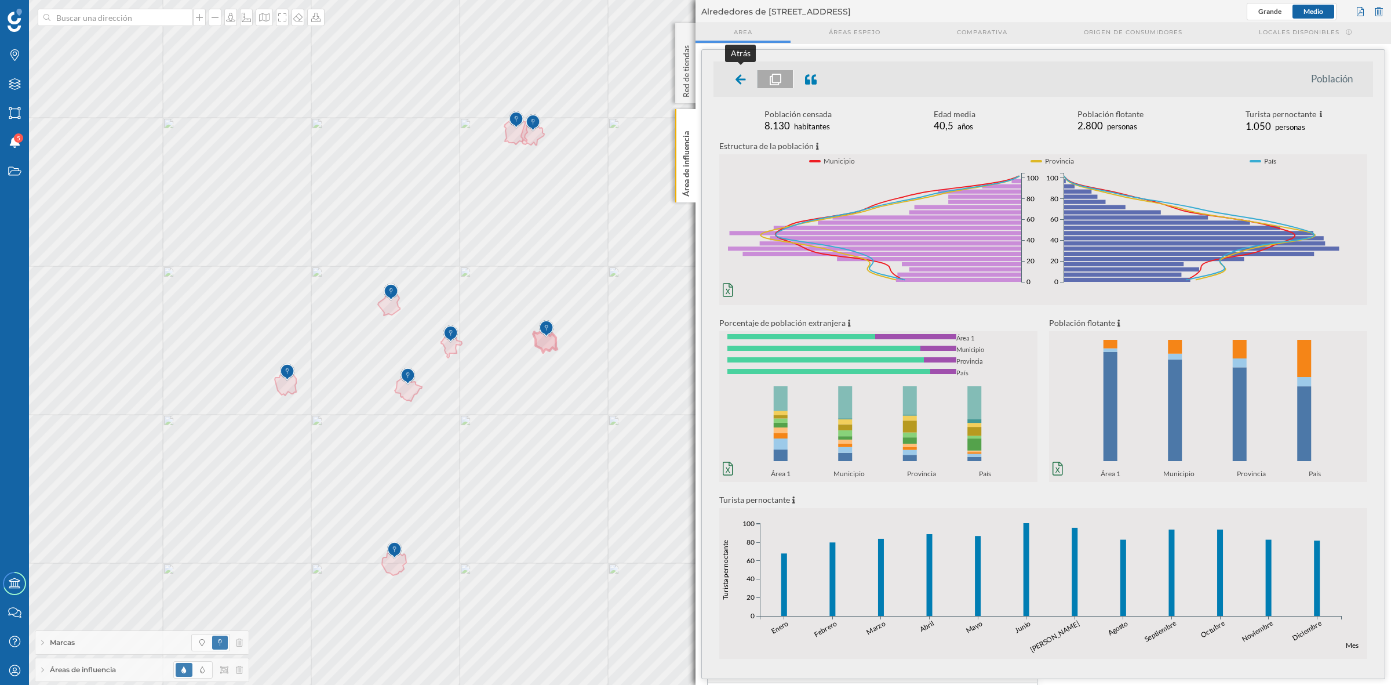
drag, startPoint x: 736, startPoint y: 71, endPoint x: 737, endPoint y: 77, distance: 6.5
click at [737, 71] on div at bounding box center [741, 79] width 34 height 18
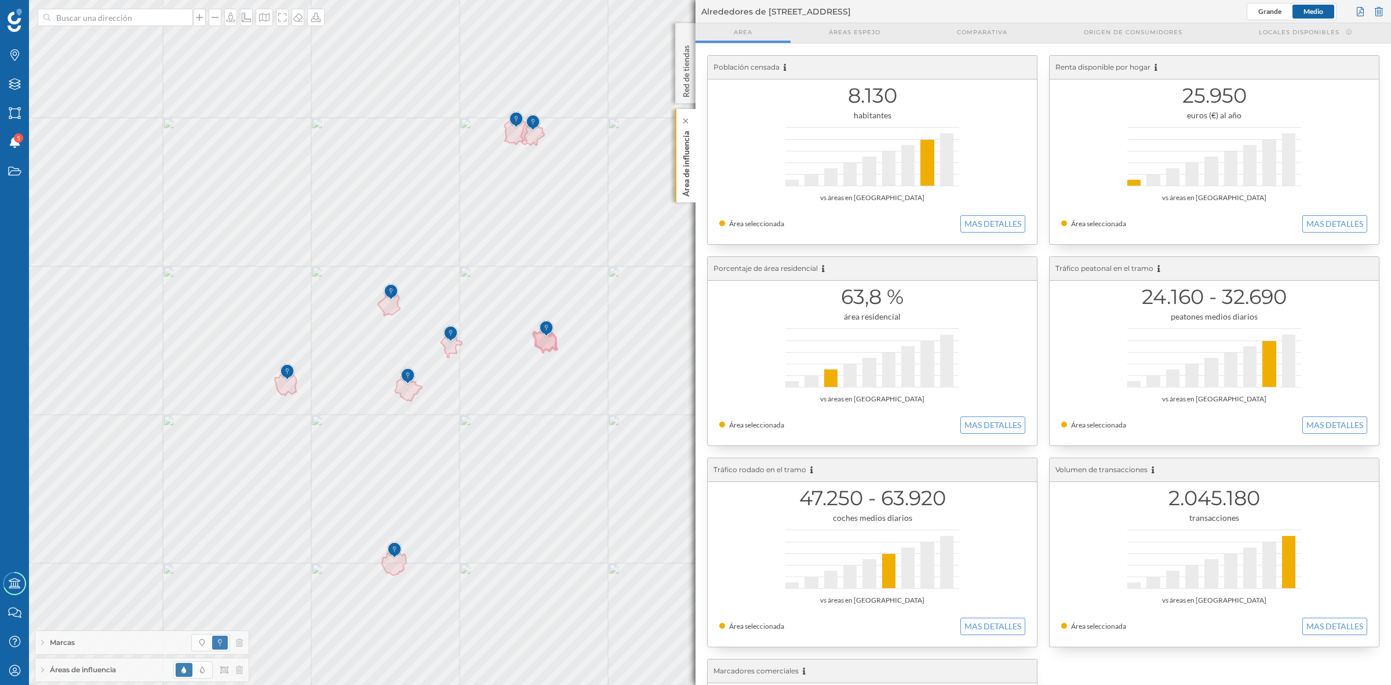
click at [686, 166] on p "Área de influencia" at bounding box center [687, 161] width 12 height 70
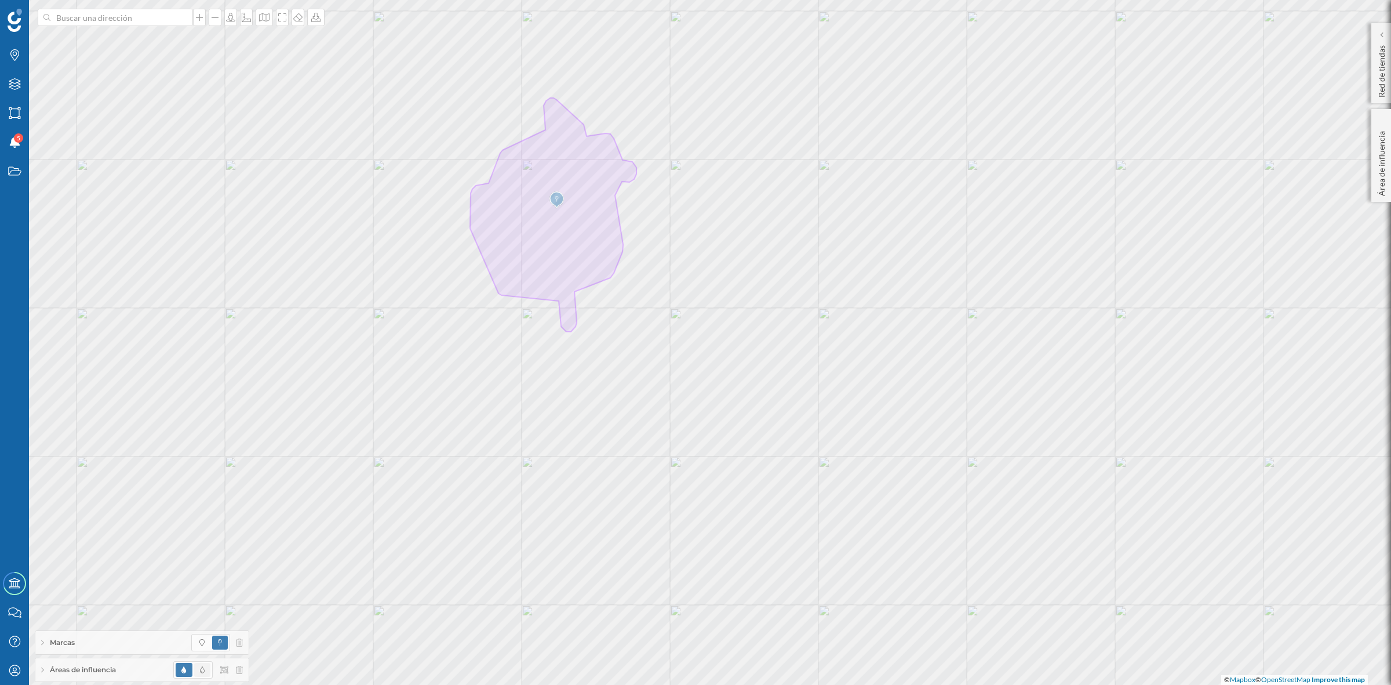
click at [207, 497] on span at bounding box center [202, 670] width 16 height 14
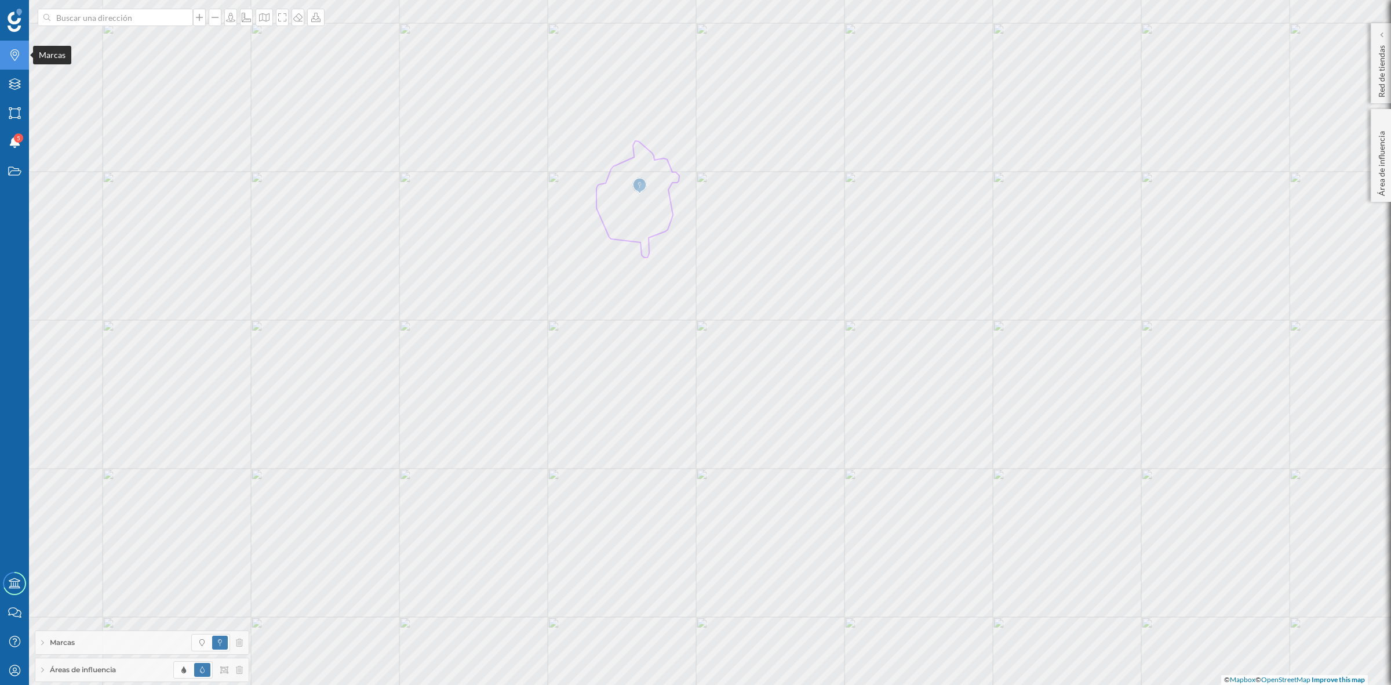
click at [8, 56] on icon "Marcas" at bounding box center [15, 55] width 14 height 12
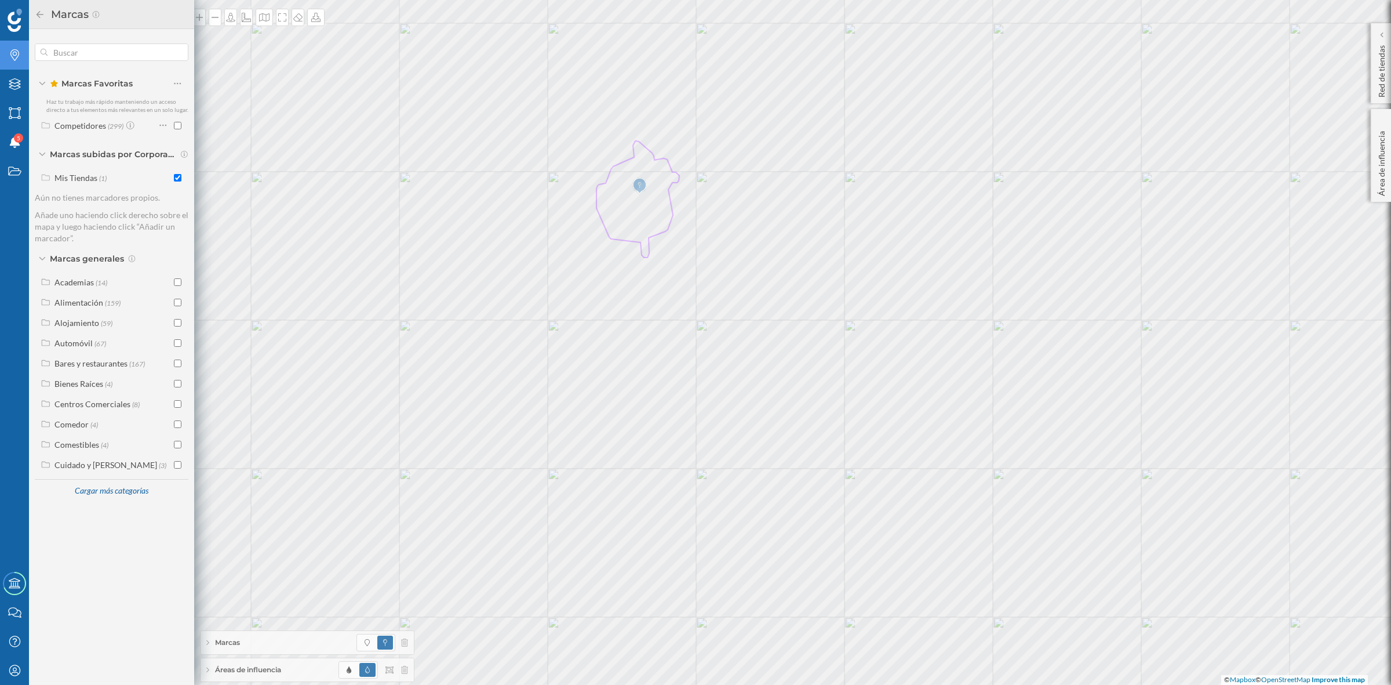
click at [8, 56] on icon "Marcas" at bounding box center [15, 55] width 14 height 12
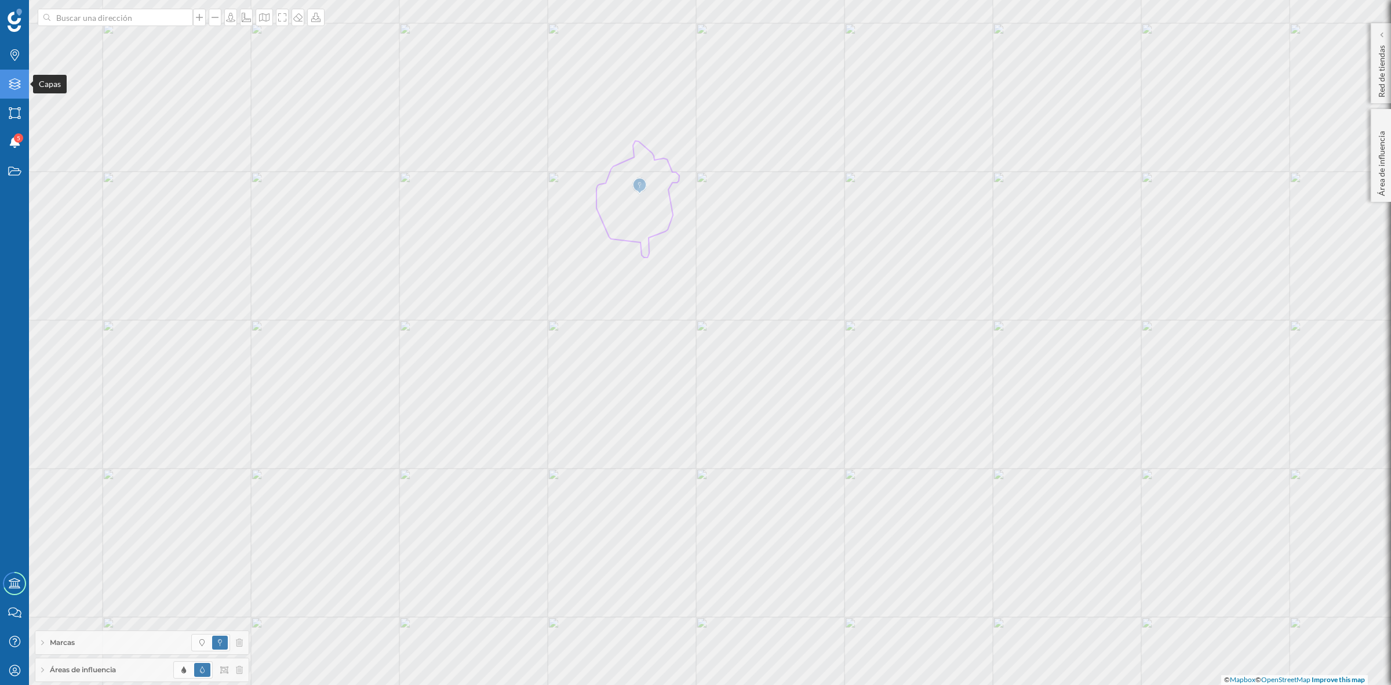
click at [19, 80] on icon "Capas" at bounding box center [15, 84] width 14 height 12
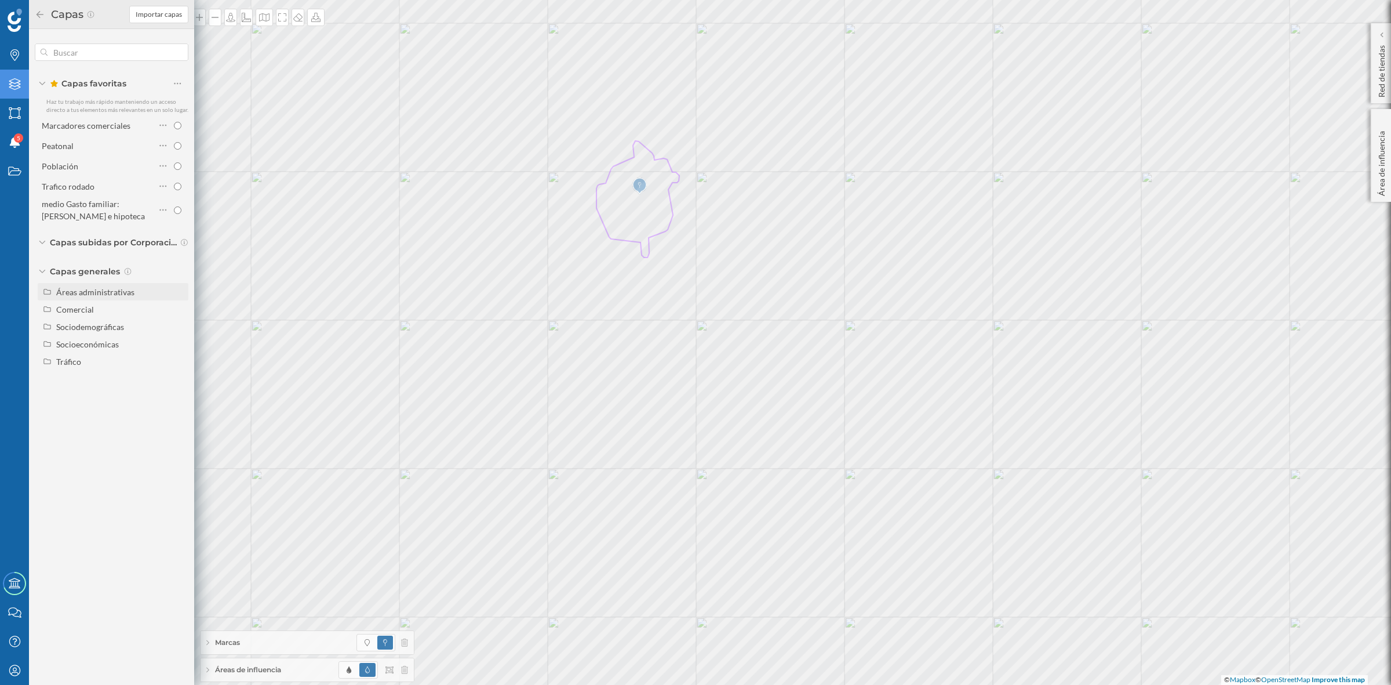
click at [85, 288] on div "Áreas administrativas" at bounding box center [95, 292] width 78 height 10
click at [180, 377] on input "Sección censal" at bounding box center [181, 379] width 8 height 8
radio input "true"
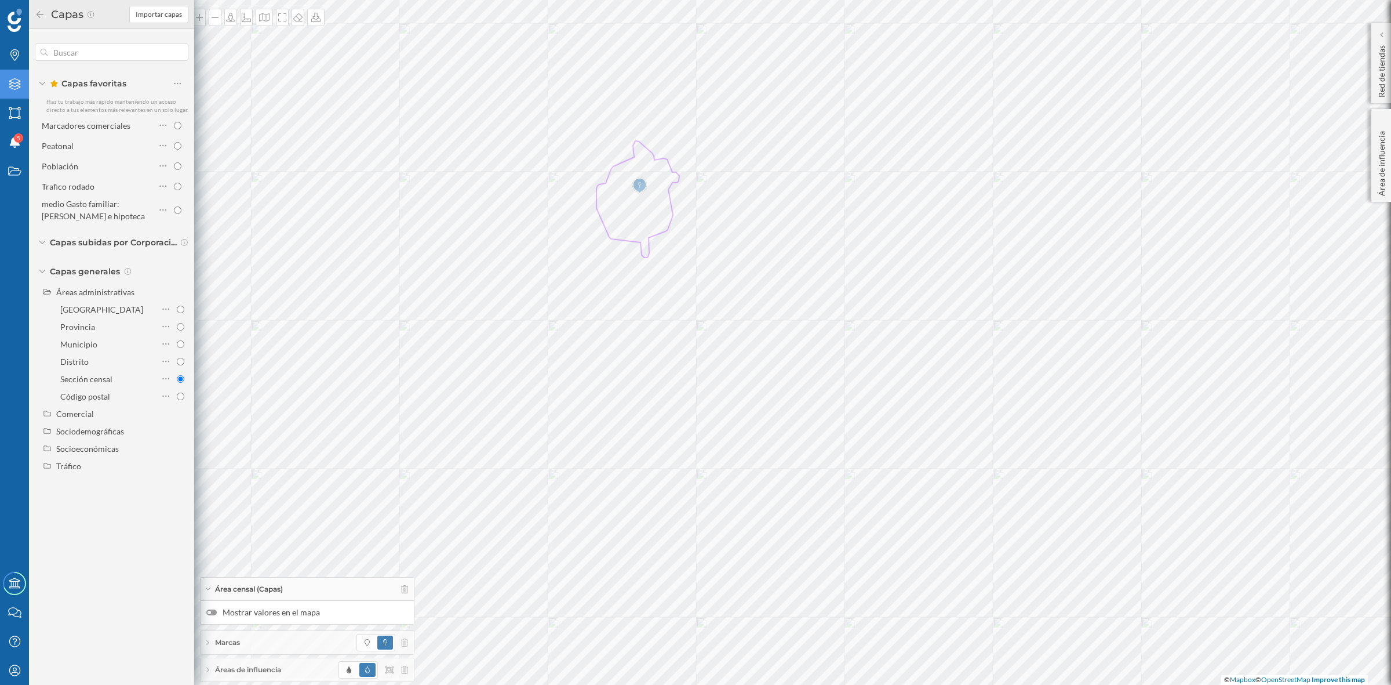
click at [214, 497] on div at bounding box center [211, 612] width 10 height 6
click at [0, 0] on input "Mostrar valores en el mapa" at bounding box center [0, 0] width 0 height 0
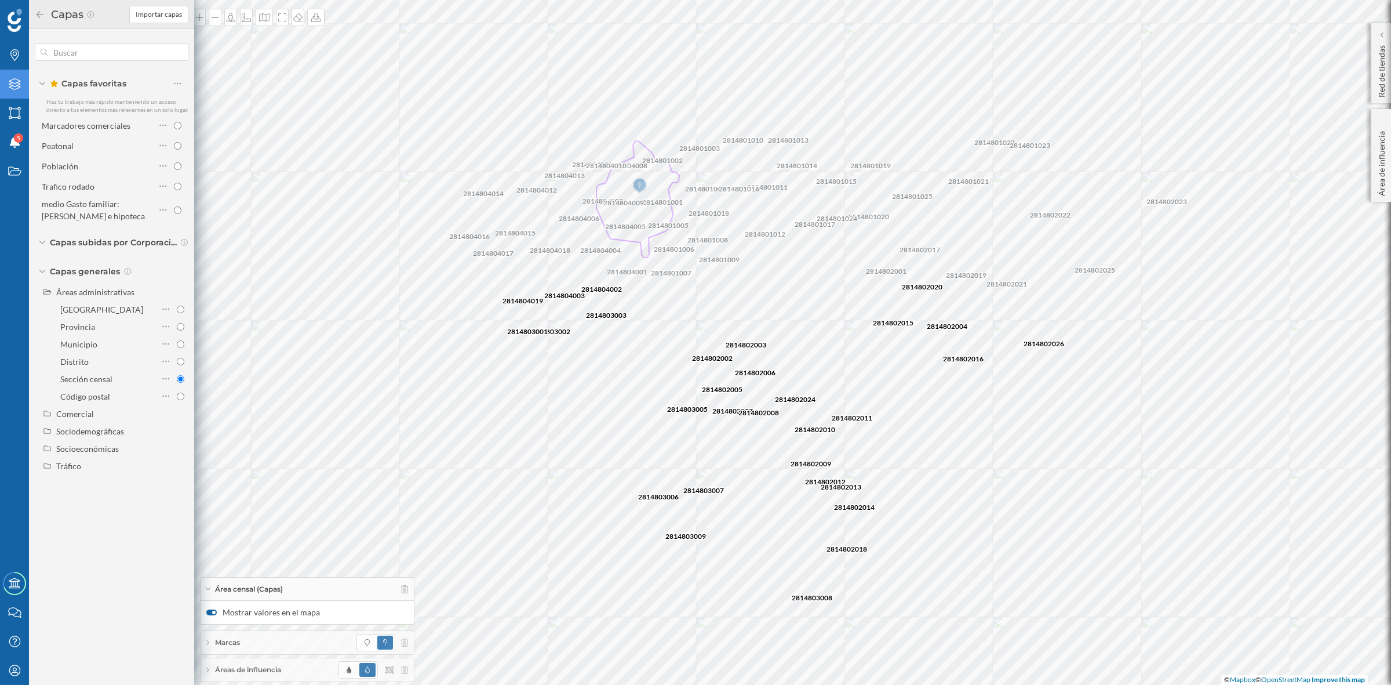
click at [41, 12] on icon at bounding box center [40, 14] width 10 height 8
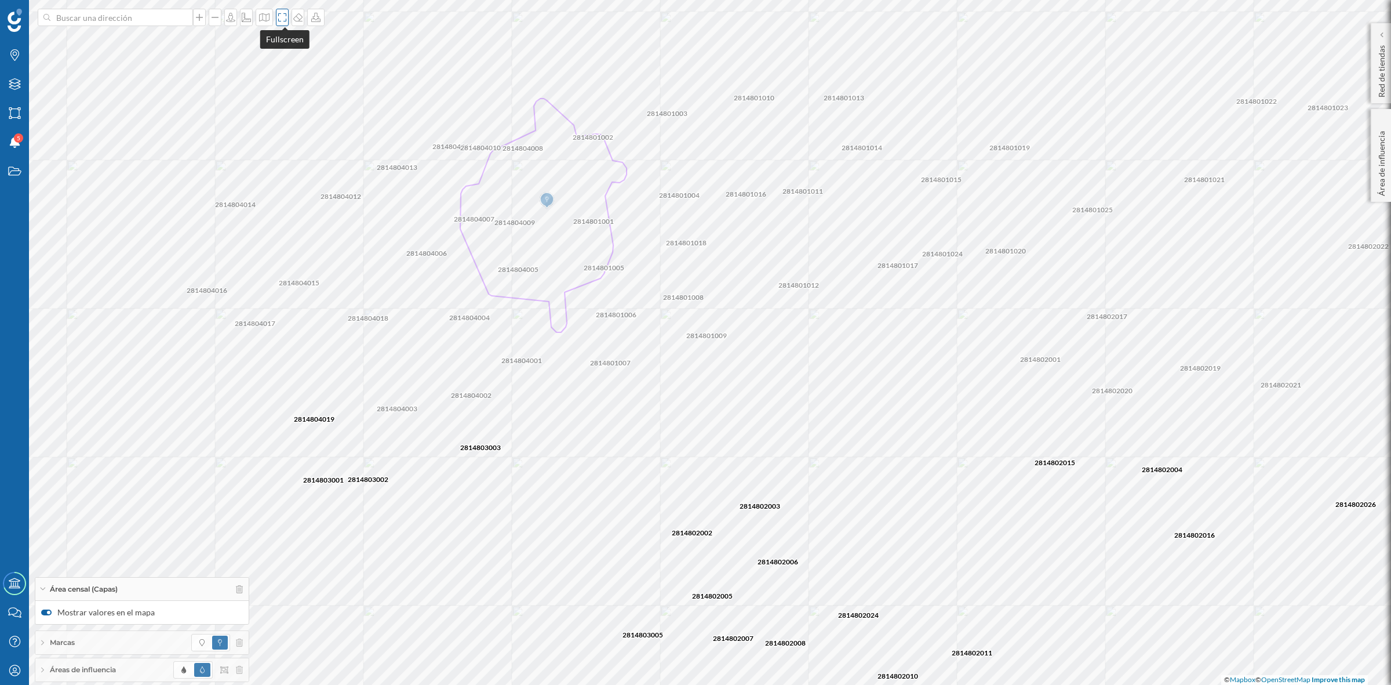
click at [282, 13] on icon at bounding box center [282, 17] width 8 height 8
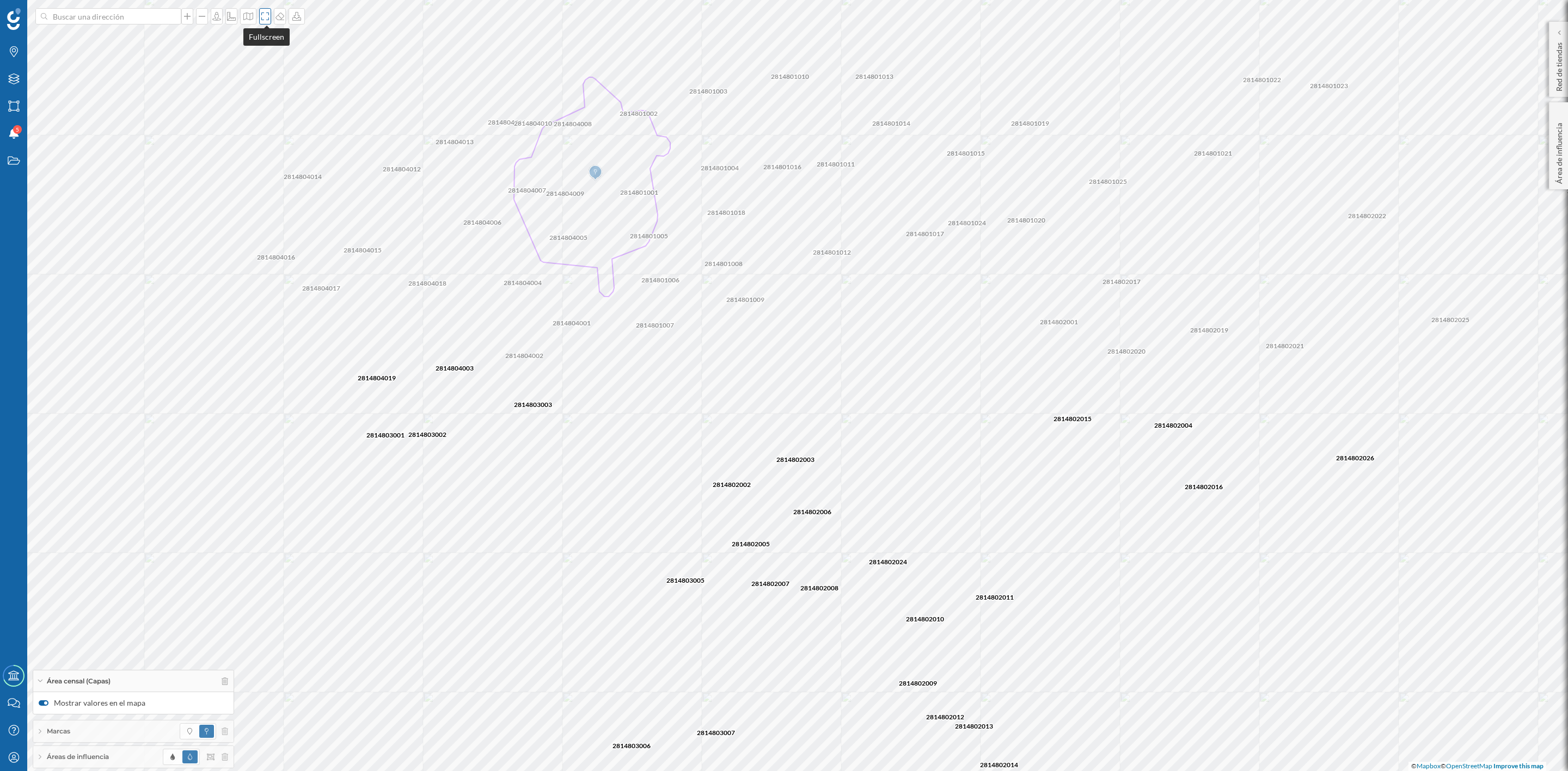
click at [264, 10] on div at bounding box center [265, 16] width 12 height 16
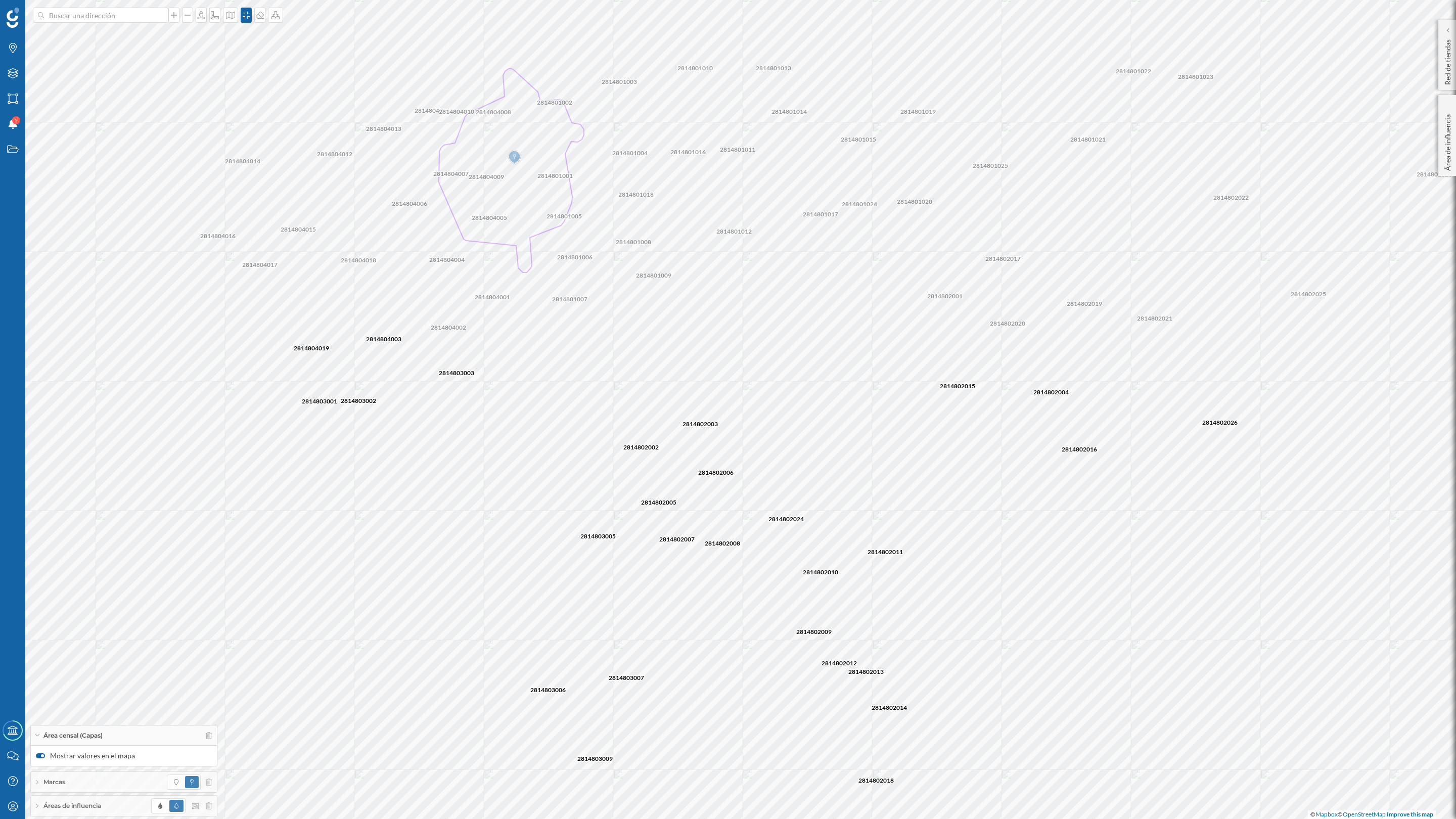
click at [39, 716] on div at bounding box center [40, 756] width 9 height 5
click at [0, 0] on input "Mostrar valores en el mapa" at bounding box center [0, 0] width 0 height 0
click at [43, 716] on div at bounding box center [40, 756] width 9 height 5
click at [0, 0] on input "Mostrar valores en el mapa" at bounding box center [0, 0] width 0 height 0
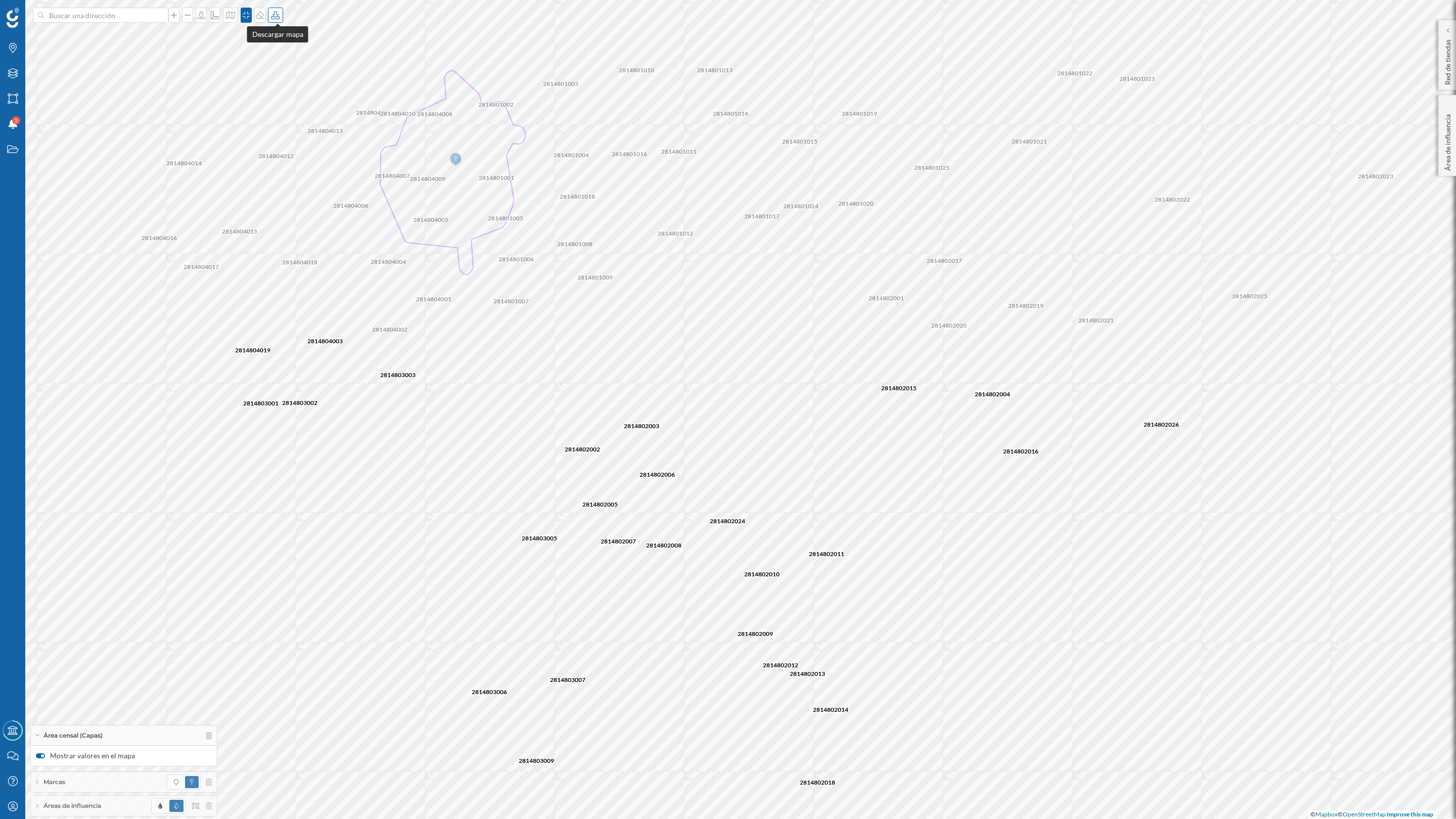
click at [277, 14] on icon at bounding box center [276, 15] width 10 height 8
click at [290, 72] on div "Descargar sin leyenda" at bounding box center [311, 74] width 72 height 10
